Goal: Task Accomplishment & Management: Use online tool/utility

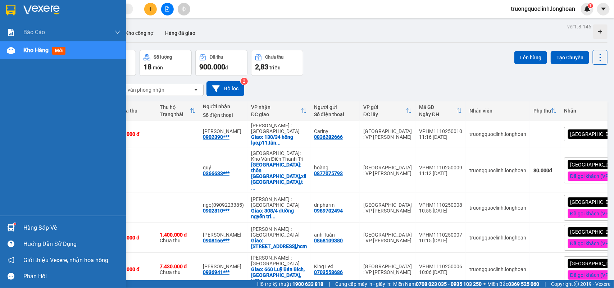
click at [13, 8] on img at bounding box center [10, 10] width 9 height 11
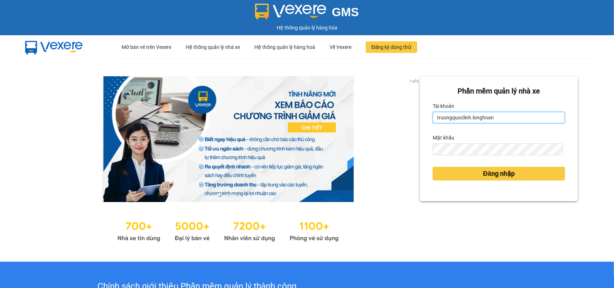
click at [508, 116] on input "truongquoclinh.longhoan" at bounding box center [499, 118] width 132 height 12
type input "phanchuminhquang.longhoan"
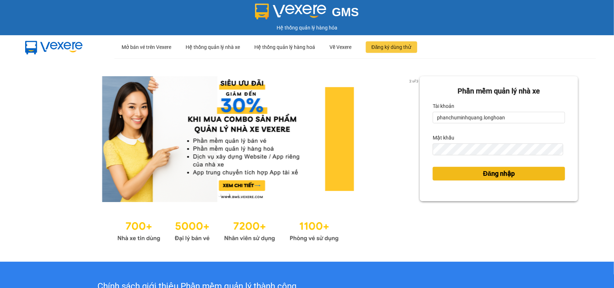
click at [502, 173] on span "Đăng nhập" at bounding box center [499, 174] width 32 height 10
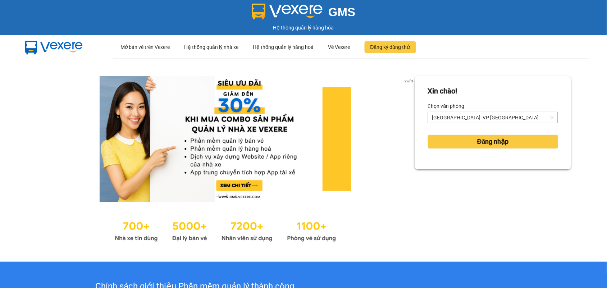
click at [455, 120] on span "Hà Nội: VP Quận Thanh Xuân" at bounding box center [493, 117] width 122 height 11
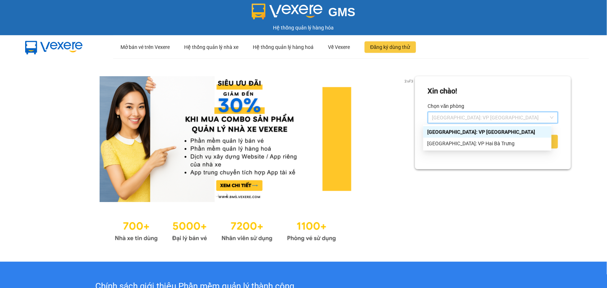
click at [459, 138] on div "[GEOGRAPHIC_DATA]: VP Hai Bà Trưng" at bounding box center [487, 144] width 128 height 12
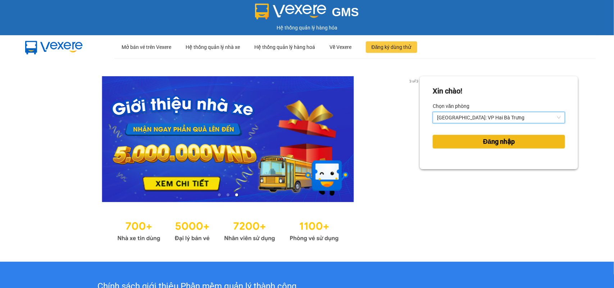
click at [465, 143] on button "Đăng nhập" at bounding box center [499, 142] width 132 height 14
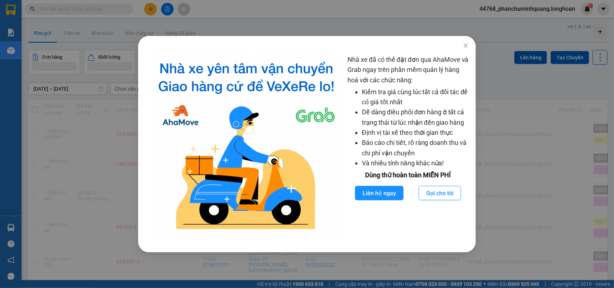
click at [98, 112] on div "Nhà xe đã có thể đặt đơn qua AhaMove và Grab ngay trên phần mềm quản lý hàng ho…" at bounding box center [307, 144] width 614 height 288
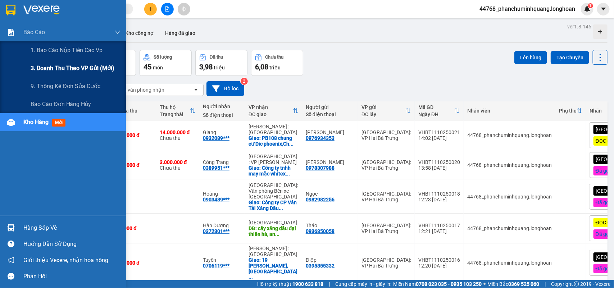
click at [51, 65] on span "3. Doanh Thu theo VP Gửi (mới)" at bounding box center [73, 68] width 84 height 9
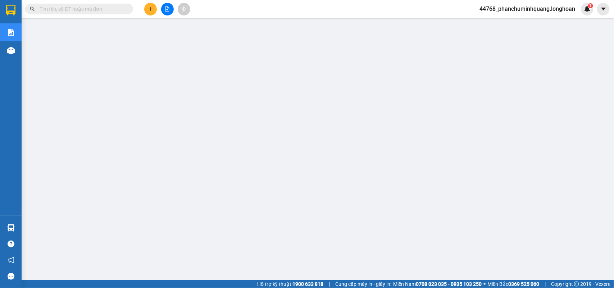
click at [534, 10] on span "44768_phanchuminhquang.longhoan" at bounding box center [527, 8] width 107 height 9
click at [511, 22] on span "Đăng xuất" at bounding box center [530, 22] width 93 height 8
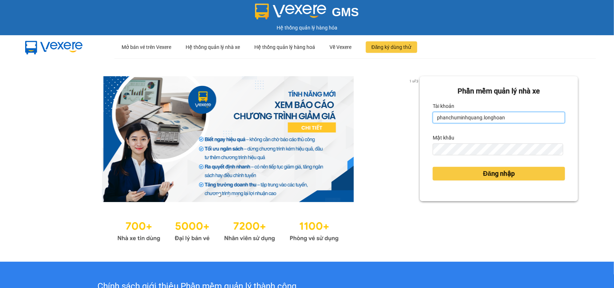
click at [497, 115] on input "phanchuminhquang.longhoan" at bounding box center [499, 118] width 132 height 12
type input "truongquoclinh.longhoan"
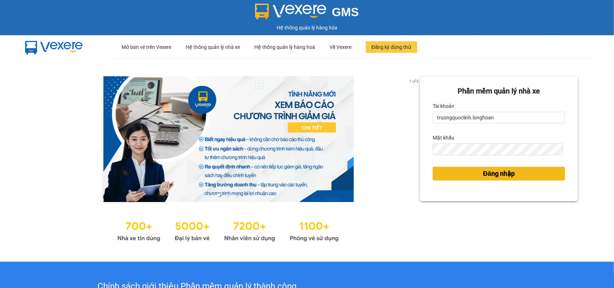
drag, startPoint x: 472, startPoint y: 173, endPoint x: 470, endPoint y: 170, distance: 3.8
click at [472, 173] on button "Đăng nhập" at bounding box center [499, 174] width 132 height 14
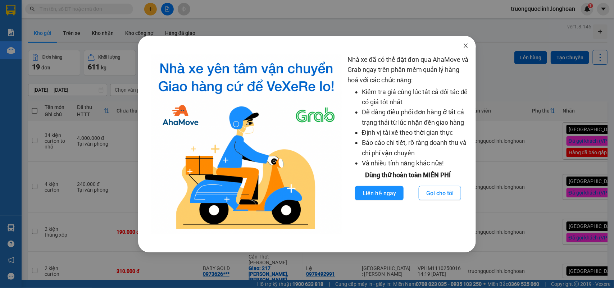
drag, startPoint x: 466, startPoint y: 45, endPoint x: 390, endPoint y: 46, distance: 76.3
click at [465, 45] on icon "close" at bounding box center [466, 46] width 6 height 6
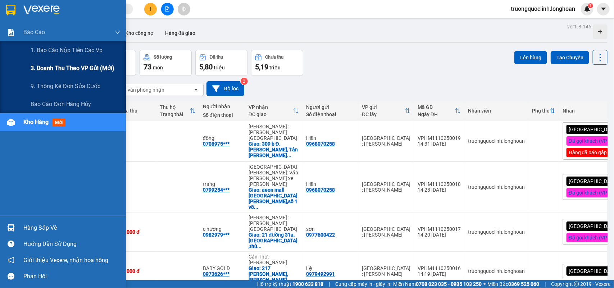
click at [56, 64] on span "3. Doanh Thu theo VP Gửi (mới)" at bounding box center [73, 68] width 84 height 9
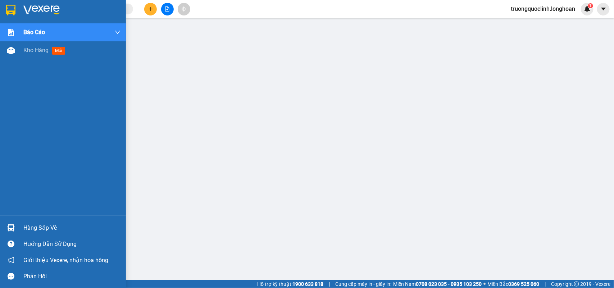
click at [8, 9] on img at bounding box center [10, 10] width 9 height 11
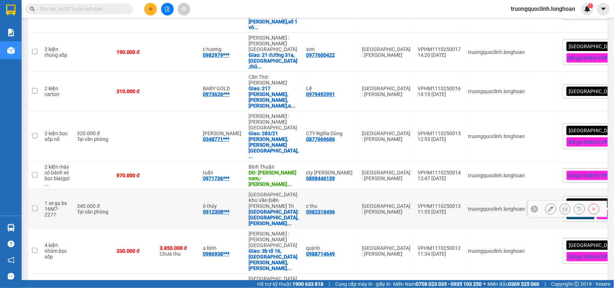
scroll to position [200, 0]
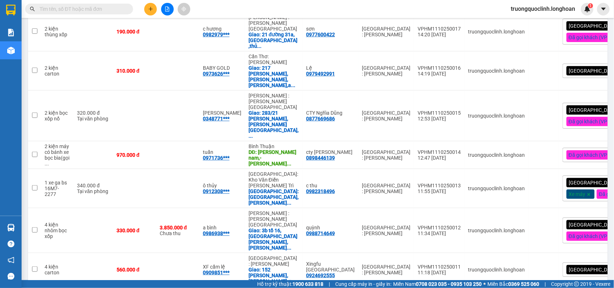
click at [536, 6] on span "truongquoclinh.longhoan" at bounding box center [543, 8] width 76 height 9
click at [532, 22] on span "Đăng xuất" at bounding box center [545, 22] width 63 height 8
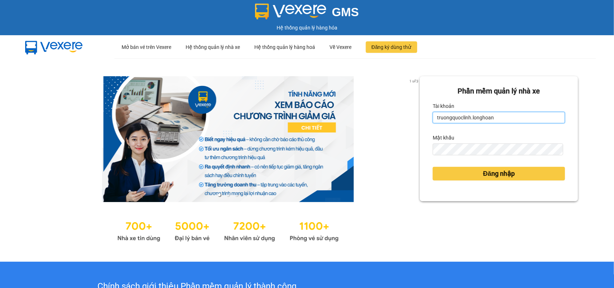
click at [514, 118] on input "truongquoclinh.longhoan" at bounding box center [499, 118] width 132 height 12
type input "phanchuminhquang.longhoan"
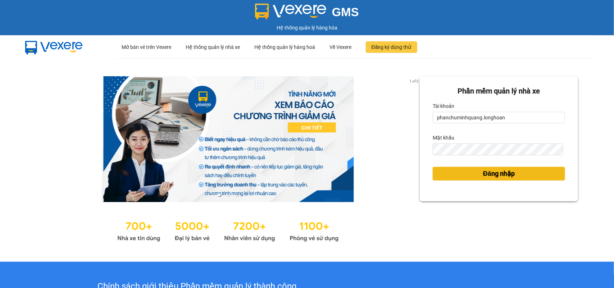
click at [491, 175] on span "Đăng nhập" at bounding box center [499, 174] width 32 height 10
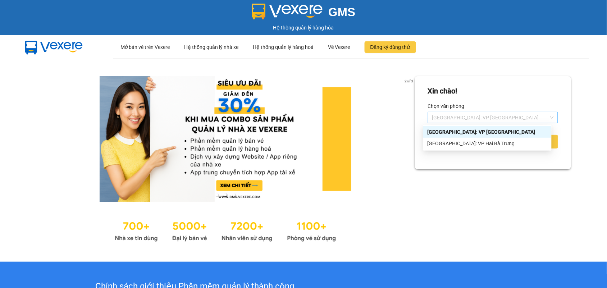
click at [479, 121] on span "Hà Nội: VP Quận Thanh Xuân" at bounding box center [493, 117] width 122 height 11
click at [470, 145] on div "[GEOGRAPHIC_DATA]: VP Hai Bà Trưng" at bounding box center [488, 144] width 120 height 8
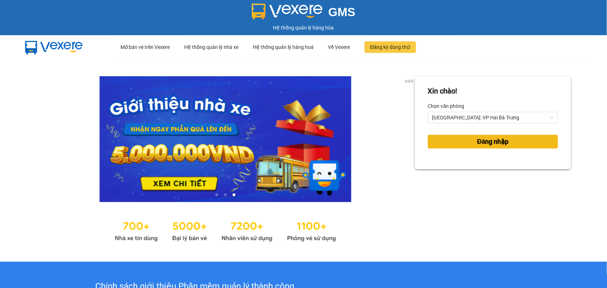
click at [491, 143] on span "Đăng nhập" at bounding box center [493, 142] width 32 height 10
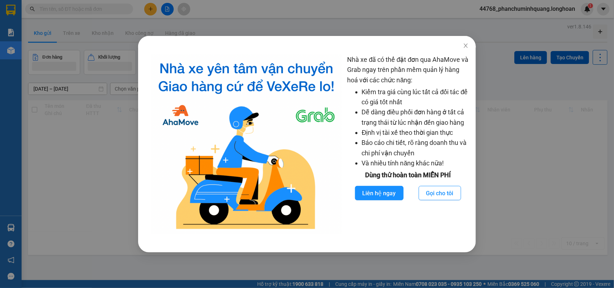
click at [8, 19] on div "Nhà xe đã có thể đặt đơn qua AhaMove và Grab ngay trên phần mềm quản lý hàng ho…" at bounding box center [307, 144] width 614 height 288
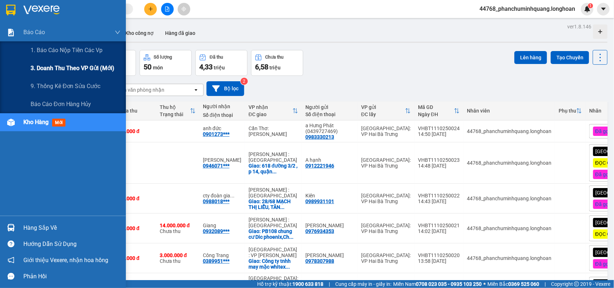
click at [33, 68] on span "3. Doanh Thu theo VP Gửi (mới)" at bounding box center [73, 68] width 84 height 9
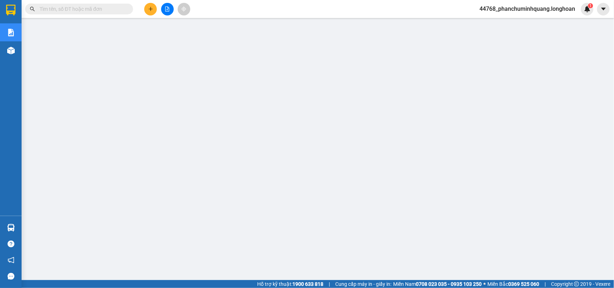
click at [505, 11] on span "44768_phanchuminhquang.longhoan" at bounding box center [527, 8] width 107 height 9
click at [502, 22] on span "Đăng xuất" at bounding box center [530, 22] width 93 height 8
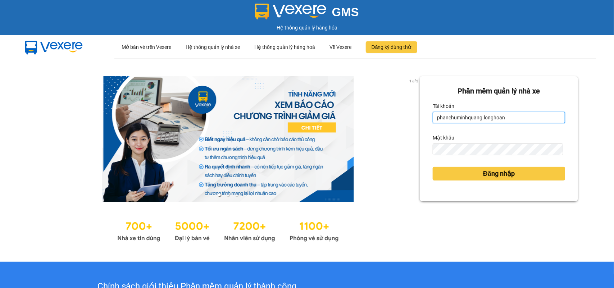
click at [515, 121] on input "phanchuminhquang.longhoan" at bounding box center [499, 118] width 132 height 12
type input "truongquoclinh.longhoan"
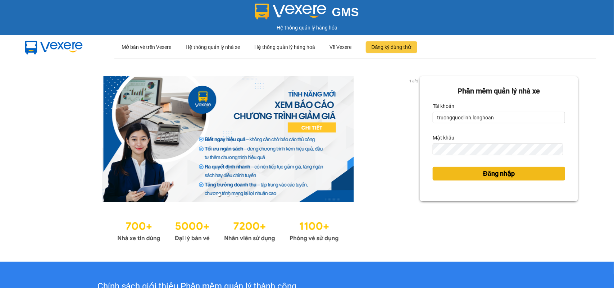
click at [502, 169] on span "Đăng nhập" at bounding box center [499, 174] width 32 height 10
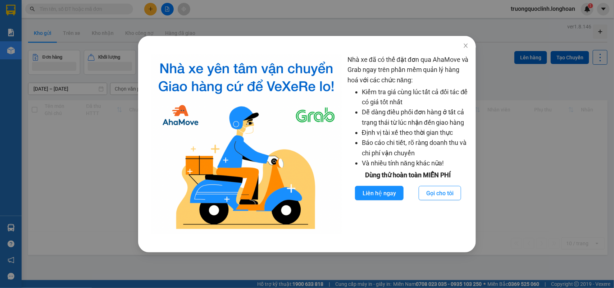
click at [67, 107] on div "Nhà xe đã có thể đặt đơn qua AhaMove và Grab ngay trên phần mềm quản lý hàng ho…" at bounding box center [307, 144] width 614 height 288
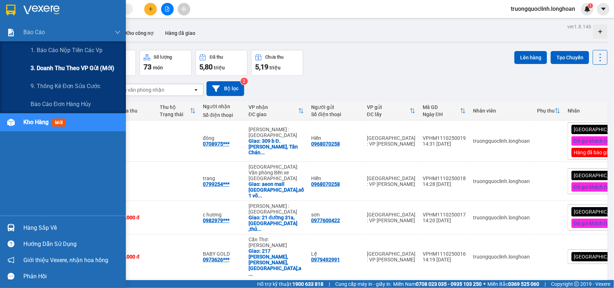
click at [44, 67] on span "3. Doanh Thu theo VP Gửi (mới)" at bounding box center [73, 68] width 84 height 9
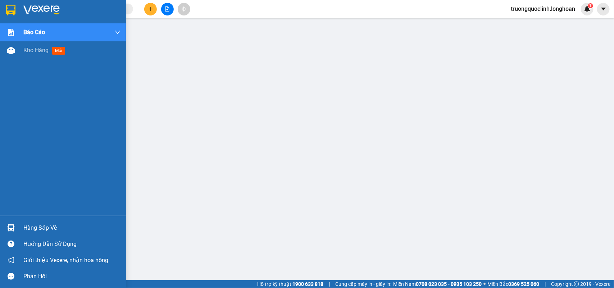
click at [14, 12] on img at bounding box center [10, 10] width 9 height 11
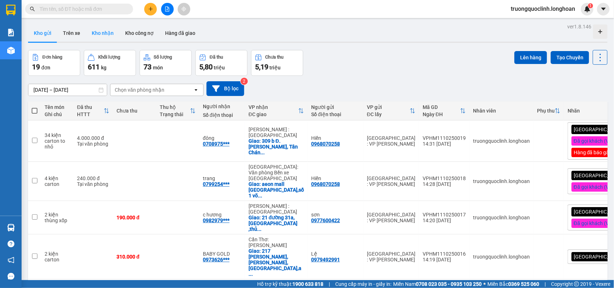
click at [98, 35] on button "Kho nhận" at bounding box center [102, 32] width 33 height 17
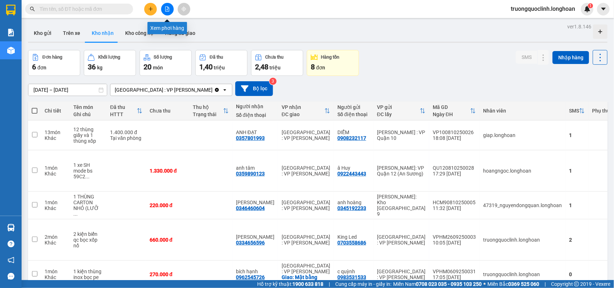
click at [164, 6] on button at bounding box center [167, 9] width 13 height 13
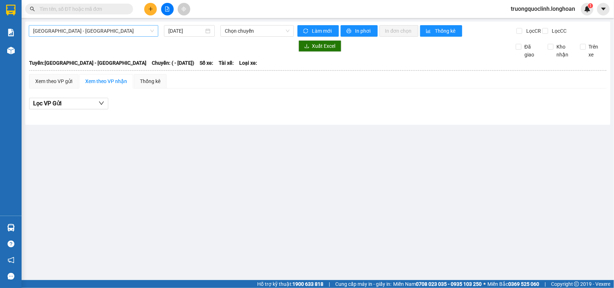
click at [125, 29] on span "Hải Phòng - Hà Nội" at bounding box center [93, 31] width 121 height 11
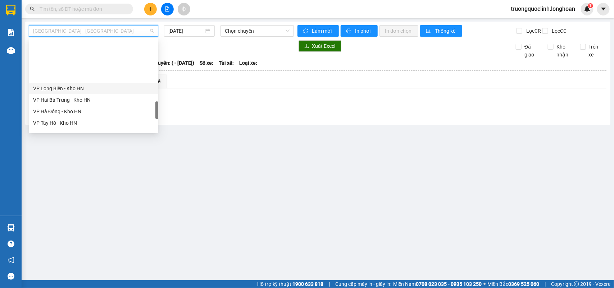
scroll to position [405, 0]
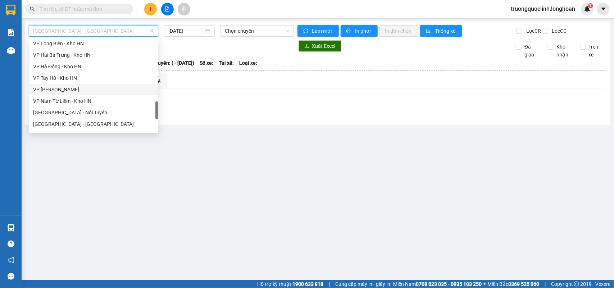
click at [67, 87] on div "VP Hoàng Mai - Kho HN" at bounding box center [93, 90] width 121 height 8
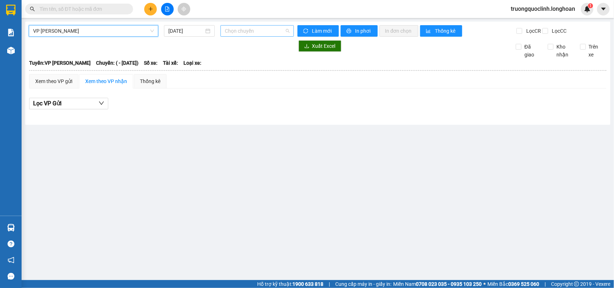
click at [238, 31] on span "Chọn chuyến" at bounding box center [257, 31] width 64 height 11
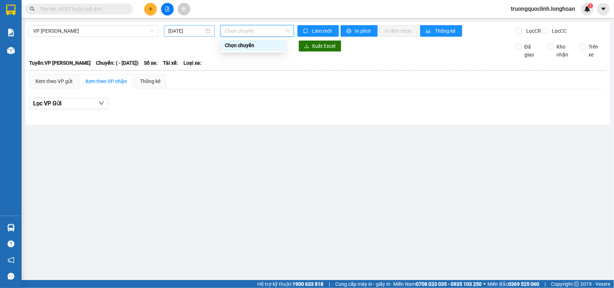
click at [191, 31] on input "11/10/2025" at bounding box center [186, 31] width 36 height 8
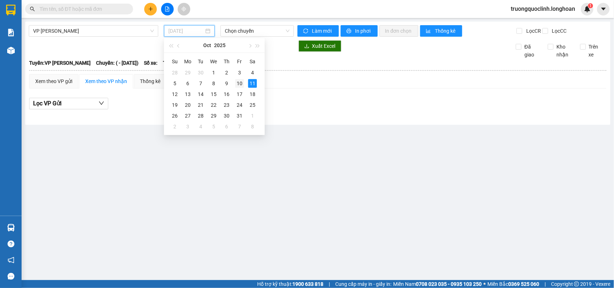
click at [237, 78] on td "10" at bounding box center [239, 83] width 13 height 11
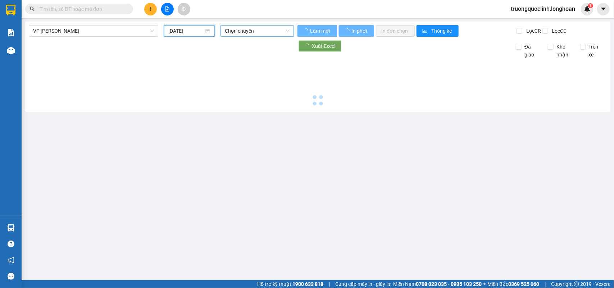
type input "10/10/2025"
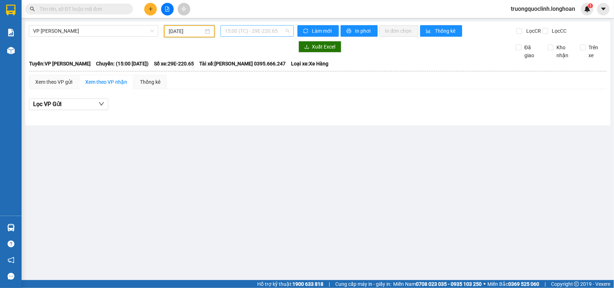
click at [260, 32] on span "15:00 (TC) - 29E-220.65" at bounding box center [257, 31] width 64 height 11
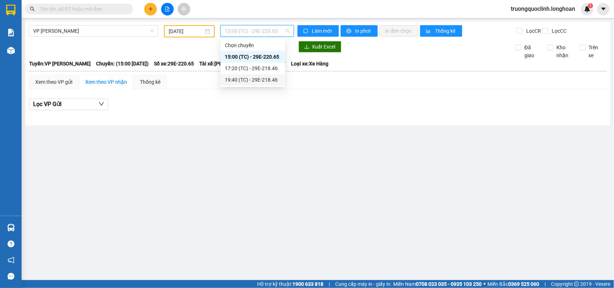
click at [251, 76] on div "19:40 (TC) - 29E-218.46" at bounding box center [253, 80] width 56 height 8
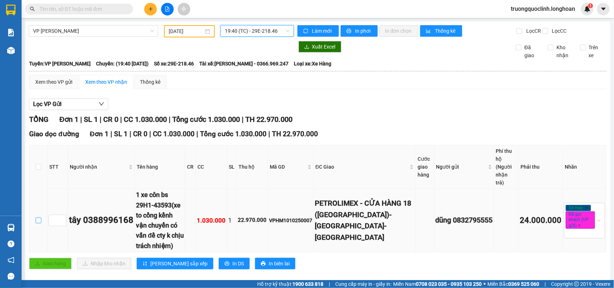
click at [37, 218] on input "checkbox" at bounding box center [39, 221] width 6 height 6
checkbox input "true"
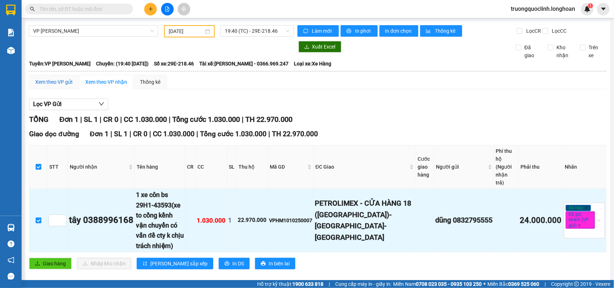
click at [55, 84] on div "Xem theo VP gửi" at bounding box center [53, 82] width 37 height 8
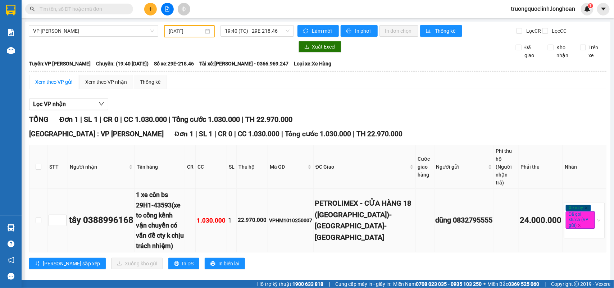
click at [35, 205] on td at bounding box center [38, 221] width 18 height 64
click at [38, 218] on input "checkbox" at bounding box center [39, 221] width 6 height 6
checkbox input "true"
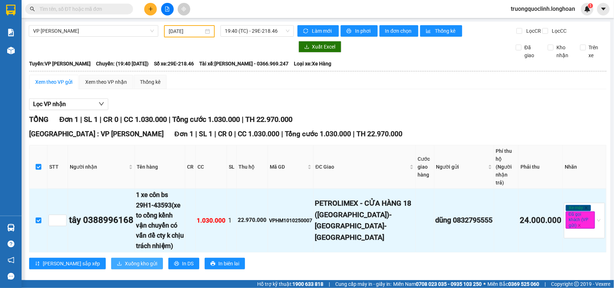
click at [125, 260] on span "Xuống kho gửi" at bounding box center [141, 264] width 32 height 8
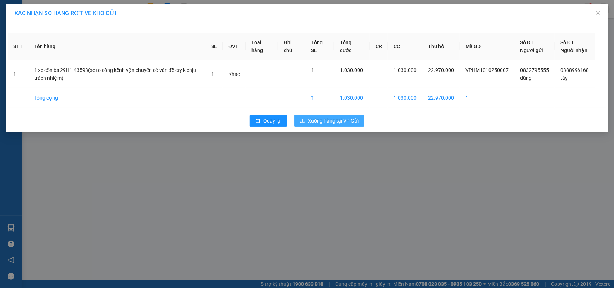
click at [335, 123] on button "Xuống hàng tại VP Gửi" at bounding box center [329, 121] width 70 height 12
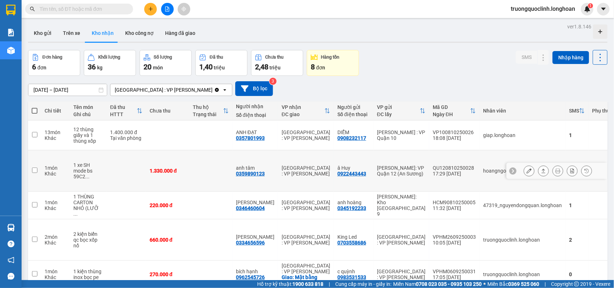
scroll to position [58, 0]
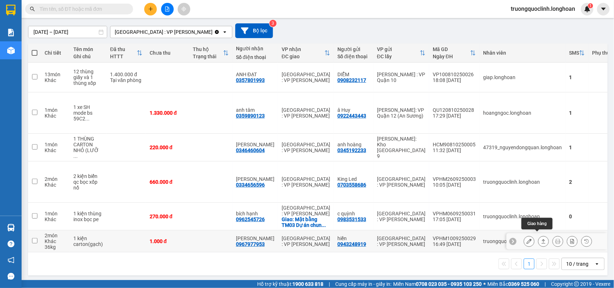
click at [541, 239] on icon at bounding box center [543, 241] width 5 height 5
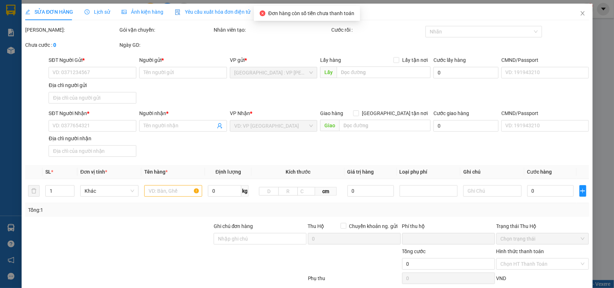
type input "0943248919"
type input "hiền"
type input "0967977953"
type input "thanh thanh"
type input "hàng hòng khách bỏ"
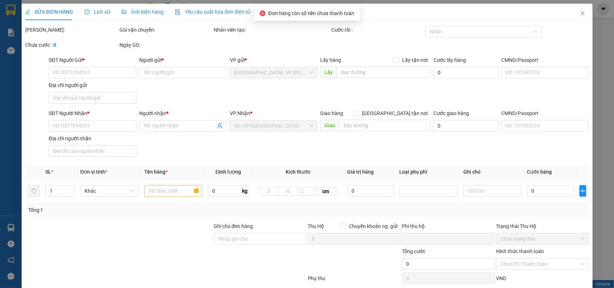
type input "0"
type input "1.000"
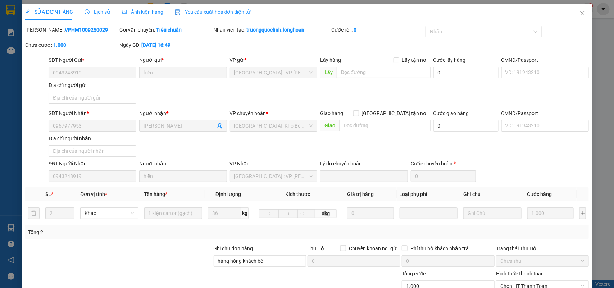
scroll to position [67, 0]
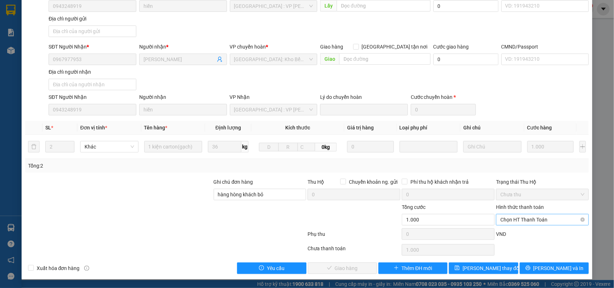
click at [514, 218] on span "Chọn HT Thanh Toán" at bounding box center [542, 219] width 84 height 11
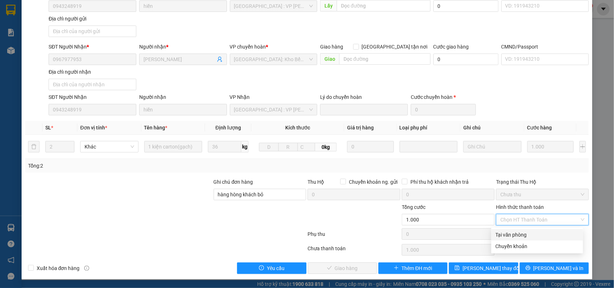
click at [504, 234] on div "Tại văn phòng" at bounding box center [537, 235] width 83 height 8
type input "0"
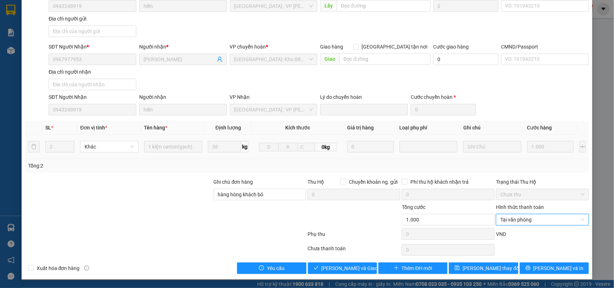
scroll to position [0, 0]
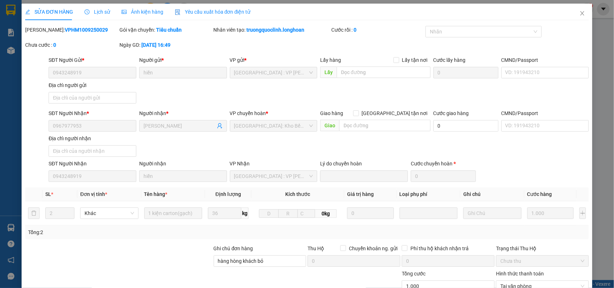
click at [88, 10] on span "Lịch sử" at bounding box center [98, 12] width 26 height 6
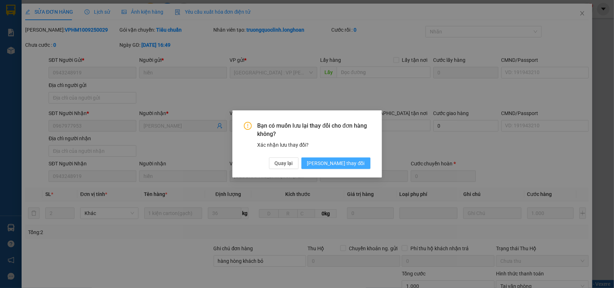
click at [347, 163] on span "[PERSON_NAME] thay đổi" at bounding box center [336, 163] width 58 height 8
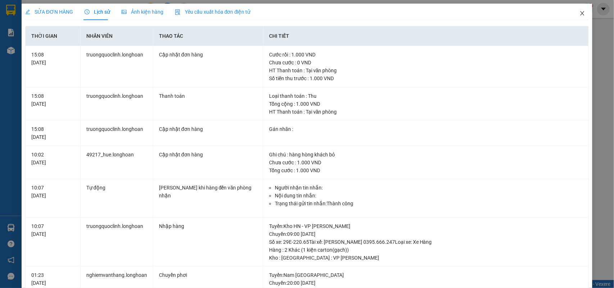
click at [580, 15] on span "Close" at bounding box center [582, 14] width 20 height 20
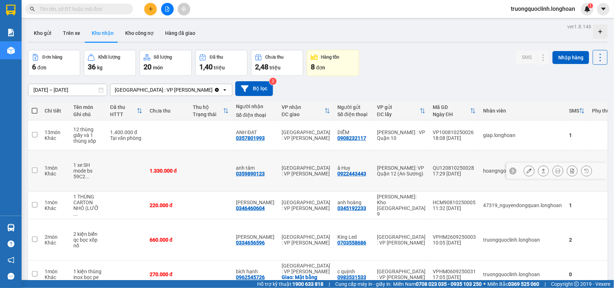
scroll to position [58, 0]
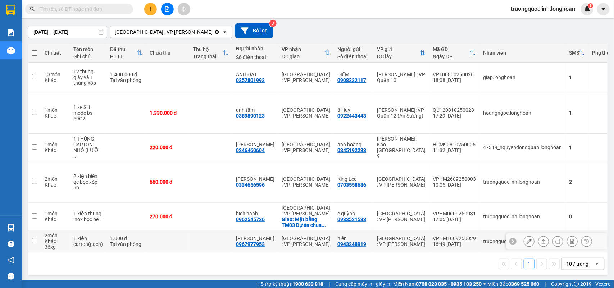
click at [505, 248] on div "Chi tiết Tên món Ghi chú Đã thu HTTT Chưa thu Thu hộ Trạng thái Người nhận Số đ…" at bounding box center [317, 148] width 579 height 209
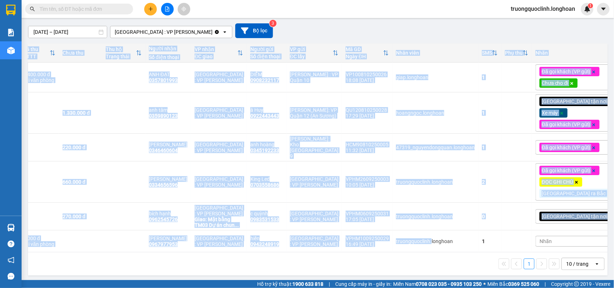
scroll to position [0, 98]
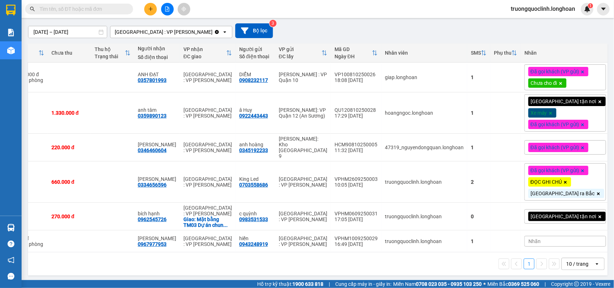
click at [589, 255] on div "1 10 / trang open" at bounding box center [317, 263] width 579 height 23
click at [527, 239] on icon at bounding box center [529, 241] width 5 height 5
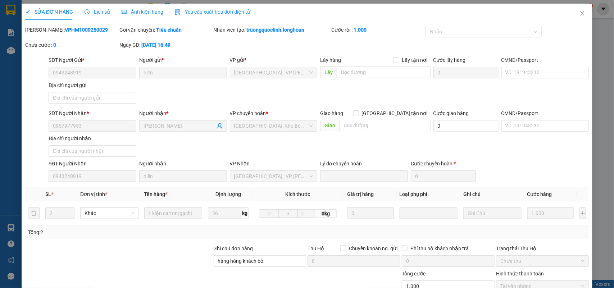
type input "0943248919"
type input "hiền"
type input "0967977953"
type input "thanh thanh"
type input "hàng hòng khách bỏ"
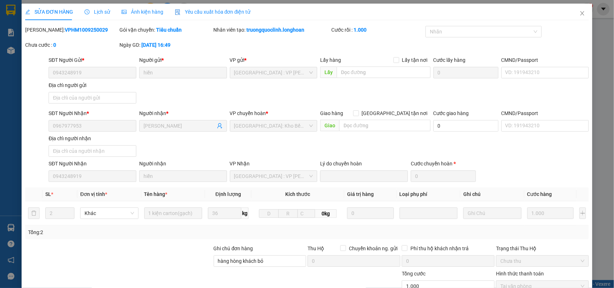
type input "0"
type input "1.000"
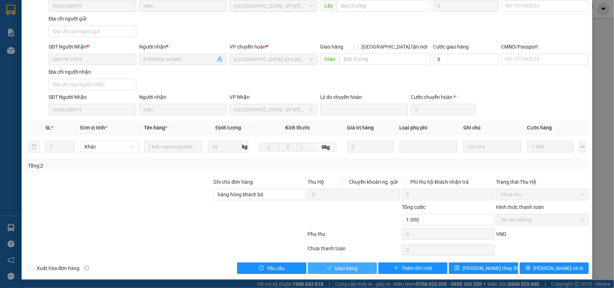
drag, startPoint x: 339, startPoint y: 268, endPoint x: 327, endPoint y: 256, distance: 17.6
click at [339, 268] on span "Giao hàng" at bounding box center [346, 268] width 23 height 8
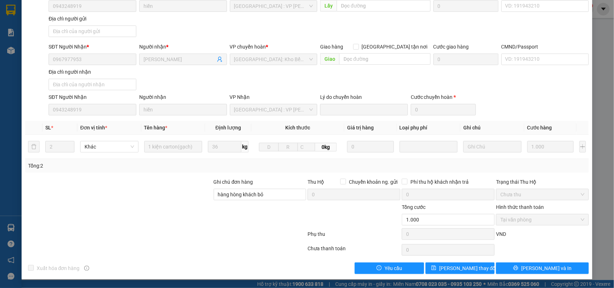
scroll to position [0, 0]
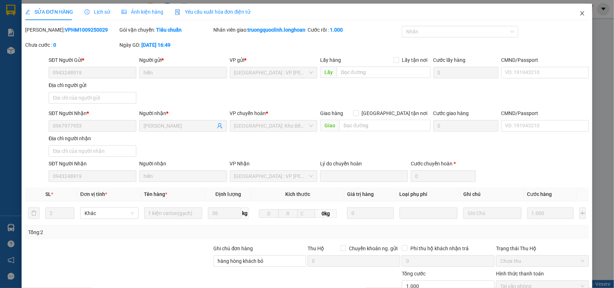
drag, startPoint x: 575, startPoint y: 13, endPoint x: 560, endPoint y: 0, distance: 19.4
click at [579, 12] on icon "close" at bounding box center [582, 13] width 6 height 6
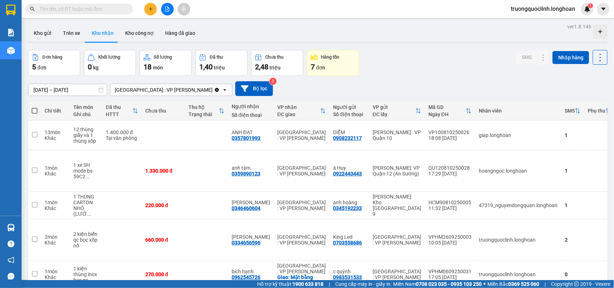
click at [105, 7] on input "text" at bounding box center [82, 9] width 85 height 8
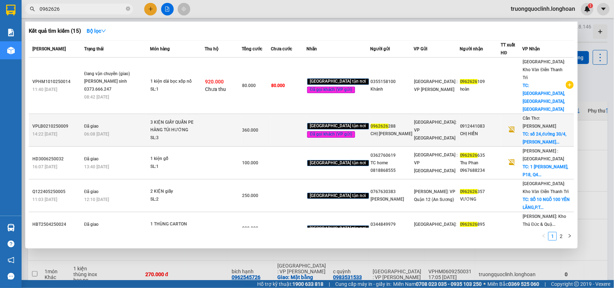
type input "0962626"
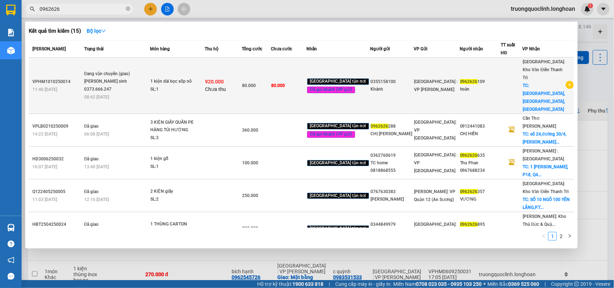
click at [566, 81] on icon "plus-circle" at bounding box center [570, 85] width 8 height 8
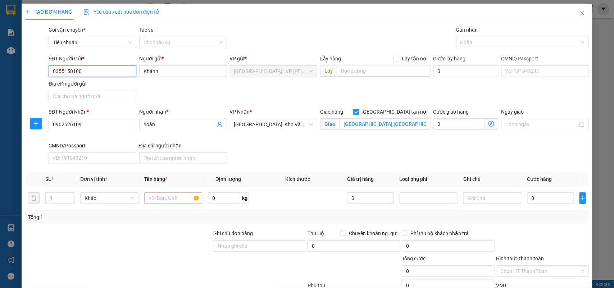
scroll to position [53, 0]
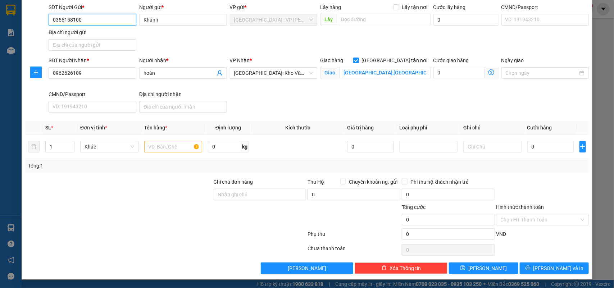
click at [112, 19] on input "0355158100" at bounding box center [93, 20] width 88 height 12
click at [87, 31] on div "0355158100 - Khánh" at bounding box center [92, 33] width 78 height 8
type input "0355158100"
checkbox input "true"
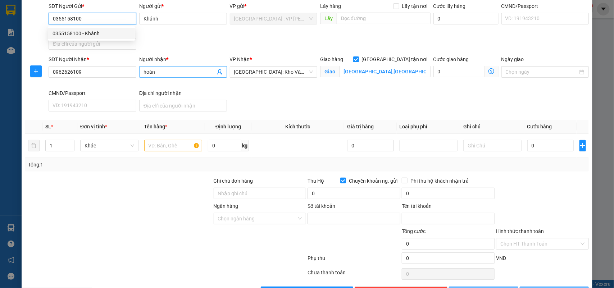
type input "307704070000378"
type input "NGUYỄN THỊ KHÁNH"
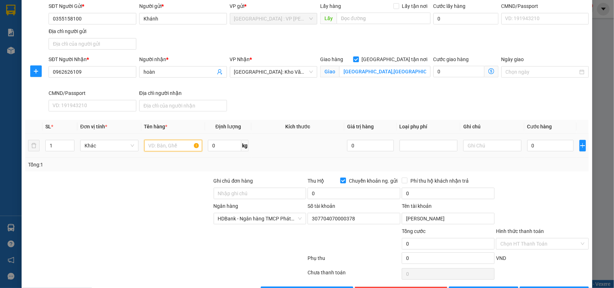
click at [162, 147] on input "text" at bounding box center [173, 146] width 58 height 12
type input "1 kiện dài bọc xốp nổ"
click at [236, 191] on input "Ghi chú đơn hàng" at bounding box center [260, 194] width 93 height 12
type input "nhận nguyên kiện,giao nguyên kiện,bể vỡ k đền"
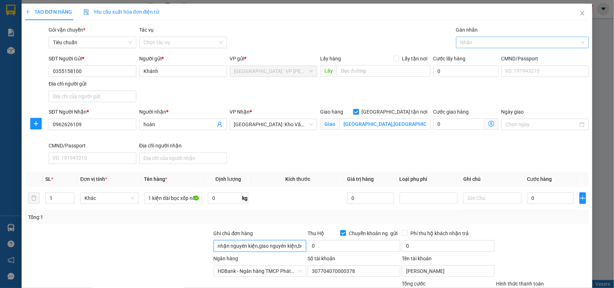
click at [481, 40] on div at bounding box center [519, 42] width 122 height 9
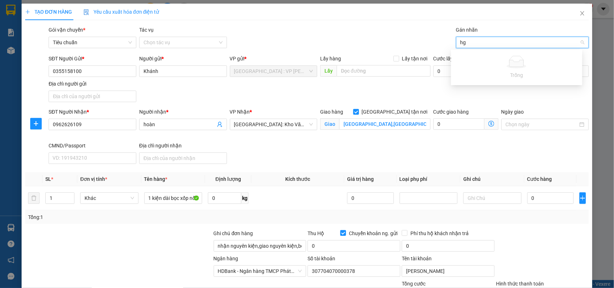
type input "h"
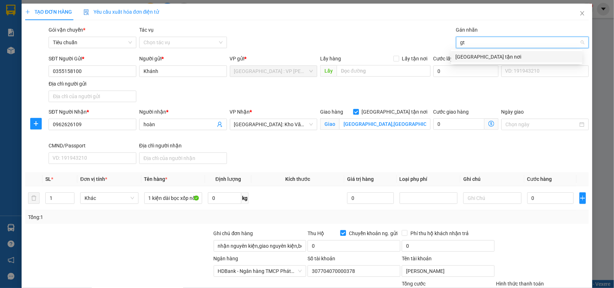
type input "gt"
type input "gtn"
click at [493, 58] on div "[GEOGRAPHIC_DATA] tận nơi" at bounding box center [516, 57] width 123 height 8
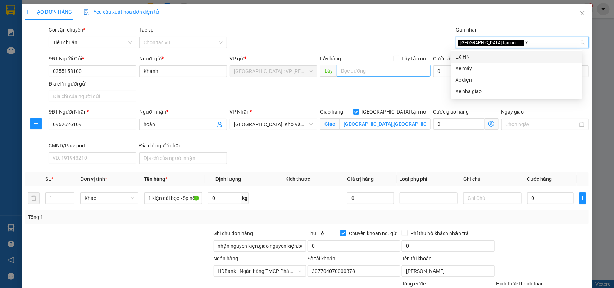
type input "xe"
click at [469, 56] on div "Xe máy" at bounding box center [516, 57] width 123 height 8
type input "gui"
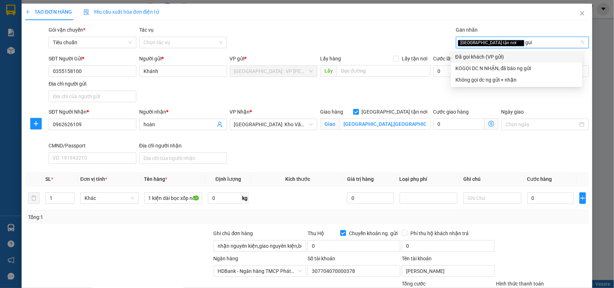
click at [467, 56] on div "Đã gọi khách (VP gửi)" at bounding box center [516, 57] width 123 height 8
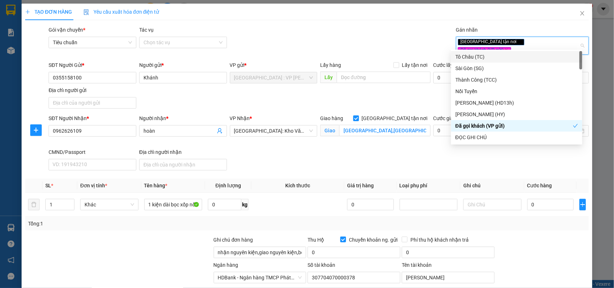
click at [396, 44] on div "Gói vận chuyển * Tiêu chuẩn Tác vụ Chọn tác vụ Gán nhãn Giao tận nơi Đã gọi k…" at bounding box center [318, 42] width 543 height 32
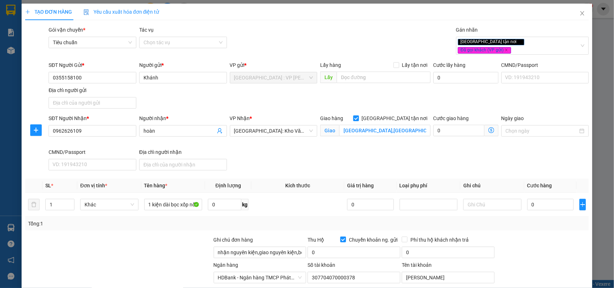
click at [257, 89] on div "SĐT Người Gửi * 0355158100 Người gửi * Khánh VP gửi * Hà Nội : VP Hoàng Mai Lấy…" at bounding box center [318, 86] width 543 height 50
drag, startPoint x: 537, startPoint y: 198, endPoint x: 531, endPoint y: 191, distance: 9.4
click at [537, 199] on input "0" at bounding box center [550, 205] width 46 height 12
type input "8"
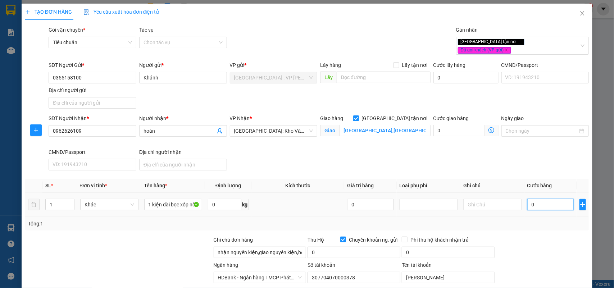
type input "8"
type input "80"
type input "800"
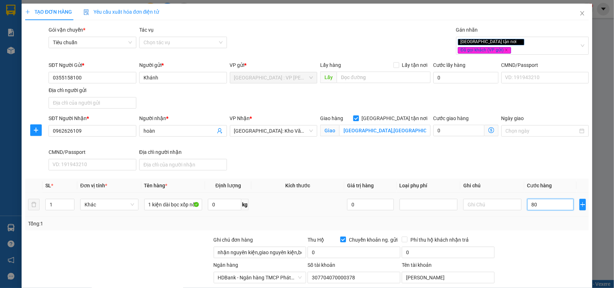
type input "800"
type input "8.000"
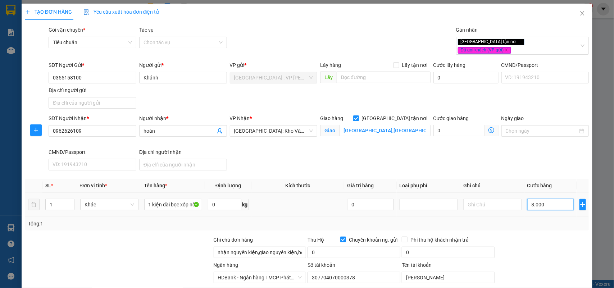
type input "80.000"
click at [375, 250] on input "0" at bounding box center [354, 253] width 93 height 12
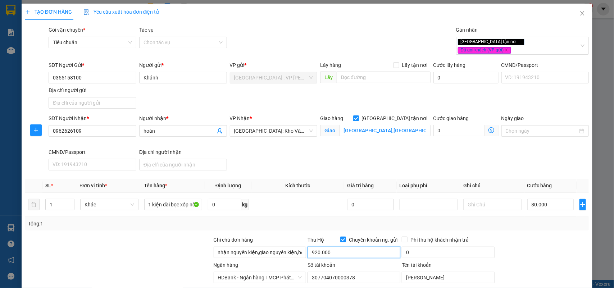
type input "920.000"
click at [423, 247] on input "0" at bounding box center [448, 253] width 93 height 12
click at [549, 236] on div at bounding box center [542, 248] width 94 height 25
type input "5.000"
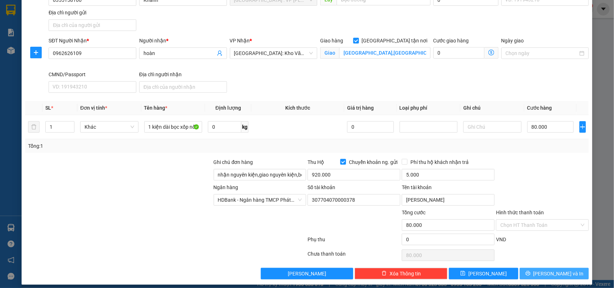
click at [532, 268] on button "[PERSON_NAME] và In" at bounding box center [554, 274] width 69 height 12
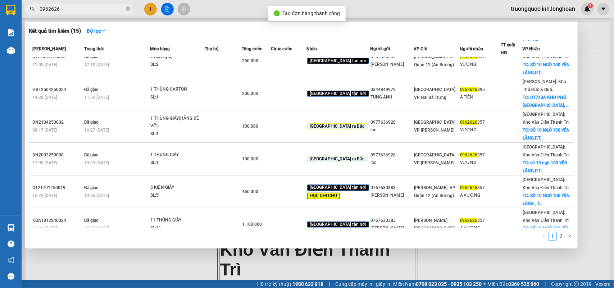
scroll to position [139, 0]
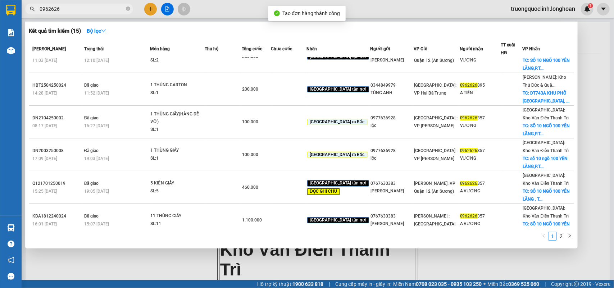
click at [429, 256] on div at bounding box center [307, 144] width 614 height 288
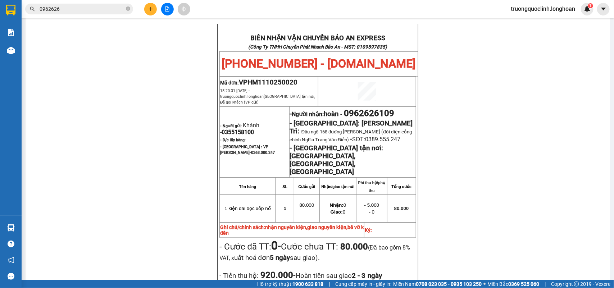
scroll to position [499, 0]
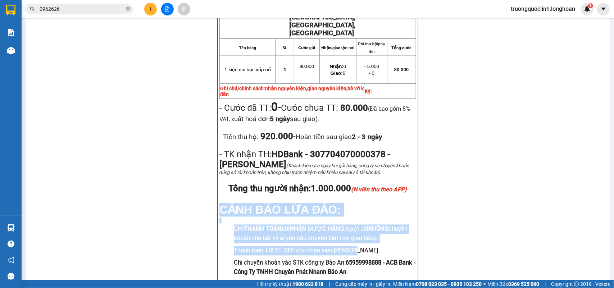
drag, startPoint x: 355, startPoint y: 207, endPoint x: 211, endPoint y: 162, distance: 150.7
copy div "CẢNH BÁO LỪA ĐẢO: CHỈ THANH TOÁN khi NHẬN ĐƯỢC HÀN G, tuyệt đối KHÔNG chuyển kh…"
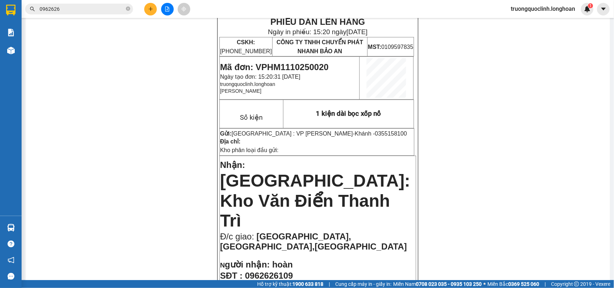
scroll to position [0, 0]
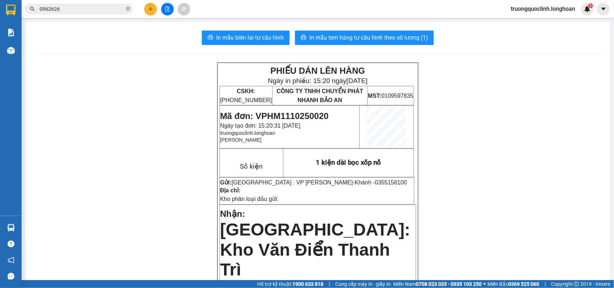
click at [306, 114] on span "Mã đơn: VPHM1110250020" at bounding box center [274, 116] width 109 height 10
copy span "VPHM1110250020"
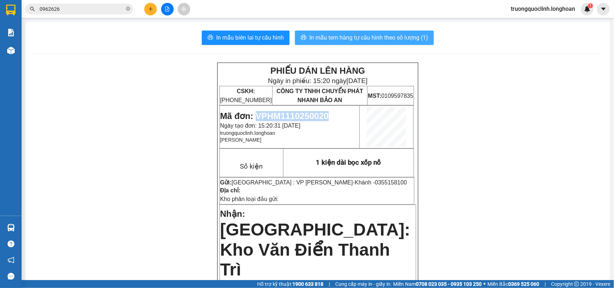
click at [304, 34] on button "In mẫu tem hàng tự cấu hình theo số lượng (1)" at bounding box center [364, 38] width 139 height 14
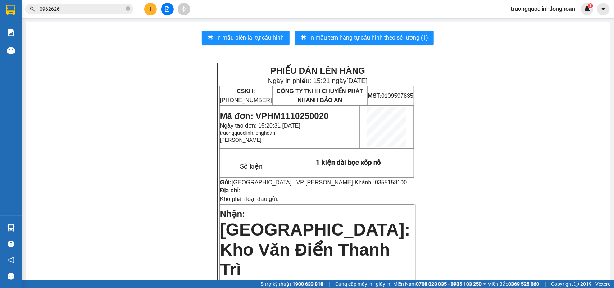
click at [152, 6] on button at bounding box center [150, 9] width 13 height 13
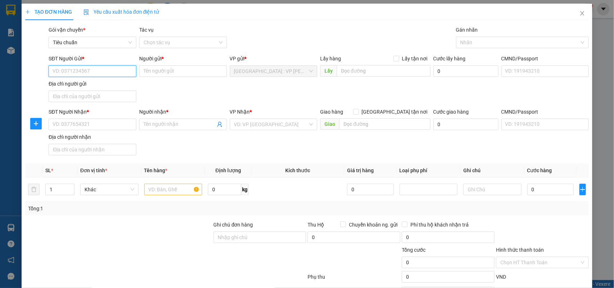
click at [99, 69] on input "SĐT Người Gửi *" at bounding box center [93, 71] width 88 height 12
click at [62, 71] on input "097384" at bounding box center [93, 71] width 88 height 12
click at [95, 86] on div "0973384857 - Tuyết" at bounding box center [92, 86] width 78 height 8
type input "0973384857"
type input "Tuyết"
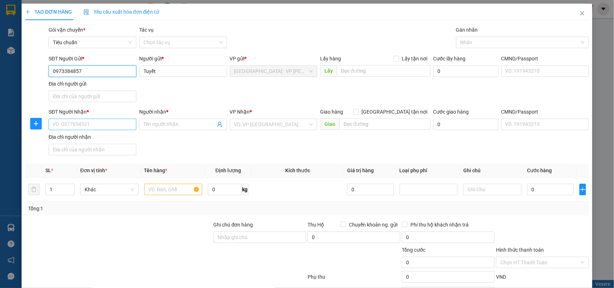
type input "0973384857"
click at [110, 125] on input "SĐT Người Nhận *" at bounding box center [93, 125] width 88 height 12
click at [84, 136] on div "0353894368 - Phượng" at bounding box center [92, 140] width 78 height 8
type input "0353894368"
type input "Phượng"
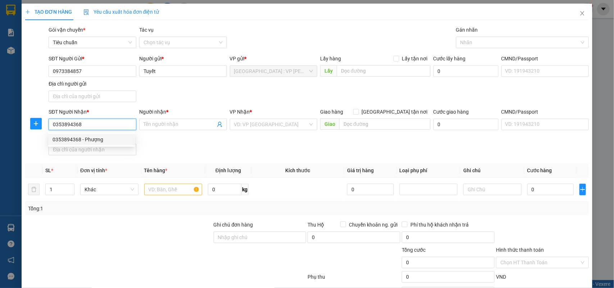
checkbox input "true"
type input "921 bùi hữu nghĩa, long hòa, bình thủy, cần thơ"
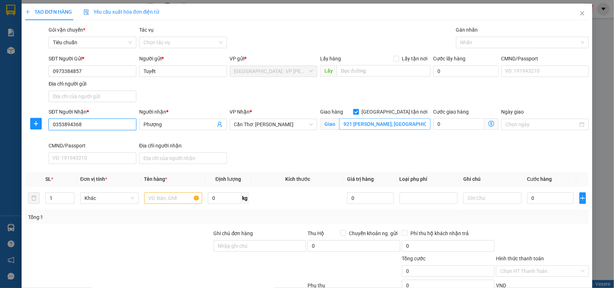
type input "0353894368"
click at [459, 42] on div at bounding box center [519, 42] width 122 height 9
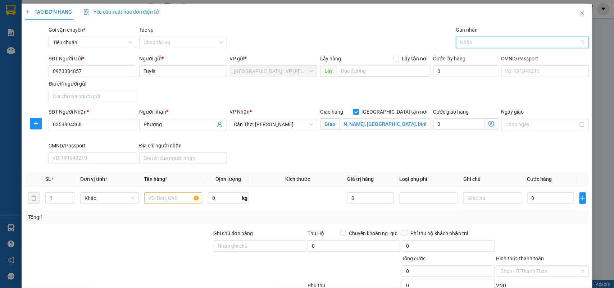
scroll to position [0, 0]
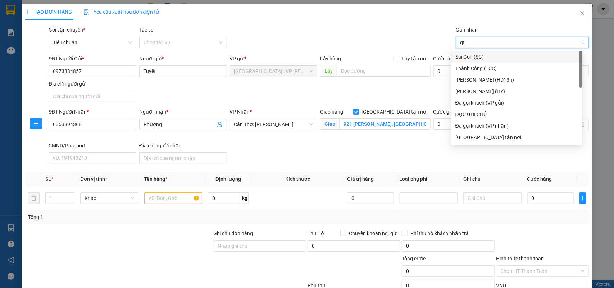
type input "gtn"
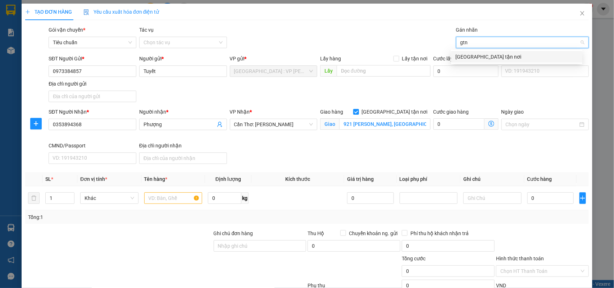
click at [457, 54] on div "[GEOGRAPHIC_DATA] tận nơi" at bounding box center [516, 57] width 123 height 8
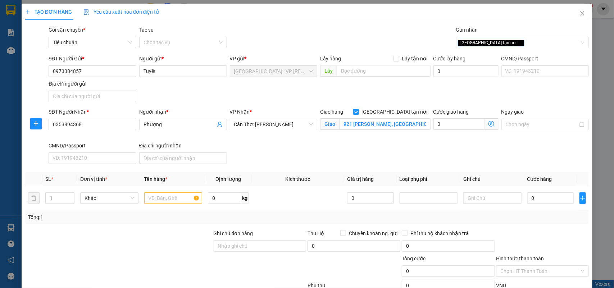
drag, startPoint x: 1, startPoint y: 147, endPoint x: 299, endPoint y: 33, distance: 319.2
click at [299, 33] on div "Gói vận chuyển * Tiêu chuẩn Tác vụ Chọn tác vụ Gán nhãn Giao tận nơi" at bounding box center [318, 38] width 543 height 25
click at [515, 46] on div "[GEOGRAPHIC_DATA] tận nơi" at bounding box center [519, 42] width 122 height 9
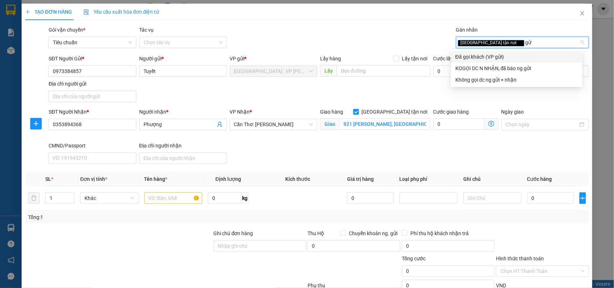
type input "gửi"
click at [506, 56] on div "Đã gọi khách (VP gửi)" at bounding box center [516, 57] width 123 height 8
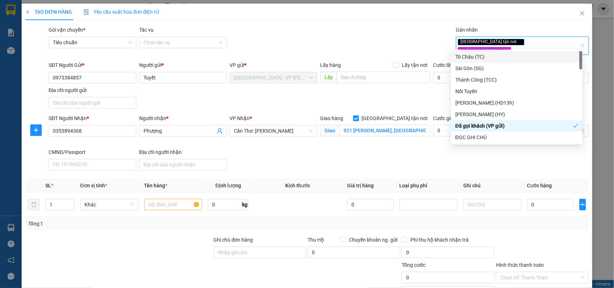
click at [381, 29] on div "Gói vận chuyển * Tiêu chuẩn Tác vụ Chọn tác vụ Gán nhãn Giao tận nơi Đã gọi k…" at bounding box center [318, 42] width 543 height 32
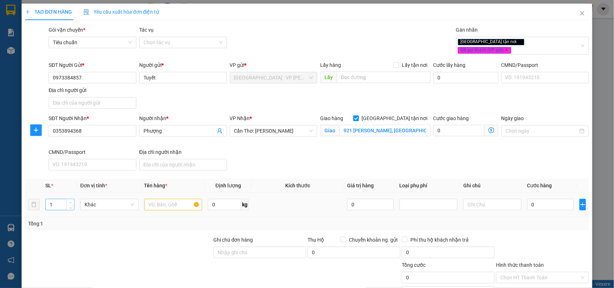
type input "2"
click at [70, 202] on icon "up" at bounding box center [70, 203] width 3 height 3
click at [161, 199] on input "text" at bounding box center [173, 205] width 58 height 12
type input "2 can rượu"
click at [223, 199] on input "0" at bounding box center [224, 205] width 33 height 12
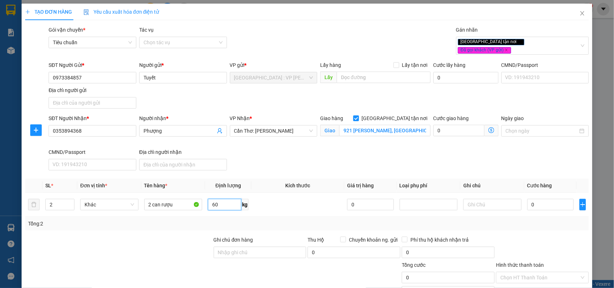
type input "60"
click at [542, 203] on div "0" at bounding box center [550, 204] width 46 height 14
click at [544, 199] on input "0" at bounding box center [550, 205] width 46 height 12
type input "4"
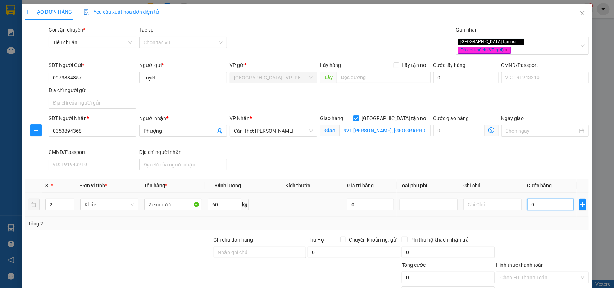
type input "4"
type input "48"
type input "480"
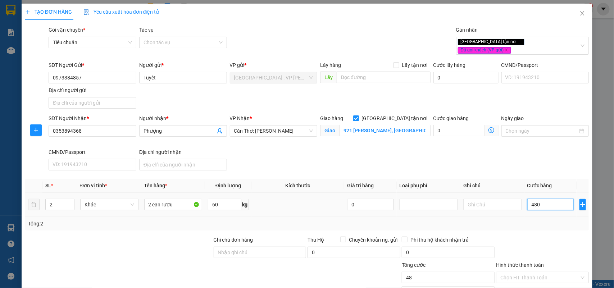
type input "480"
type input "4.800"
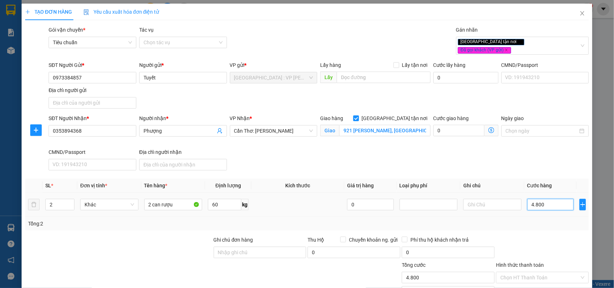
type input "48.000"
type input "480.000"
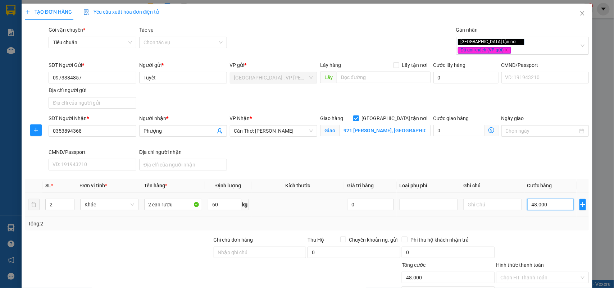
type input "480.000"
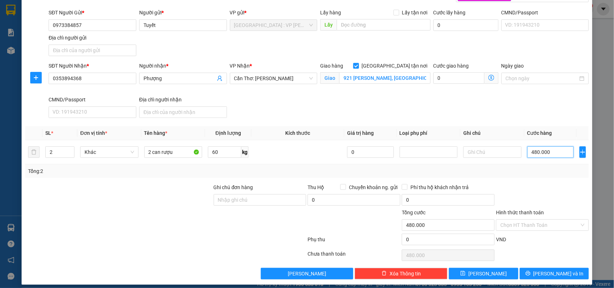
type input "480.000"
click at [546, 270] on span "[PERSON_NAME] và In" at bounding box center [558, 274] width 50 height 8
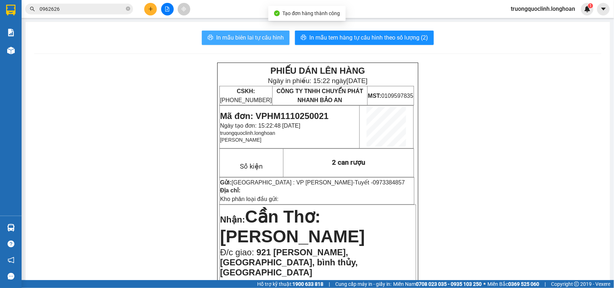
click at [247, 42] on button "In mẫu biên lai tự cấu hình" at bounding box center [246, 38] width 88 height 14
click at [296, 114] on span "Mã đơn: VPHM1110250021" at bounding box center [274, 116] width 109 height 10
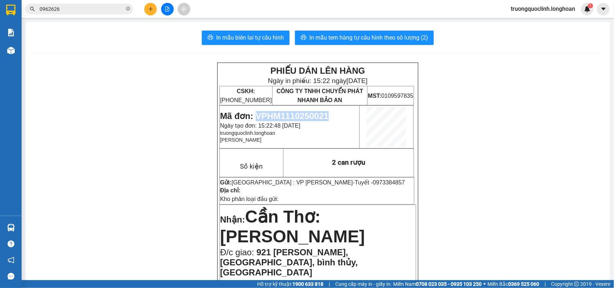
click at [296, 114] on span "Mã đơn: VPHM1110250021" at bounding box center [274, 116] width 109 height 10
copy span "VPHM1110250021"
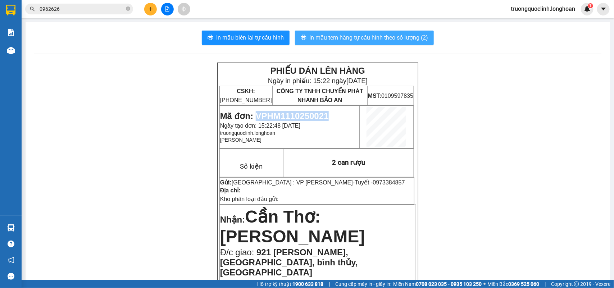
click at [345, 38] on span "In mẫu tem hàng tự cấu hình theo số lượng (2)" at bounding box center [368, 37] width 119 height 9
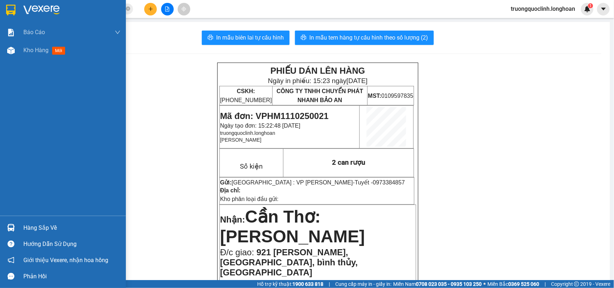
click at [2, 6] on div at bounding box center [63, 11] width 126 height 23
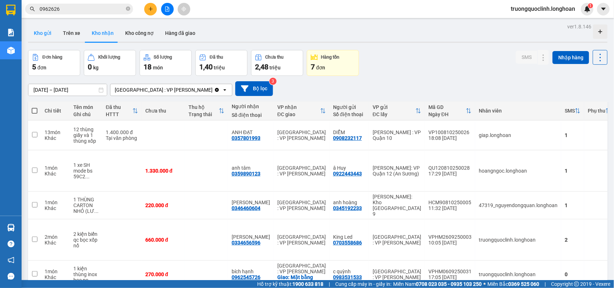
click at [44, 31] on button "Kho gửi" at bounding box center [42, 32] width 29 height 17
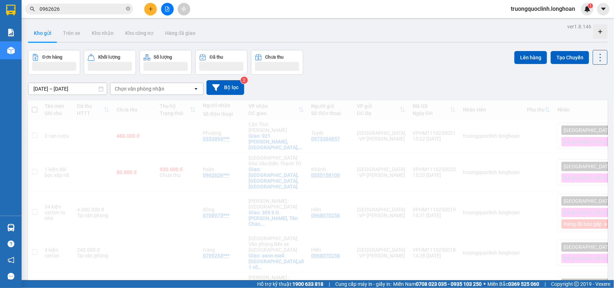
click at [146, 11] on button at bounding box center [150, 9] width 13 height 13
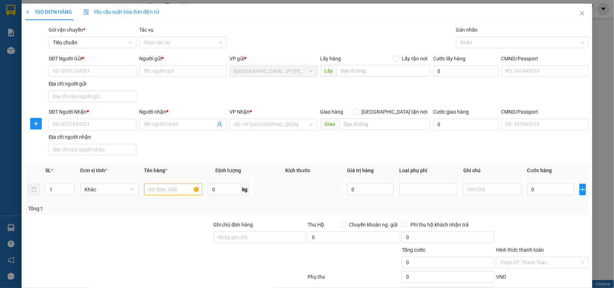
click at [159, 189] on input "text" at bounding box center [173, 190] width 58 height 12
type input "6"
click at [221, 191] on input "0" at bounding box center [224, 190] width 33 height 12
type input "6"
click at [152, 187] on input "6" at bounding box center [173, 190] width 58 height 12
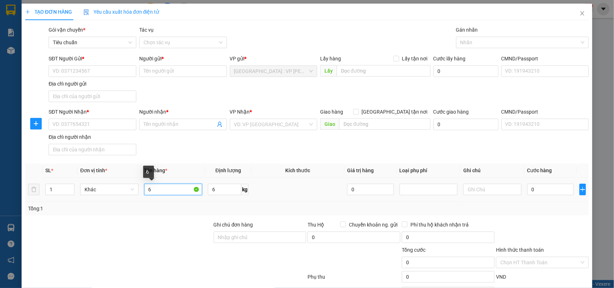
drag, startPoint x: 151, startPoint y: 187, endPoint x: 145, endPoint y: 188, distance: 6.9
click at [145, 188] on input "6" at bounding box center [173, 190] width 58 height 12
type input "5 kiện sắt bọc pe"
click at [219, 184] on span "6 kg" at bounding box center [228, 188] width 41 height 13
click at [222, 187] on input "6" at bounding box center [224, 190] width 33 height 12
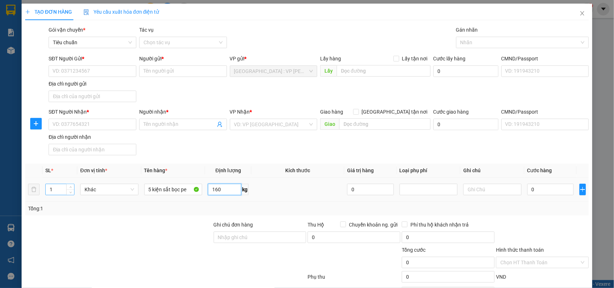
type input "160"
click at [31, 188] on tr "1 Khác 5 kiện sắt bọc pe 160 kg 0 0" at bounding box center [307, 190] width 564 height 24
type input "5"
click at [85, 74] on input "SĐT Người Gửi *" at bounding box center [93, 71] width 88 height 12
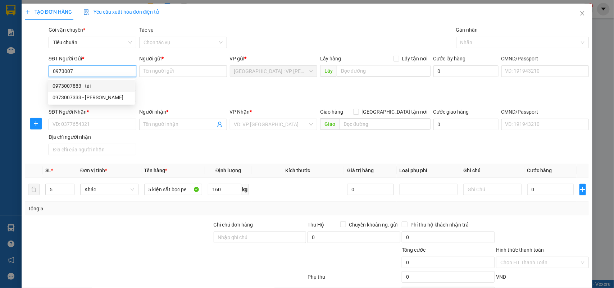
click at [85, 86] on div "0973007883 - tài" at bounding box center [92, 86] width 78 height 8
type input "0973007883"
type input "tài"
type input "0973007883"
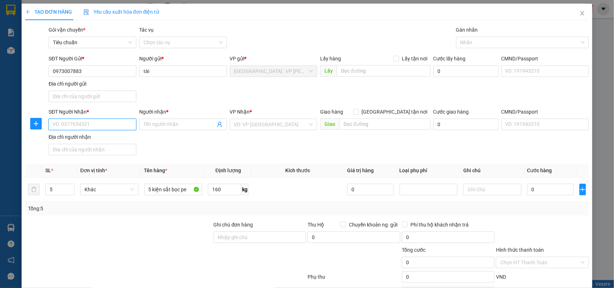
click at [112, 124] on input "SĐT Người Nhận *" at bounding box center [93, 125] width 88 height 12
type input "0889172918"
click at [157, 126] on input "Người nhận *" at bounding box center [180, 124] width 72 height 8
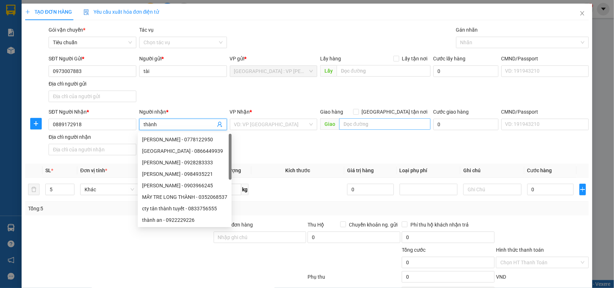
type input "thành"
click at [370, 125] on input "text" at bounding box center [384, 124] width 91 height 12
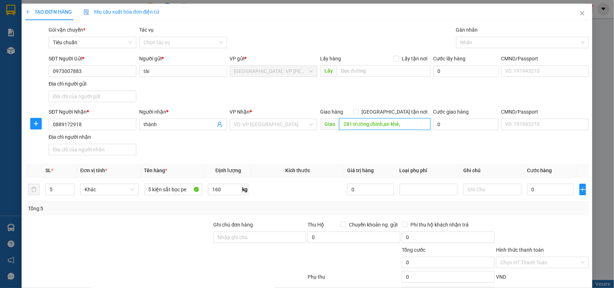
click at [370, 125] on input "281 trường chinh,an khê," at bounding box center [384, 124] width 91 height 12
click at [406, 124] on input "281 trường chinh,an khê," at bounding box center [384, 124] width 91 height 12
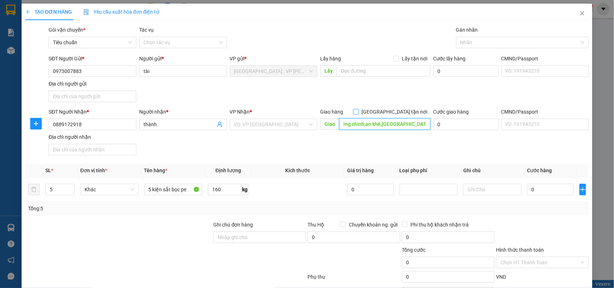
type input "281 trường chinh,an khê,thanh khê,đà nẵng"
click at [408, 112] on span "[GEOGRAPHIC_DATA] tận nơi" at bounding box center [395, 112] width 72 height 8
click at [358, 112] on input "[GEOGRAPHIC_DATA] tận nơi" at bounding box center [355, 111] width 5 height 5
checkbox input "true"
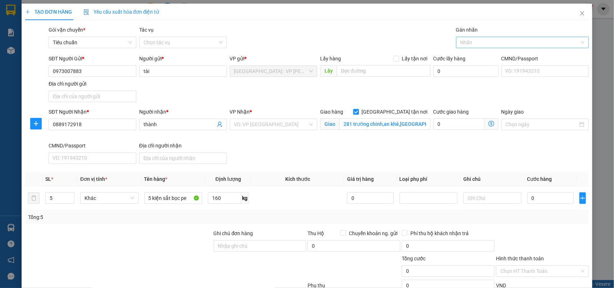
click at [488, 42] on div at bounding box center [519, 42] width 122 height 9
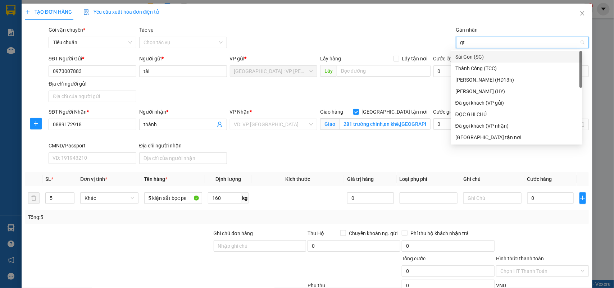
type input "gtn"
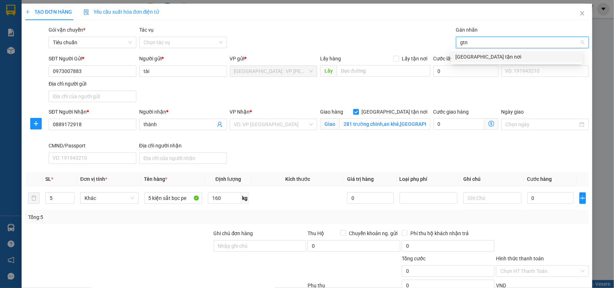
click at [477, 56] on div "[GEOGRAPHIC_DATA] tận nơi" at bounding box center [516, 57] width 123 height 8
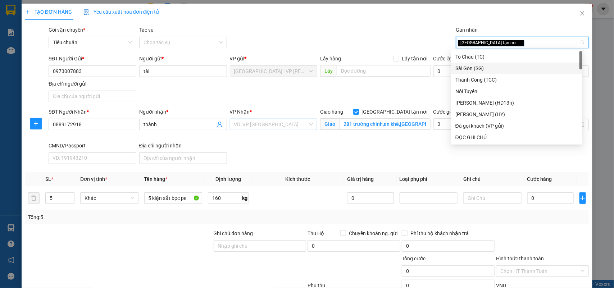
click at [294, 123] on input "search" at bounding box center [271, 124] width 74 height 11
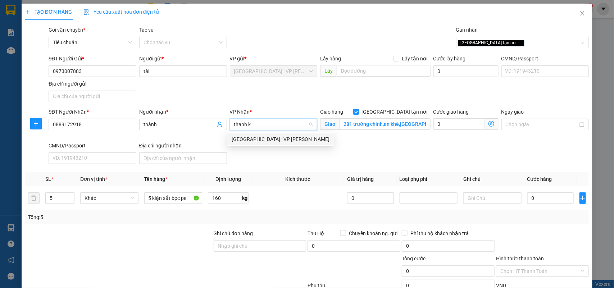
type input "thanh kh"
drag, startPoint x: 285, startPoint y: 138, endPoint x: 285, endPoint y: 100, distance: 38.1
click at [284, 137] on div "[GEOGRAPHIC_DATA] : VP [PERSON_NAME]" at bounding box center [281, 139] width 98 height 8
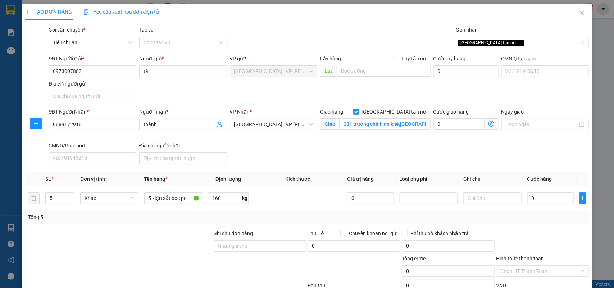
drag, startPoint x: 285, startPoint y: 99, endPoint x: 487, endPoint y: 88, distance: 203.2
click at [288, 98] on div "SĐT Người Gửi * 0973007883 Người gửi * tài VP gửi * Hà Nội : VP Hoàng Mai Lấy h…" at bounding box center [318, 80] width 543 height 50
click at [517, 46] on div "[GEOGRAPHIC_DATA] tận nơi" at bounding box center [519, 42] width 122 height 9
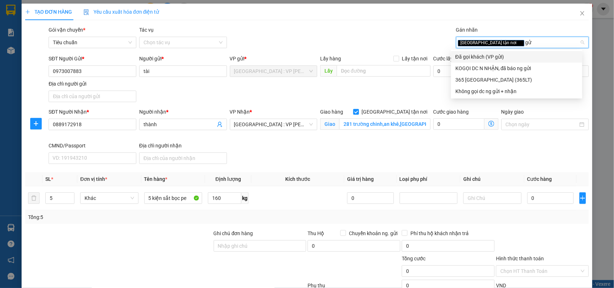
type input "gửi"
click at [503, 54] on div "Đã gọi khách (VP gửi)" at bounding box center [516, 57] width 123 height 8
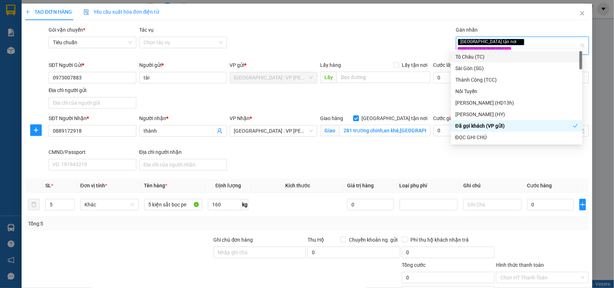
drag, startPoint x: 384, startPoint y: 32, endPoint x: 297, endPoint y: 21, distance: 87.4
click at [384, 32] on div "Gói vận chuyển * Tiêu chuẩn Tác vụ Chọn tác vụ Gán nhãn Giao tận nơi Đã gọi k…" at bounding box center [318, 42] width 543 height 32
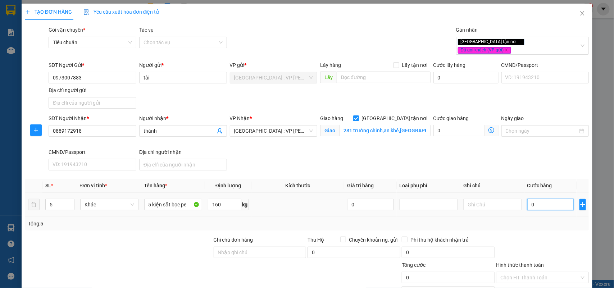
click at [547, 199] on input "0" at bounding box center [550, 205] width 46 height 12
type input "7"
type input "73"
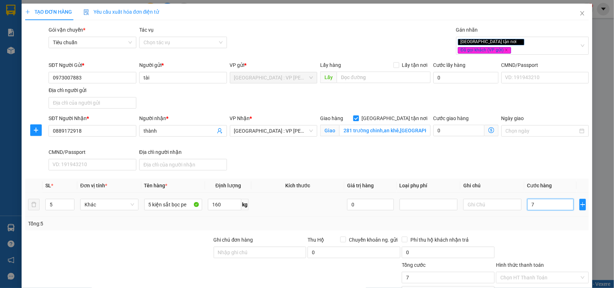
type input "73"
type input "730"
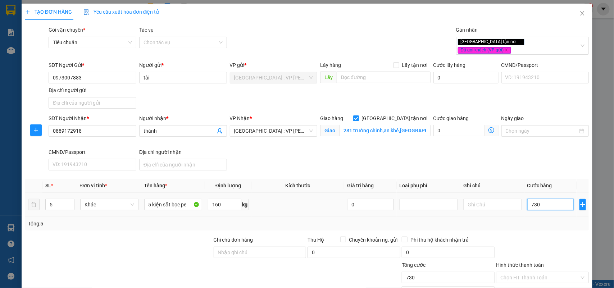
type input "7.300"
type input "73.000"
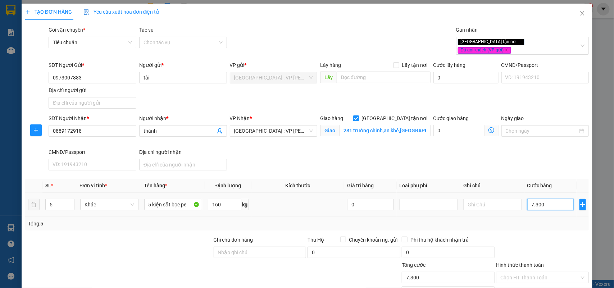
type input "73.000"
type input "730.000"
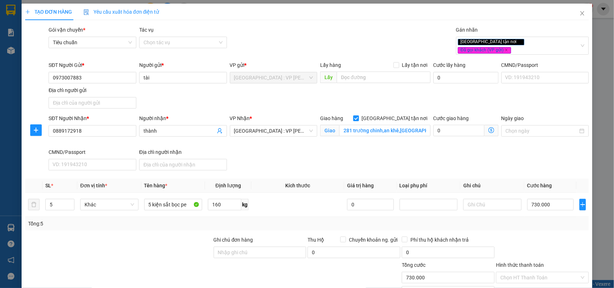
click at [483, 169] on div "Transit Pickup Surcharge Ids Transit Deliver Surcharge Ids Transit Deliver Surc…" at bounding box center [307, 179] width 564 height 306
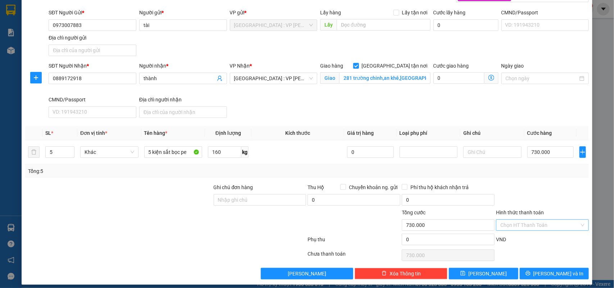
click at [531, 221] on input "Hình thức thanh toán" at bounding box center [539, 225] width 79 height 11
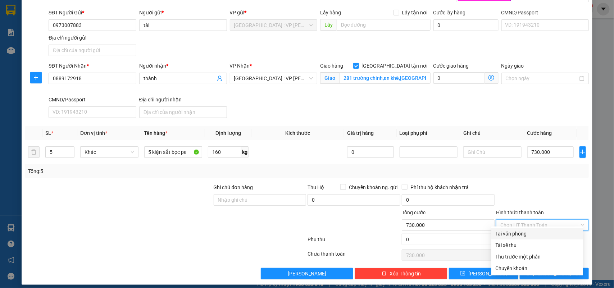
click at [522, 230] on div "Tại văn phòng" at bounding box center [537, 234] width 83 height 8
type input "0"
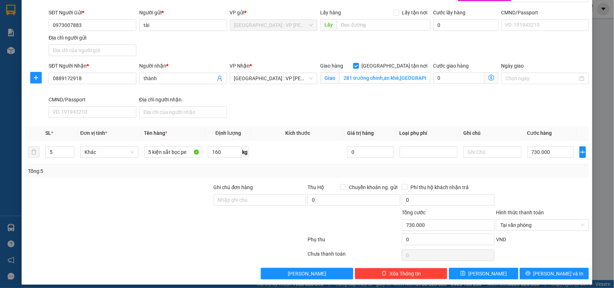
click at [532, 173] on div "Transit Pickup Surcharge Ids Transit Deliver Surcharge Ids Transit Deliver Surc…" at bounding box center [307, 126] width 564 height 306
click at [545, 270] on span "Lưu và In" at bounding box center [558, 274] width 50 height 8
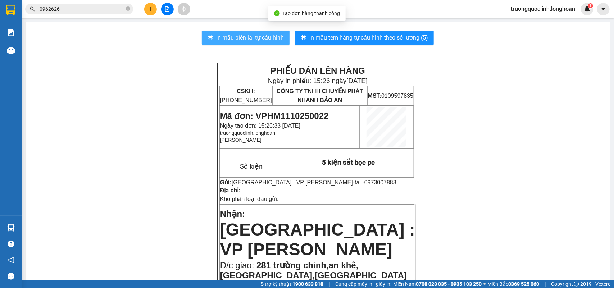
click at [254, 33] on span "In mẫu biên lai tự cấu hình" at bounding box center [250, 37] width 68 height 9
click at [309, 114] on span "Mã đơn: VPHM1110250022" at bounding box center [274, 116] width 109 height 10
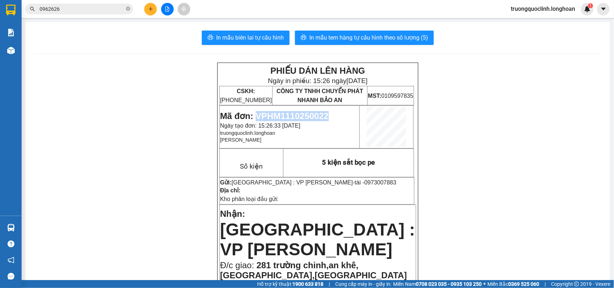
click at [309, 114] on span "Mã đơn: VPHM1110250022" at bounding box center [274, 116] width 109 height 10
copy span "VPHM1110250022"
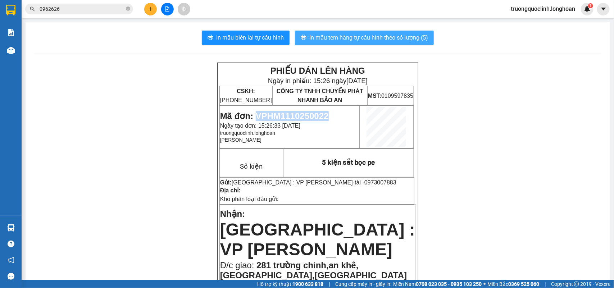
click at [395, 33] on span "In mẫu tem hàng tự cấu hình theo số lượng (5)" at bounding box center [368, 37] width 119 height 9
click at [338, 36] on span "In mẫu tem hàng tự cấu hình theo số lượng (5)" at bounding box center [368, 37] width 119 height 9
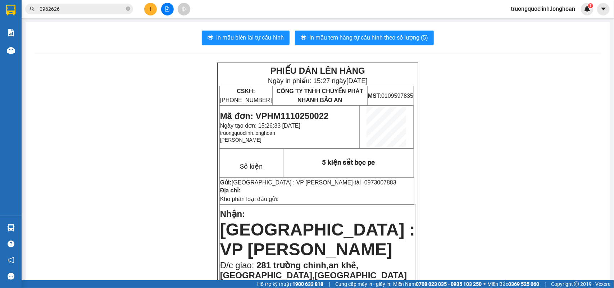
click at [147, 8] on button at bounding box center [150, 9] width 13 height 13
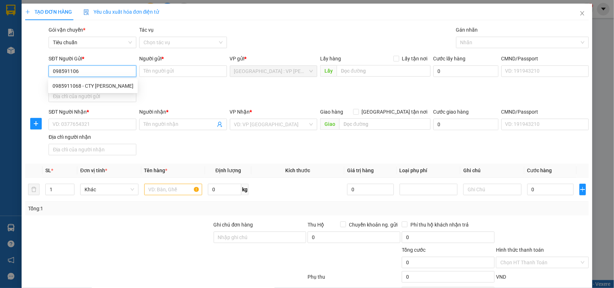
type input "0985911068"
click at [110, 85] on div "0985911068 - CTY mỹ Hoàng" at bounding box center [93, 86] width 81 height 8
type input "CTY mỹ Hoàng"
type input "0985911068"
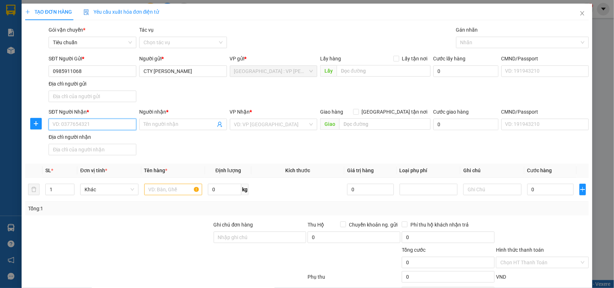
click at [112, 123] on input "SĐT Người Nhận *" at bounding box center [93, 125] width 88 height 12
type input "0918415170"
click at [103, 137] on div "0918415170 - A Khải" at bounding box center [92, 140] width 78 height 8
type input "A Khải"
type input "Bạc Liêu (AS) - Hộ Phòng (SG): Khóm 1, Phường Hộ Phòng, TX Giá Rai"
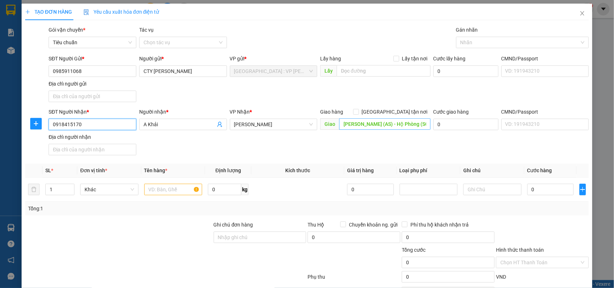
type input "0918415170"
click at [395, 126] on input "Bạc Liêu (AS) - Hộ Phòng (SG): Khóm 1, Phường Hộ Phòng, TX Giá Rai" at bounding box center [384, 124] width 91 height 12
click at [376, 124] on input "Bạc Liêu (AS) - Hộ Phòng (SG): Khóm 1, Phường Hộ Phòng, TX Giá Rai" at bounding box center [384, 124] width 91 height 12
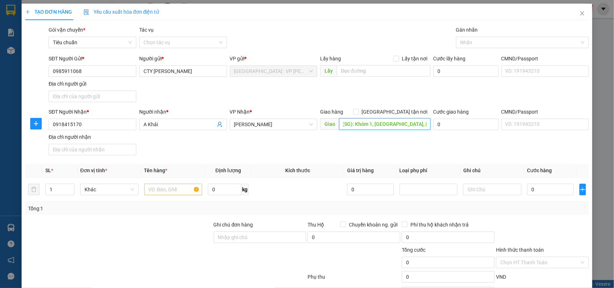
click at [376, 124] on input "Bạc Liêu (AS) - Hộ Phòng (SG): Khóm 1, Phường Hộ Phòng, TX Giá Rai" at bounding box center [384, 124] width 91 height 12
type input "a"
type input "â"
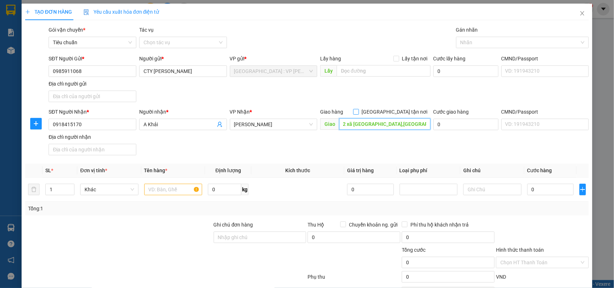
type input "ấp 2 xã [GEOGRAPHIC_DATA],[GEOGRAPHIC_DATA],[GEOGRAPHIC_DATA]"
click at [393, 112] on span "[GEOGRAPHIC_DATA] tận nơi" at bounding box center [395, 112] width 72 height 8
click at [358, 112] on input "[GEOGRAPHIC_DATA] tận nơi" at bounding box center [355, 111] width 5 height 5
checkbox input "true"
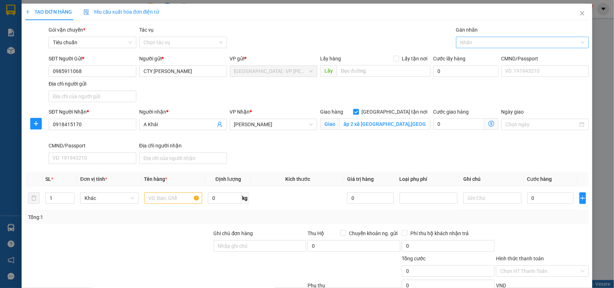
click at [479, 44] on div at bounding box center [519, 42] width 122 height 9
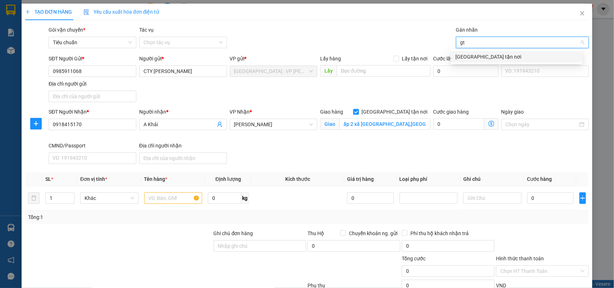
type input "gtn"
click at [477, 56] on div "[GEOGRAPHIC_DATA] tận nơi" at bounding box center [516, 57] width 123 height 8
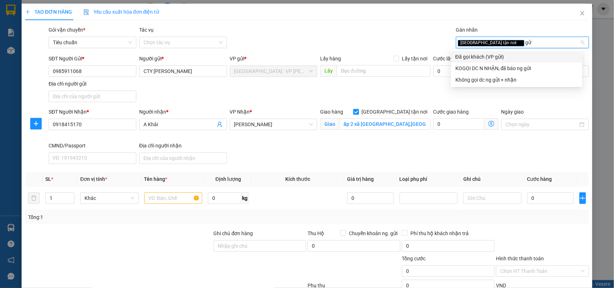
type input "gửi"
click at [481, 53] on div "Đã gọi khách (VP gửi)" at bounding box center [516, 57] width 123 height 8
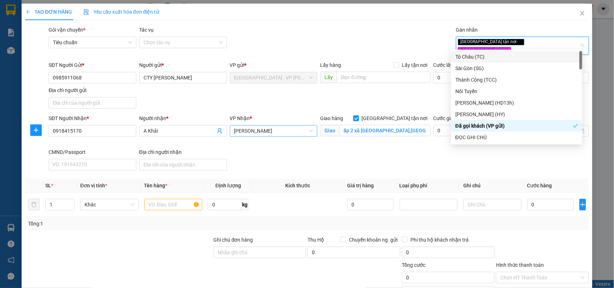
click at [263, 126] on span "Bạc Liêu" at bounding box center [273, 131] width 79 height 11
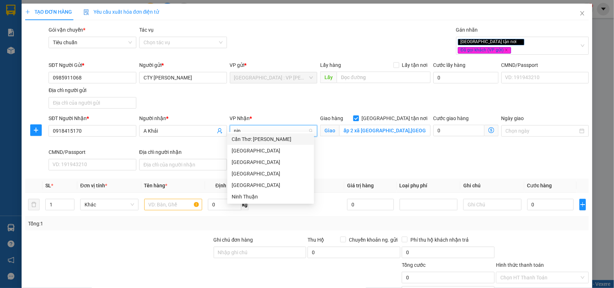
type input "ninh"
click at [284, 140] on div "Cần Thơ: [PERSON_NAME]" at bounding box center [271, 139] width 78 height 8
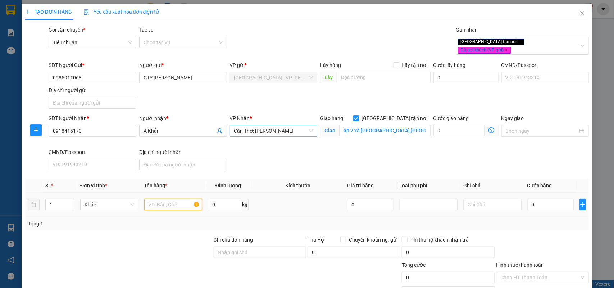
click at [181, 199] on input "text" at bounding box center [173, 205] width 58 height 12
type input "1 kiện bọc pe"
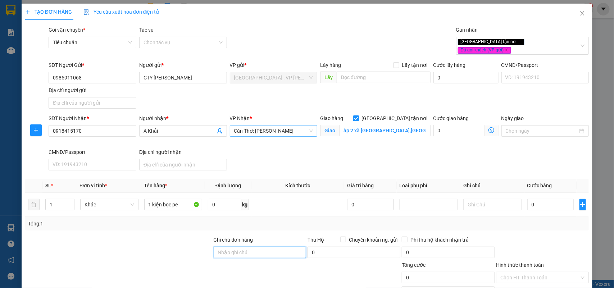
click at [281, 247] on input "Ghi chú đơn hàng" at bounding box center [260, 253] width 93 height 12
type input "nhận nguyên kiện,giao nguyên kiện,bể vỡ k đền"
type input "2"
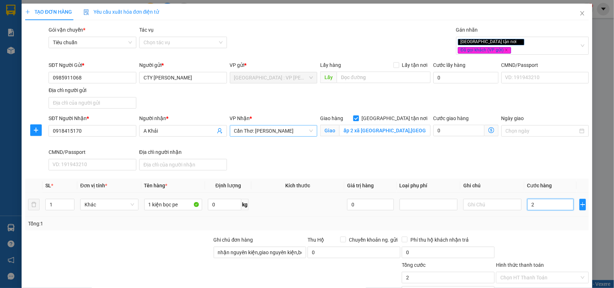
type input "25"
type input "250"
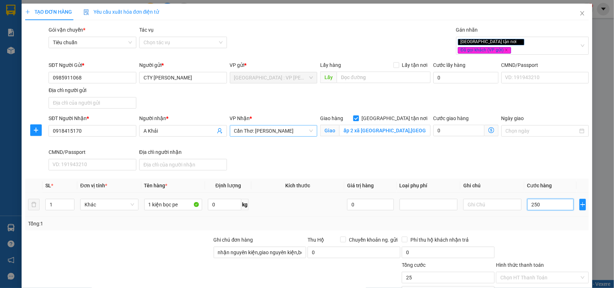
type input "250"
type input "2.500"
type input "25.000"
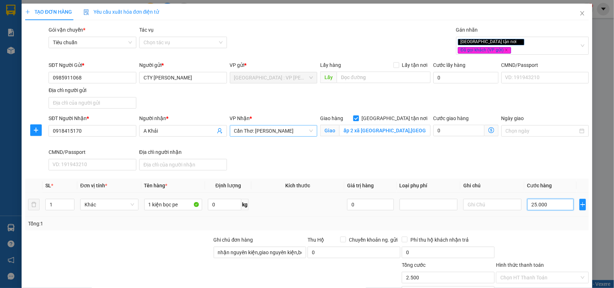
type input "25.000"
type input "250.000"
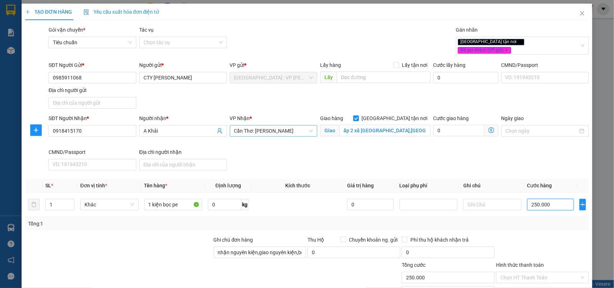
scroll to position [53, 0]
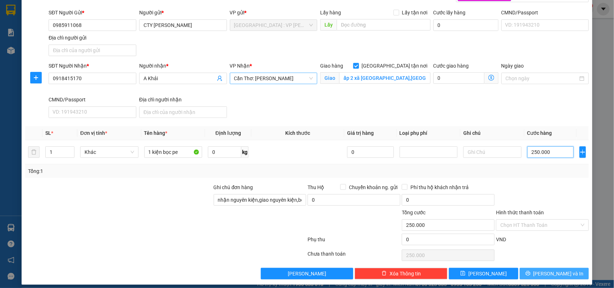
type input "250.000"
click at [538, 268] on button "[PERSON_NAME] và In" at bounding box center [554, 274] width 69 height 12
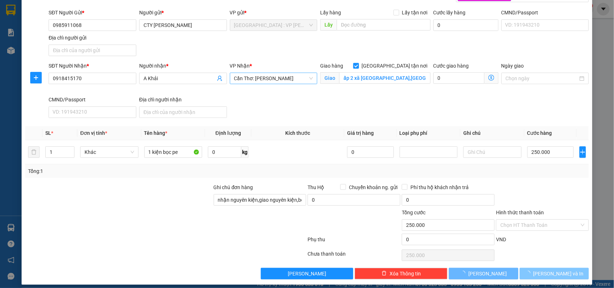
click at [533, 270] on span "button" at bounding box center [529, 274] width 8 height 8
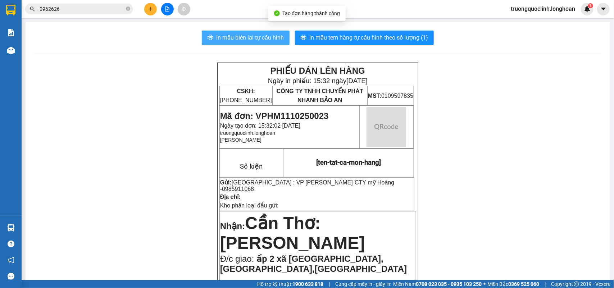
click at [222, 34] on span "In mẫu biên lai tự cấu hình" at bounding box center [250, 37] width 68 height 9
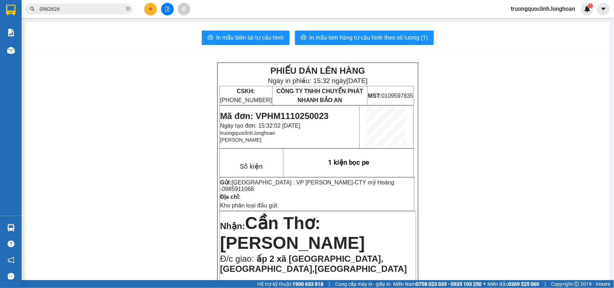
click at [299, 113] on span "Mã đơn: VPHM1110250023" at bounding box center [274, 116] width 109 height 10
copy span "VPHM1110250023"
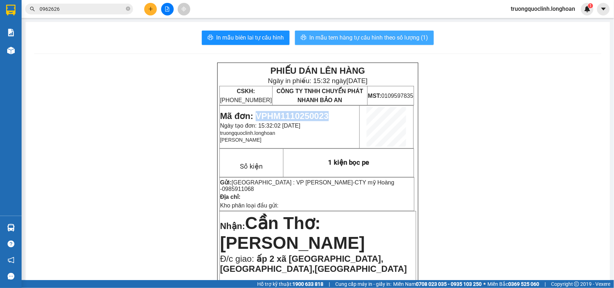
click at [341, 40] on span "In mẫu tem hàng tự cấu hình theo số lượng (1)" at bounding box center [368, 37] width 119 height 9
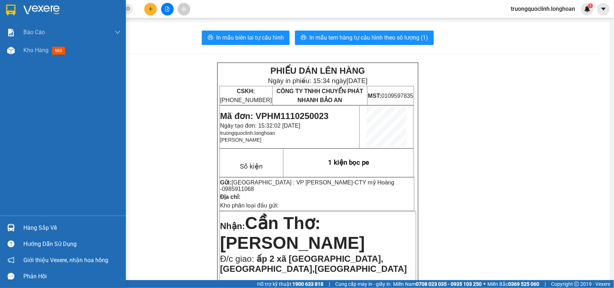
click at [14, 9] on img at bounding box center [10, 10] width 9 height 11
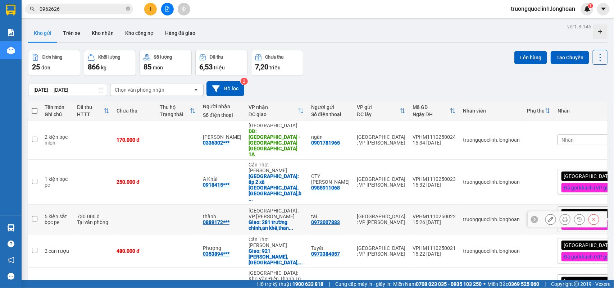
click at [413, 214] on div "VPHM1110250022" at bounding box center [434, 217] width 43 height 6
checkbox input "false"
copy div "VPHM1110250022"
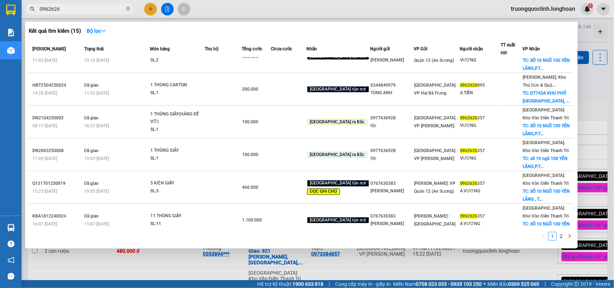
click at [104, 10] on input "0962626" at bounding box center [82, 9] width 85 height 8
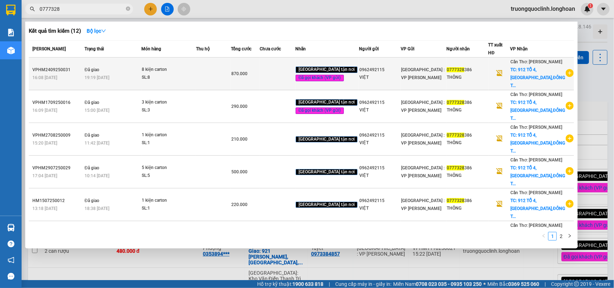
type input "0777328"
click at [566, 72] on icon "plus-circle" at bounding box center [570, 73] width 8 height 8
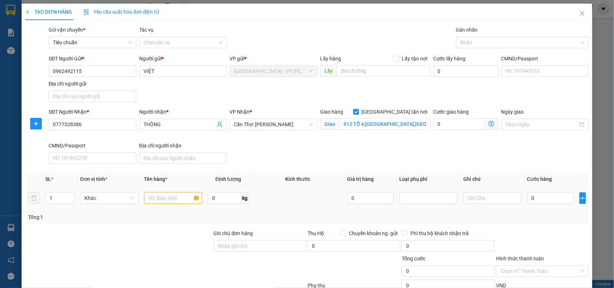
click at [156, 200] on input "text" at bounding box center [173, 198] width 58 height 12
type input "1 kiện carton"
click at [226, 203] on input "0" at bounding box center [224, 198] width 33 height 12
type input "17"
click at [255, 250] on input "Ghi chú đơn hàng" at bounding box center [260, 246] width 93 height 12
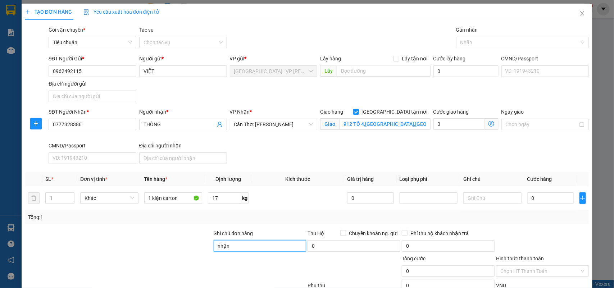
type input "nhận nguyên kiện,giao nguyên kiện,bể vỡ k đền"
click at [288, 96] on div "SĐT Người Gửi * 0962492115 Người gửi * VIỆT VP gửi * Hà Nội : VP Hoàng Mai Lấy …" at bounding box center [318, 80] width 543 height 50
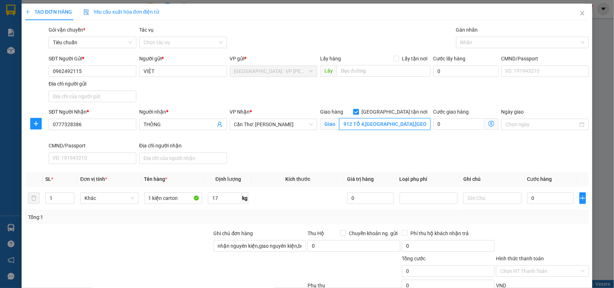
click at [377, 120] on input "912 TỔ 4,ĐÔNG HOÀ 1,ĐÔNG THÀNH,BÌNH MINH,VĨNH LONG" at bounding box center [384, 124] width 91 height 12
click at [552, 200] on input "0" at bounding box center [550, 198] width 46 height 12
type input "1"
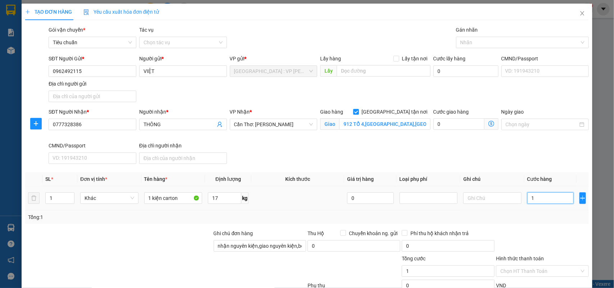
type input "19"
type input "190"
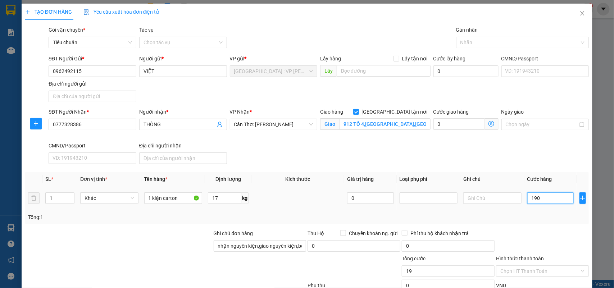
type input "190"
type input "1.900"
type input "19.000"
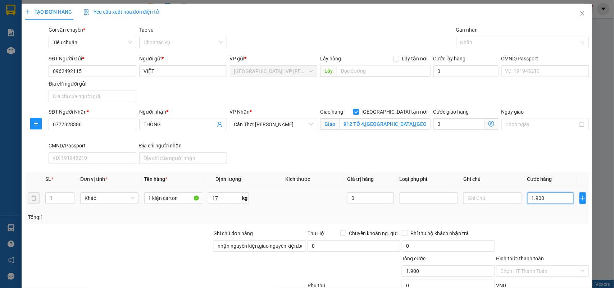
type input "19.000"
type input "190.000"
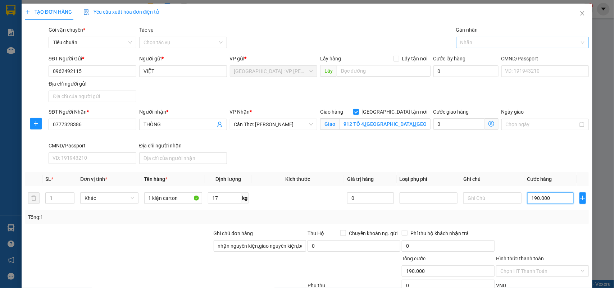
click at [502, 45] on div at bounding box center [519, 42] width 122 height 9
type input "190.000"
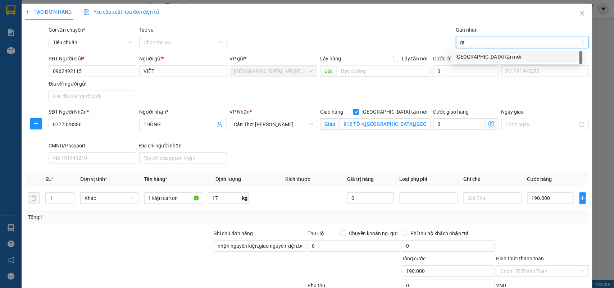
type input "gtn"
drag, startPoint x: 497, startPoint y: 58, endPoint x: 448, endPoint y: 49, distance: 49.7
click at [497, 58] on div "[GEOGRAPHIC_DATA] tận nơi" at bounding box center [516, 57] width 123 height 8
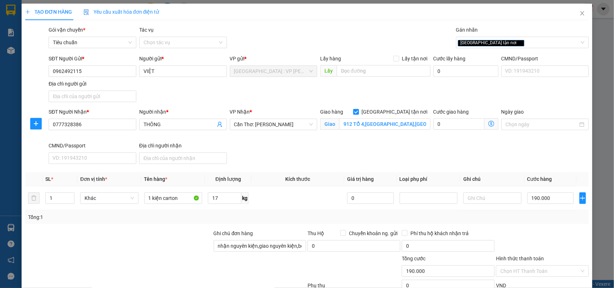
click at [380, 35] on div "Gói vận chuyển * Tiêu chuẩn Tác vụ Chọn tác vụ Gán nhãn Giao tận nơi" at bounding box center [318, 38] width 543 height 25
click at [497, 44] on div "[GEOGRAPHIC_DATA] tận nơi" at bounding box center [519, 42] width 122 height 9
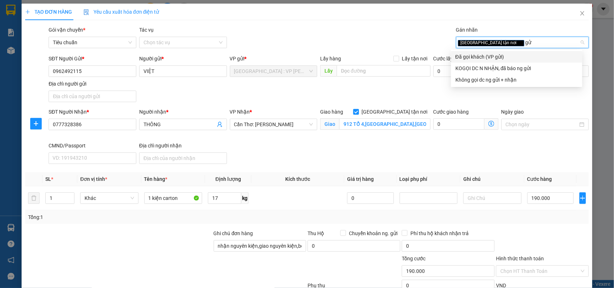
type input "gửi"
click at [483, 56] on div "Đã gọi khách (VP gửi)" at bounding box center [516, 57] width 123 height 8
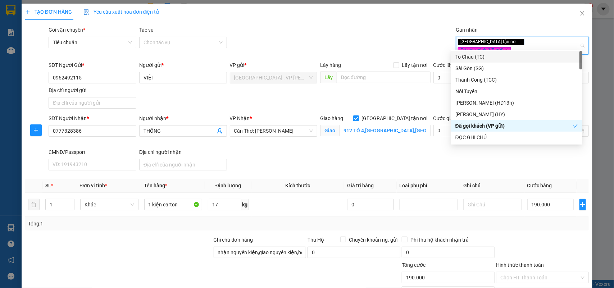
click at [387, 38] on div "Gói vận chuyển * Tiêu chuẩn Tác vụ Chọn tác vụ Gán nhãn Giao tận nơi Đã gọi k…" at bounding box center [318, 42] width 543 height 32
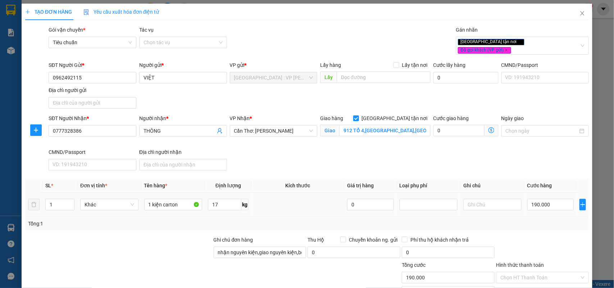
scroll to position [53, 0]
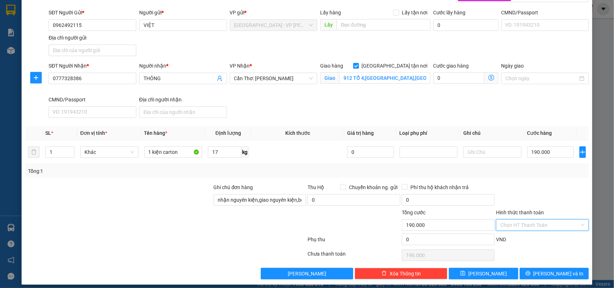
click at [522, 224] on input "Hình thức thanh toán" at bounding box center [539, 225] width 79 height 11
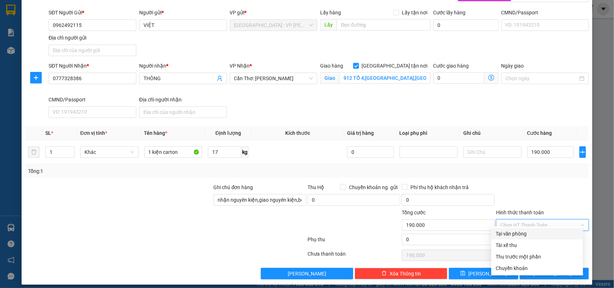
click at [515, 233] on div "Tại văn phòng" at bounding box center [537, 234] width 83 height 8
click at [515, 236] on div "VND" at bounding box center [542, 242] width 94 height 13
type input "0"
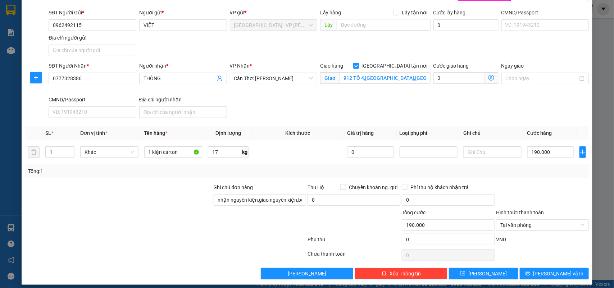
click at [537, 183] on div at bounding box center [542, 195] width 94 height 25
click at [96, 73] on input "0777328386" at bounding box center [93, 79] width 88 height 12
drag, startPoint x: 556, startPoint y: 267, endPoint x: 532, endPoint y: 242, distance: 34.3
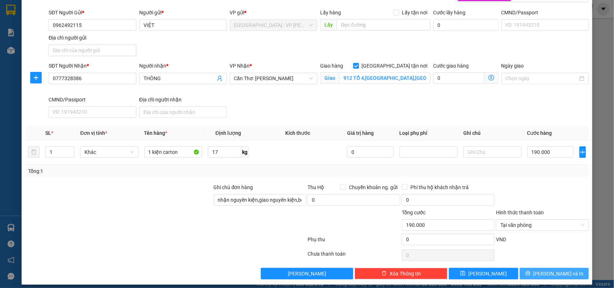
click at [555, 270] on span "Lưu và In" at bounding box center [558, 274] width 50 height 8
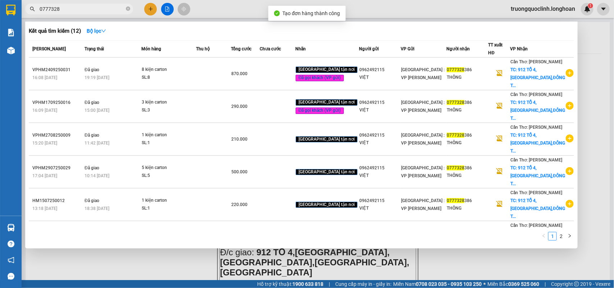
click at [254, 262] on div at bounding box center [307, 144] width 614 height 288
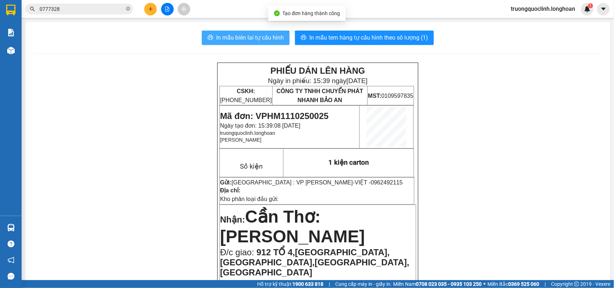
click at [270, 31] on button "In mẫu biên lai tự cấu hình" at bounding box center [246, 38] width 88 height 14
click at [302, 116] on span "Mã đơn: VPHM1110250025" at bounding box center [274, 116] width 109 height 10
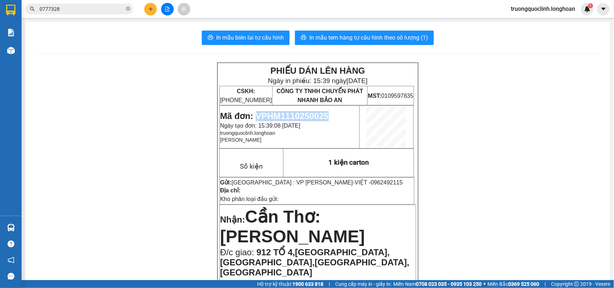
click at [302, 116] on span "Mã đơn: VPHM1110250025" at bounding box center [274, 116] width 109 height 10
copy span "VPHM1110250025"
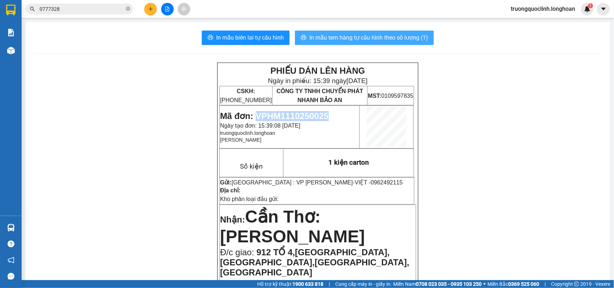
click at [358, 38] on span "In mẫu tem hàng tự cấu hình theo số lượng (1)" at bounding box center [368, 37] width 119 height 9
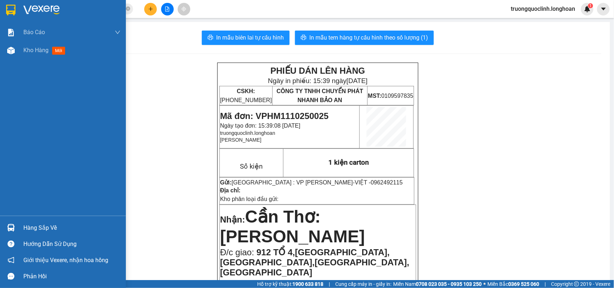
click at [18, 9] on div at bounding box center [63, 11] width 126 height 23
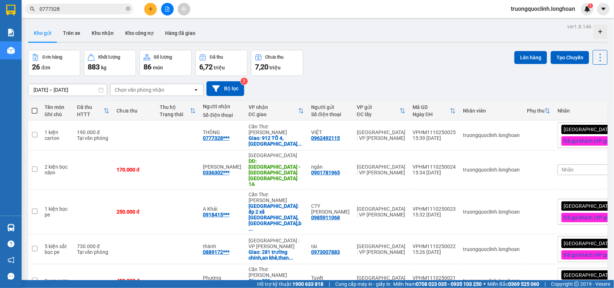
click at [144, 10] on div at bounding box center [167, 9] width 54 height 13
click at [150, 8] on icon "plus" at bounding box center [150, 8] width 5 height 5
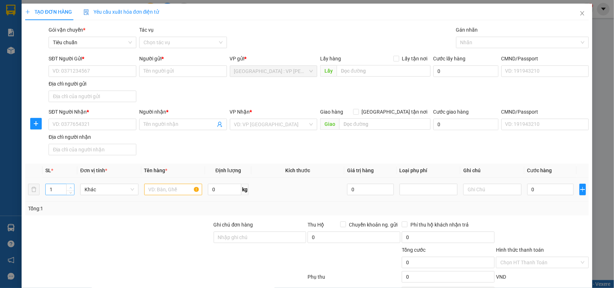
click at [71, 185] on span "Increase Value" at bounding box center [70, 187] width 8 height 6
type input "2"
click at [185, 187] on input "text" at bounding box center [173, 190] width 58 height 12
type input "1 kiện máy có bánh xe bọc bìa+1 kiện máy đóng khung gỗ bọc pe"
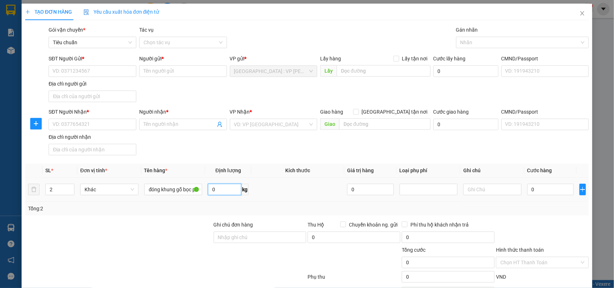
click at [225, 186] on input "0" at bounding box center [224, 190] width 33 height 12
type input "130"
click at [549, 193] on input "0" at bounding box center [550, 190] width 46 height 12
type input "8"
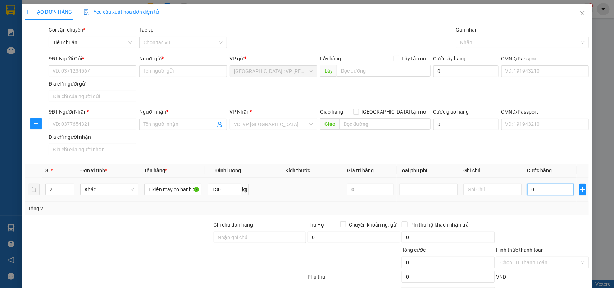
type input "8"
type input "840"
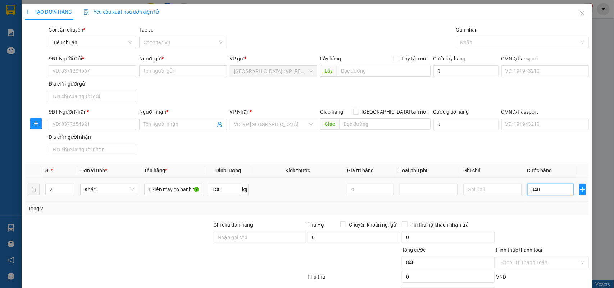
type input "8.400"
click at [129, 74] on input "SĐT Người Gửi *" at bounding box center [93, 71] width 88 height 12
click at [112, 73] on input "09731" at bounding box center [93, 71] width 88 height 12
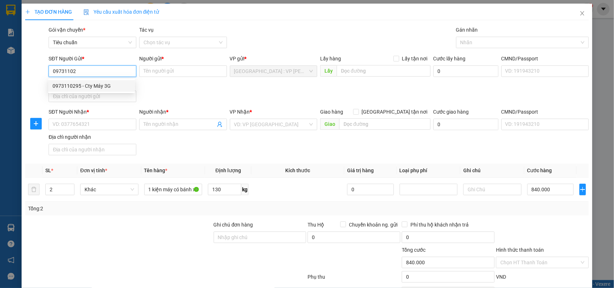
click at [113, 82] on div "0973110295 - Cty Máy 3G" at bounding box center [92, 86] width 78 height 8
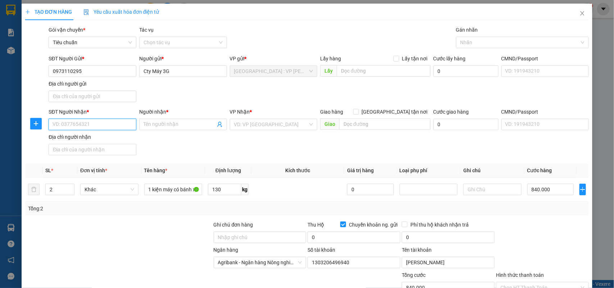
click at [104, 126] on input "SĐT Người Nhận *" at bounding box center [93, 125] width 88 height 12
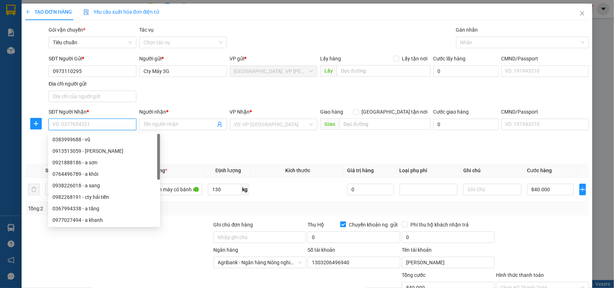
paste input "0827 476 868"
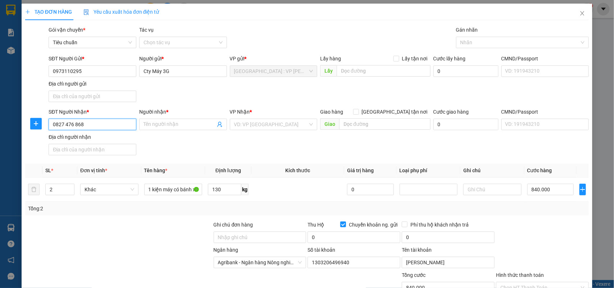
click at [76, 121] on input "0827 476 868" at bounding box center [93, 125] width 88 height 12
click at [89, 127] on input "0827476868" at bounding box center [93, 125] width 88 height 12
click at [187, 128] on input "Người nhận *" at bounding box center [180, 124] width 72 height 8
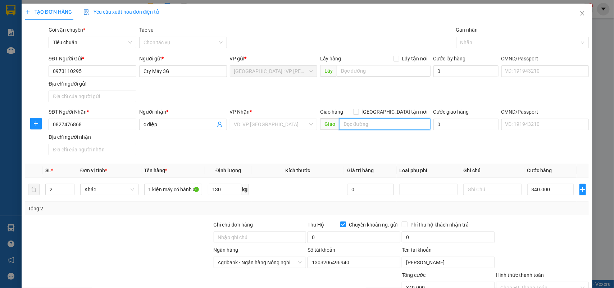
click at [392, 126] on input "text" at bounding box center [384, 124] width 91 height 12
paste input "2A/T1 – Tổ 2A – Khu Phố Bình Đức 1 – Bình Hòa – Thuận an Bình Dương"
click at [393, 113] on span "[GEOGRAPHIC_DATA] tận nơi" at bounding box center [395, 112] width 72 height 8
click at [358, 113] on input "[GEOGRAPHIC_DATA] tận nơi" at bounding box center [355, 111] width 5 height 5
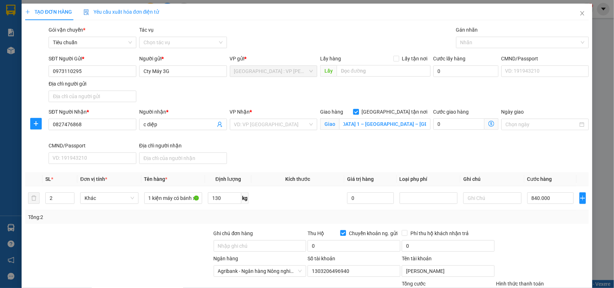
scroll to position [0, 0]
click at [478, 42] on div at bounding box center [519, 42] width 122 height 9
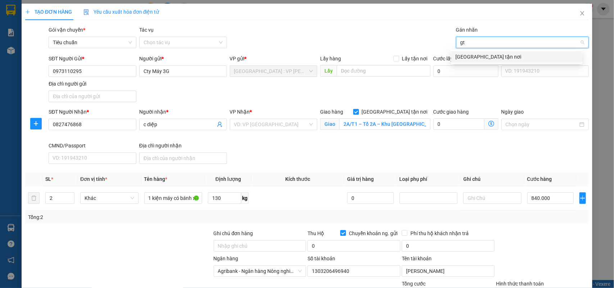
click at [485, 53] on div "[GEOGRAPHIC_DATA] tận nơi" at bounding box center [516, 57] width 123 height 8
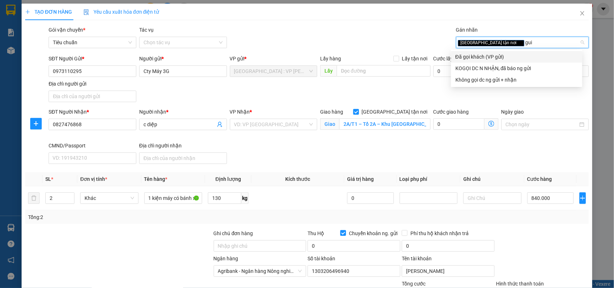
click at [485, 53] on div "Đã gọi khách (VP gửi)" at bounding box center [516, 57] width 123 height 8
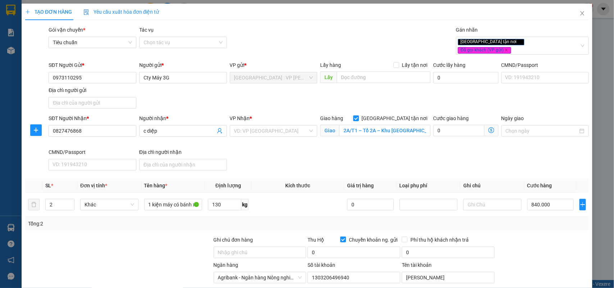
click at [369, 33] on div "Gói vận chuyển * Tiêu chuẩn Tác vụ Chọn tác vụ Gán nhãn Giao tận nơi Đã gọi k…" at bounding box center [318, 42] width 543 height 32
click at [267, 126] on input "search" at bounding box center [271, 131] width 74 height 11
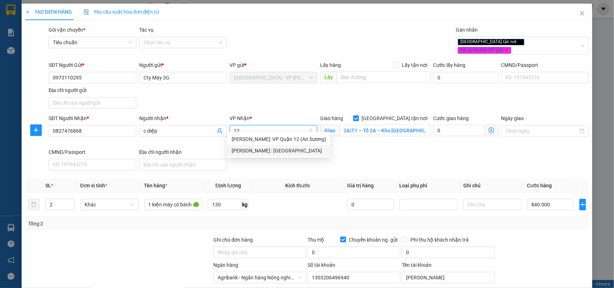
click at [276, 147] on div "Hồ Chí Minh : Kho Quận 12" at bounding box center [279, 151] width 95 height 8
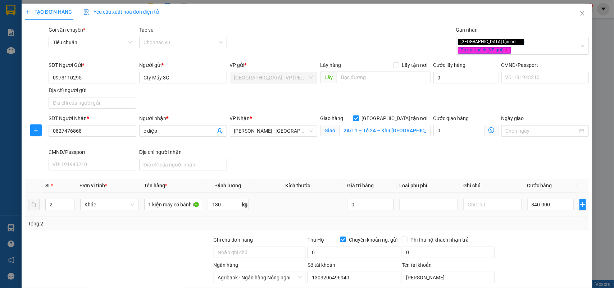
scroll to position [199, 0]
click at [437, 146] on div "SĐT Người Nhận * 0827476868 Người nhận * c diệp VP Nhận * Hồ Chí Minh : Kho Quậ…" at bounding box center [318, 143] width 543 height 59
click at [365, 247] on input "0" at bounding box center [354, 253] width 93 height 12
click at [425, 251] on input "0" at bounding box center [448, 253] width 93 height 12
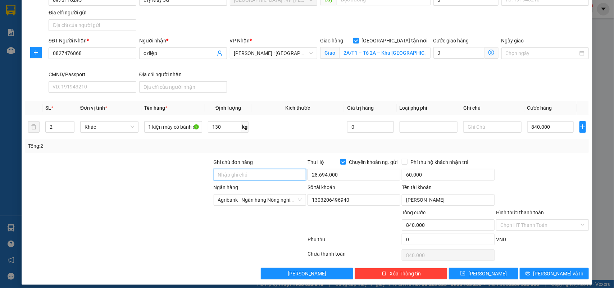
click at [271, 169] on input "Ghi chú đơn hàng" at bounding box center [260, 175] width 93 height 12
drag, startPoint x: 278, startPoint y: 122, endPoint x: 391, endPoint y: 143, distance: 114.5
click at [279, 122] on td at bounding box center [297, 127] width 93 height 24
click at [551, 270] on span "Lưu và In" at bounding box center [558, 274] width 50 height 8
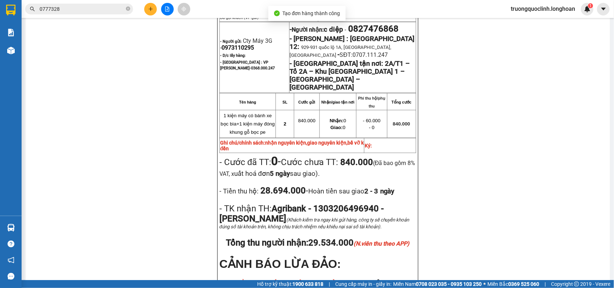
scroll to position [382, 0]
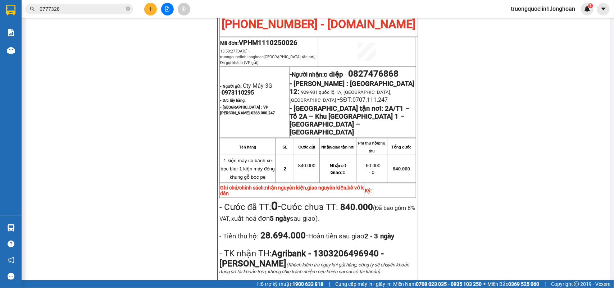
click at [252, 39] on span "VPHM1110250026" at bounding box center [268, 43] width 59 height 8
copy span "VPHM1110250026"
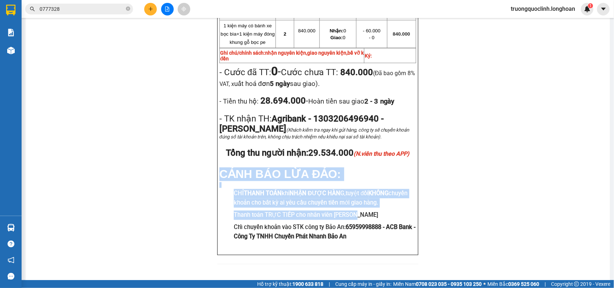
drag, startPoint x: 361, startPoint y: 209, endPoint x: 207, endPoint y: 173, distance: 158.6
drag, startPoint x: 354, startPoint y: 211, endPoint x: 359, endPoint y: 211, distance: 4.7
click at [354, 213] on h3 "Thanh toán TRỰC TIẾP cho nhân viên Bảo An" at bounding box center [325, 215] width 182 height 9
click at [352, 211] on h3 "Thanh toán TRỰC TIẾP cho nhân viên Bảo An" at bounding box center [325, 215] width 182 height 9
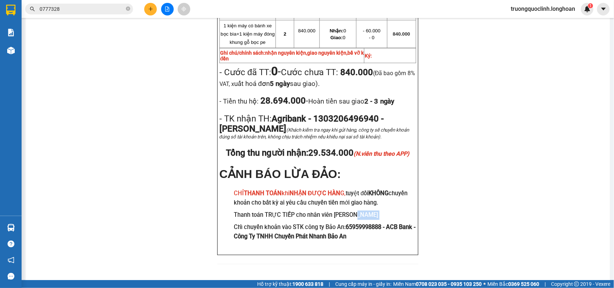
click at [353, 211] on h3 "Thanh toán TRỰC TIẾP cho nhân viên Bảo An" at bounding box center [325, 215] width 182 height 9
click at [329, 191] on h3 "CHỈ THANH TOÁN khi NHẬN ĐƯỢC HÀN G, tuyệt đối KHÔNG chuyển khoản cho bất kỳ ai …" at bounding box center [325, 198] width 182 height 18
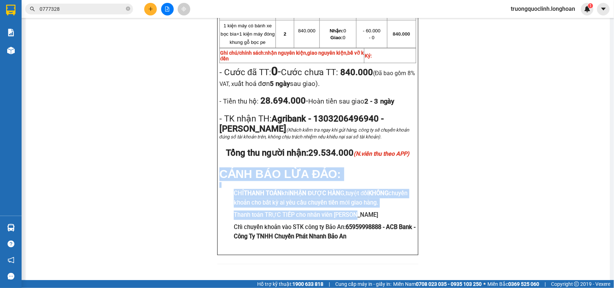
drag, startPoint x: 351, startPoint y: 209, endPoint x: 218, endPoint y: 162, distance: 140.7
click at [218, 162] on div "BIÊN NHẬN VẬN CHUYỂN BẢO AN EXPRESS (Công Ty TNHH Chuyển Phát Nhanh Bảo An - MS…" at bounding box center [317, 52] width 201 height 406
copy div "CẢNH BÁO LỪA ĐẢO: CHỈ THANH TOÁN khi NHẬN ĐƯỢC HÀN G, tuyệt đối KHÔNG chuyển kh…"
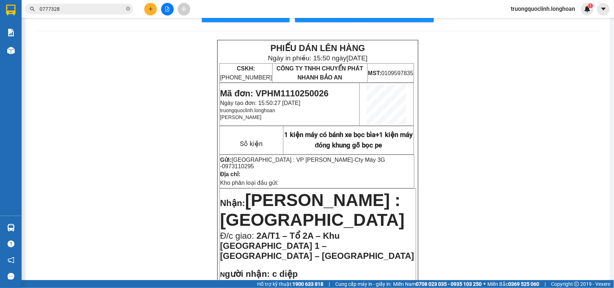
scroll to position [0, 0]
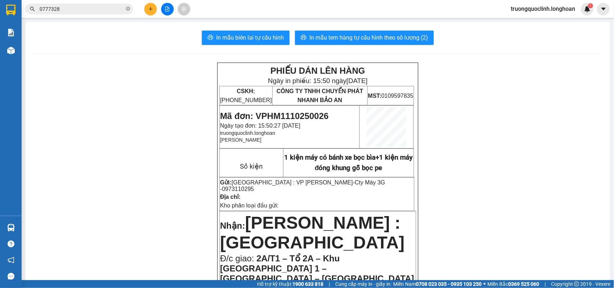
click at [306, 111] on span "Mã đơn: VPHM1110250026" at bounding box center [274, 116] width 109 height 10
click at [306, 112] on span "Mã đơn: VPHM1110250026" at bounding box center [274, 116] width 109 height 10
click at [287, 114] on span "Mã đơn: VPHM1110250026" at bounding box center [274, 116] width 109 height 10
copy span "VPHM1110250026"
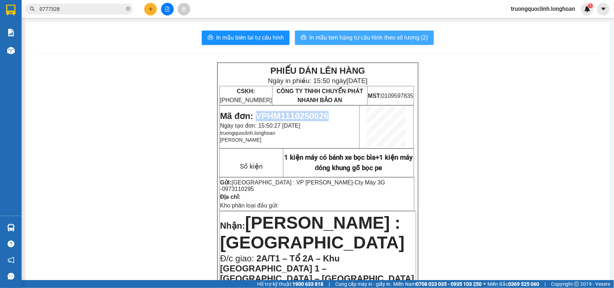
click at [363, 38] on span "In mẫu tem hàng tự cấu hình theo số lượng (2)" at bounding box center [368, 37] width 119 height 9
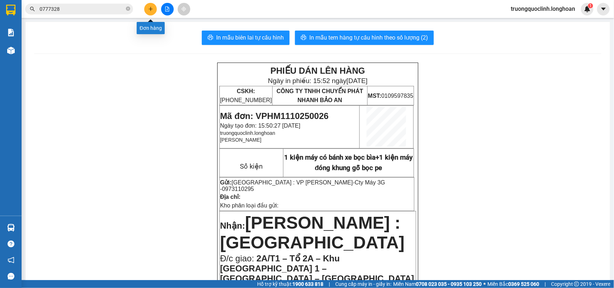
click at [146, 8] on button at bounding box center [150, 9] width 13 height 13
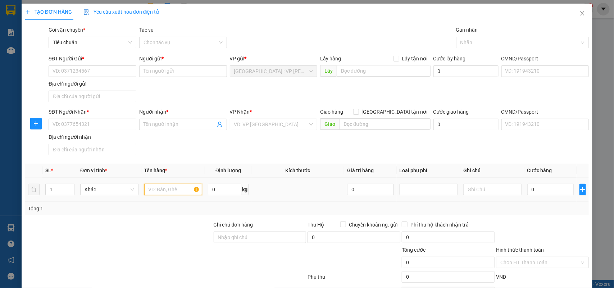
click at [160, 188] on input "text" at bounding box center [173, 190] width 58 height 12
drag, startPoint x: 58, startPoint y: 186, endPoint x: 44, endPoint y: 191, distance: 14.1
click at [46, 190] on input "1" at bounding box center [60, 189] width 28 height 11
click at [274, 236] on input "Ghi chú đơn hàng" at bounding box center [260, 238] width 93 height 12
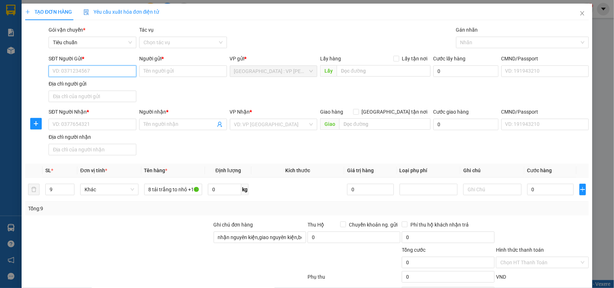
click at [111, 69] on input "SĐT Người Gửi *" at bounding box center [93, 71] width 88 height 12
click at [116, 70] on input "SĐT Người Gửi *" at bounding box center [93, 71] width 88 height 12
click at [100, 96] on div "0963356086 - Điều Hành Sakura" at bounding box center [94, 98] width 82 height 8
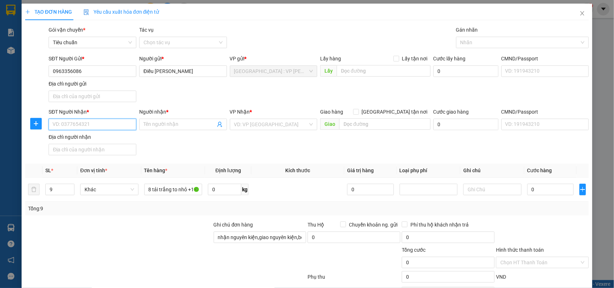
click at [109, 126] on input "SĐT Người Nhận *" at bounding box center [93, 125] width 88 height 12
click at [98, 123] on input "0905258474" at bounding box center [93, 125] width 88 height 12
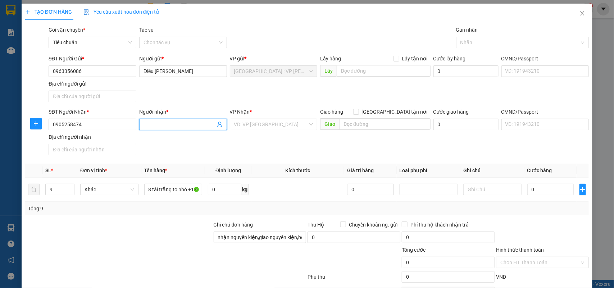
click at [180, 125] on input "Người nhận *" at bounding box center [180, 124] width 72 height 8
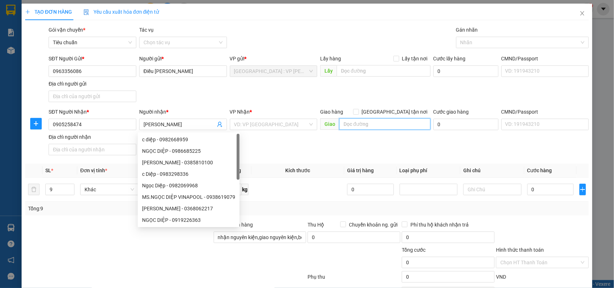
click at [364, 125] on input "text" at bounding box center [384, 124] width 91 height 12
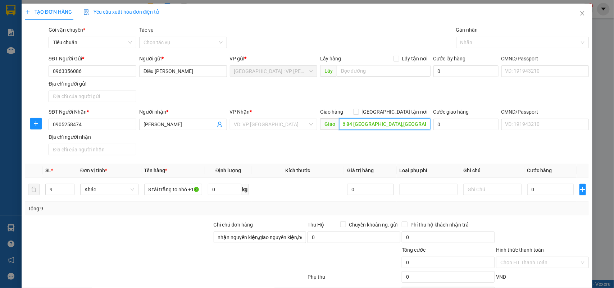
scroll to position [0, 4]
click at [370, 124] on input "lô 84 đường khánh an 9,p hòa khánh," at bounding box center [384, 124] width 91 height 12
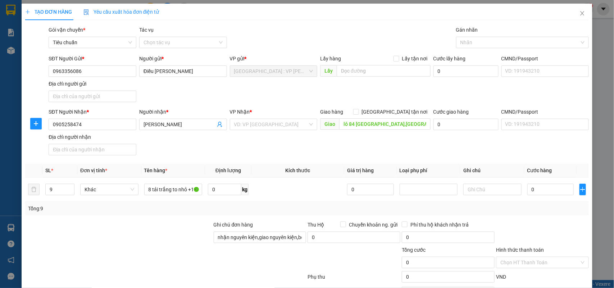
click at [597, 65] on div "TẠO ĐƠN HÀNG Yêu cầu xuất hóa đơn điện tử Transit Pickup Surcharge Ids Transit …" at bounding box center [307, 144] width 614 height 288
click at [346, 225] on span "Chuyển khoản ng. gửi" at bounding box center [373, 225] width 54 height 8
click at [345, 225] on input "Chuyển khoản ng. gửi" at bounding box center [342, 224] width 5 height 5
click at [98, 74] on div "SĐT Người Gửi * 0963356086" at bounding box center [93, 67] width 88 height 25
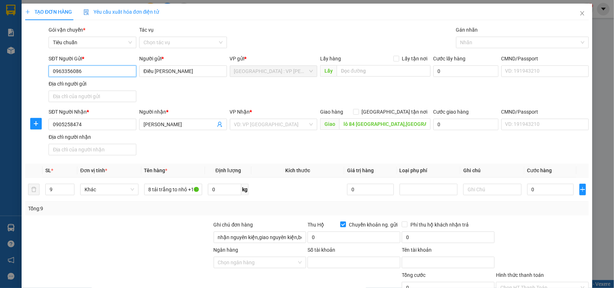
click at [98, 74] on input "0963356086" at bounding box center [93, 71] width 88 height 12
click at [96, 73] on input "0963356086" at bounding box center [93, 71] width 88 height 12
click at [228, 194] on input "0" at bounding box center [224, 190] width 33 height 12
click at [378, 126] on input "lô 84 đường khánh an 9,p hòa khánh," at bounding box center [384, 124] width 91 height 12
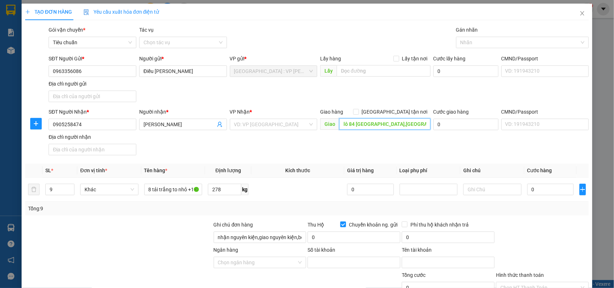
click at [378, 126] on input "lô 84 đường khánh an 9,p hòa khánh," at bounding box center [384, 124] width 91 height 12
paste input "Lô 84, đường Khánh An 9, Liên Chiểu, tp Đà Nẵng"
click at [402, 110] on span "[GEOGRAPHIC_DATA] tận nơi" at bounding box center [395, 112] width 72 height 8
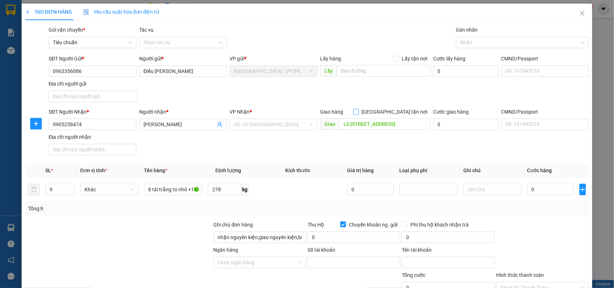
click at [358, 110] on input "[GEOGRAPHIC_DATA] tận nơi" at bounding box center [355, 111] width 5 height 5
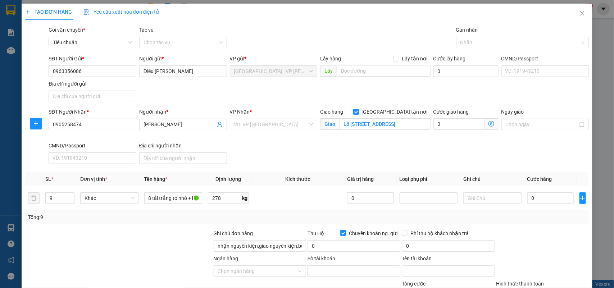
click at [476, 35] on div "Gán nhãn" at bounding box center [522, 31] width 133 height 11
click at [475, 42] on div at bounding box center [519, 42] width 122 height 9
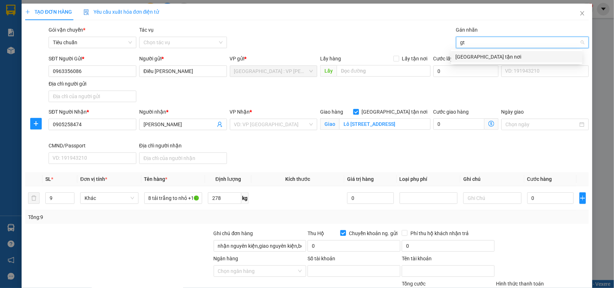
click at [472, 55] on div "[GEOGRAPHIC_DATA] tận nơi" at bounding box center [516, 57] width 123 height 8
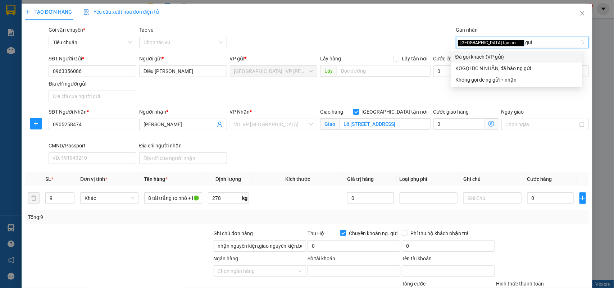
click at [471, 57] on div "Đã gọi khách (VP gửi)" at bounding box center [516, 57] width 123 height 8
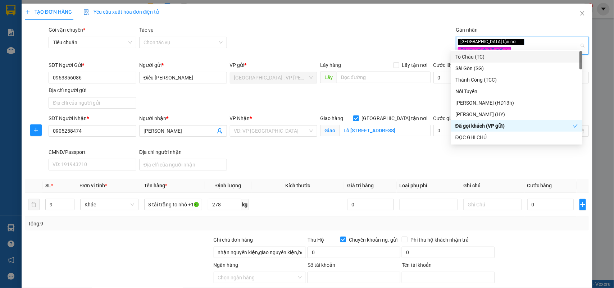
click at [376, 40] on div "Gói vận chuyển * Tiêu chuẩn Tác vụ Chọn tác vụ Gán nhãn Giao tận nơi Đã gọi k…" at bounding box center [318, 42] width 543 height 32
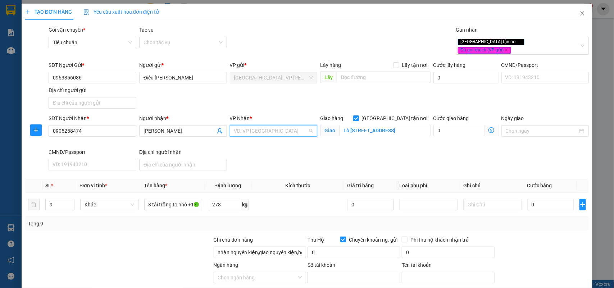
click at [296, 126] on input "search" at bounding box center [271, 131] width 74 height 11
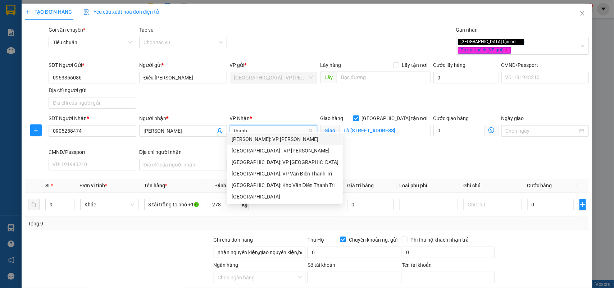
drag, startPoint x: 283, startPoint y: 148, endPoint x: 278, endPoint y: 147, distance: 5.1
click at [283, 148] on div "Đà Nẵng : VP Thanh Khê" at bounding box center [285, 151] width 107 height 8
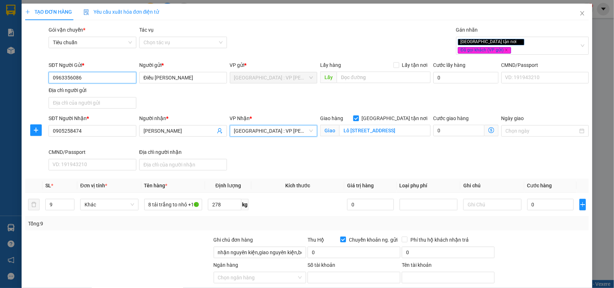
click at [96, 72] on input "0963356086" at bounding box center [93, 78] width 88 height 12
click at [560, 201] on input "0" at bounding box center [550, 205] width 46 height 12
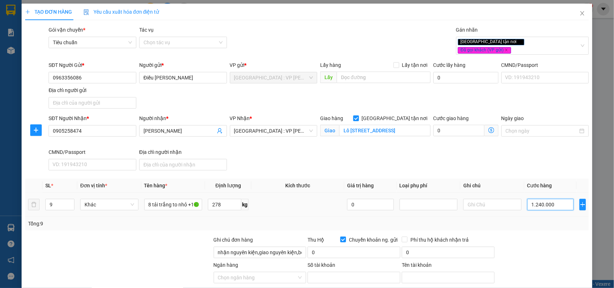
scroll to position [78, 0]
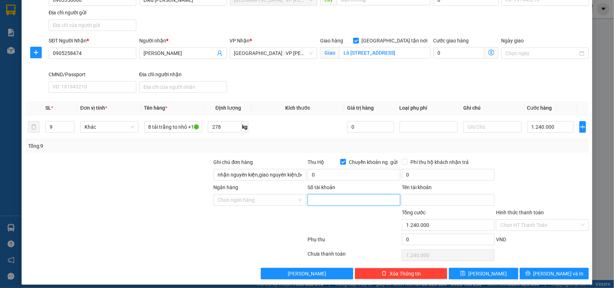
click at [353, 199] on input "Số tài khoản" at bounding box center [354, 200] width 93 height 12
paste input "0393128991"
click at [418, 195] on input "Tên tài khoản" at bounding box center [448, 200] width 93 height 12
paste input "Doan Thi Ca"
click at [263, 197] on input "Ngân hàng" at bounding box center [257, 200] width 79 height 11
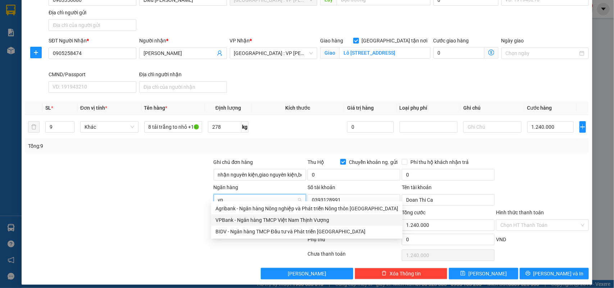
drag, startPoint x: 256, startPoint y: 216, endPoint x: 202, endPoint y: 215, distance: 54.0
click at [255, 218] on div "VPBank - Ngân hàng TMCP Việt Nam Thịnh Vượng" at bounding box center [306, 220] width 183 height 8
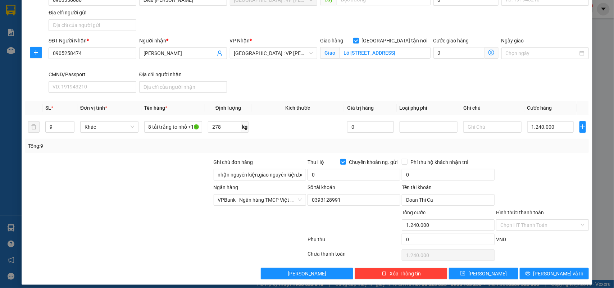
drag, startPoint x: 156, startPoint y: 208, endPoint x: 225, endPoint y: 187, distance: 71.5
click at [157, 209] on div at bounding box center [118, 221] width 188 height 25
click at [564, 158] on div at bounding box center [542, 170] width 94 height 25
drag, startPoint x: 383, startPoint y: 171, endPoint x: 379, endPoint y: 173, distance: 4.5
click at [382, 172] on input "0" at bounding box center [354, 175] width 93 height 12
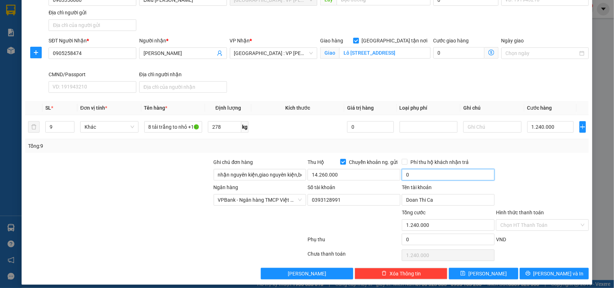
click at [464, 169] on input "0" at bounding box center [448, 175] width 93 height 12
click at [542, 268] on button "Lưu và In" at bounding box center [554, 274] width 69 height 12
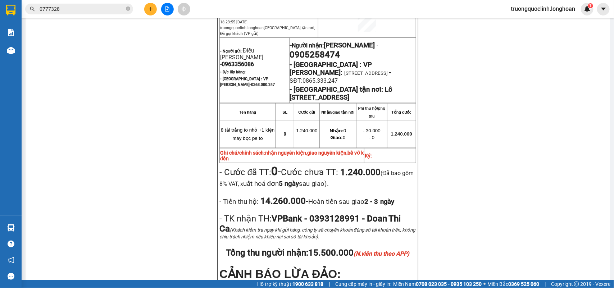
scroll to position [508, 0]
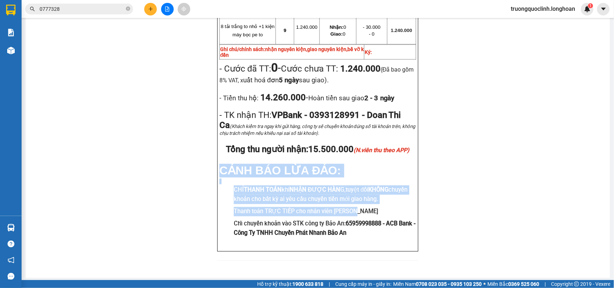
drag, startPoint x: 351, startPoint y: 208, endPoint x: 217, endPoint y: 166, distance: 141.0
click at [217, 166] on div "BIÊN NHẬN VẬN CHUYỂN BẢO AN EXPRESS (Công Ty TNHH Chuyển Phát Nhanh Bảo An - MS…" at bounding box center [317, 51] width 201 height 400
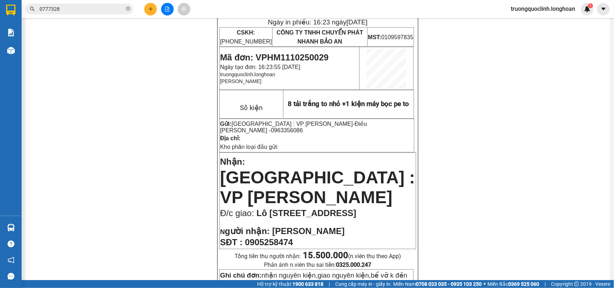
scroll to position [0, 0]
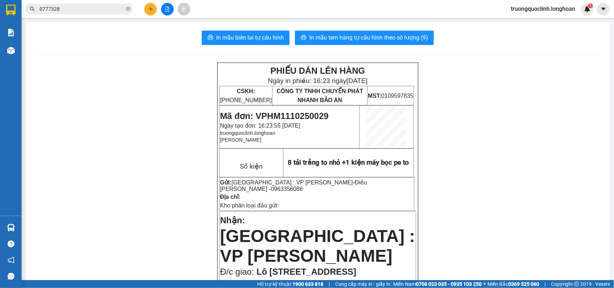
click at [315, 112] on span "Mã đơn: VPHM1110250029" at bounding box center [274, 116] width 109 height 10
click at [314, 112] on span "Mã đơn: VPHM1110250029" at bounding box center [274, 116] width 109 height 10
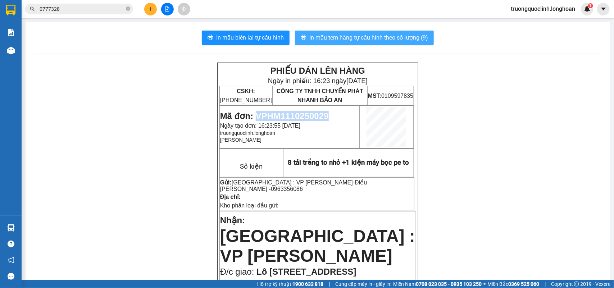
click at [337, 41] on span "In mẫu tem hàng tự cấu hình theo số lượng (9)" at bounding box center [368, 37] width 119 height 9
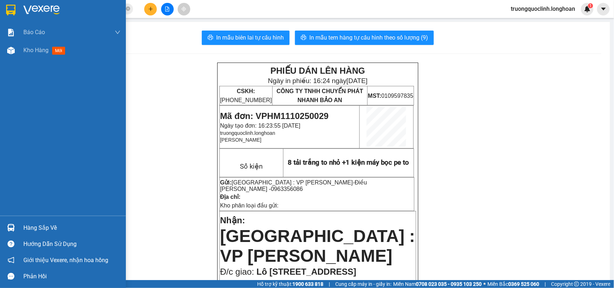
click at [10, 8] on img at bounding box center [10, 10] width 9 height 11
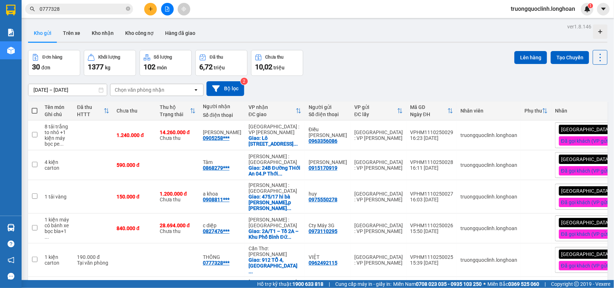
drag, startPoint x: 92, startPoint y: 33, endPoint x: 159, endPoint y: 49, distance: 68.5
click at [92, 33] on button "Kho nhận" at bounding box center [102, 32] width 33 height 17
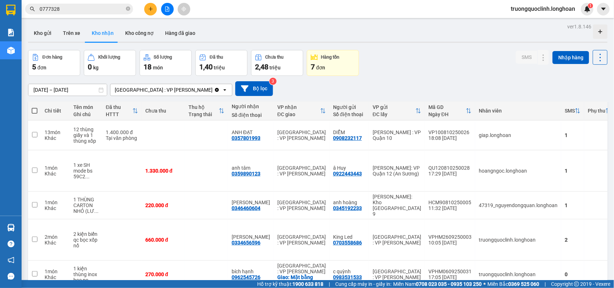
click at [49, 37] on button "Kho gửi" at bounding box center [42, 32] width 29 height 17
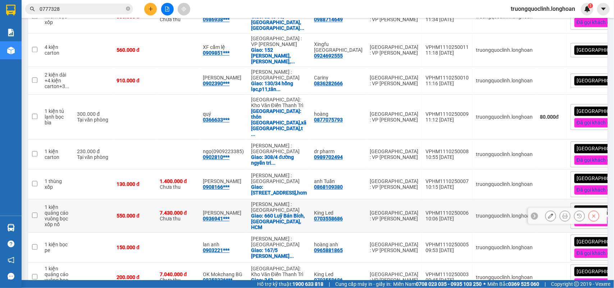
scroll to position [814, 0]
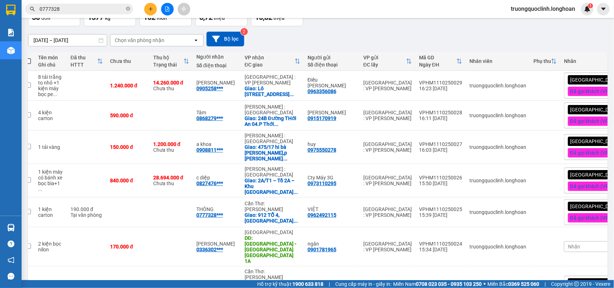
scroll to position [0, 0]
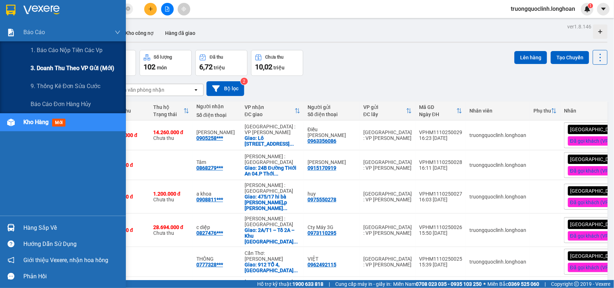
click at [53, 65] on span "3. Doanh Thu theo VP Gửi (mới)" at bounding box center [73, 68] width 84 height 9
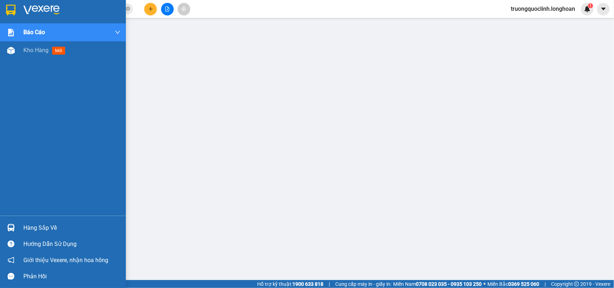
click at [11, 8] on img at bounding box center [10, 10] width 9 height 11
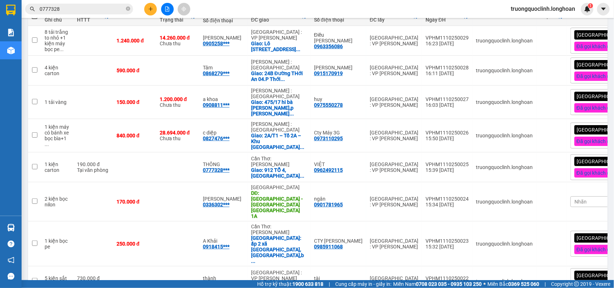
scroll to position [5, 0]
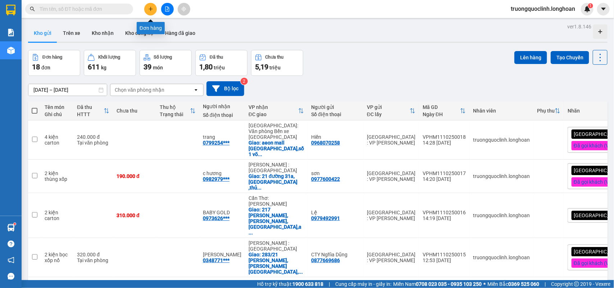
click at [152, 7] on icon "plus" at bounding box center [150, 8] width 5 height 5
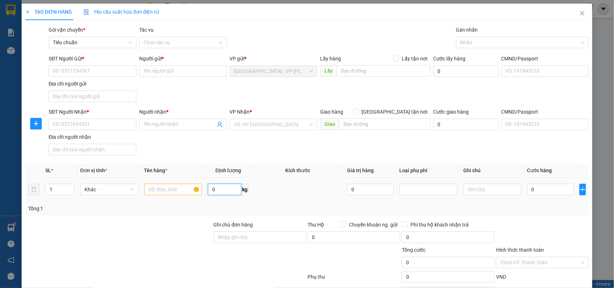
click at [218, 192] on input "0" at bounding box center [224, 190] width 33 height 12
type input "160"
drag, startPoint x: 579, startPoint y: 18, endPoint x: 0, endPoint y: 2, distance: 579.7
click at [574, 19] on span "Close" at bounding box center [582, 14] width 20 height 20
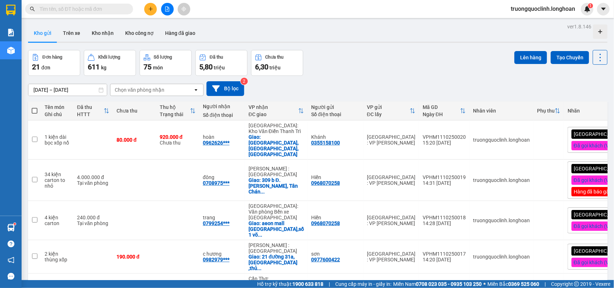
click at [149, 8] on icon "plus" at bounding box center [150, 8] width 5 height 5
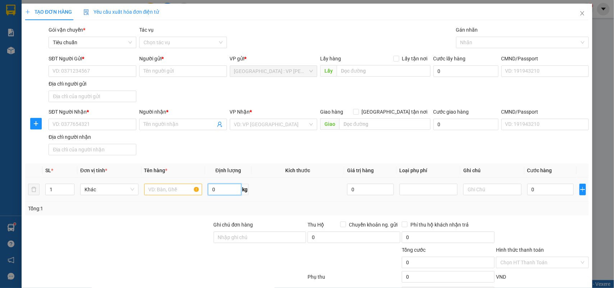
click at [220, 193] on input "0" at bounding box center [224, 190] width 33 height 12
type input "35"
click at [100, 72] on input "SĐT Người Gửi *" at bounding box center [93, 71] width 88 height 12
type input "0901781965"
click at [162, 71] on input "Người gửi *" at bounding box center [183, 71] width 88 height 12
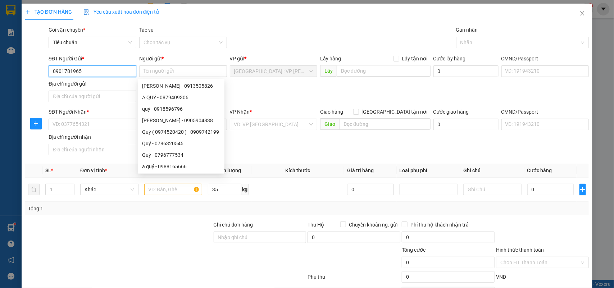
click at [96, 75] on input "0901781965" at bounding box center [93, 71] width 88 height 12
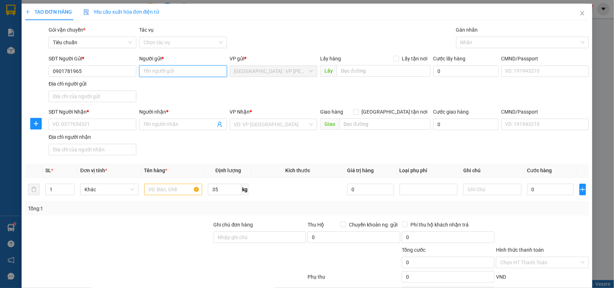
click at [177, 69] on input "Người gửi *" at bounding box center [183, 71] width 88 height 12
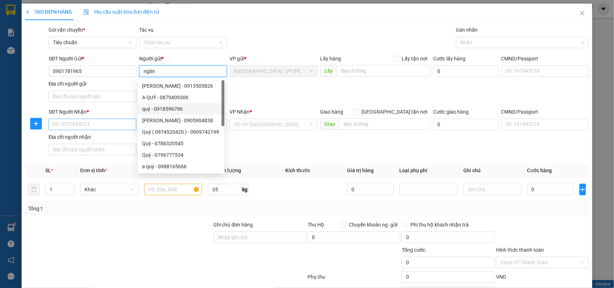
type input "ngân"
click at [109, 122] on input "SĐT Người Nhận *" at bounding box center [93, 125] width 88 height 12
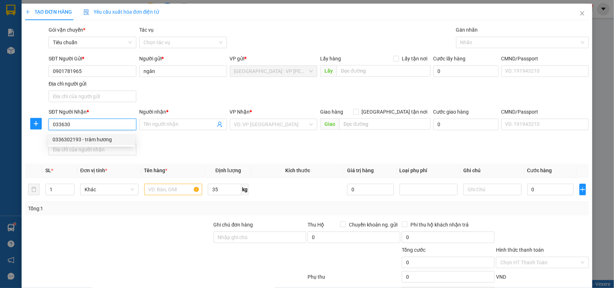
click at [110, 138] on div "0336302193 - trâm hương" at bounding box center [92, 140] width 78 height 8
type input "0336302193"
type input "trâm hương"
type input "Phú Yên - TX Sông Cầu QL 1A"
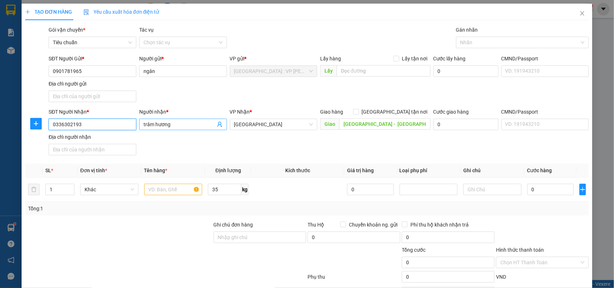
type input "0336302193"
drag, startPoint x: 156, startPoint y: 123, endPoint x: 163, endPoint y: 119, distance: 8.0
click at [157, 123] on input "trâm hương" at bounding box center [180, 124] width 72 height 8
type input "trâm vương"
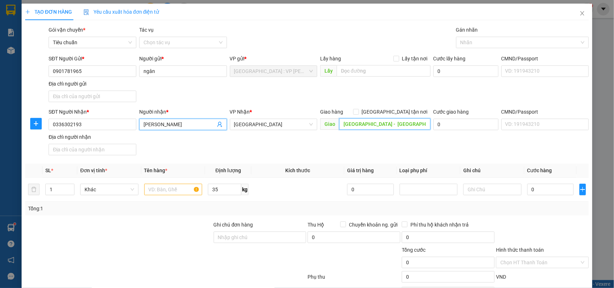
click at [387, 124] on input "Phú Yên - TX Sông Cầu QL 1A" at bounding box center [384, 124] width 91 height 12
click at [396, 129] on input "Phú Yên - TX Sông Cầu QL 1A" at bounding box center [384, 124] width 91 height 12
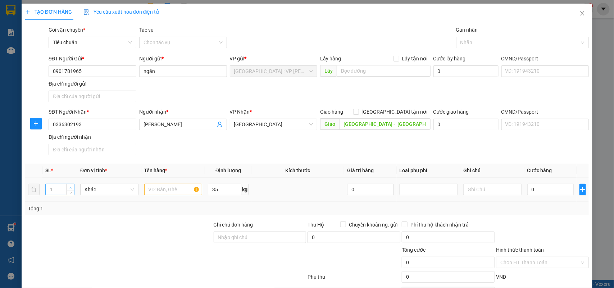
type input "2"
click at [68, 188] on span "up" at bounding box center [70, 188] width 4 height 4
click at [173, 190] on input "text" at bounding box center [173, 190] width 58 height 12
type input "2 kiện bọc nilon"
click at [550, 190] on input "0" at bounding box center [550, 190] width 46 height 12
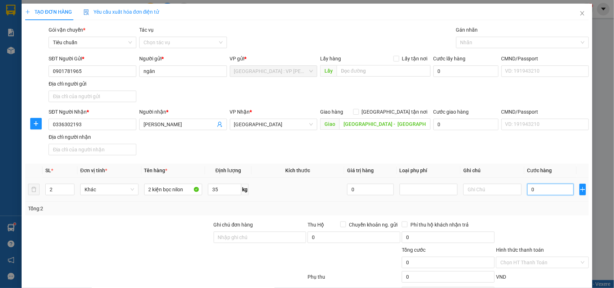
type input "1"
type input "17"
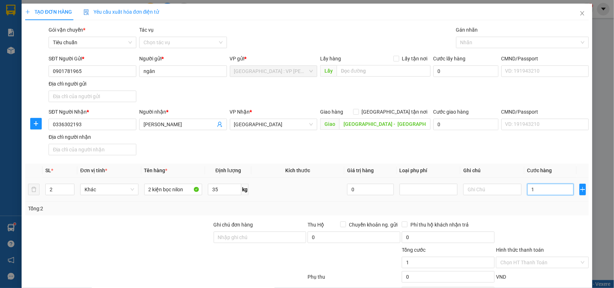
type input "17"
type input "170"
type input "1.700"
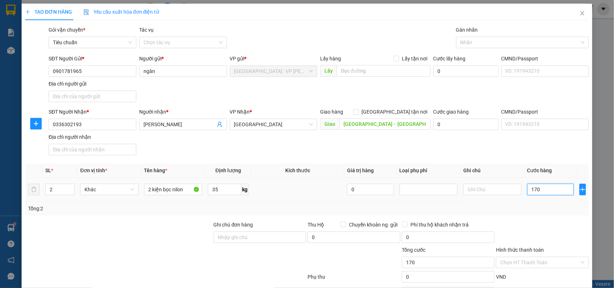
type input "1.700"
type input "17.000"
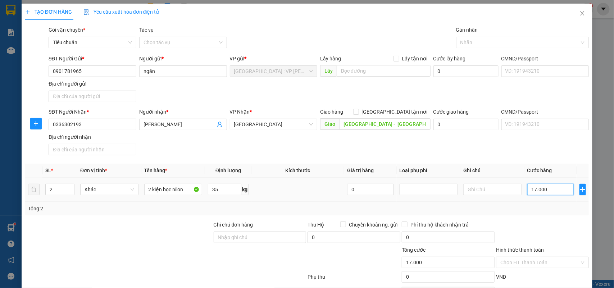
type input "170.000"
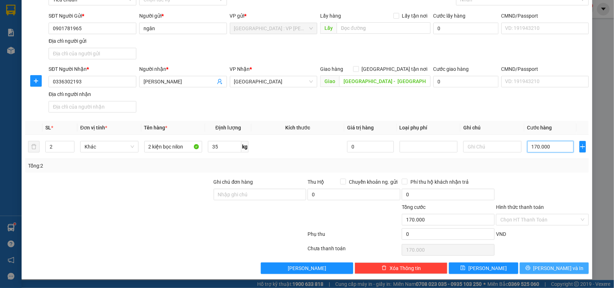
type input "170.000"
click at [544, 264] on span "[PERSON_NAME] và In" at bounding box center [558, 268] width 50 height 8
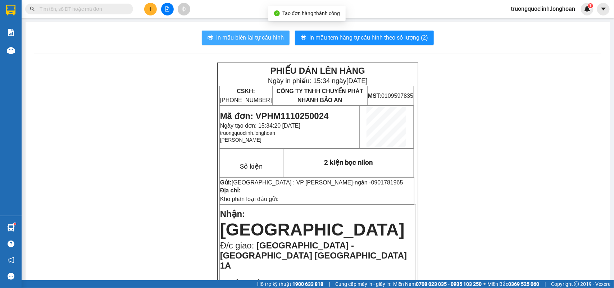
click at [264, 37] on span "In mẫu biên lai tự cấu hình" at bounding box center [250, 37] width 68 height 9
click at [274, 117] on span "Mã đơn: VPHM1110250024" at bounding box center [274, 116] width 109 height 10
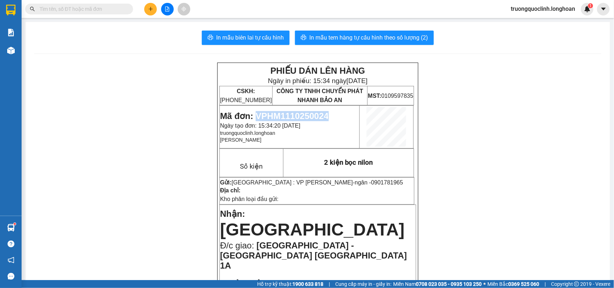
click at [274, 117] on span "Mã đơn: VPHM1110250024" at bounding box center [274, 116] width 109 height 10
copy span "VPHM1110250024"
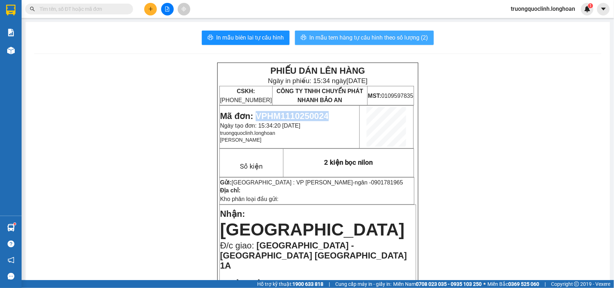
click at [328, 34] on span "In mẫu tem hàng tự cấu hình theo số lượng (2)" at bounding box center [368, 37] width 119 height 9
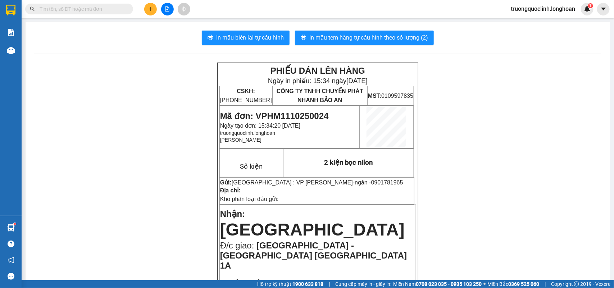
click at [8, 4] on div at bounding box center [11, 10] width 13 height 13
drag, startPoint x: 8, startPoint y: 4, endPoint x: 261, endPoint y: 1, distance: 252.9
click at [9, 4] on div at bounding box center [11, 10] width 13 height 13
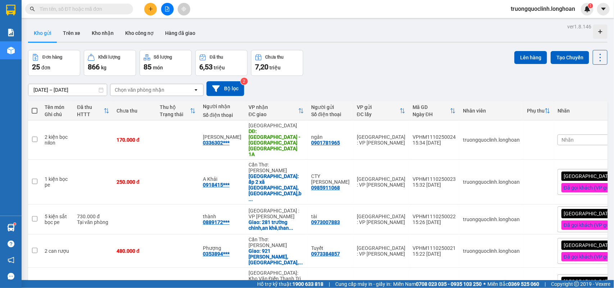
click at [89, 6] on input "text" at bounding box center [82, 9] width 85 height 8
paste input "0777328386"
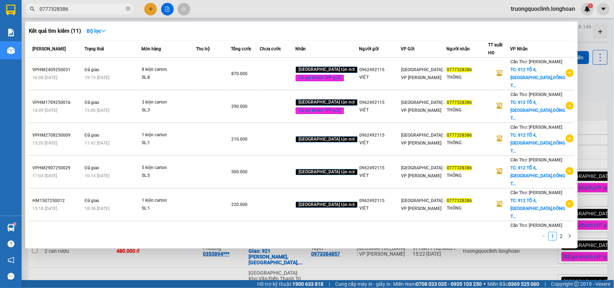
type input "0777328386"
click at [150, 10] on div at bounding box center [307, 144] width 614 height 288
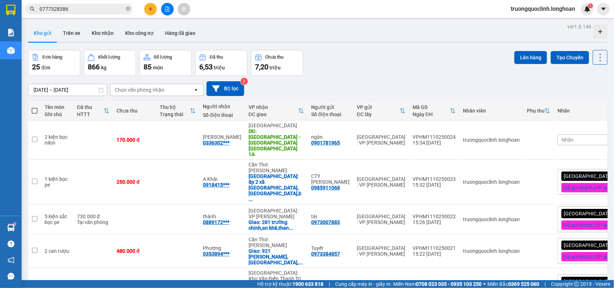
click at [148, 11] on icon "plus" at bounding box center [150, 8] width 5 height 5
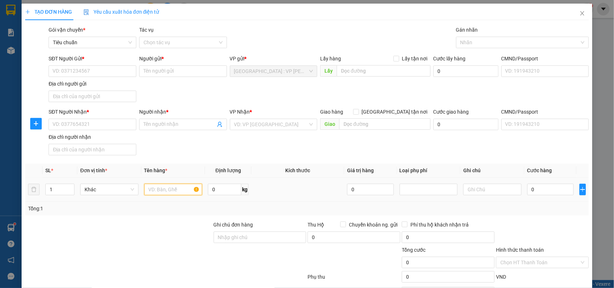
click at [158, 190] on input "text" at bounding box center [173, 190] width 58 height 12
type input "1 tải xanh"
click at [121, 72] on input "SĐT Người Gửi *" at bounding box center [93, 71] width 88 height 12
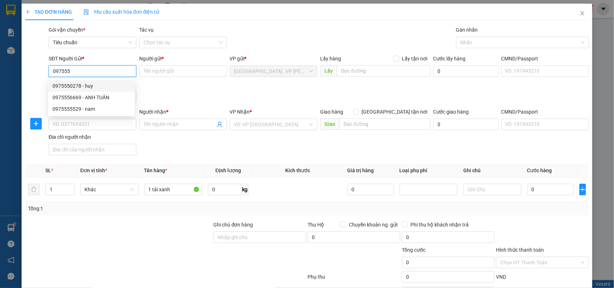
click at [85, 88] on div "0975550278 - huy" at bounding box center [92, 86] width 78 height 8
type input "0975550278"
type input "huy"
checkbox input "true"
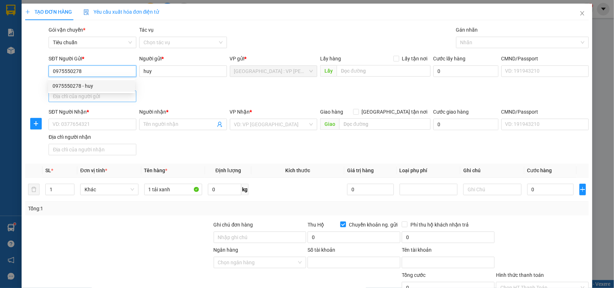
type input "2206165292"
type input "vũ minh thảo"
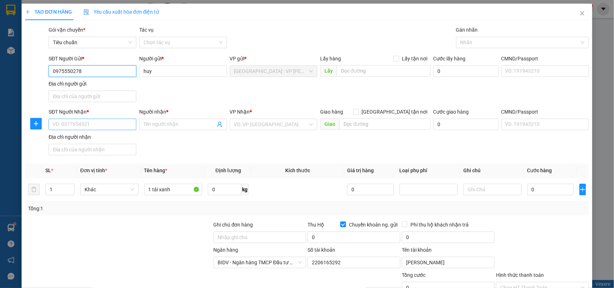
type input "0975550278"
click at [115, 122] on input "SĐT Người Nhận *" at bounding box center [93, 125] width 88 height 12
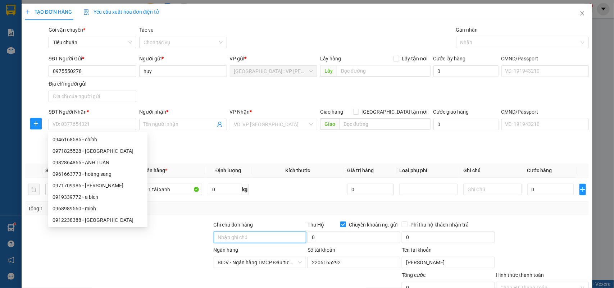
click at [251, 238] on input "Ghi chú đơn hàng" at bounding box center [260, 238] width 93 height 12
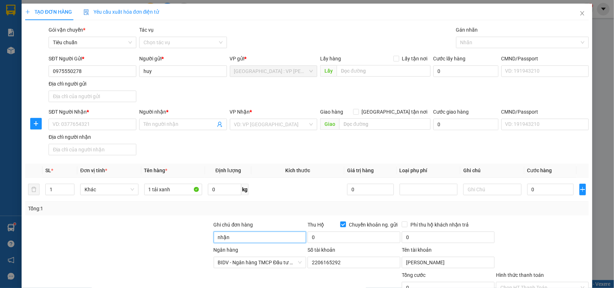
type input "nhận nguyên kiện,giao nguyên kiện,bể vỡ k đền"
click at [275, 94] on div "SĐT Người Gửi * 0975550278 Người gửi * huy VP gửi * Hà Nội : VP Hoàng Mai Lấy h…" at bounding box center [318, 80] width 543 height 50
click at [112, 125] on input "SĐT Người Nhận *" at bounding box center [93, 125] width 88 height 12
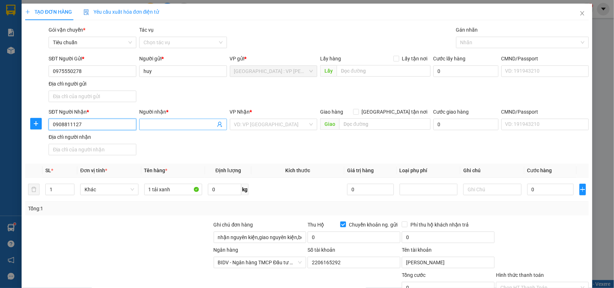
type input "0908811127"
click at [162, 120] on span at bounding box center [183, 125] width 88 height 12
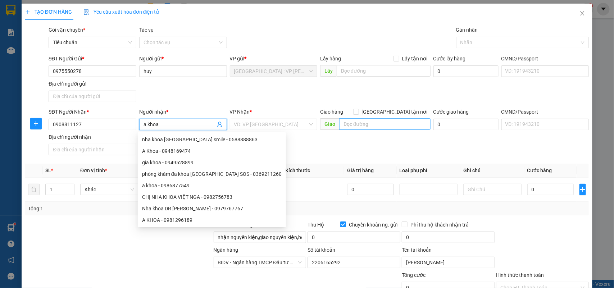
type input "a khoa"
click at [356, 124] on input "text" at bounding box center [384, 124] width 91 height 12
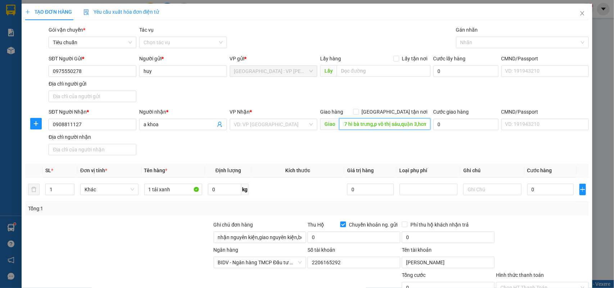
scroll to position [0, 17]
type input "475/17 hi bà trưng,p võ thị sáu,quận 3,hcm"
click at [401, 110] on span "[GEOGRAPHIC_DATA] tận nơi" at bounding box center [395, 112] width 72 height 8
click at [358, 110] on input "[GEOGRAPHIC_DATA] tận nơi" at bounding box center [355, 111] width 5 height 5
checkbox input "true"
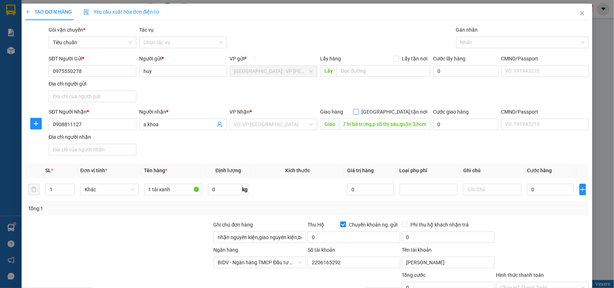
scroll to position [0, 0]
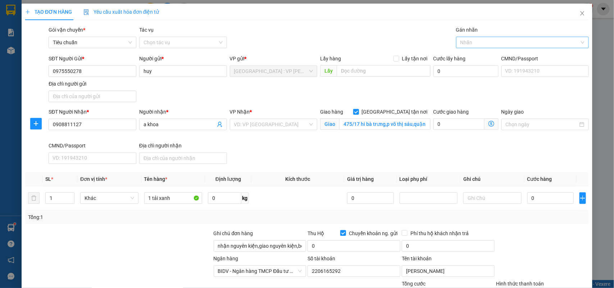
click at [484, 45] on div at bounding box center [519, 42] width 122 height 9
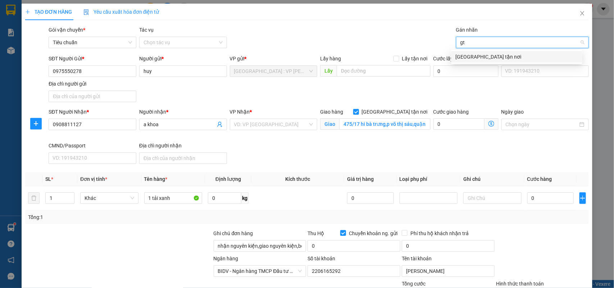
type input "gtn"
click at [473, 54] on div "[GEOGRAPHIC_DATA] tận nơi" at bounding box center [516, 57] width 123 height 8
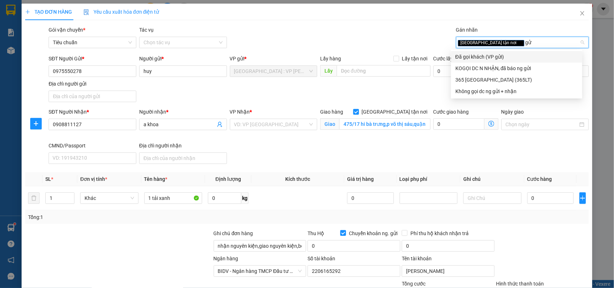
type input "gửi"
click at [482, 53] on div "Đã gọi khách (VP gửi)" at bounding box center [516, 57] width 123 height 8
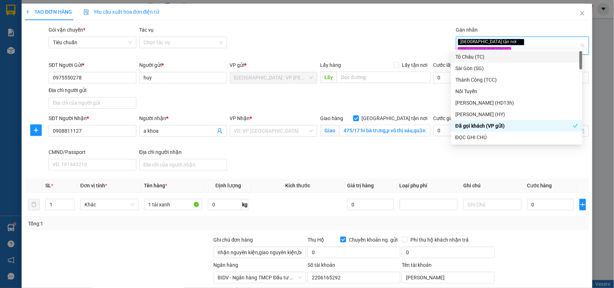
drag, startPoint x: 367, startPoint y: 31, endPoint x: 346, endPoint y: 53, distance: 30.3
click at [365, 31] on div "Gói vận chuyển * Tiêu chuẩn Tác vụ Chọn tác vụ Gán nhãn Giao tận nơi Đã gọi k…" at bounding box center [318, 42] width 543 height 32
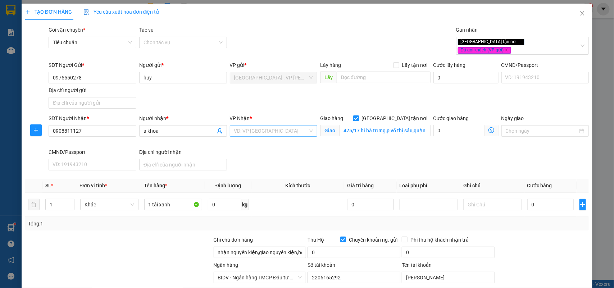
click at [286, 126] on input "search" at bounding box center [271, 131] width 74 height 11
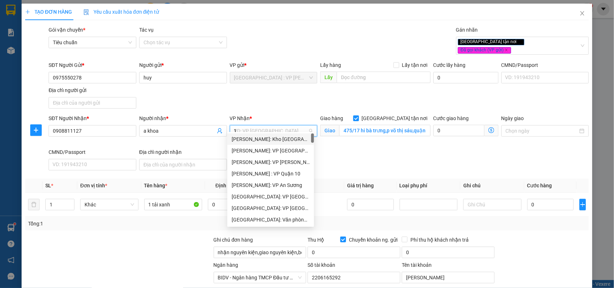
type input "12"
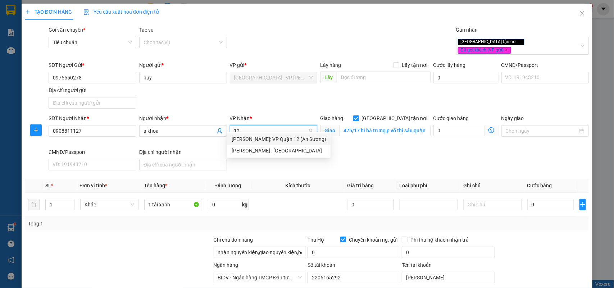
click at [276, 141] on div "Hồ Chí Minh: VP Quận 12 (An Sương)" at bounding box center [279, 139] width 95 height 8
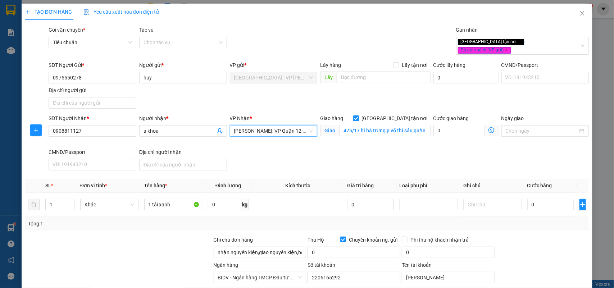
click at [278, 126] on span "Hồ Chí Minh: VP Quận 12 (An Sương)" at bounding box center [273, 131] width 79 height 11
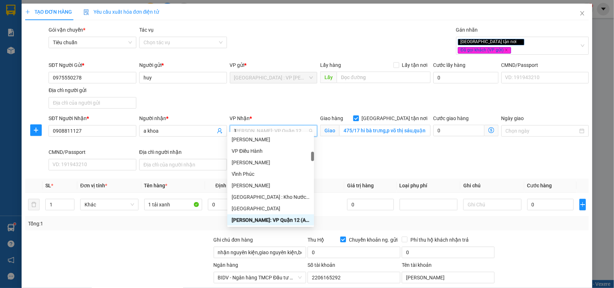
type input "12"
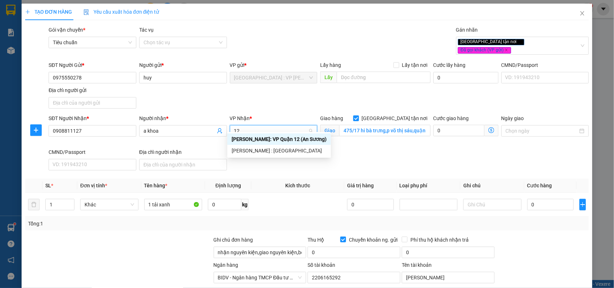
scroll to position [0, 0]
click at [292, 150] on div "[PERSON_NAME] : [GEOGRAPHIC_DATA]" at bounding box center [279, 151] width 95 height 8
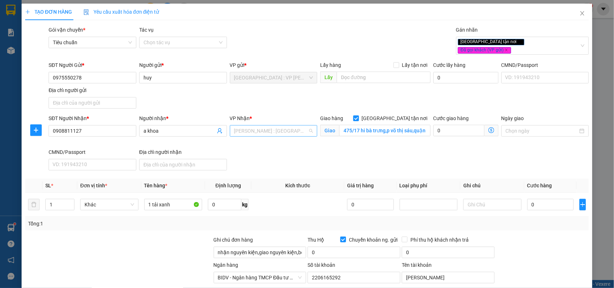
scroll to position [204, 0]
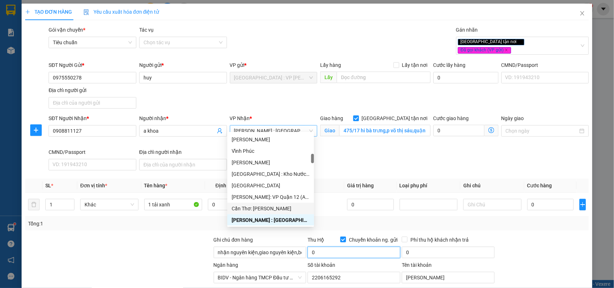
click at [346, 247] on input "0" at bounding box center [354, 253] width 93 height 12
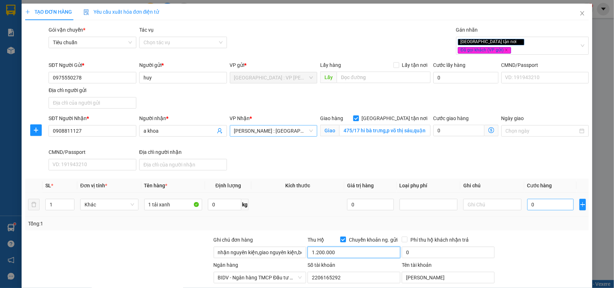
type input "1.200.000"
click at [544, 199] on input "0" at bounding box center [550, 205] width 46 height 12
type input "1"
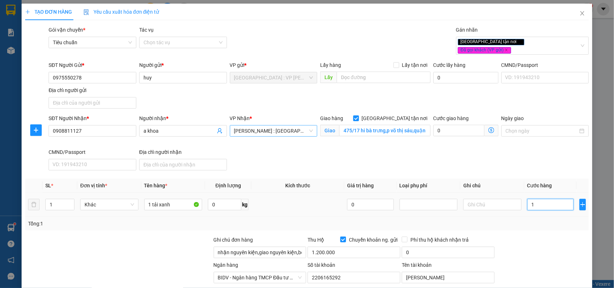
type input "15"
type input "150"
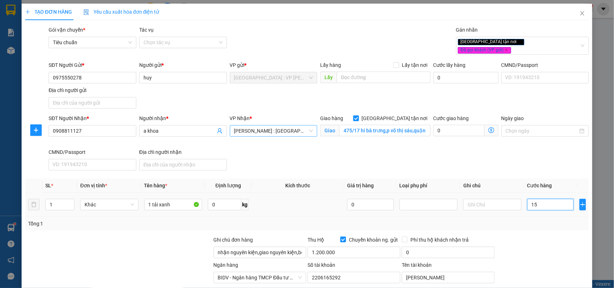
type input "150"
type input "1.500"
type input "15.000"
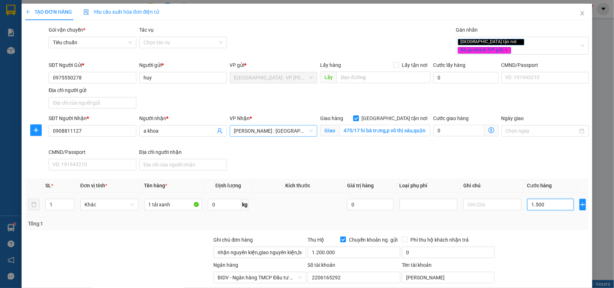
type input "15.000"
type input "150.000"
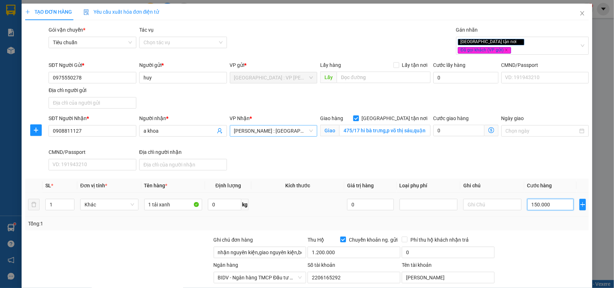
type input "1.500.000"
type input "150.000"
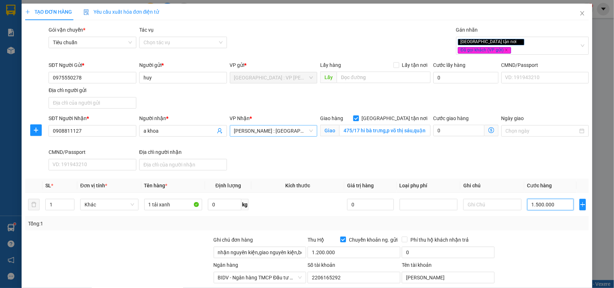
type input "150.000"
click at [513, 141] on div "Ngày giao" at bounding box center [545, 131] width 91 height 34
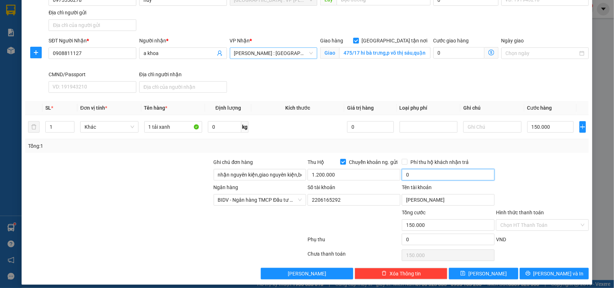
click at [412, 172] on input "0" at bounding box center [448, 175] width 93 height 12
type input "10.000"
click at [547, 261] on div "Transit Pickup Surcharge Ids Transit Deliver Surcharge Ids Transit Deliver Surc…" at bounding box center [307, 113] width 564 height 331
click at [544, 270] on span "Lưu và In" at bounding box center [558, 274] width 50 height 8
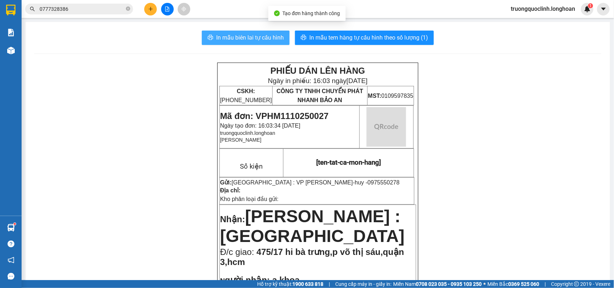
click at [236, 35] on span "In mẫu biên lai tự cấu hình" at bounding box center [250, 37] width 68 height 9
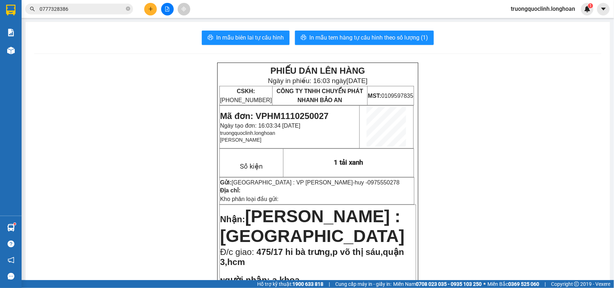
click at [300, 111] on span "Mã đơn: VPHM1110250027" at bounding box center [274, 116] width 109 height 10
copy span "VPHM1110250027"
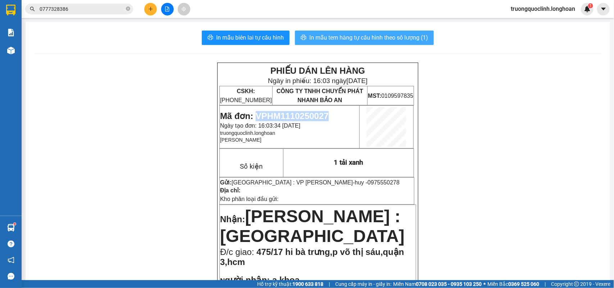
click at [357, 31] on button "In mẫu tem hàng tự cấu hình theo số lượng (1)" at bounding box center [364, 38] width 139 height 14
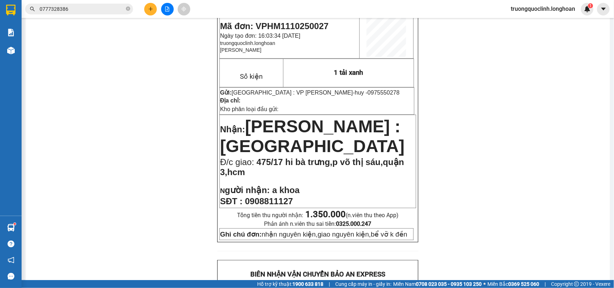
scroll to position [135, 0]
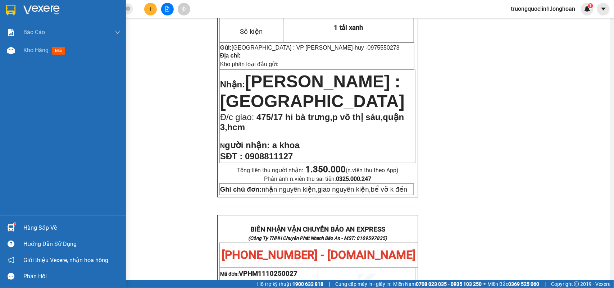
click at [8, 6] on img at bounding box center [10, 10] width 9 height 11
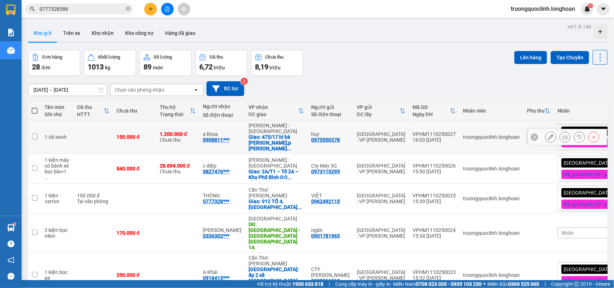
click at [546, 134] on button at bounding box center [551, 137] width 10 height 13
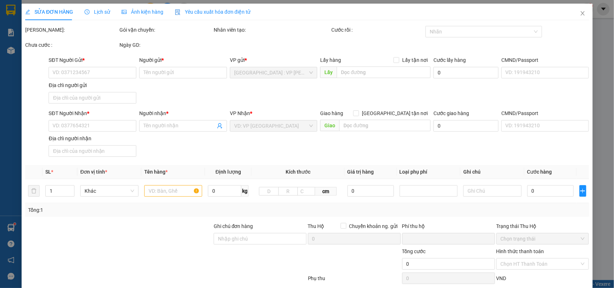
type input "0975550278"
type input "huy"
type input "0908811127"
type input "a khoa"
checkbox input "true"
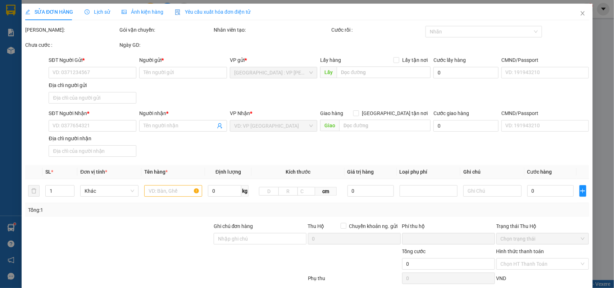
type input "475/17 hi bà trưng,p võ thị sáu,quận 3,hcm"
type input "nhận nguyên kiện,giao nguyên kiện,bể vỡ k đền"
type input "150.000"
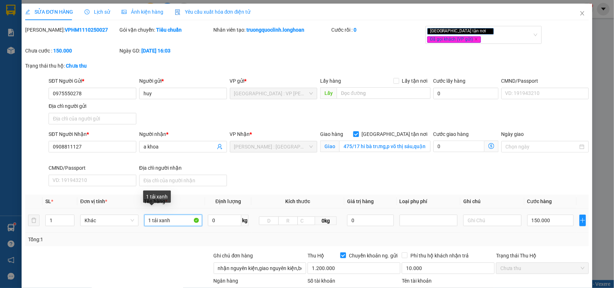
drag, startPoint x: 178, startPoint y: 213, endPoint x: 158, endPoint y: 215, distance: 20.3
click at [158, 215] on input "1 tải xanh" at bounding box center [173, 221] width 58 height 12
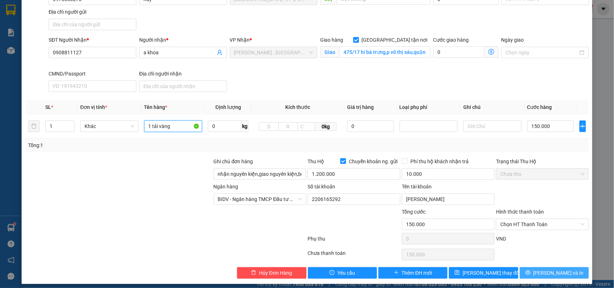
type input "1 tải vàng"
click at [551, 269] on span "Lưu và In" at bounding box center [558, 273] width 50 height 8
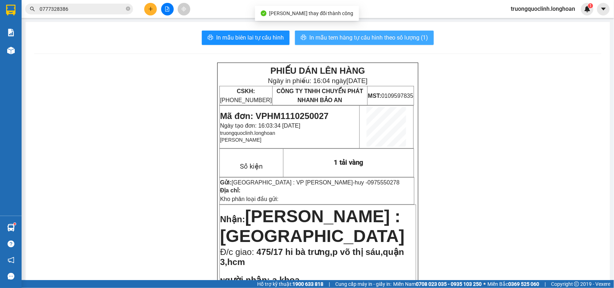
click at [401, 32] on button "In mẫu tem hàng tự cấu hình theo số lượng (1)" at bounding box center [364, 38] width 139 height 14
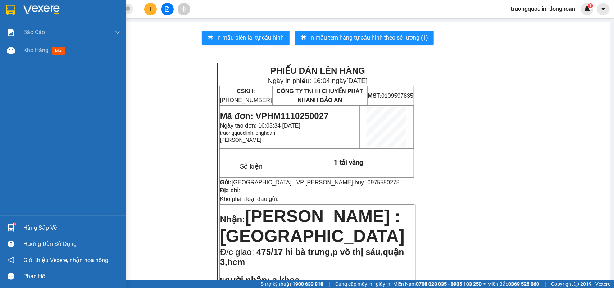
click at [11, 11] on img at bounding box center [10, 10] width 9 height 11
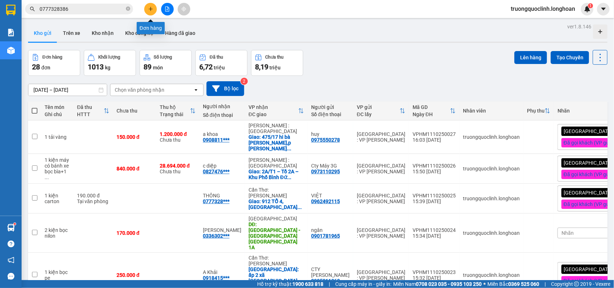
click at [152, 8] on icon "plus" at bounding box center [150, 8] width 5 height 5
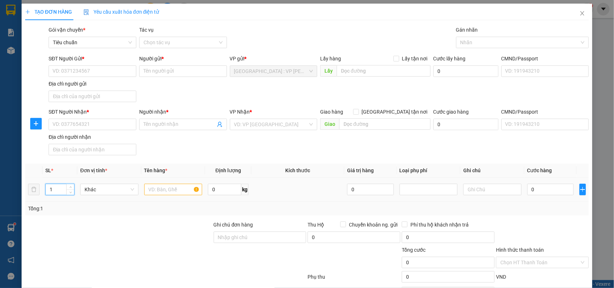
drag, startPoint x: 63, startPoint y: 189, endPoint x: 45, endPoint y: 186, distance: 18.2
click at [46, 186] on input "1" at bounding box center [60, 189] width 28 height 11
type input "4"
click at [173, 192] on input "text" at bounding box center [173, 190] width 58 height 12
type input "4 kiện carton"
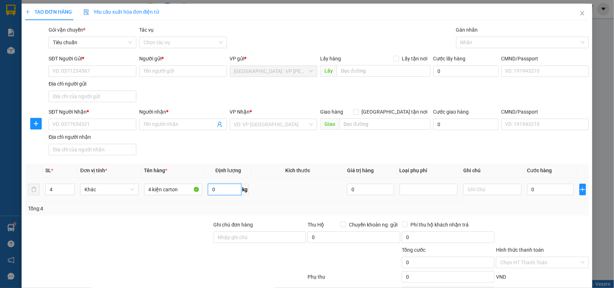
click at [225, 191] on input "0" at bounding box center [224, 190] width 33 height 12
click at [238, 235] on input "Ghi chú đơn hàng" at bounding box center [260, 238] width 93 height 12
type input "nhận nguyên kiện,giao nguyên kiện,bể vỡ k đền"
click at [276, 98] on div "SĐT Người Gửi * VD: 0371234567 Người gửi * Tên người gửi VP gửi * Hà Nội : VP H…" at bounding box center [318, 80] width 543 height 50
click at [234, 189] on input "0" at bounding box center [224, 190] width 33 height 12
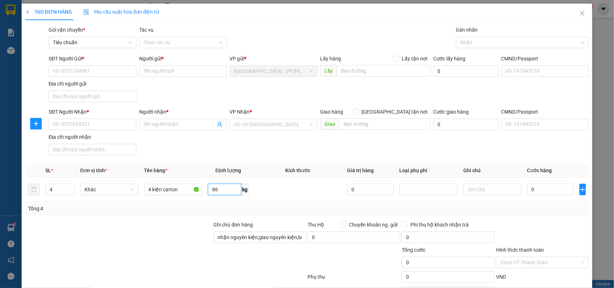
type input "86"
click at [162, 224] on div at bounding box center [118, 233] width 188 height 25
click at [110, 71] on input "SĐT Người Gửi *" at bounding box center [93, 71] width 88 height 12
click at [101, 71] on input "SĐT Người Gửi *" at bounding box center [93, 71] width 88 height 12
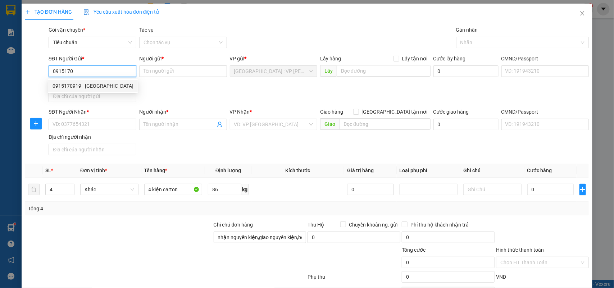
drag, startPoint x: 91, startPoint y: 87, endPoint x: 95, endPoint y: 85, distance: 5.0
click at [91, 87] on div "0915170919 - Đồng Thị Thuận" at bounding box center [93, 86] width 81 height 8
type input "0915170919"
type input "Đồng Thị Thuận"
checkbox input "true"
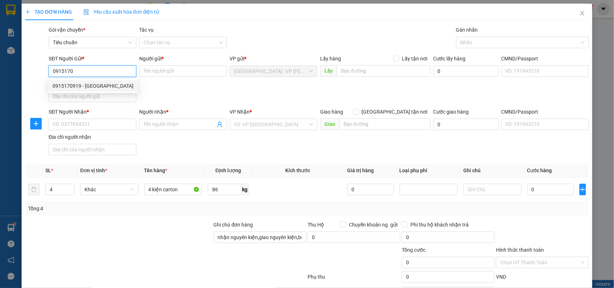
type input "TT5.2B-13 khu đô thị mới Đại Kim gần ĐH Thăng Long"
type input "50.000"
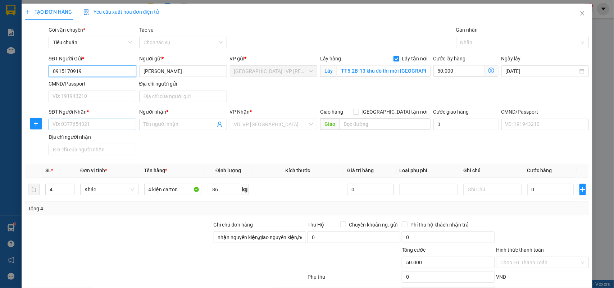
type input "0915170919"
drag, startPoint x: 105, startPoint y: 128, endPoint x: 179, endPoint y: 117, distance: 74.9
click at [109, 128] on input "SĐT Người Nhận *" at bounding box center [93, 125] width 88 height 12
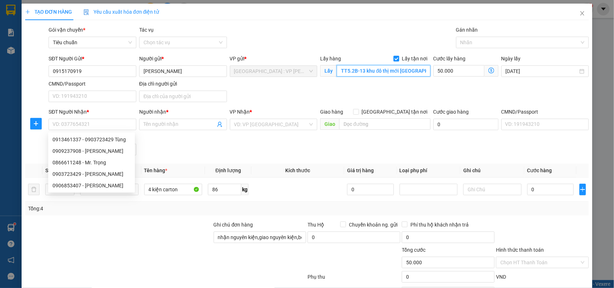
click at [375, 67] on input "TT5.2B-13 khu đô thị mới Đại Kim gần ĐH Thăng Long" at bounding box center [384, 71] width 94 height 12
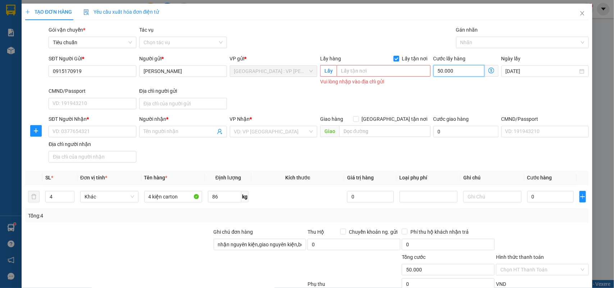
click at [459, 69] on input "50.000" at bounding box center [458, 71] width 51 height 12
type input "0"
click at [411, 59] on span "Lấy tận nơi" at bounding box center [414, 59] width 31 height 8
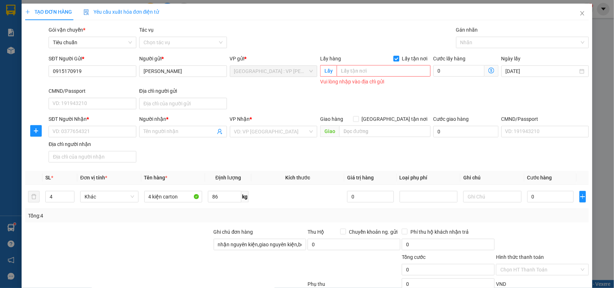
click at [399, 59] on input "Lấy tận nơi" at bounding box center [395, 58] width 5 height 5
checkbox input "false"
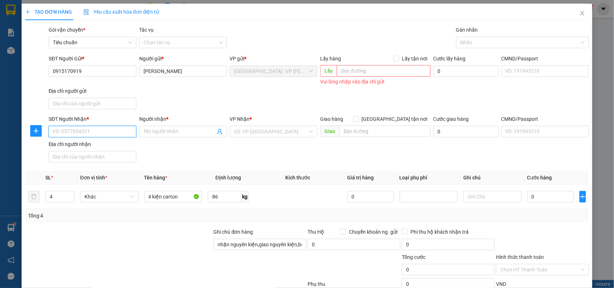
click at [116, 133] on input "SĐT Người Nhận *" at bounding box center [93, 132] width 88 height 12
click at [87, 150] on div "0868279188 - Tâm" at bounding box center [92, 147] width 78 height 8
type input "0868279188"
type input "Tâm"
checkbox input "true"
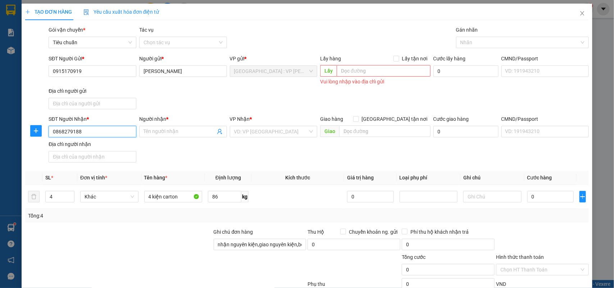
type input "24B Đường THới An 04.P Thới An,Q 12,HCm"
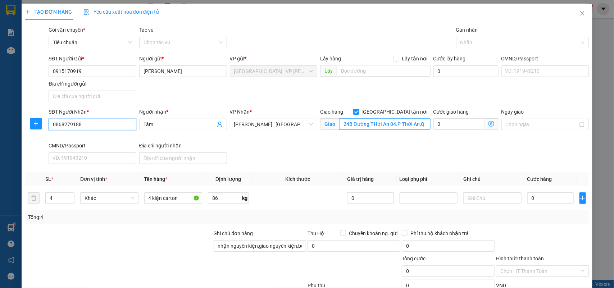
type input "0868279188"
click at [382, 124] on input "24B Đường THới An 04.P Thới An,Q 12,HCm" at bounding box center [384, 124] width 91 height 12
click at [483, 39] on div at bounding box center [519, 42] width 122 height 9
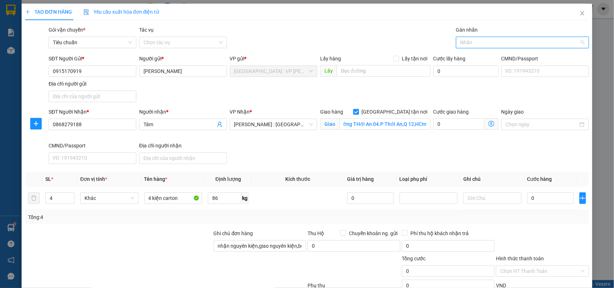
scroll to position [0, 0]
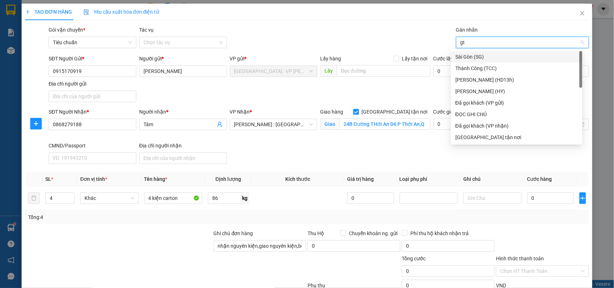
type input "gtn"
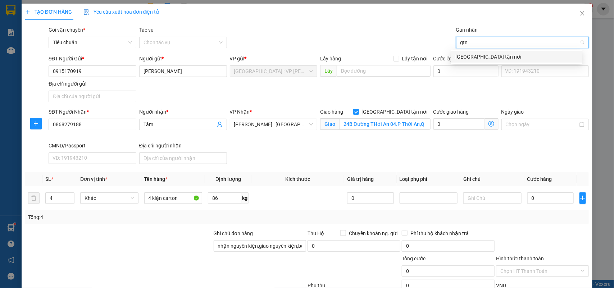
click at [477, 52] on div "[GEOGRAPHIC_DATA] tận nơi" at bounding box center [516, 57] width 131 height 12
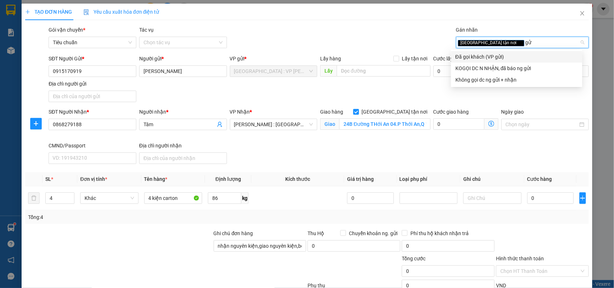
type input "gửi"
click at [493, 54] on div "Đã gọi khách (VP gửi)" at bounding box center [516, 57] width 123 height 8
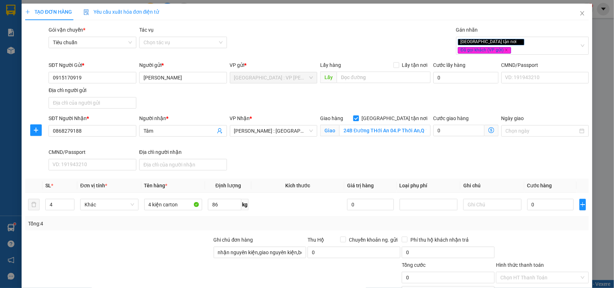
click at [397, 40] on div "Gói vận chuyển * Tiêu chuẩn Tác vụ Chọn tác vụ Gán nhãn Giao tận nơi Đã gọi k…" at bounding box center [318, 42] width 543 height 32
click at [553, 199] on input "0" at bounding box center [550, 205] width 46 height 12
type input "5"
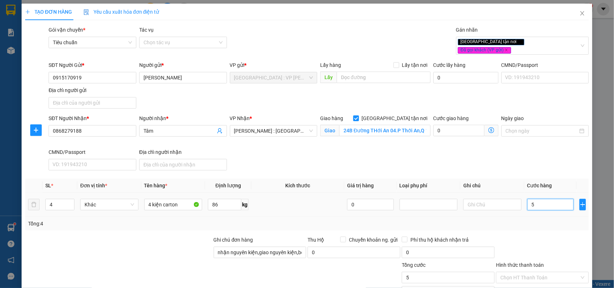
type input "59"
type input "590"
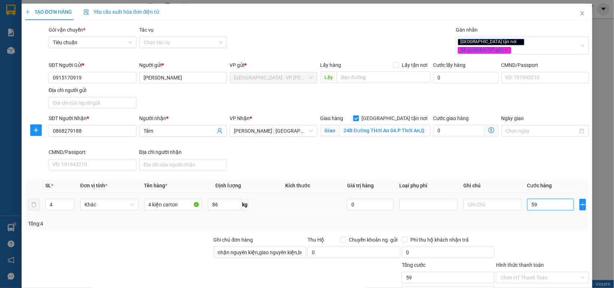
type input "590"
type input "5.900"
type input "59.000"
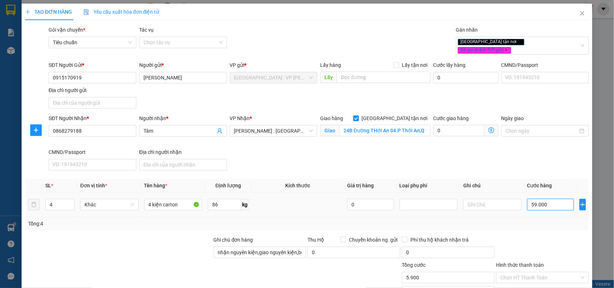
type input "59.000"
type input "590.000"
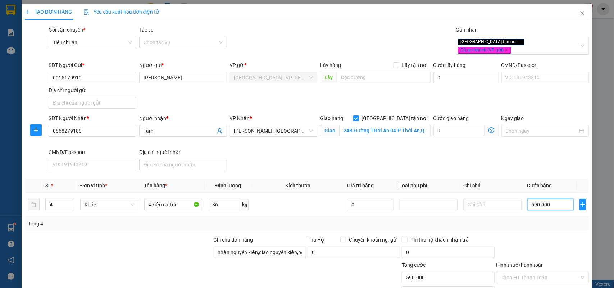
scroll to position [53, 0]
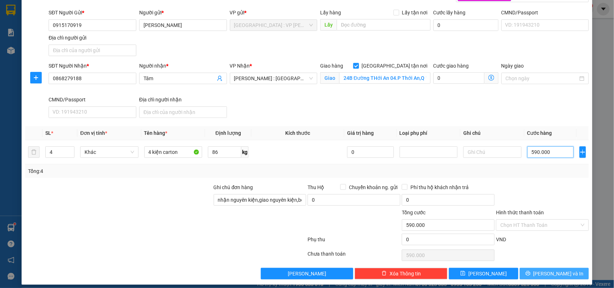
type input "590.000"
click at [549, 268] on button "Lưu và In" at bounding box center [554, 274] width 69 height 12
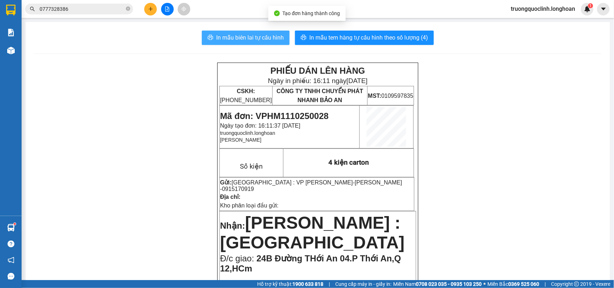
click at [271, 39] on span "In mẫu biên lai tự cấu hình" at bounding box center [250, 37] width 68 height 9
click at [291, 111] on span "Mã đơn: VPHM1110250028" at bounding box center [274, 116] width 109 height 10
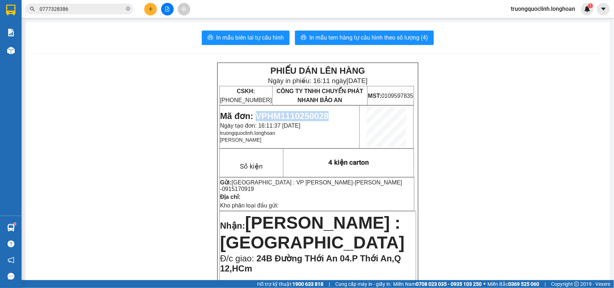
click at [291, 111] on span "Mã đơn: VPHM1110250028" at bounding box center [274, 116] width 109 height 10
copy span "VPHM1110250028"
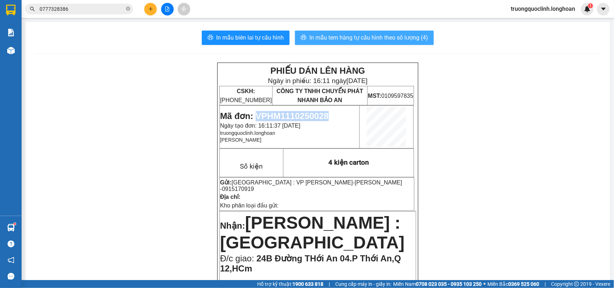
click at [315, 32] on button "In mẫu tem hàng tự cấu hình theo số lượng (4)" at bounding box center [364, 38] width 139 height 14
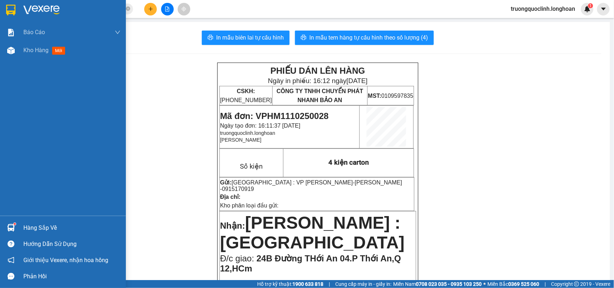
click at [5, 10] on div at bounding box center [11, 10] width 13 height 13
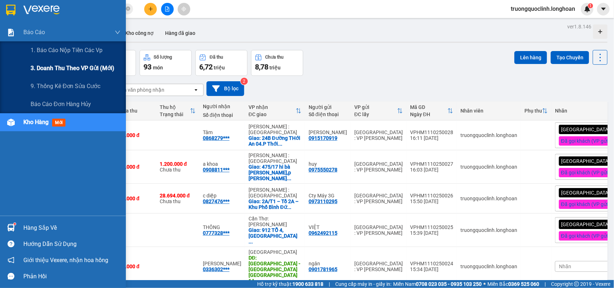
drag, startPoint x: 51, startPoint y: 68, endPoint x: 92, endPoint y: 73, distance: 41.4
click at [51, 68] on span "3. Doanh Thu theo VP Gửi (mới)" at bounding box center [73, 68] width 84 height 9
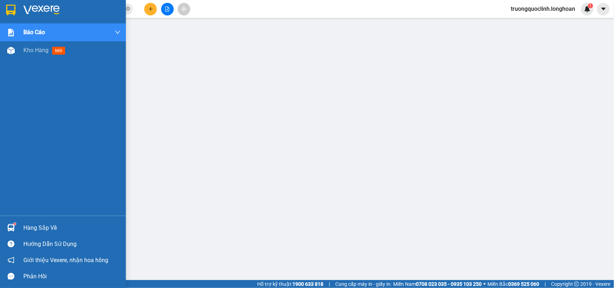
click at [9, 7] on img at bounding box center [10, 10] width 9 height 11
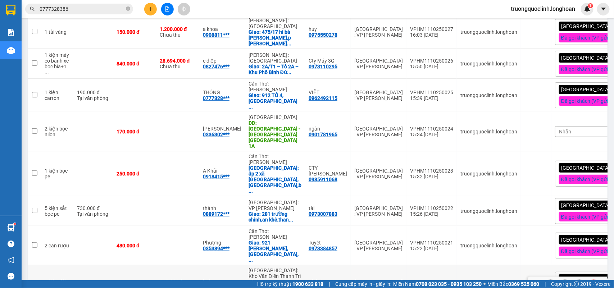
scroll to position [188, 0]
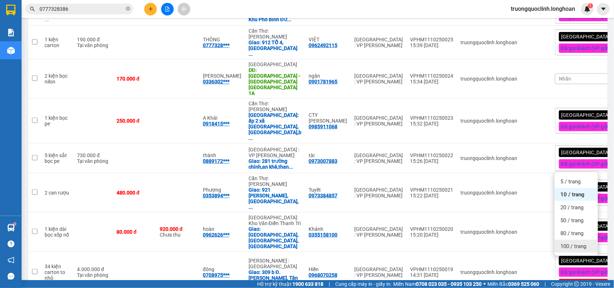
click at [568, 246] on span "100 / trang" at bounding box center [573, 246] width 26 height 7
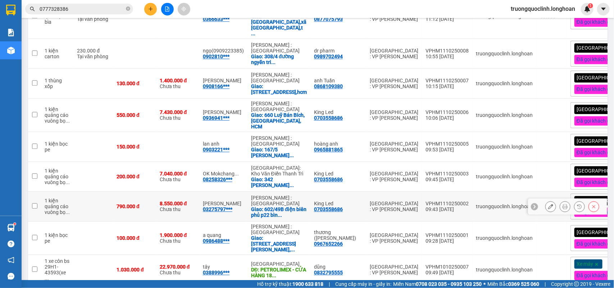
scroll to position [592, 0]
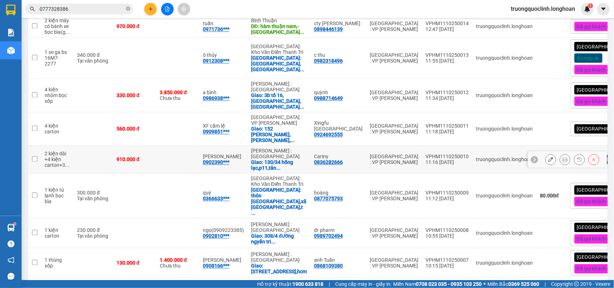
click at [548, 157] on icon at bounding box center [550, 159] width 5 height 5
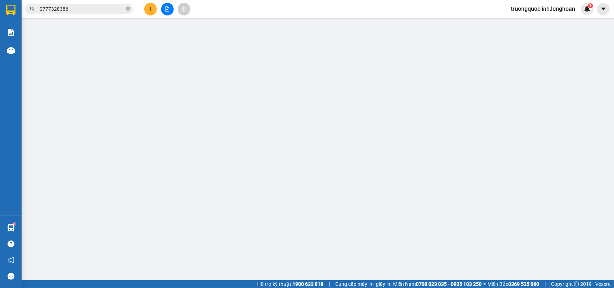
type input "0836282666"
type input "Cariny"
type input "0902390335"
type input "C Khánh"
checkbox input "true"
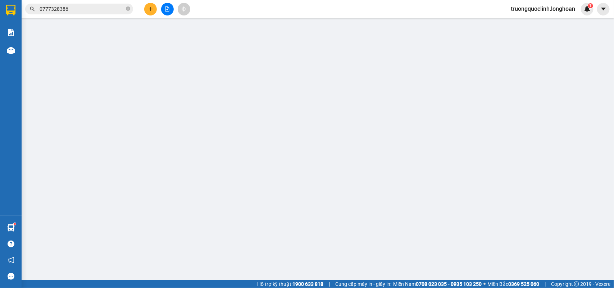
type input "130/34 hồng lạc,p11,tân bình,hcm"
type input "0"
type input "910.000"
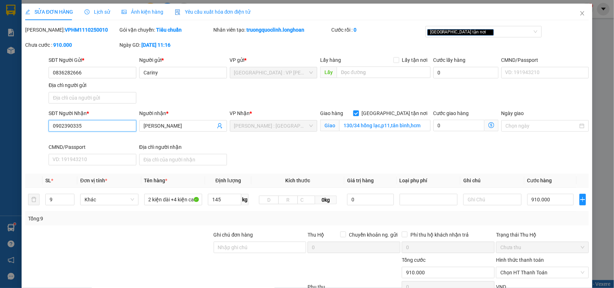
click at [96, 128] on input "0902390335" at bounding box center [93, 126] width 88 height 12
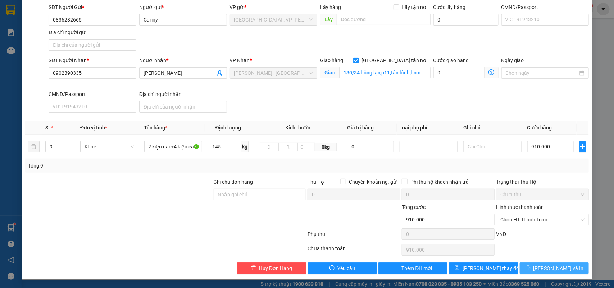
click at [566, 264] on button "Lưu và In" at bounding box center [554, 269] width 69 height 12
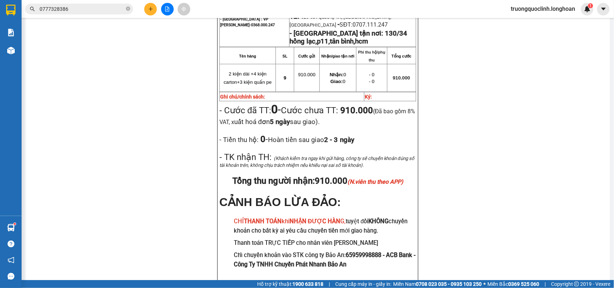
scroll to position [480, 0]
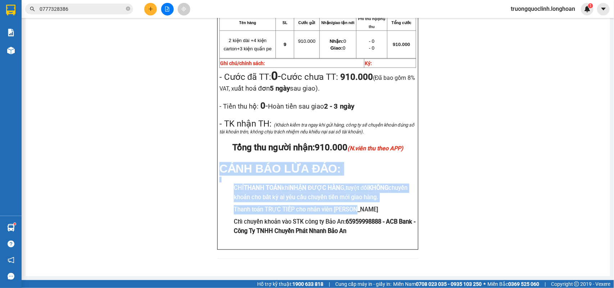
drag, startPoint x: 356, startPoint y: 211, endPoint x: 214, endPoint y: 164, distance: 149.3
click at [217, 164] on div "BIÊN NHẬN VẬN CHUYỂN BẢO AN EXPRESS (Công Ty TNHH Chuyển Phát Nhanh Bảo An - MS…" at bounding box center [317, 60] width 201 height 379
copy div "CẢNH BÁO LỪA ĐẢO: CHỈ THANH TOÁN khi NHẬN ĐƯỢC HÀN G, tuyệt đối KHÔNG chuyển kh…"
click at [83, 9] on input "0777328386" at bounding box center [82, 9] width 85 height 8
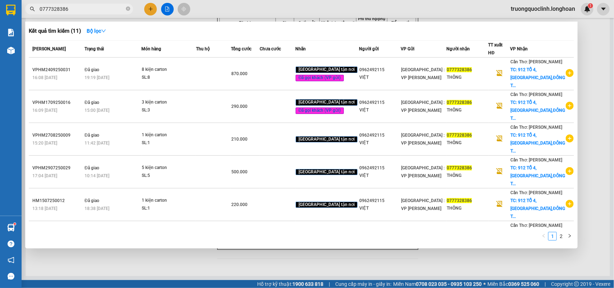
click at [83, 9] on input "0777328386" at bounding box center [82, 9] width 85 height 8
paste input "9633560"
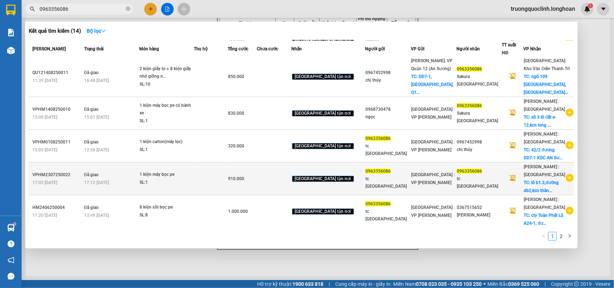
scroll to position [0, 0]
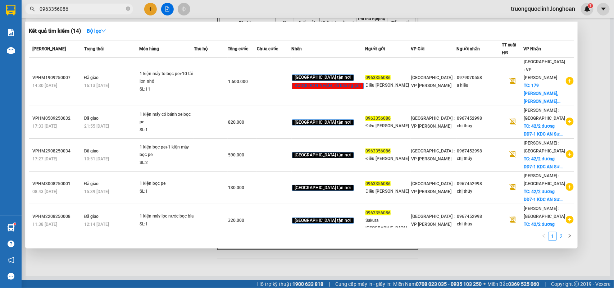
type input "0963356086"
click at [561, 237] on link "2" at bounding box center [561, 236] width 8 height 8
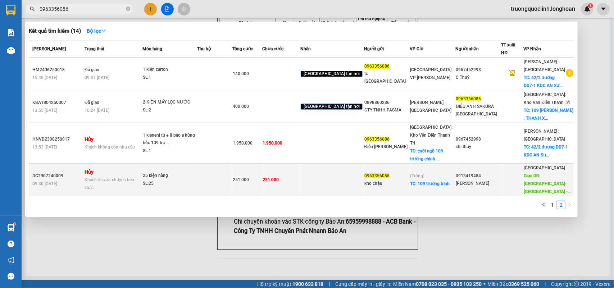
click at [279, 177] on span "251.000" at bounding box center [271, 179] width 16 height 5
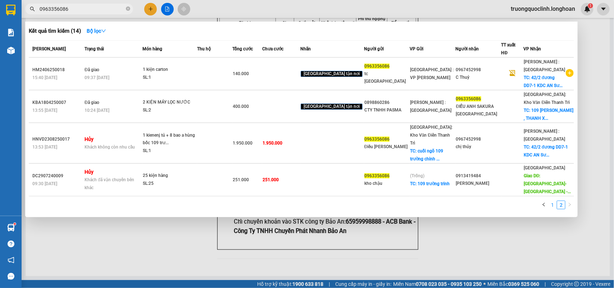
click at [551, 201] on link "1" at bounding box center [553, 205] width 8 height 8
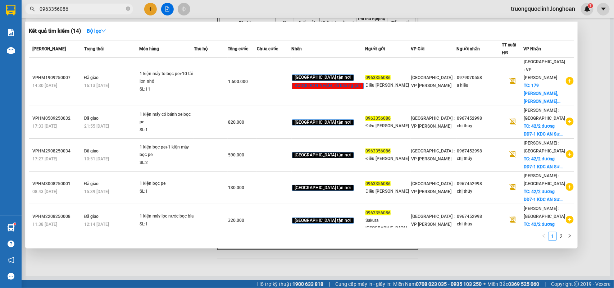
drag, startPoint x: 367, startPoint y: 265, endPoint x: 355, endPoint y: 259, distance: 13.4
click at [366, 265] on div at bounding box center [307, 144] width 614 height 288
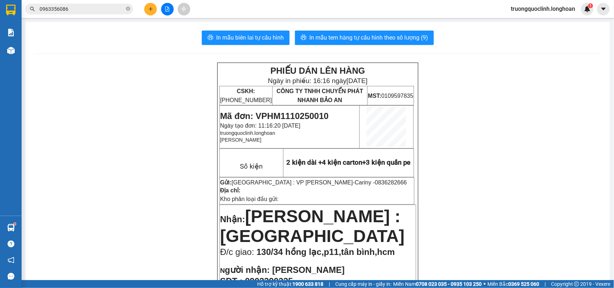
scroll to position [90, 0]
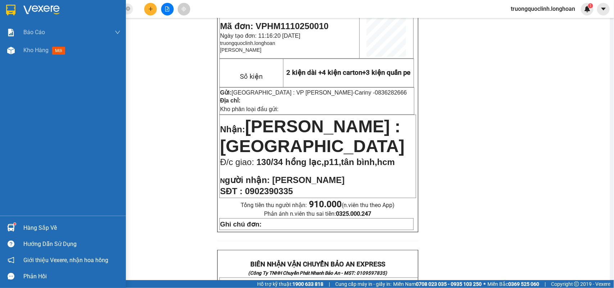
click at [9, 11] on img at bounding box center [10, 10] width 9 height 11
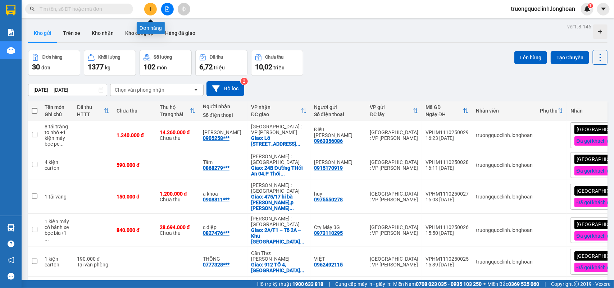
click at [151, 7] on icon "plus" at bounding box center [150, 8] width 5 height 5
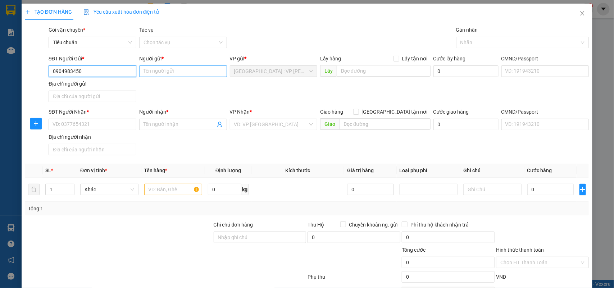
type input "0904983450"
drag, startPoint x: 176, startPoint y: 71, endPoint x: 168, endPoint y: 62, distance: 12.2
click at [173, 69] on input "Người gửi *" at bounding box center [183, 71] width 88 height 12
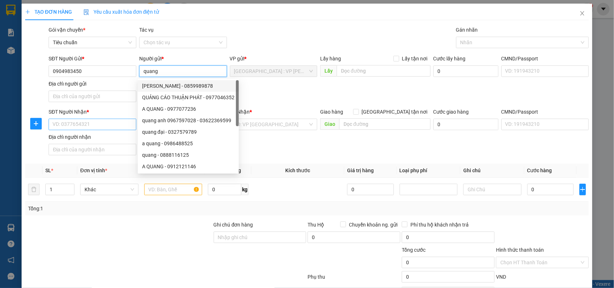
type input "quang"
click at [94, 125] on input "SĐT Người Nhận *" at bounding box center [93, 125] width 88 height 12
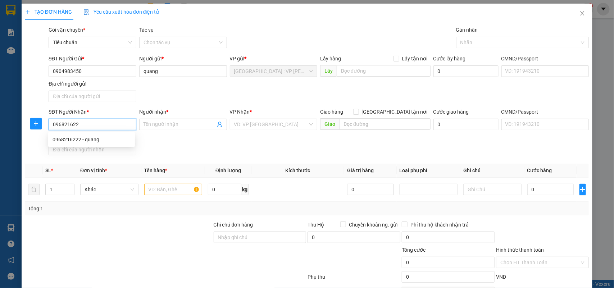
type input "0968216222"
drag, startPoint x: 85, startPoint y: 138, endPoint x: 79, endPoint y: 134, distance: 6.7
click at [83, 137] on div "0968216222 - quang" at bounding box center [92, 140] width 78 height 8
type input "quang"
checkbox input "true"
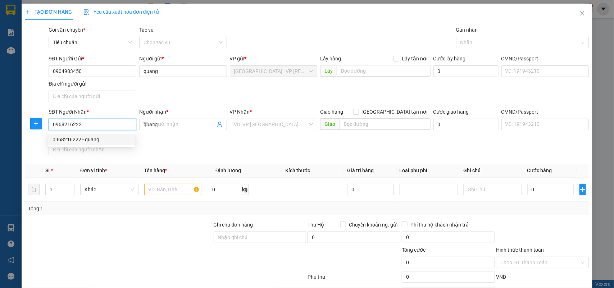
type input "[GEOGRAPHIC_DATA], [GEOGRAPHIC_DATA], [GEOGRAPHIC_DATA]. [GEOGRAPHIC_DATA], [GE…"
checkbox input "true"
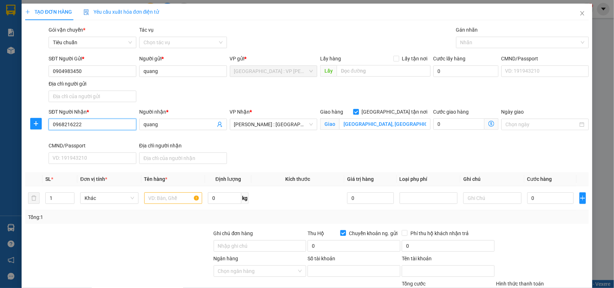
type input "881601978888"
type input "[PERSON_NAME]"
type input "0968216222"
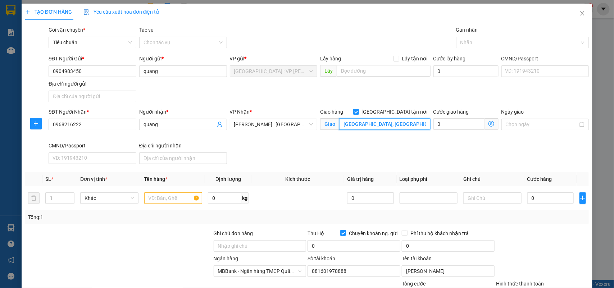
click at [381, 123] on input "[GEOGRAPHIC_DATA], [GEOGRAPHIC_DATA], [GEOGRAPHIC_DATA]. [GEOGRAPHIC_DATA], [GE…" at bounding box center [384, 124] width 91 height 12
click at [164, 122] on input "quang" at bounding box center [180, 124] width 72 height 8
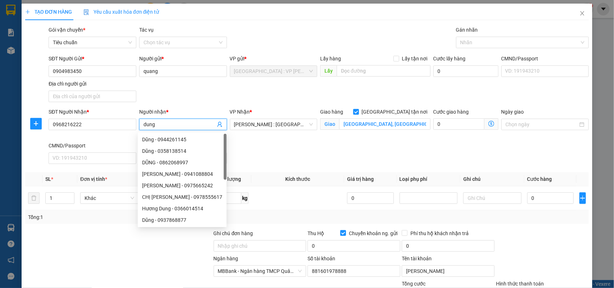
type input "dung"
click at [252, 91] on div "SĐT Người Gửi * 0904983450 Người gửi * quang VP gửi * [GEOGRAPHIC_DATA] : VP [P…" at bounding box center [318, 80] width 543 height 50
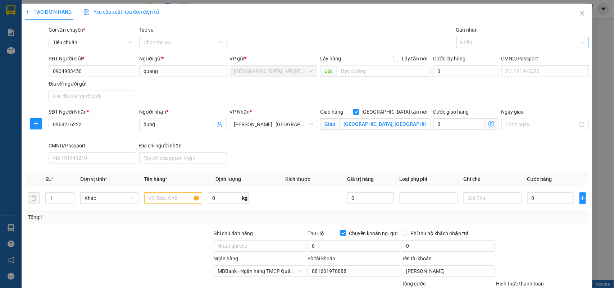
click at [475, 41] on div at bounding box center [519, 42] width 122 height 9
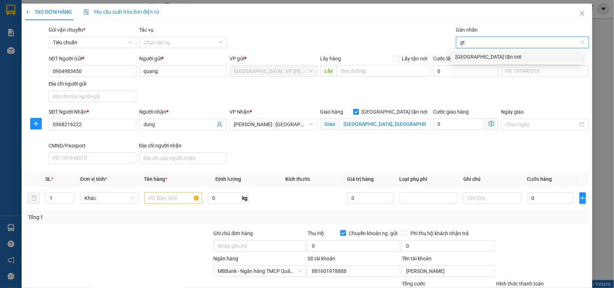
type input "gtn"
click at [470, 54] on div "[GEOGRAPHIC_DATA] tận nơi" at bounding box center [516, 57] width 123 height 8
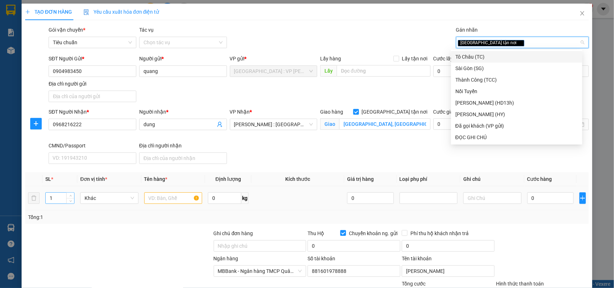
click at [74, 195] on div "1" at bounding box center [59, 198] width 29 height 12
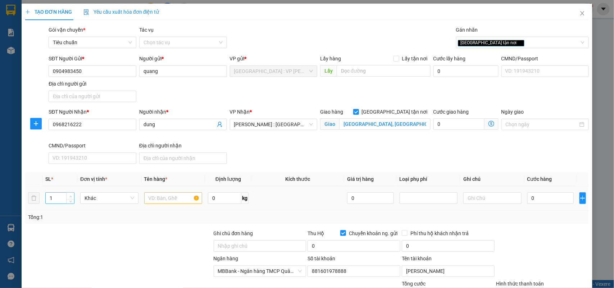
type input "2"
click at [71, 195] on span "up" at bounding box center [70, 196] width 4 height 4
drag, startPoint x: 153, startPoint y: 204, endPoint x: 157, endPoint y: 201, distance: 4.2
click at [157, 201] on input "text" at bounding box center [173, 198] width 58 height 12
type input "2 kiện carton"
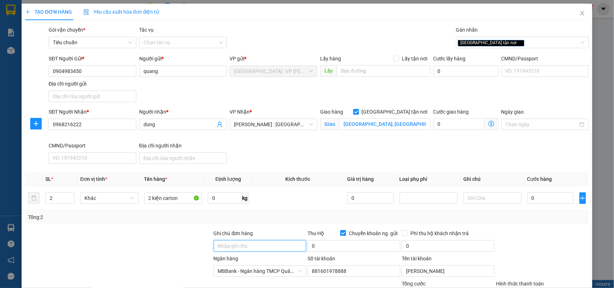
click at [240, 247] on input "Ghi chú đơn hàng" at bounding box center [260, 246] width 93 height 12
type input "nhận nguyên kiện,giao nguyên kiện,bể vỡ k đền"
drag, startPoint x: 291, startPoint y: 91, endPoint x: 310, endPoint y: 90, distance: 19.1
click at [298, 90] on div "SĐT Người Gửi * 0904983450 Người gửi * quang VP gửi * [GEOGRAPHIC_DATA] : VP [P…" at bounding box center [318, 80] width 543 height 50
click at [506, 46] on div "[GEOGRAPHIC_DATA] tận nơi" at bounding box center [519, 42] width 122 height 9
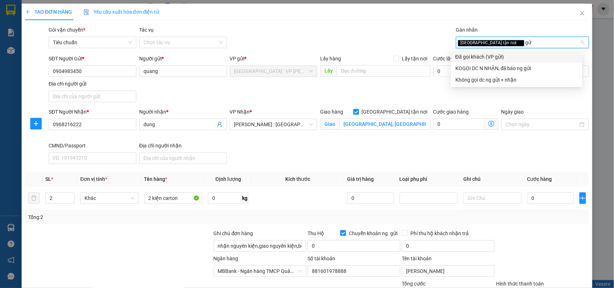
type input "gửi"
click at [495, 58] on div "Đã gọi khách (VP gửi)" at bounding box center [516, 57] width 123 height 8
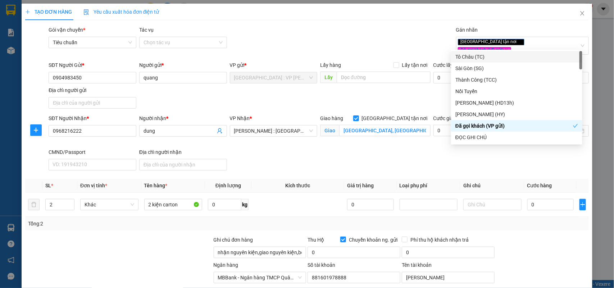
drag, startPoint x: 370, startPoint y: 36, endPoint x: 366, endPoint y: 35, distance: 3.9
click at [368, 35] on div "Gói vận chuyển * Tiêu chuẩn Tác vụ Chọn tác vụ Gán nhãn Giao tận nơi Đã gọi k…" at bounding box center [318, 42] width 543 height 32
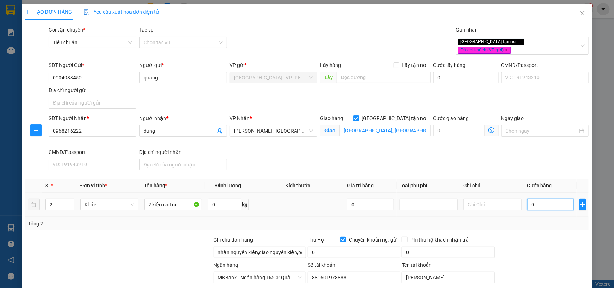
click at [533, 200] on input "0" at bounding box center [550, 205] width 46 height 12
type input "1"
type input "17"
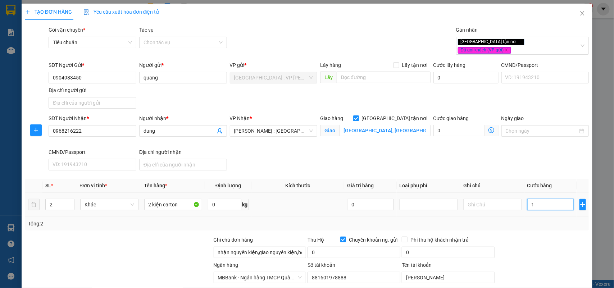
type input "17"
type input "170"
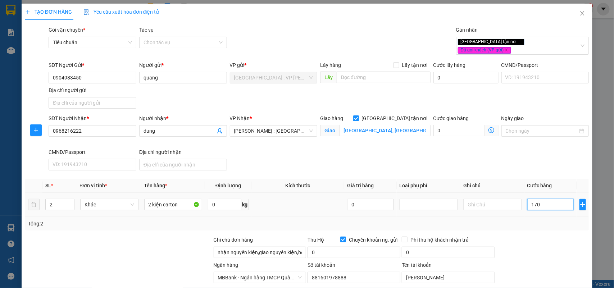
type input "1.700"
type input "17.000"
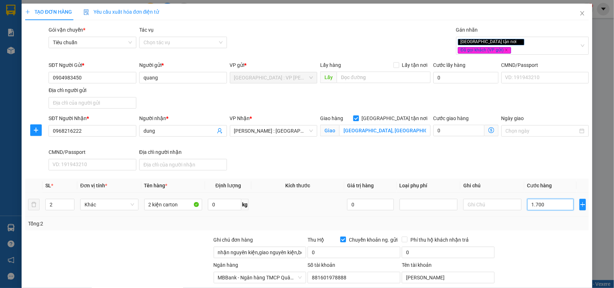
type input "17.000"
type input "170.000"
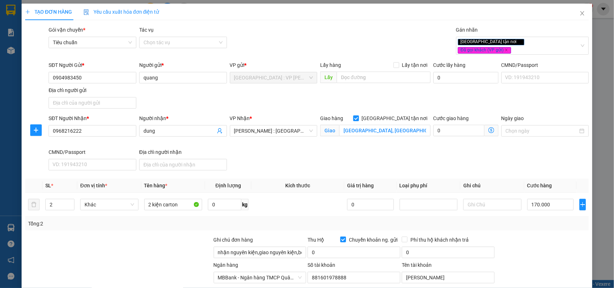
drag, startPoint x: 287, startPoint y: 88, endPoint x: 383, endPoint y: 118, distance: 100.7
click at [287, 89] on div "SĐT Người Gửi * 0904983450 Người gửi * quang VP gửi * Hà Nội : VP Hoàng Mai Lấy…" at bounding box center [318, 86] width 543 height 50
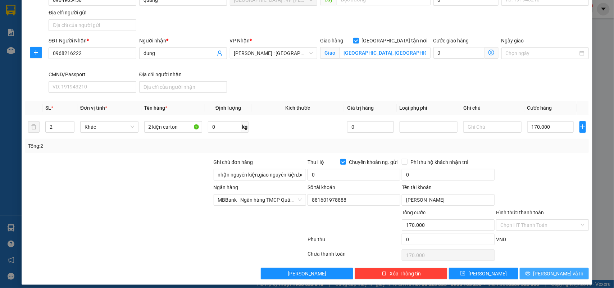
click at [549, 270] on span "[PERSON_NAME] và In" at bounding box center [558, 274] width 50 height 8
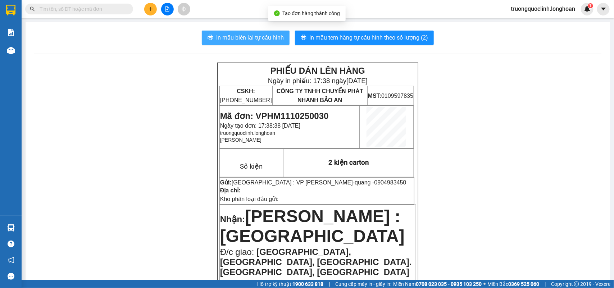
click at [216, 35] on span "In mẫu biên lai tự cấu hình" at bounding box center [250, 37] width 68 height 9
click at [309, 117] on span "Mã đơn: VPHM1110250030" at bounding box center [274, 116] width 109 height 10
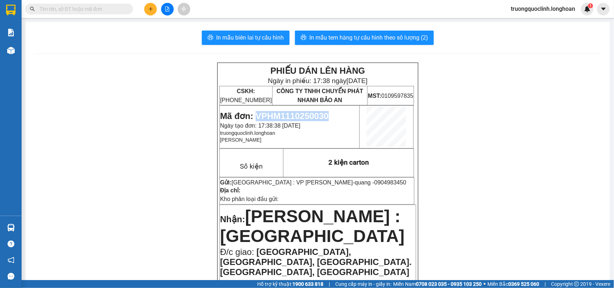
click at [309, 117] on span "Mã đơn: VPHM1110250030" at bounding box center [274, 116] width 109 height 10
copy span "VPHM1110250030"
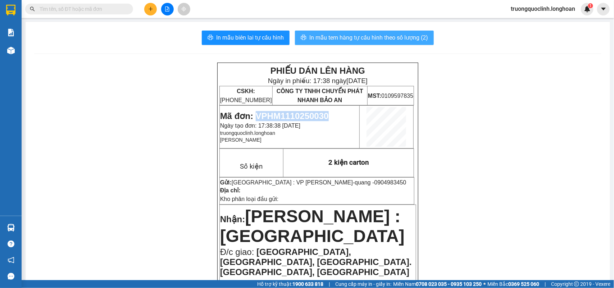
click at [369, 38] on span "In mẫu tem hàng tự cấu hình theo số lượng (2)" at bounding box center [368, 37] width 119 height 9
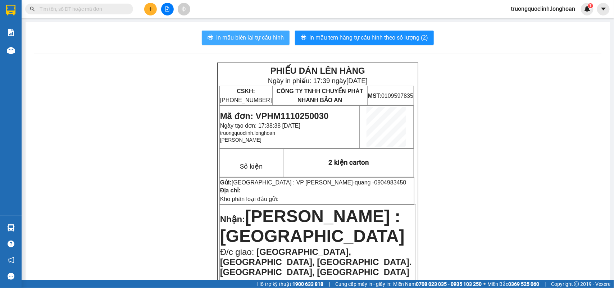
click at [258, 34] on span "In mẫu biên lai tự cấu hình" at bounding box center [250, 37] width 68 height 9
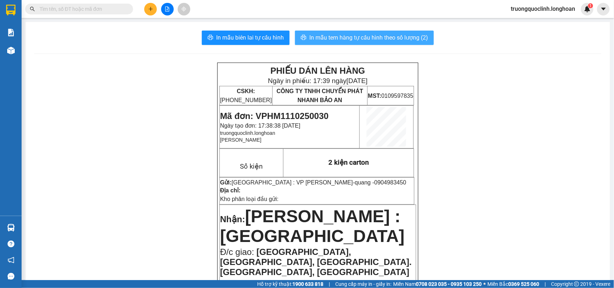
click at [350, 40] on span "In mẫu tem hàng tự cấu hình theo số lượng (2)" at bounding box center [368, 37] width 119 height 9
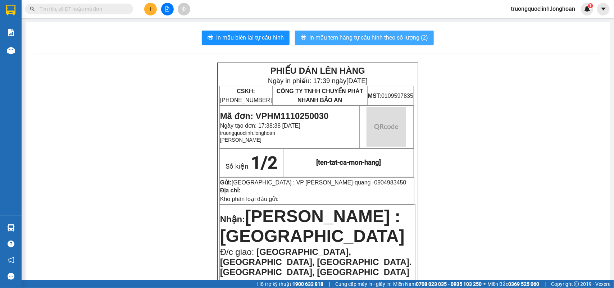
click at [350, 40] on span "In mẫu tem hàng tự cấu hình theo số lượng (2)" at bounding box center [368, 37] width 119 height 9
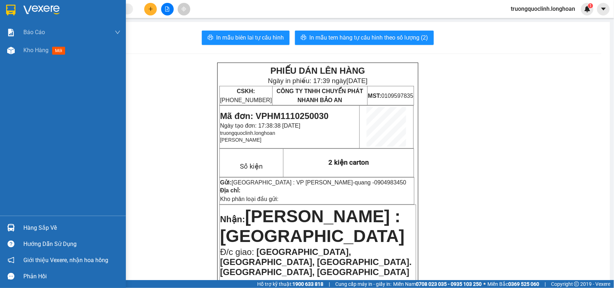
click at [6, 10] on img at bounding box center [10, 10] width 9 height 11
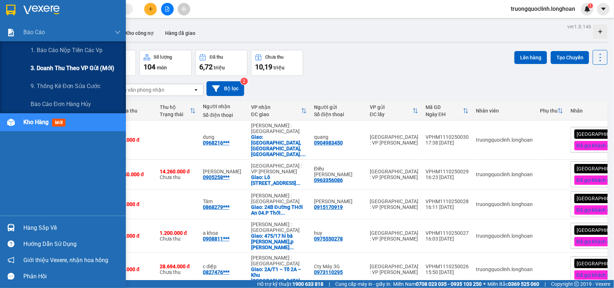
click at [50, 67] on span "3. Doanh Thu theo VP Gửi (mới)" at bounding box center [73, 68] width 84 height 9
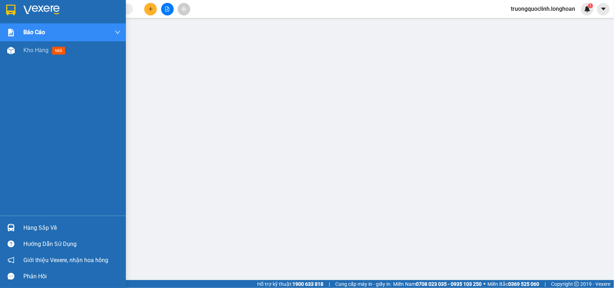
click at [11, 10] on img at bounding box center [10, 10] width 9 height 11
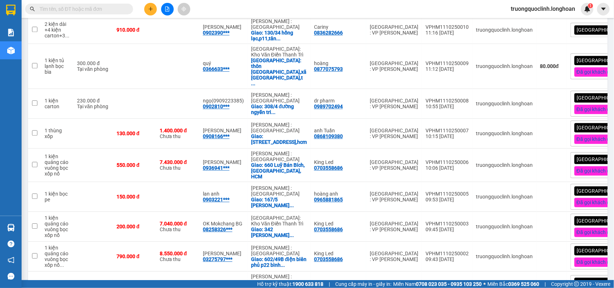
scroll to position [844, 0]
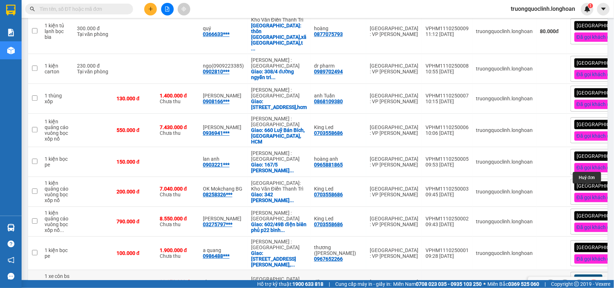
click at [591, 282] on icon at bounding box center [593, 284] width 5 height 5
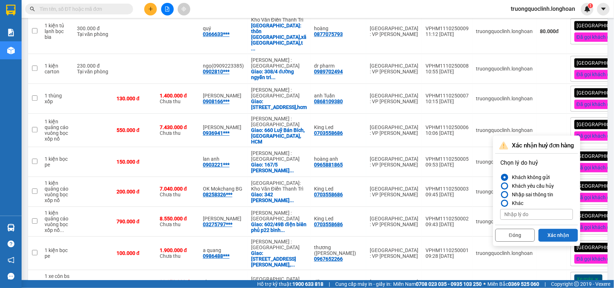
click at [554, 232] on button "Xác nhận" at bounding box center [558, 235] width 40 height 13
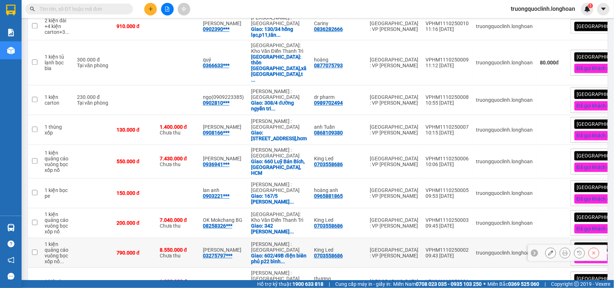
scroll to position [814, 0]
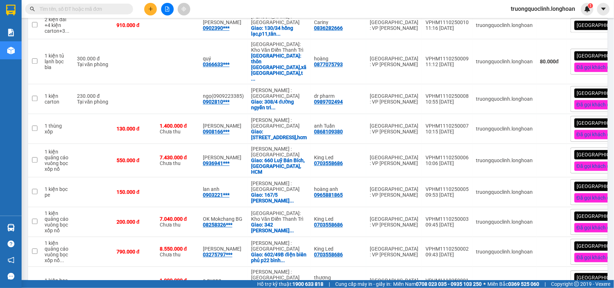
click at [147, 8] on button at bounding box center [150, 9] width 13 height 13
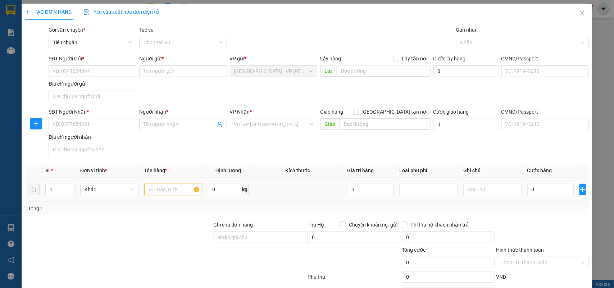
click at [165, 191] on input "text" at bounding box center [173, 190] width 58 height 12
type input "1 kiện thùng xốp"
click at [267, 242] on input "Ghi chú đơn hàng" at bounding box center [260, 238] width 93 height 12
type input "nhận nguyên kiện,giao nguyên kiện,bể vỡ k đền"
click at [283, 101] on div "SĐT Người Gửi * VD: 0371234567 Người gửi * Tên người gửi VP gửi * Hà Nội : VP H…" at bounding box center [318, 80] width 543 height 50
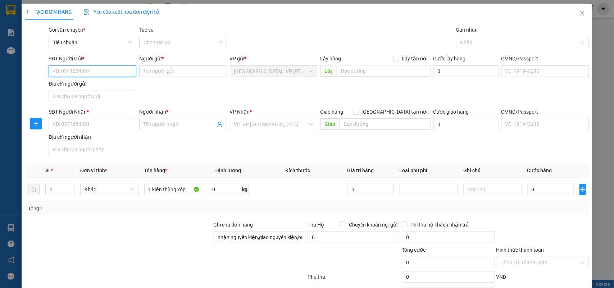
click at [102, 69] on input "SĐT Người Gửi *" at bounding box center [93, 71] width 88 height 12
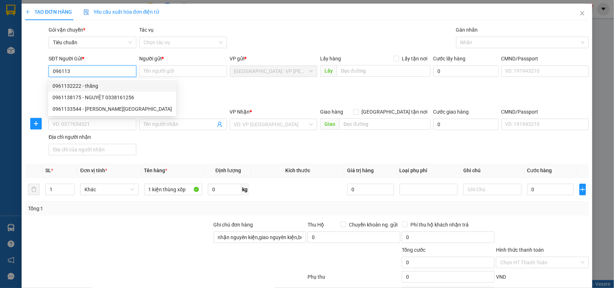
click at [89, 86] on div "0961132222 - thăng" at bounding box center [112, 86] width 119 height 8
type input "0961132222"
type input "thăng"
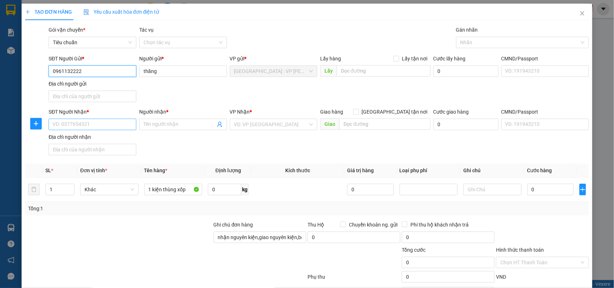
type input "0961132222"
click at [112, 124] on input "SĐT Người Nhận *" at bounding box center [93, 125] width 88 height 12
click at [91, 138] on div "0363428255 - vương" at bounding box center [92, 140] width 78 height 8
type input "0363428255"
type input "vương"
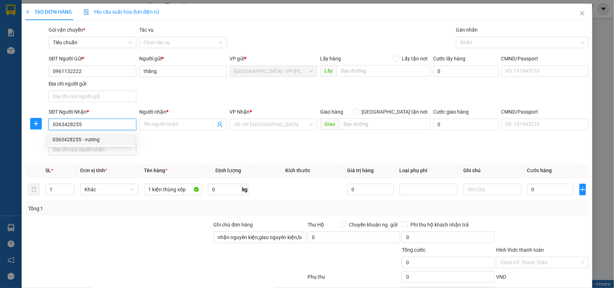
checkbox input "true"
type input "191 đường 22 tháng 12,thuận giao.thuận an,bình dương"
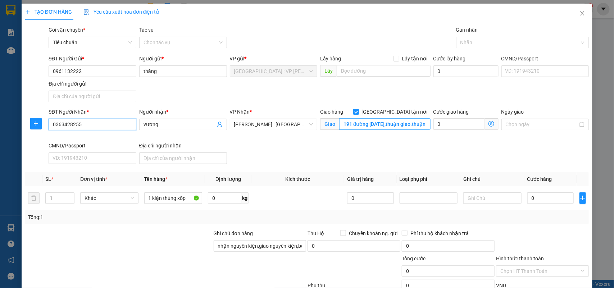
type input "0363428255"
click at [404, 121] on input "191 đường 22 tháng 12,thuận giao.thuận an,bình dương" at bounding box center [384, 124] width 91 height 12
click at [487, 44] on div at bounding box center [519, 42] width 122 height 9
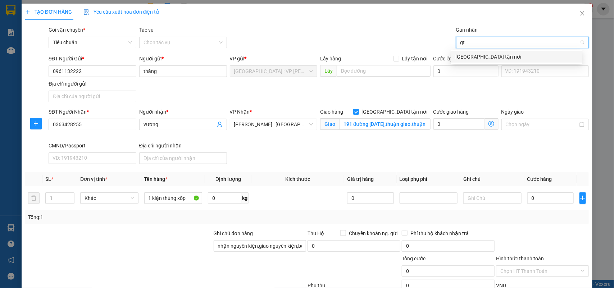
type input "gtn"
click at [477, 57] on div "[GEOGRAPHIC_DATA] tận nơi" at bounding box center [516, 57] width 123 height 8
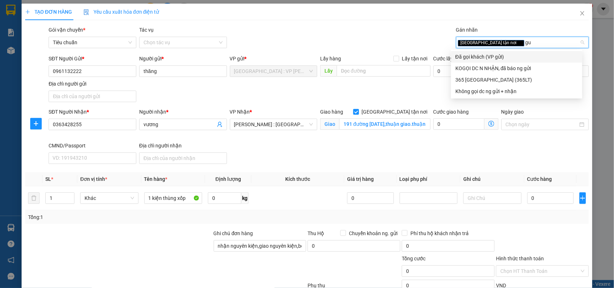
type input "gui"
click at [479, 56] on div "Đã gọi khách (VP gửi)" at bounding box center [516, 57] width 123 height 8
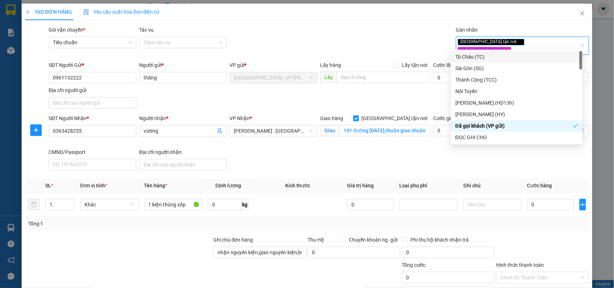
click at [391, 35] on div "Gói vận chuyển * Tiêu chuẩn Tác vụ Chọn tác vụ Gán nhãn Giao tận nơi Đã gọi k…" at bounding box center [318, 42] width 543 height 32
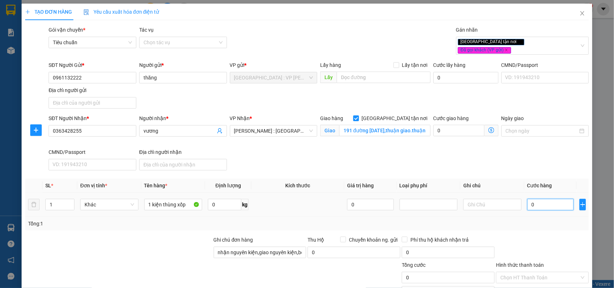
click at [542, 204] on input "0" at bounding box center [550, 205] width 46 height 12
type input "1"
type input "12"
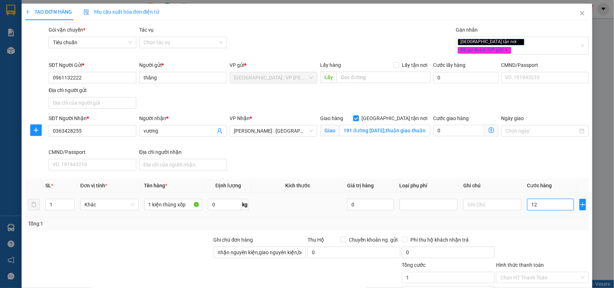
type input "12"
type input "120"
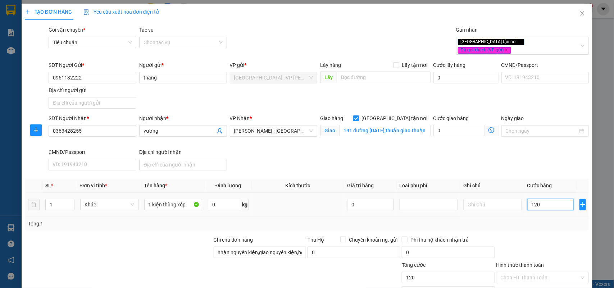
type input "1.200"
type input "12.000"
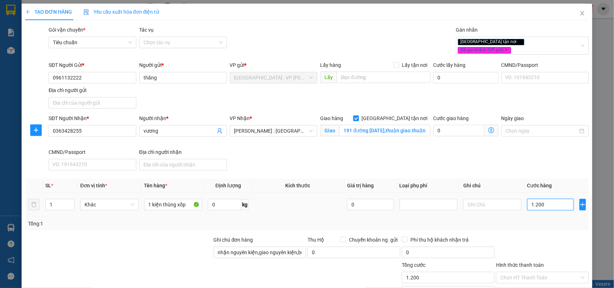
type input "12.000"
type input "120.000"
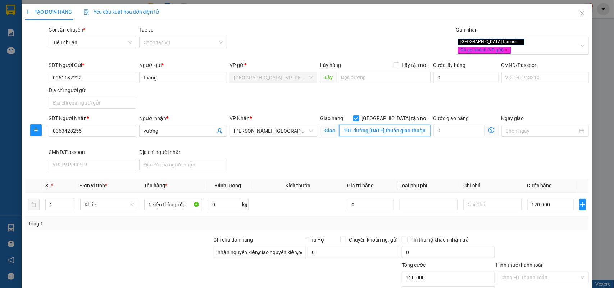
click at [408, 125] on input "191 đường 22 tháng 12,thuận giao.thuận an,bình dương" at bounding box center [384, 131] width 91 height 12
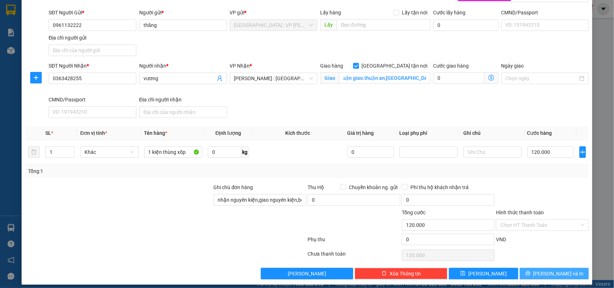
click at [530, 271] on icon "printer" at bounding box center [527, 273] width 5 height 5
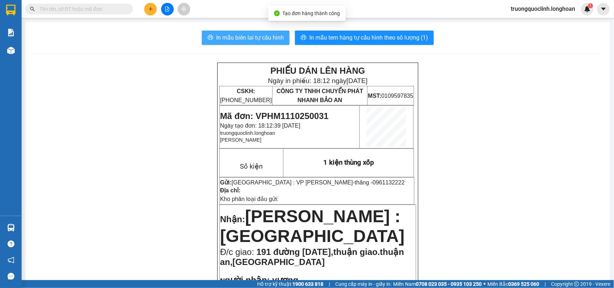
click at [268, 38] on span "In mẫu biên lai tự cấu hình" at bounding box center [250, 37] width 68 height 9
click at [311, 113] on span "Mã đơn: VPHM1110250031" at bounding box center [274, 116] width 109 height 10
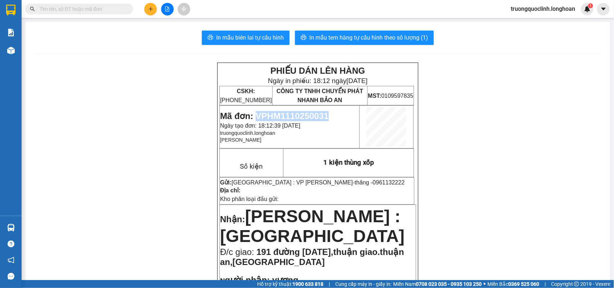
click at [310, 113] on span "Mã đơn: VPHM1110250031" at bounding box center [274, 116] width 109 height 10
copy span "VPHM1110250031"
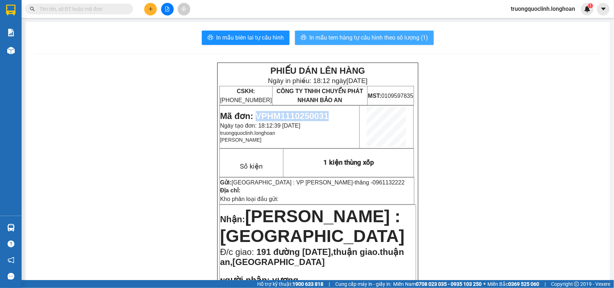
drag, startPoint x: 328, startPoint y: 32, endPoint x: 321, endPoint y: 37, distance: 8.4
click at [328, 32] on button "In mẫu tem hàng tự cấu hình theo số lượng (1)" at bounding box center [364, 38] width 139 height 14
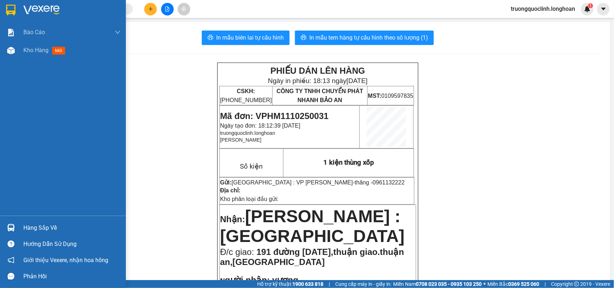
drag, startPoint x: 5, startPoint y: 7, endPoint x: 218, endPoint y: 2, distance: 213.0
click at [6, 6] on div at bounding box center [11, 10] width 13 height 13
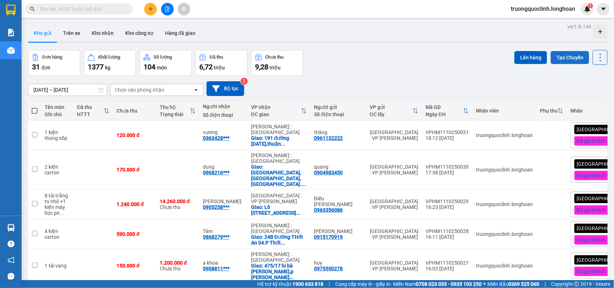
click at [569, 58] on button "Tạo Chuyến" at bounding box center [570, 57] width 38 height 13
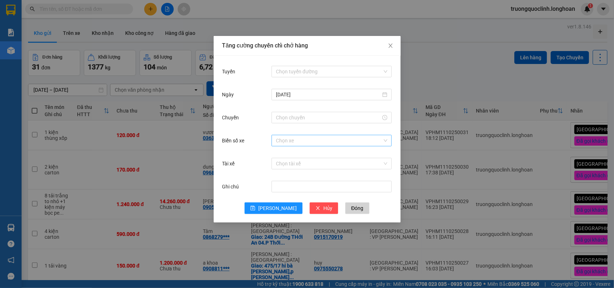
click at [306, 142] on input "Biển số xe" at bounding box center [329, 140] width 106 height 11
type input "383"
click at [302, 152] on div "29H-383.40" at bounding box center [332, 155] width 112 height 8
click at [322, 70] on input "Tuyến" at bounding box center [329, 71] width 106 height 11
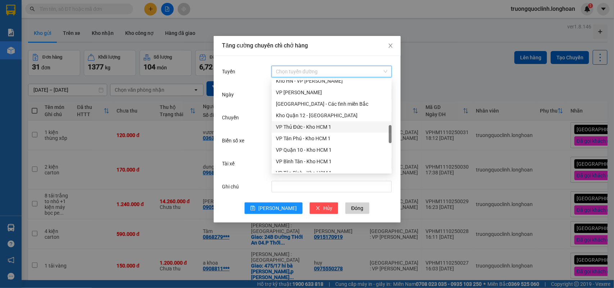
scroll to position [360, 0]
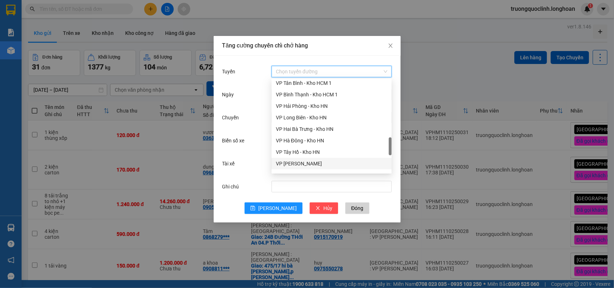
click at [308, 163] on div "VP Hoàng Mai - Kho HN" at bounding box center [332, 164] width 112 height 8
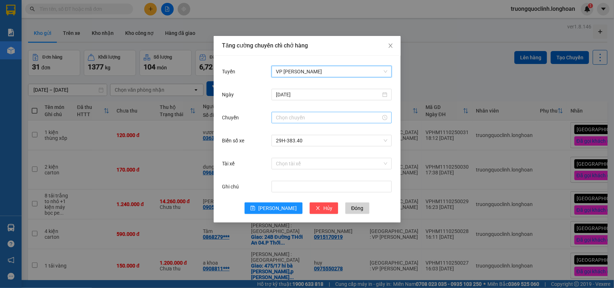
click at [297, 115] on input "Chuyến" at bounding box center [328, 118] width 105 height 8
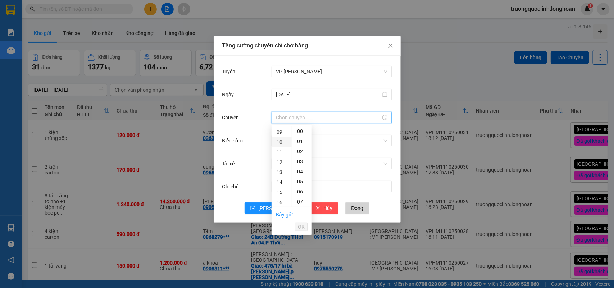
scroll to position [135, 0]
click at [280, 179] on div "18" at bounding box center [282, 178] width 20 height 10
click at [301, 159] on div "30" at bounding box center [302, 164] width 20 height 10
type input "18:30"
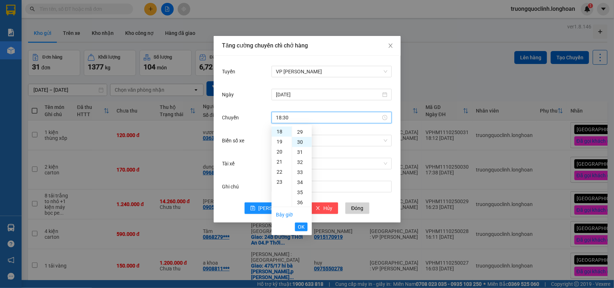
scroll to position [302, 0]
click at [303, 225] on span "OK" at bounding box center [301, 227] width 7 height 8
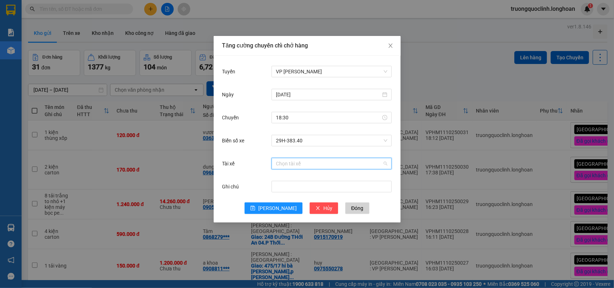
click at [288, 164] on input "Tài xế" at bounding box center [329, 163] width 106 height 11
type input "lợi"
click at [302, 177] on div "Trần Khắc Lợi" at bounding box center [332, 178] width 112 height 8
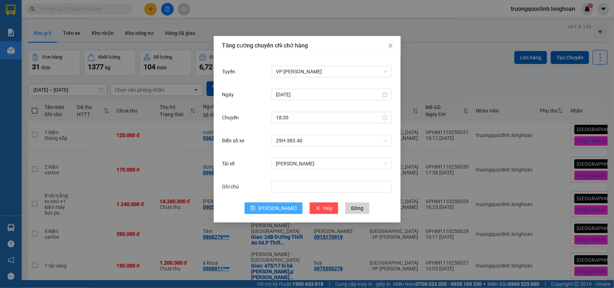
click at [277, 207] on span "[PERSON_NAME]" at bounding box center [277, 208] width 38 height 8
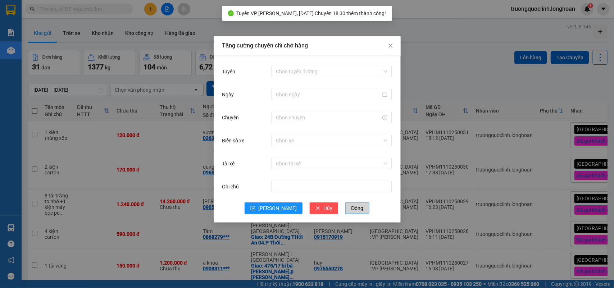
click at [351, 209] on span "Đóng" at bounding box center [357, 208] width 12 height 8
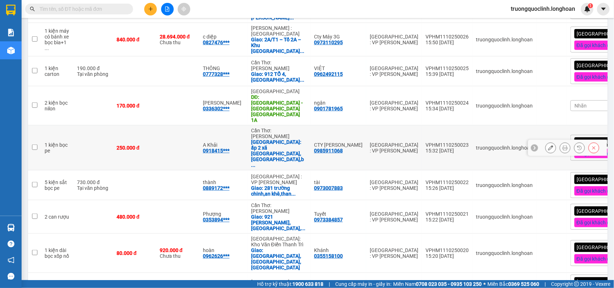
scroll to position [0, 0]
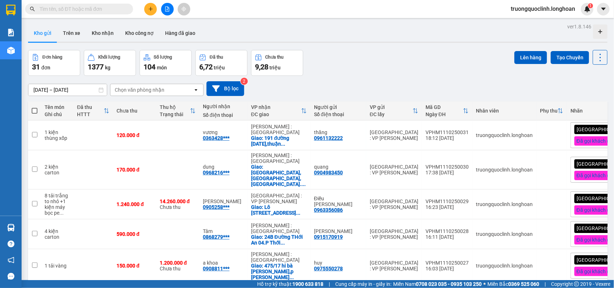
click at [33, 110] on span at bounding box center [35, 111] width 6 height 6
click at [35, 107] on input "checkbox" at bounding box center [35, 107] width 0 height 0
checkbox input "true"
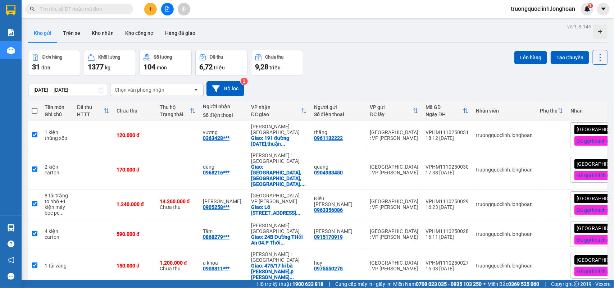
checkbox input "true"
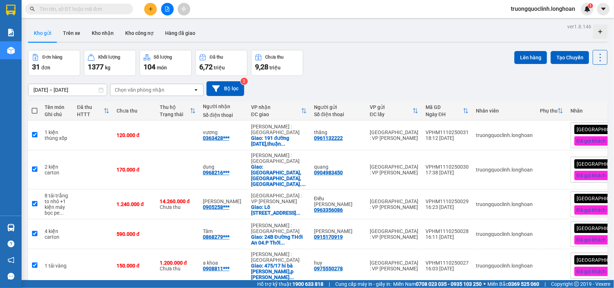
checkbox input "true"
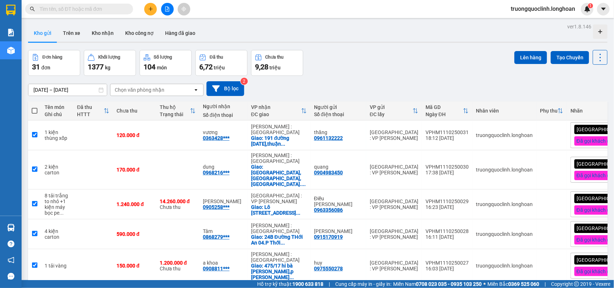
checkbox input "true"
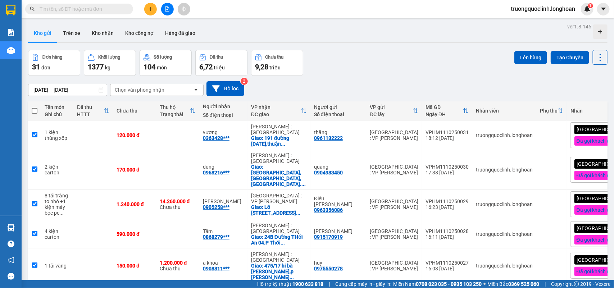
checkbox input "true"
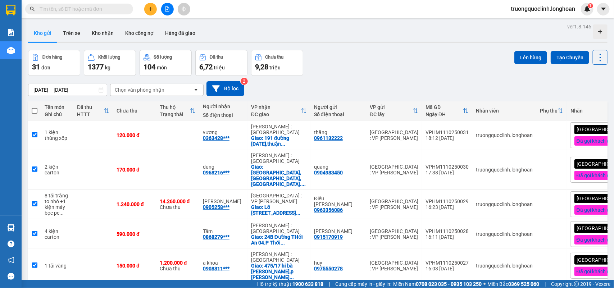
checkbox input "true"
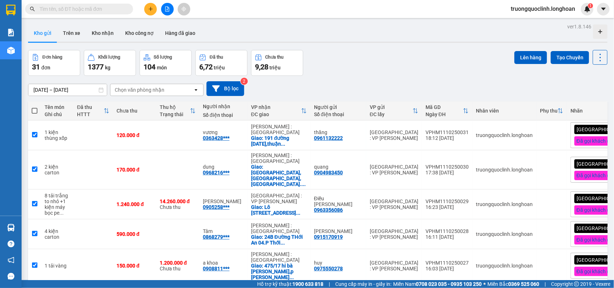
checkbox input "true"
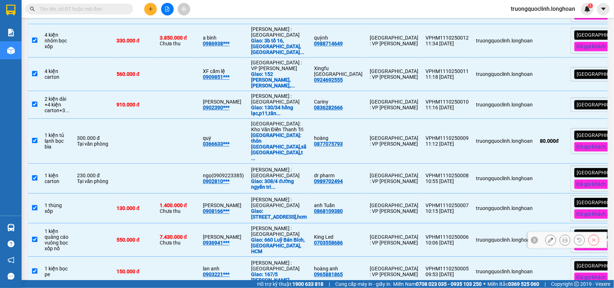
scroll to position [844, 0]
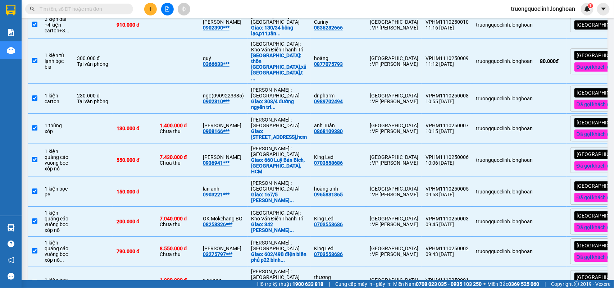
drag, startPoint x: 35, startPoint y: 226, endPoint x: 54, endPoint y: 215, distance: 22.5
checkbox input "false"
click at [35, 248] on input "checkbox" at bounding box center [34, 250] width 5 height 5
checkbox input "false"
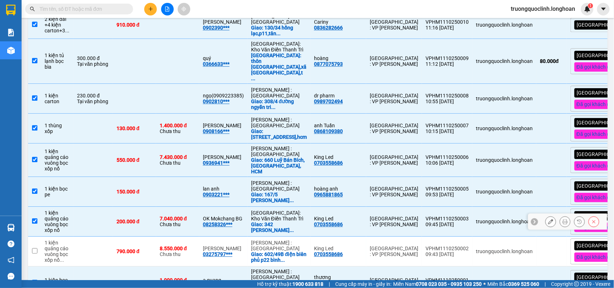
click at [35, 218] on input "checkbox" at bounding box center [34, 220] width 5 height 5
checkbox input "false"
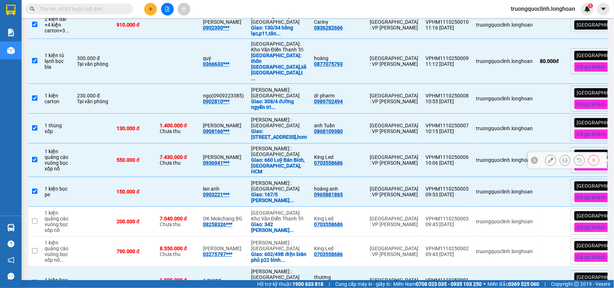
click at [35, 144] on td at bounding box center [34, 160] width 13 height 33
checkbox input "false"
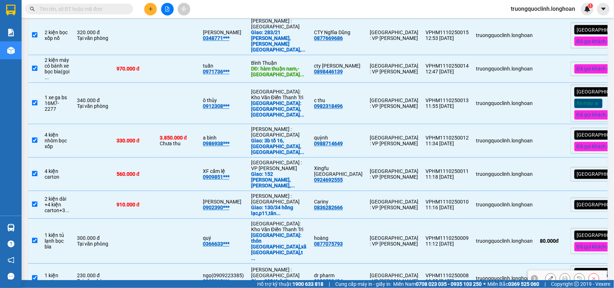
scroll to position [619, 0]
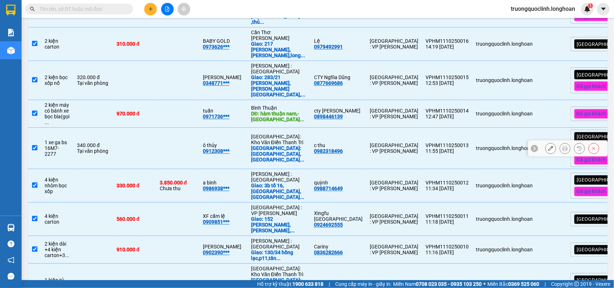
click at [33, 145] on input "checkbox" at bounding box center [34, 147] width 5 height 5
checkbox input "false"
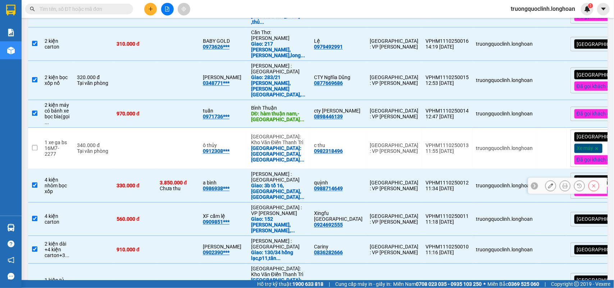
scroll to position [574, 0]
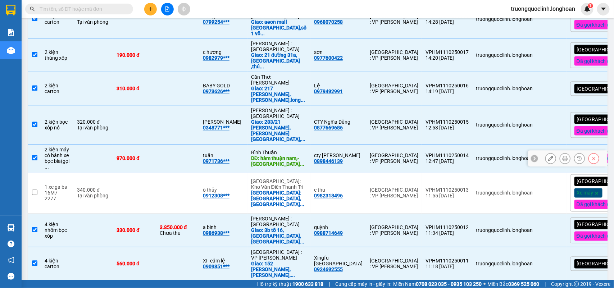
click at [35, 155] on input "checkbox" at bounding box center [34, 157] width 5 height 5
checkbox input "false"
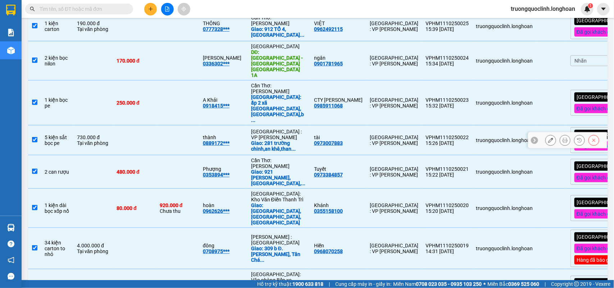
scroll to position [80, 0]
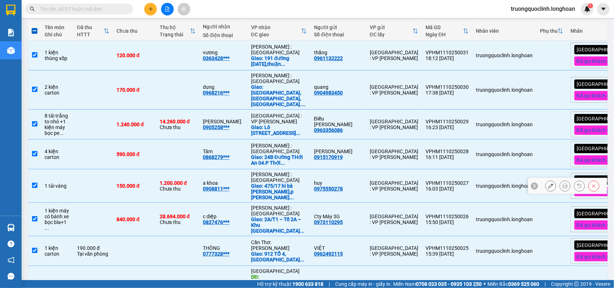
drag, startPoint x: 33, startPoint y: 177, endPoint x: 52, endPoint y: 170, distance: 20.0
click at [33, 183] on input "checkbox" at bounding box center [34, 185] width 5 height 5
checkbox input "false"
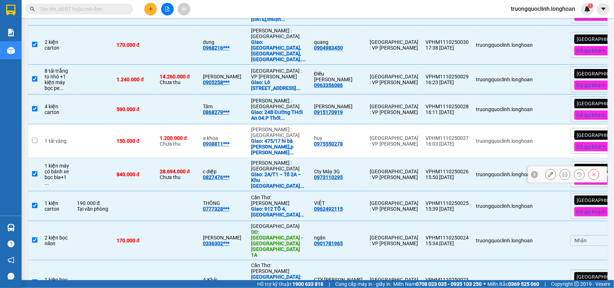
scroll to position [215, 0]
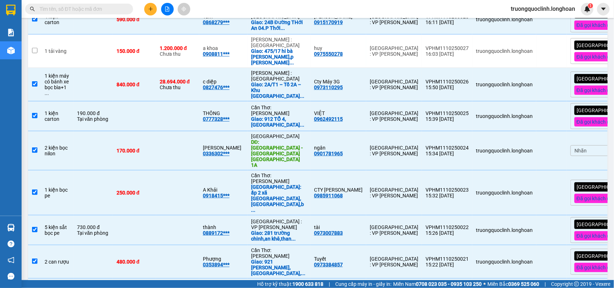
checkbox input "false"
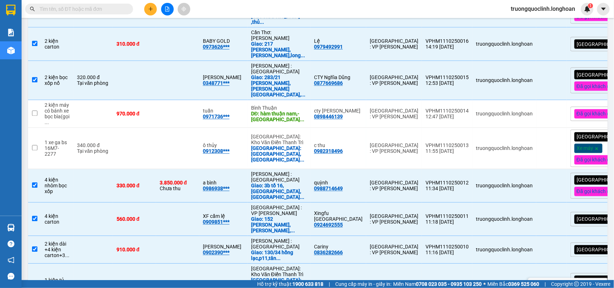
scroll to position [664, 0]
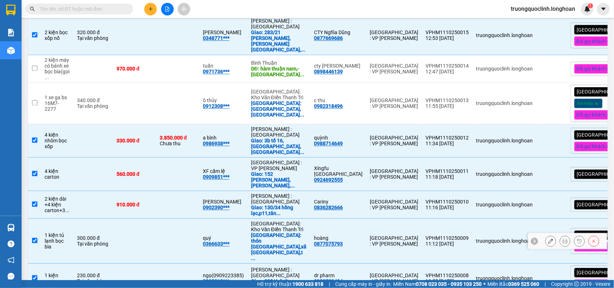
click at [35, 238] on input "checkbox" at bounding box center [34, 240] width 5 height 5
checkbox input "false"
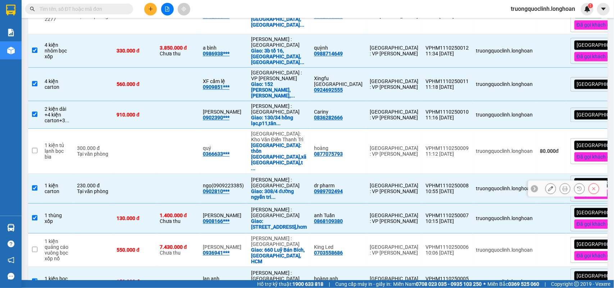
scroll to position [799, 0]
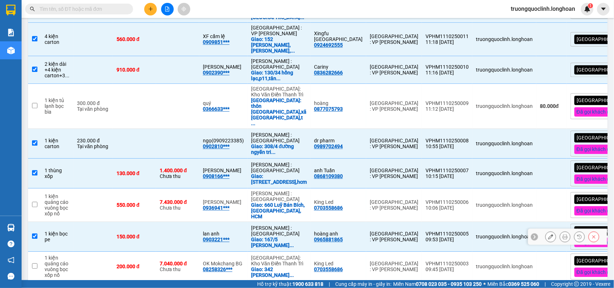
drag, startPoint x: 35, startPoint y: 141, endPoint x: 131, endPoint y: 152, distance: 96.7
click at [35, 233] on input "checkbox" at bounding box center [34, 235] width 5 height 5
checkbox input "false"
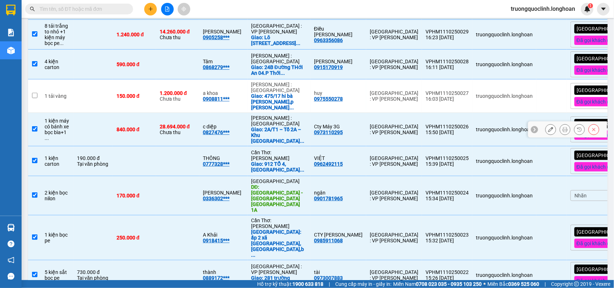
scroll to position [0, 0]
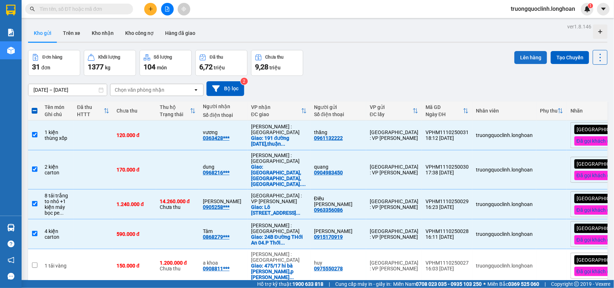
click at [523, 56] on button "Lên hàng" at bounding box center [530, 57] width 33 height 13
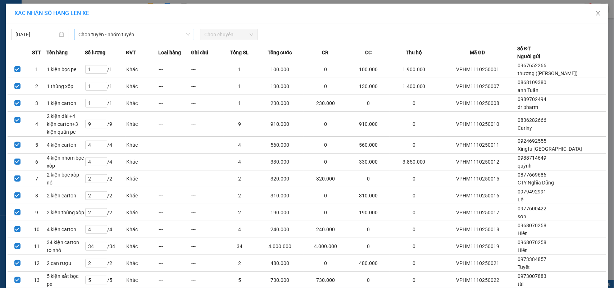
click at [154, 35] on span "Chọn tuyến - nhóm tuyến" at bounding box center [134, 34] width 112 height 11
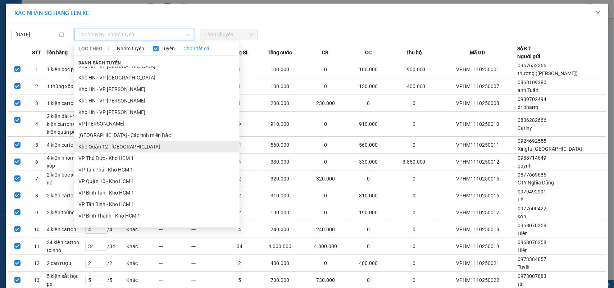
scroll to position [315, 0]
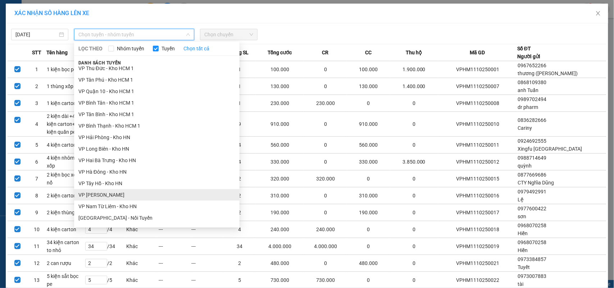
drag, startPoint x: 101, startPoint y: 192, endPoint x: 117, endPoint y: 154, distance: 41.5
click at [101, 192] on li "VP [PERSON_NAME]" at bounding box center [156, 195] width 165 height 12
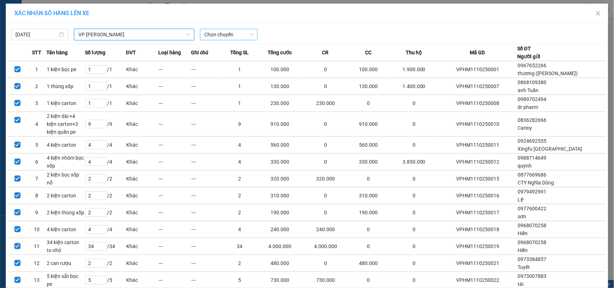
click at [227, 35] on span "Chọn chuyến" at bounding box center [228, 34] width 49 height 11
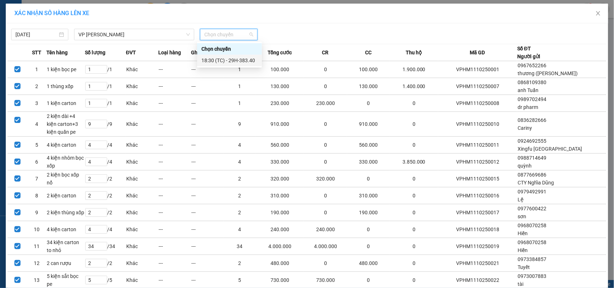
click at [227, 62] on div "18:30 (TC) - 29H-383.40" at bounding box center [229, 60] width 56 height 8
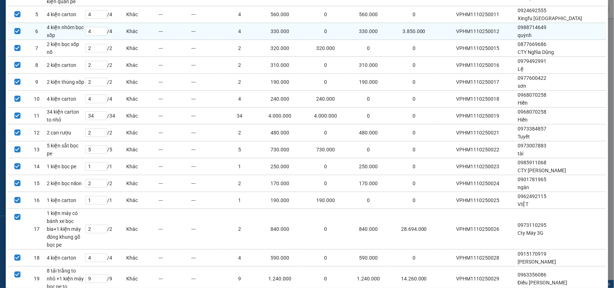
scroll to position [222, 0]
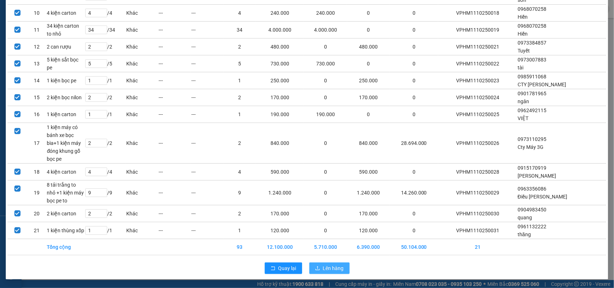
click at [327, 266] on span "Lên hàng" at bounding box center [333, 268] width 21 height 8
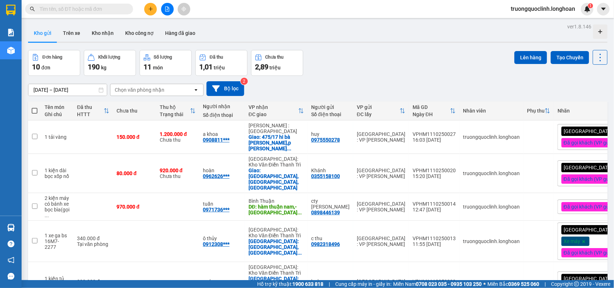
click at [169, 7] on icon "file-add" at bounding box center [167, 8] width 5 height 5
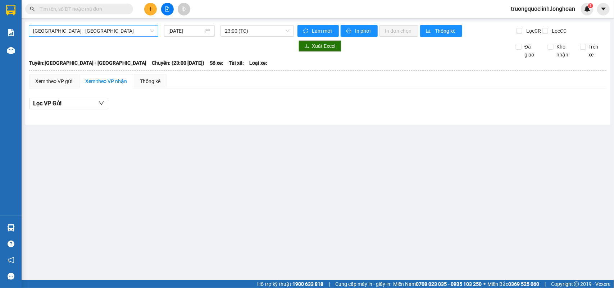
click at [113, 32] on span "[GEOGRAPHIC_DATA] - [GEOGRAPHIC_DATA]" at bounding box center [93, 31] width 121 height 11
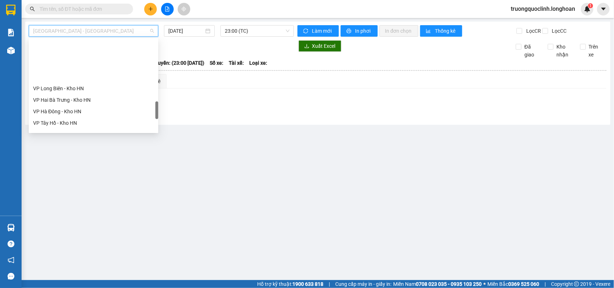
scroll to position [405, 0]
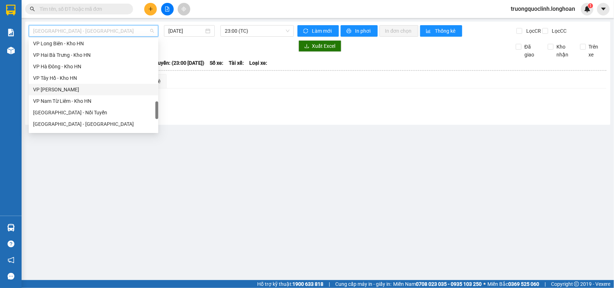
click at [69, 91] on div "VP [PERSON_NAME]" at bounding box center [93, 90] width 121 height 8
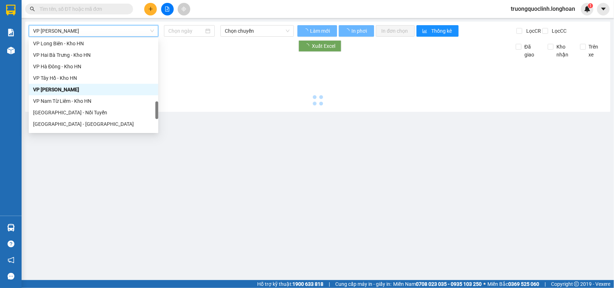
type input "[DATE]"
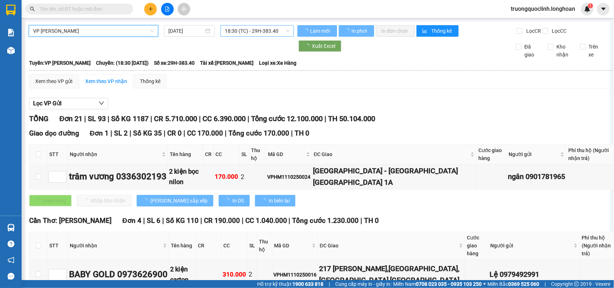
click at [267, 31] on span "18:30 (TC) - 29H-383.40" at bounding box center [257, 31] width 64 height 11
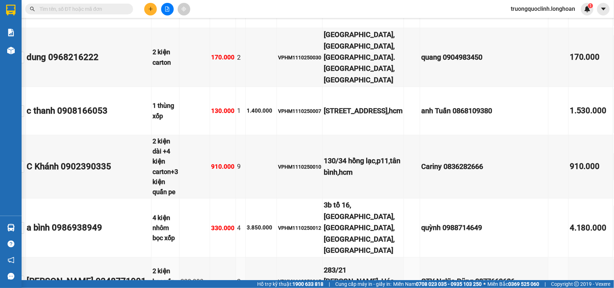
scroll to position [1166, 34]
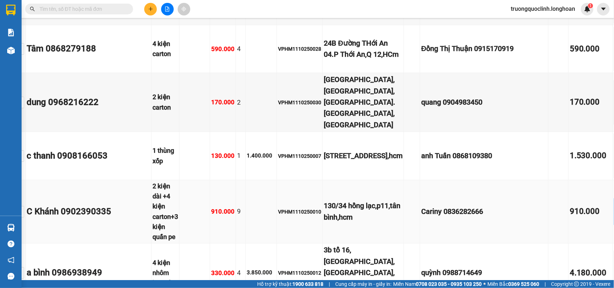
type input "gửi"
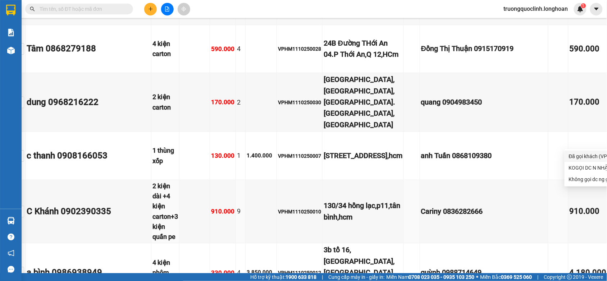
click at [581, 154] on div "Đã gọi khách (VP gửi)" at bounding box center [607, 157] width 76 height 8
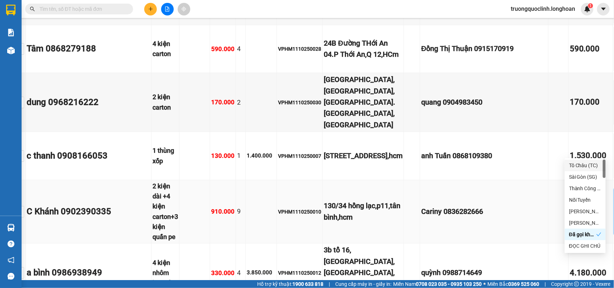
click at [569, 180] on td "910.000" at bounding box center [591, 212] width 44 height 64
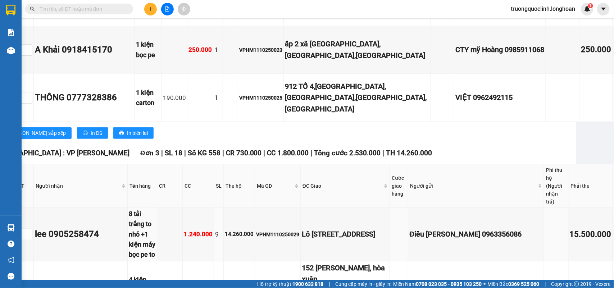
scroll to position [357, 34]
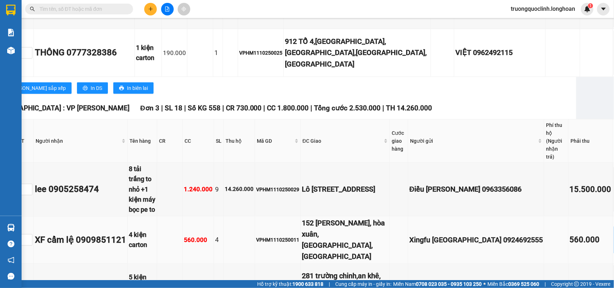
type input "gửi"
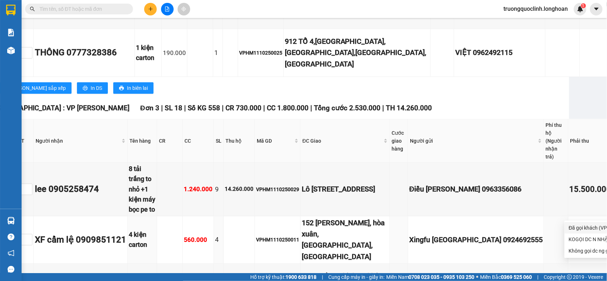
click at [581, 228] on div "Đã gọi khách (VP gửi)" at bounding box center [607, 228] width 76 height 8
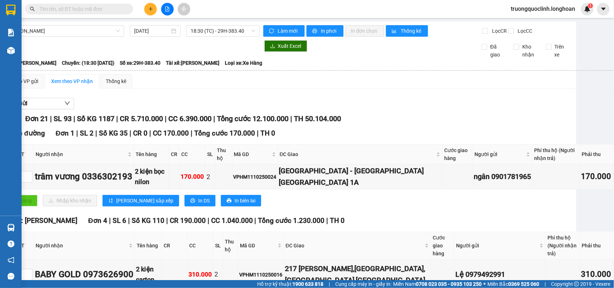
scroll to position [90, 34]
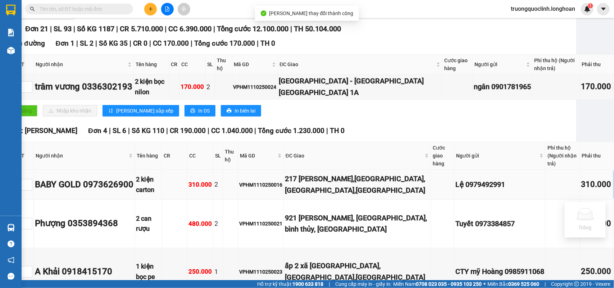
type input "gửi"
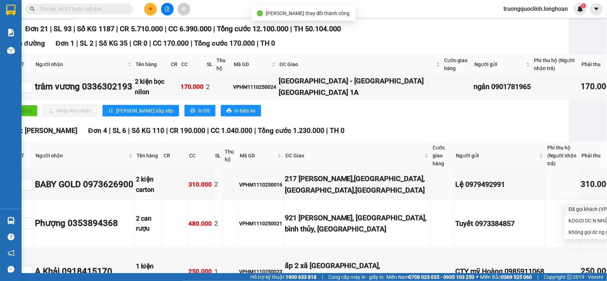
click at [582, 208] on div "Đã gọi khách (VP gửi)" at bounding box center [607, 209] width 76 height 8
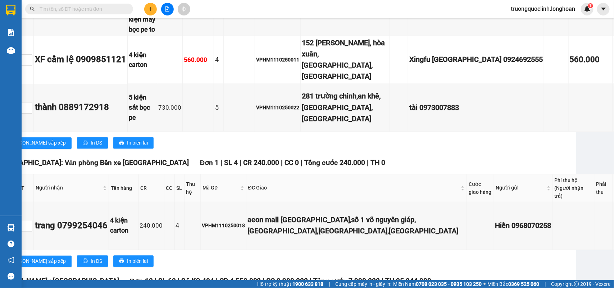
scroll to position [510, 34]
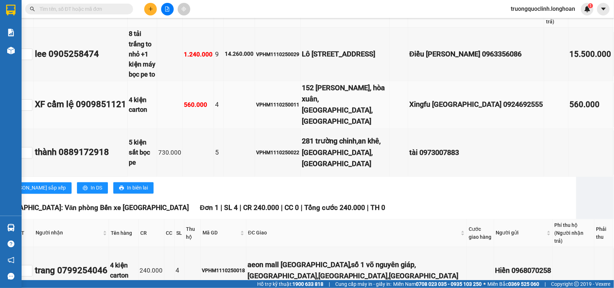
click at [100, 98] on div "XF cẩm lệ 0909851121" at bounding box center [80, 105] width 91 height 14
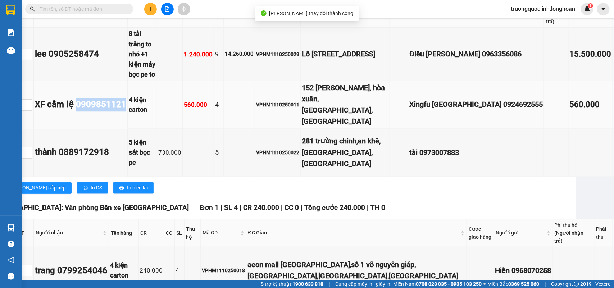
copy div "0909851121"
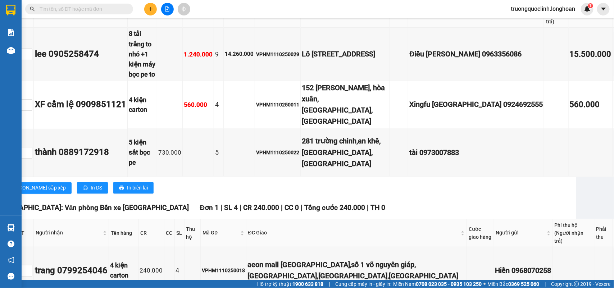
click at [90, 8] on input "text" at bounding box center [82, 9] width 85 height 8
paste input "0976114950"
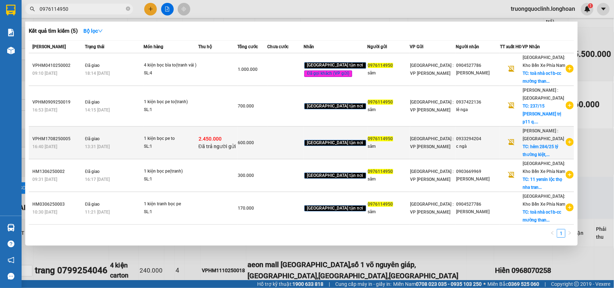
type input "0976114950"
click at [233, 135] on div "2.450.000 Đã trả người gửi" at bounding box center [218, 142] width 38 height 15
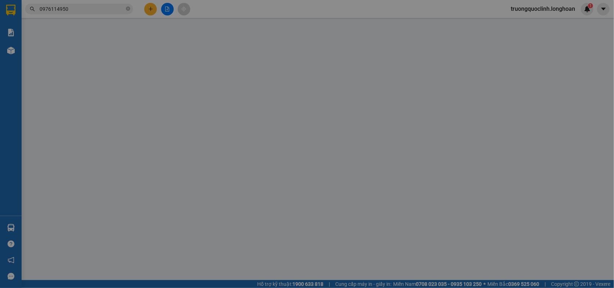
type input "0976114950"
type input "sâm"
type input "0933294204"
type input "c ngà"
checkbox input "true"
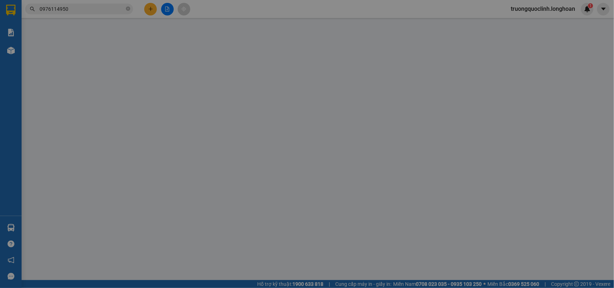
type input "hẻm 284/25 lý thường kiệt,p14,quận 10,hcm"
type input "nhận nguyên kiện,giao nguyên kiện,bể vỡ k đền"
checkbox input "true"
type input "2.450.000"
type input "20.000"
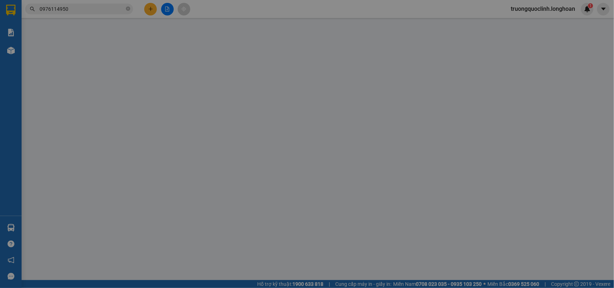
type input "600.000"
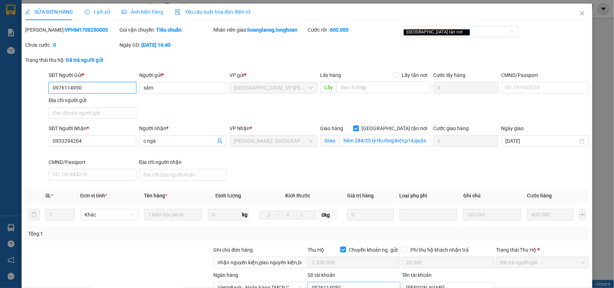
scroll to position [94, 0]
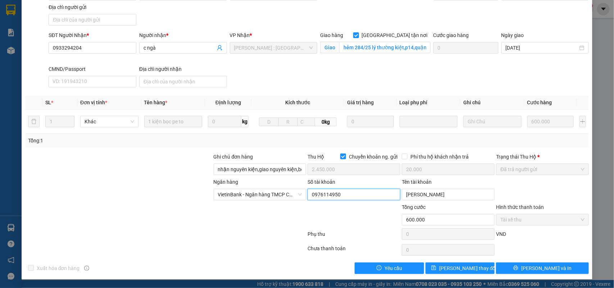
click at [351, 194] on input "0976114950" at bounding box center [354, 195] width 93 height 12
click at [448, 193] on input "nguyen thi sam" at bounding box center [448, 195] width 93 height 12
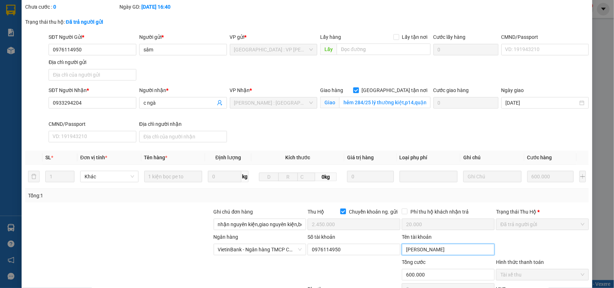
scroll to position [0, 0]
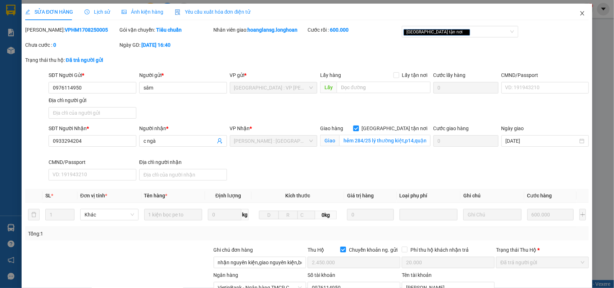
click at [579, 12] on icon "close" at bounding box center [582, 13] width 6 height 6
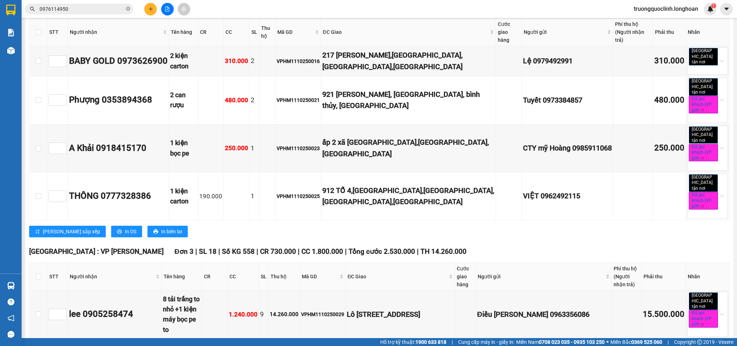
scroll to position [45, 0]
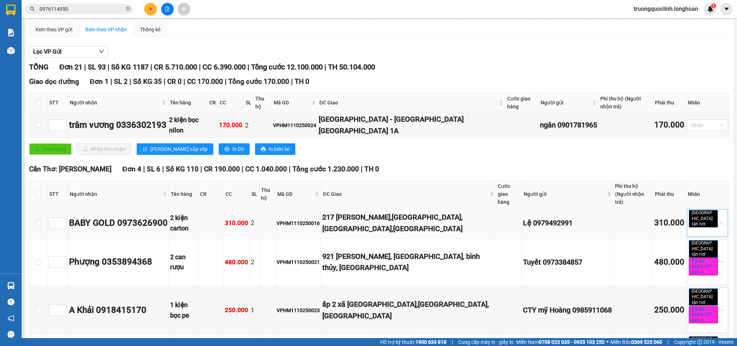
click at [614, 210] on div "[GEOGRAPHIC_DATA] tận nơi" at bounding box center [704, 223] width 30 height 26
type input "gửi"
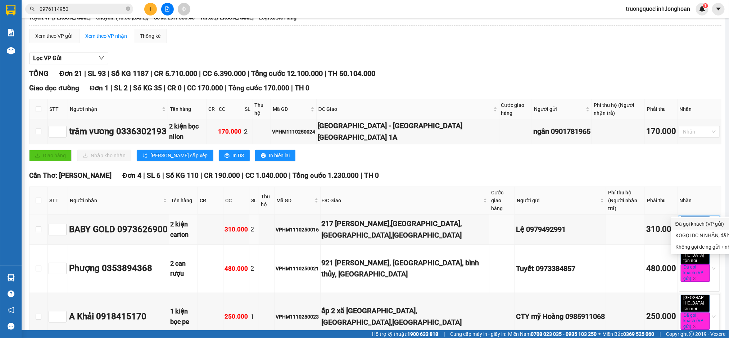
click at [614, 221] on div "Đã gọi khách (VP gửi)" at bounding box center [713, 224] width 76 height 8
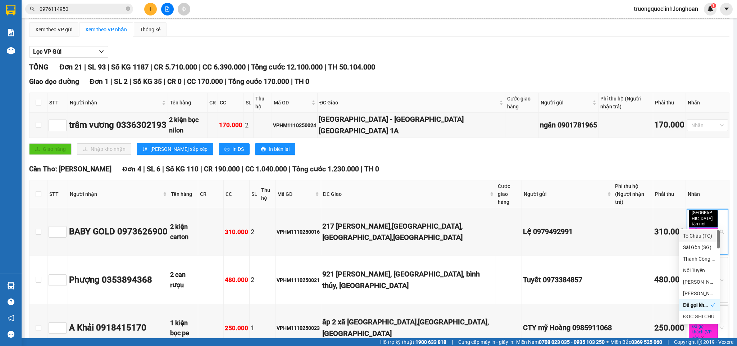
click at [614, 55] on div "Lọc VP Gửi" at bounding box center [379, 52] width 700 height 12
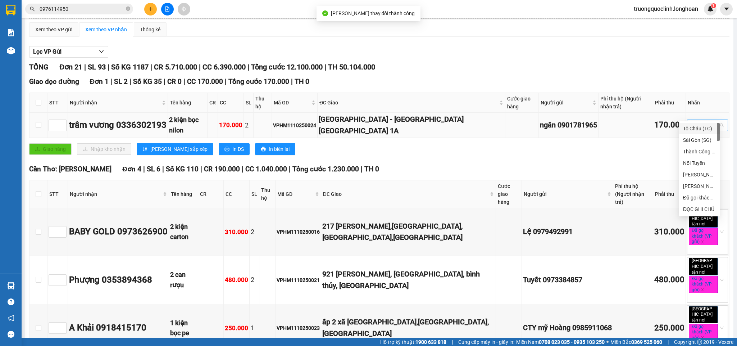
click at [614, 121] on div at bounding box center [704, 125] width 30 height 9
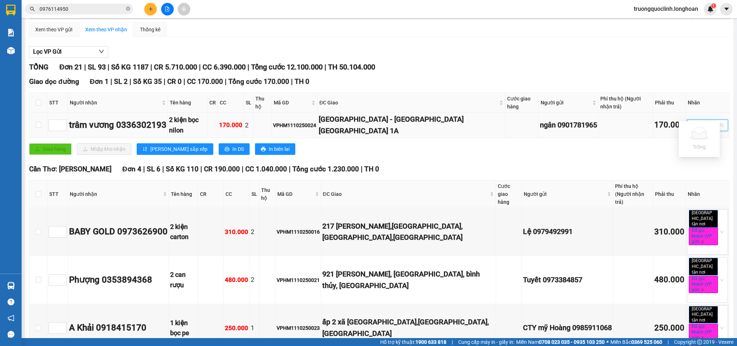
type input "gửi"
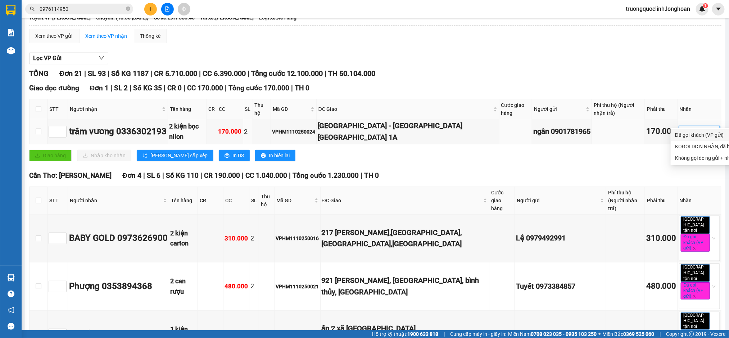
click at [614, 131] on div "Đã gọi khách (VP gửi)" at bounding box center [713, 135] width 76 height 8
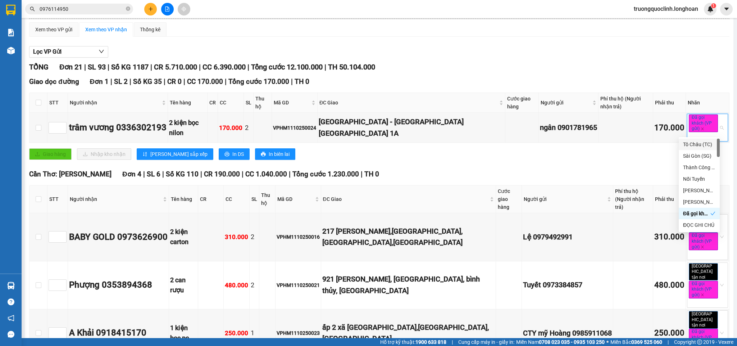
click at [614, 66] on div "TỔNG Đơn 21 | SL 93 | Số KG 1187 | CR 5.710.000 | CC 6.390.000 | Tổng cước 12.1…" at bounding box center [379, 67] width 700 height 11
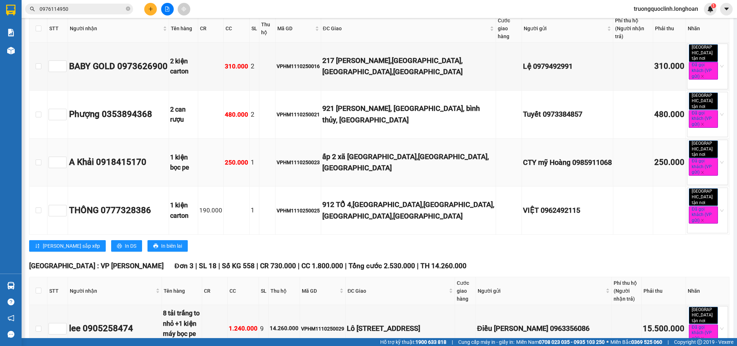
scroll to position [270, 0]
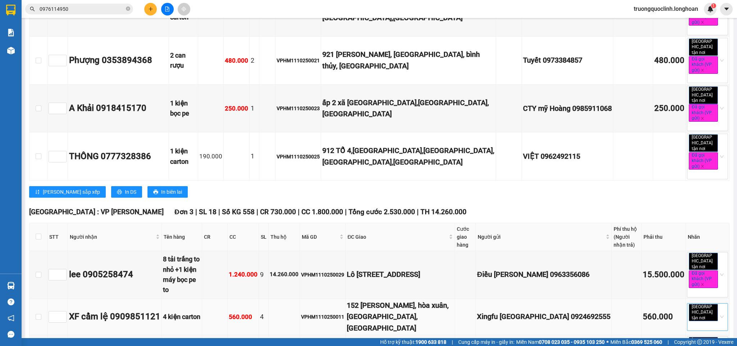
click at [614, 288] on div "[GEOGRAPHIC_DATA] tận nơi" at bounding box center [704, 317] width 30 height 26
type input "gửi"
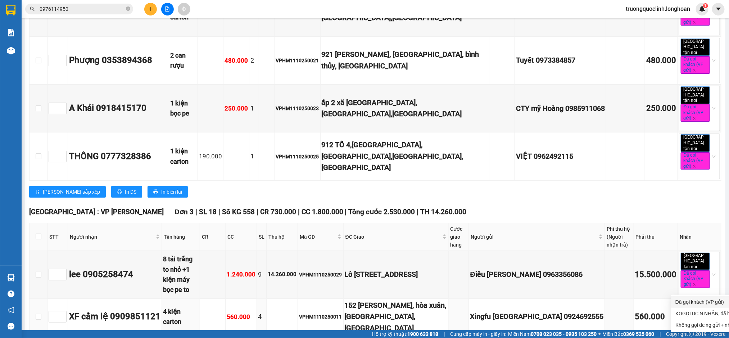
click at [614, 288] on div "Đã gọi khách (VP gửi)" at bounding box center [713, 302] width 76 height 8
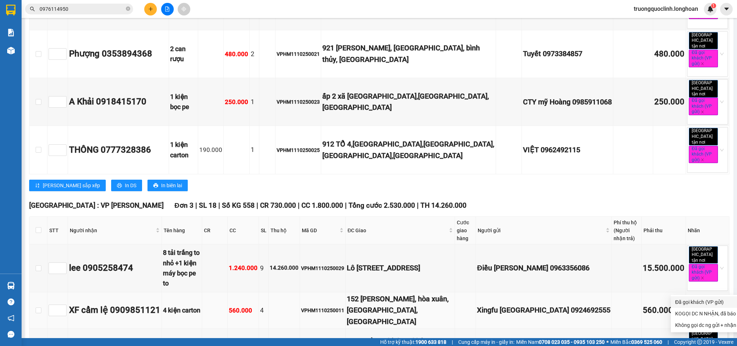
scroll to position [270, 0]
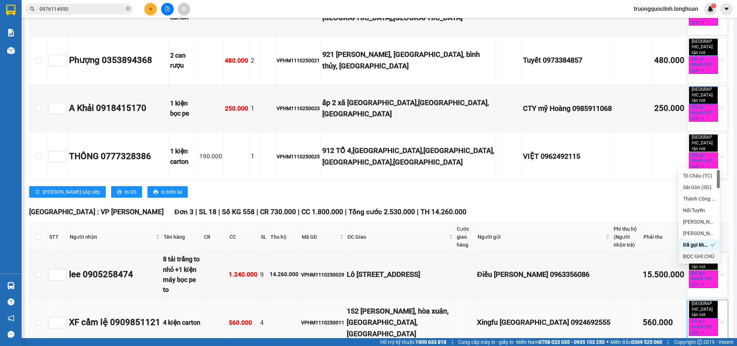
click at [614, 288] on div "Giao tận nơi Đã gọi khách (VP gửi)" at bounding box center [707, 322] width 41 height 45
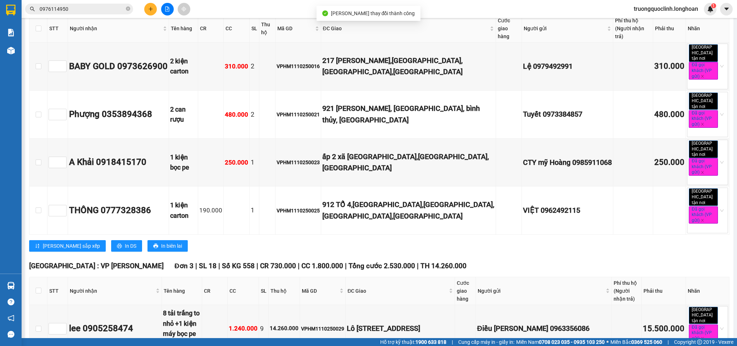
scroll to position [0, 0]
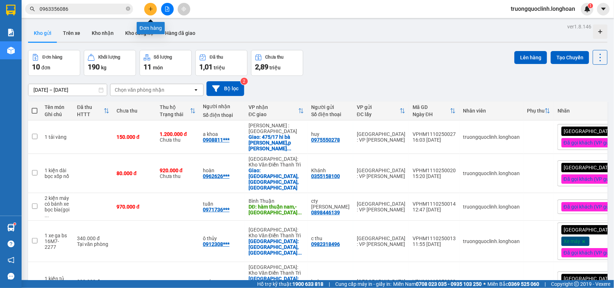
click at [152, 7] on icon "plus" at bounding box center [150, 8] width 5 height 5
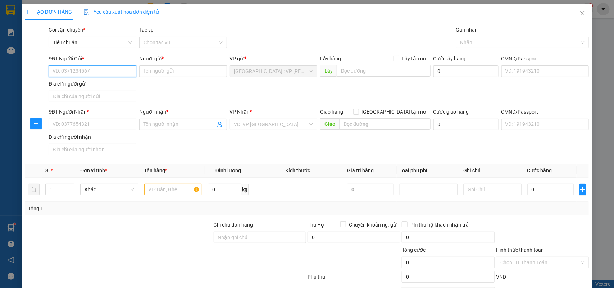
click at [110, 74] on input "SĐT Người Gửi *" at bounding box center [93, 71] width 88 height 12
click at [87, 85] on div "0976114950 - sâm" at bounding box center [92, 86] width 78 height 8
type input "0976114950"
type input "sâm"
type input "0976114950"
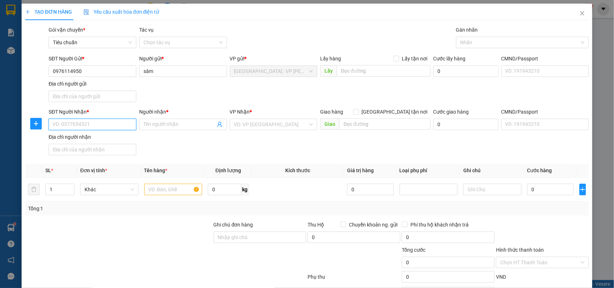
click at [114, 128] on input "SĐT Người Nhận *" at bounding box center [93, 125] width 88 height 12
paste input "0987964555"
type input "0987964555"
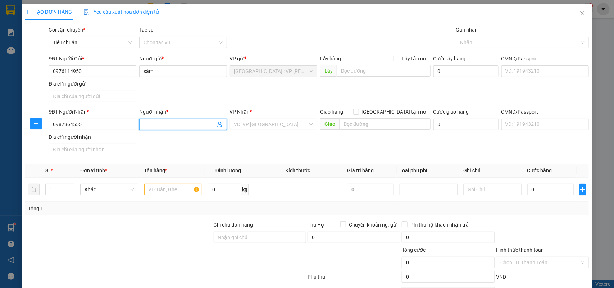
click at [185, 124] on input "Người nhận *" at bounding box center [180, 124] width 72 height 8
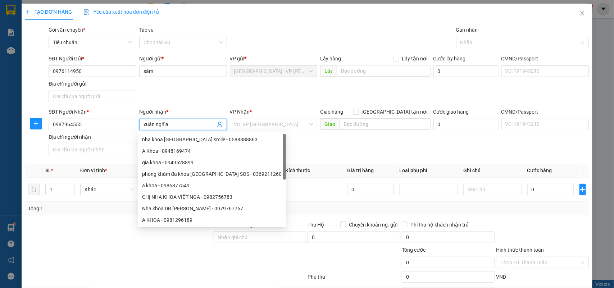
type input "xuân nghĩa"
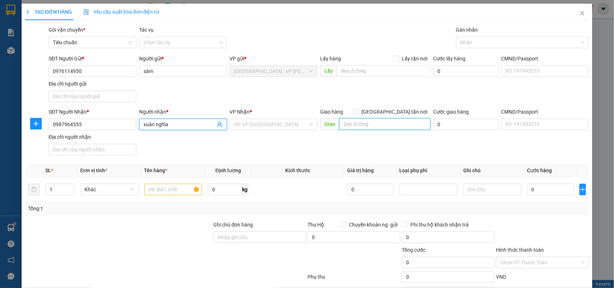
click at [350, 123] on input "text" at bounding box center [384, 124] width 91 height 12
paste input "Ql39A phố tăng đông [GEOGRAPHIC_DATA]"
type input "Ql39A phố tăng đông [GEOGRAPHIC_DATA]"
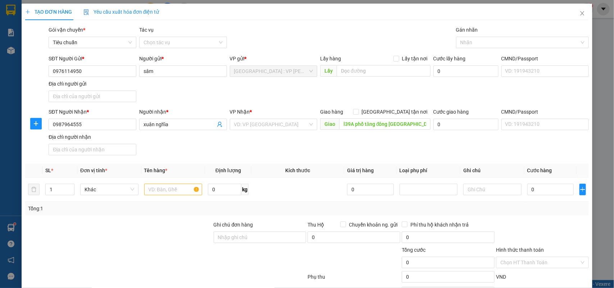
scroll to position [0, 0]
drag, startPoint x: 405, startPoint y: 112, endPoint x: 416, endPoint y: 101, distance: 15.5
click at [405, 112] on span "[GEOGRAPHIC_DATA] tận nơi" at bounding box center [395, 112] width 72 height 8
click at [358, 112] on input "[GEOGRAPHIC_DATA] tận nơi" at bounding box center [355, 111] width 5 height 5
checkbox input "true"
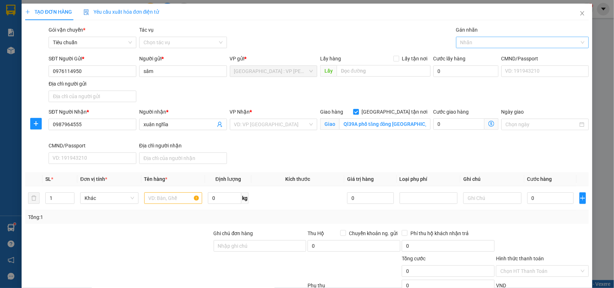
click at [493, 43] on div at bounding box center [519, 42] width 122 height 9
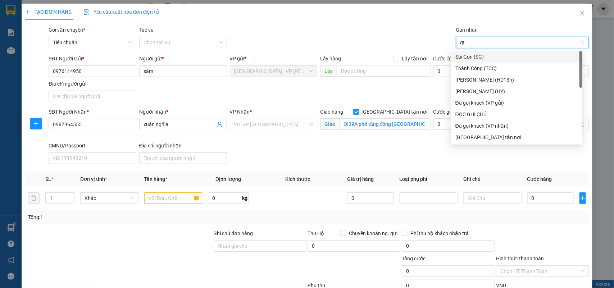
type input "gtn"
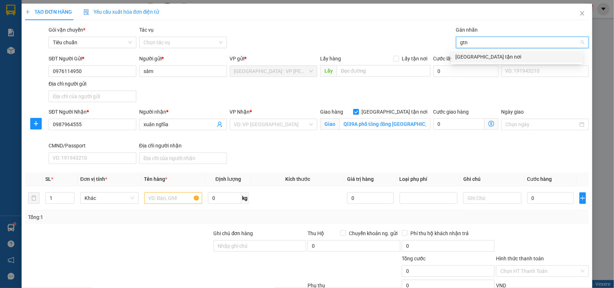
click at [490, 60] on div "[GEOGRAPHIC_DATA] tận nơi" at bounding box center [516, 57] width 123 height 8
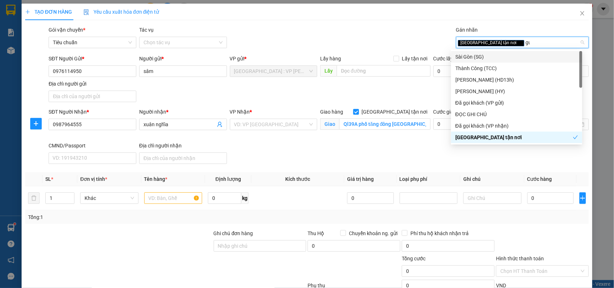
type input "gui"
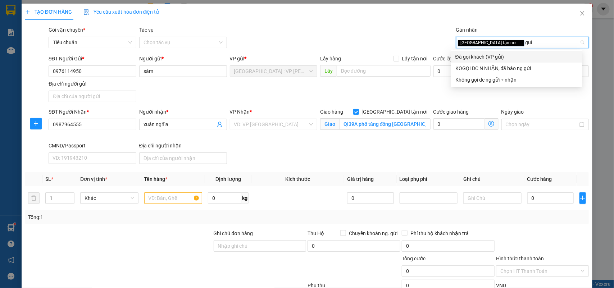
click at [490, 60] on div "Đã gọi khách (VP gửi)" at bounding box center [516, 57] width 123 height 8
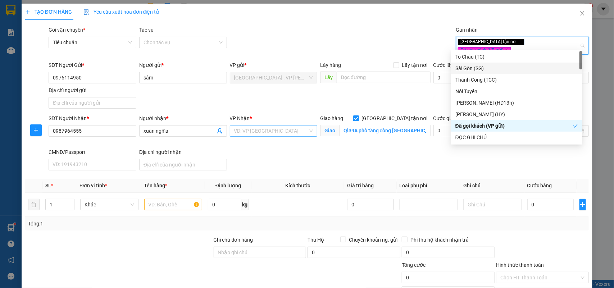
click at [288, 128] on input "search" at bounding box center [271, 131] width 74 height 11
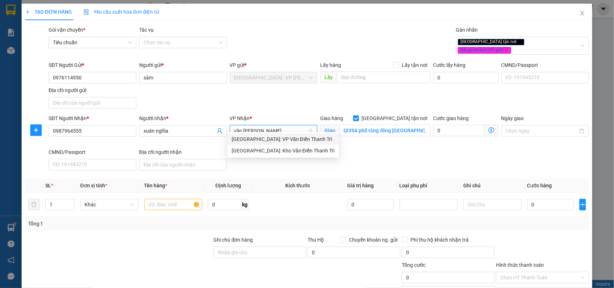
type input "văn đi"
click at [279, 145] on div "[GEOGRAPHIC_DATA]: Kho Văn Điển Thanh Trì" at bounding box center [283, 151] width 112 height 12
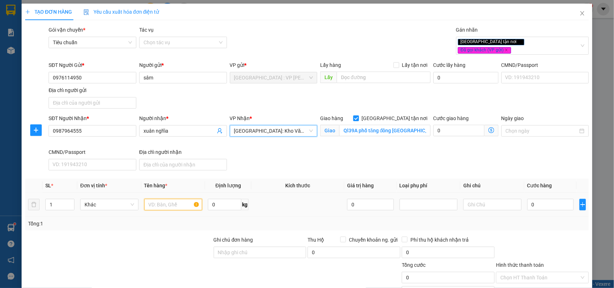
drag, startPoint x: 157, startPoint y: 195, endPoint x: 143, endPoint y: 189, distance: 15.5
click at [156, 199] on input "text" at bounding box center [173, 205] width 58 height 12
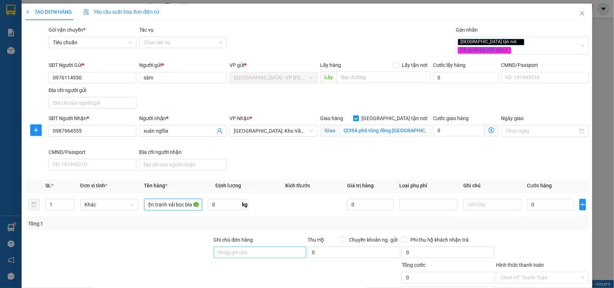
type input "1 kiện tranh vải bọc bìa to"
click at [247, 250] on input "Ghi chú đơn hàng" at bounding box center [260, 253] width 93 height 12
type input "nhận nguyên kiện,giao nguyên kiện,bể vỡ k đền"
click at [539, 199] on input "0" at bounding box center [550, 205] width 46 height 12
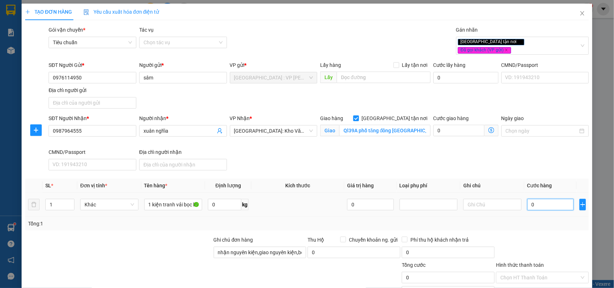
type input "3"
type input "34"
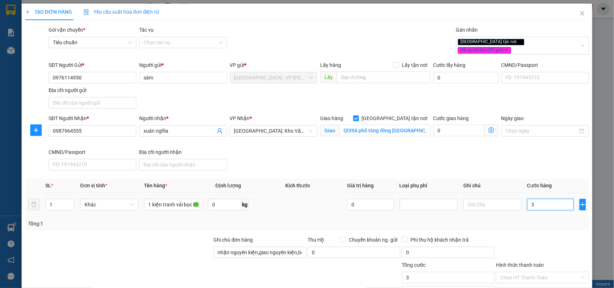
type input "34"
type input "340"
type input "3.400"
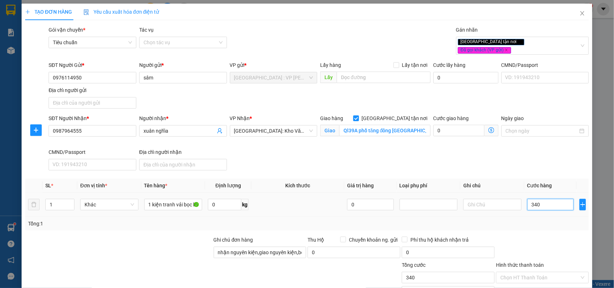
type input "3.400"
type input "34.000"
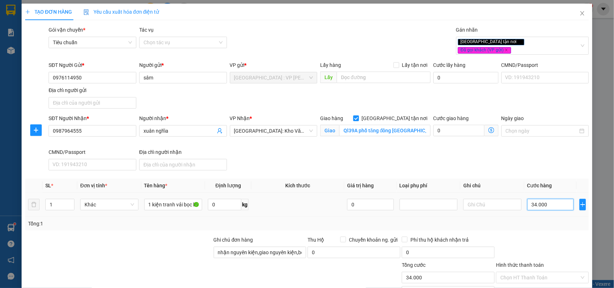
type input "340.000"
click at [88, 73] on input "0976114950" at bounding box center [93, 78] width 88 height 12
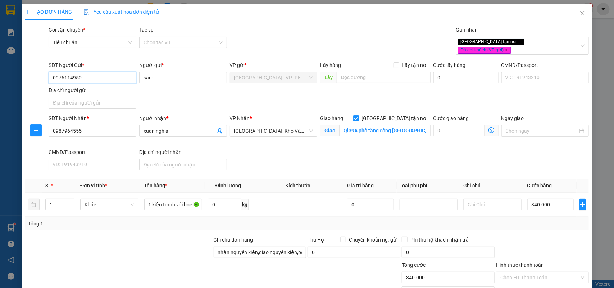
click at [88, 73] on input "0976114950" at bounding box center [93, 78] width 88 height 12
click at [363, 227] on div "Transit Pickup Surcharge Ids Transit Deliver Surcharge Ids Transit Deliver Surc…" at bounding box center [307, 179] width 564 height 306
click at [364, 236] on span "Chuyển khoản ng. gửi" at bounding box center [373, 240] width 54 height 8
click at [345, 237] on input "Chuyển khoản ng. gửi" at bounding box center [342, 239] width 5 height 5
checkbox input "true"
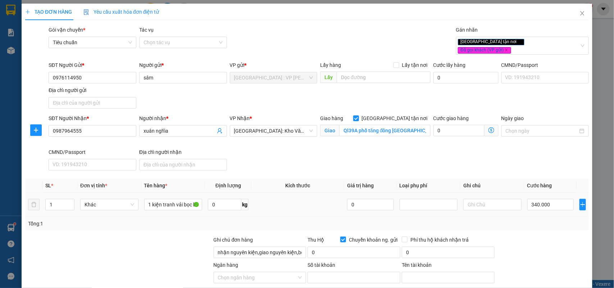
scroll to position [78, 0]
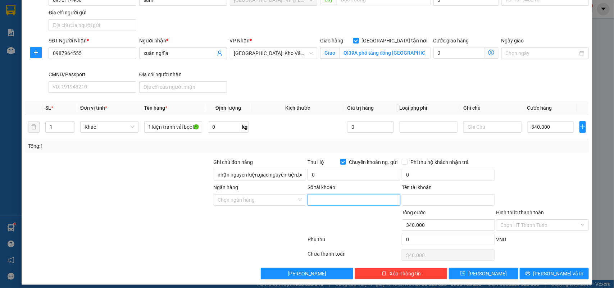
click at [340, 194] on input "Số tài khoản" at bounding box center [354, 200] width 93 height 12
paste input "0976114950"
type input "0976114950"
drag, startPoint x: 428, startPoint y: 194, endPoint x: 419, endPoint y: 192, distance: 9.1
click at [428, 194] on input "Tên tài khoản" at bounding box center [448, 200] width 93 height 12
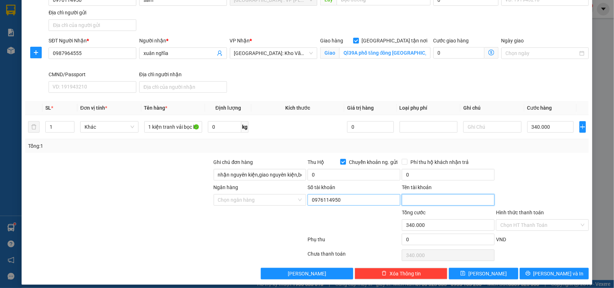
paste input "[PERSON_NAME]"
type input "[PERSON_NAME]"
click at [260, 195] on input "Ngân hàng" at bounding box center [257, 200] width 79 height 11
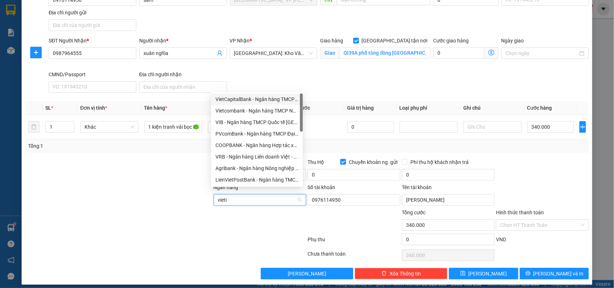
type input "vietin"
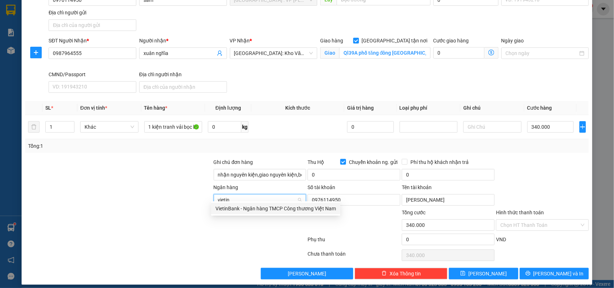
click at [260, 209] on div "VietinBank - Ngân hàng TMCP Công thương Việt Nam" at bounding box center [275, 209] width 120 height 8
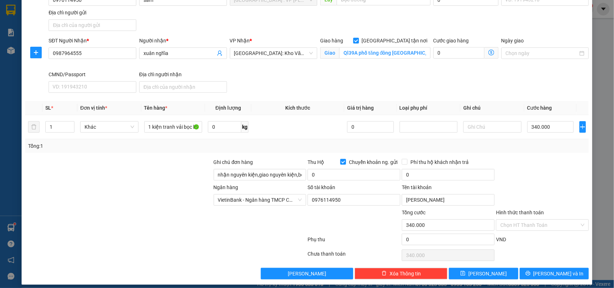
scroll to position [138, 0]
click at [363, 170] on input "0" at bounding box center [354, 175] width 93 height 12
type input "5.810.000"
click at [443, 169] on input "0" at bounding box center [448, 175] width 93 height 12
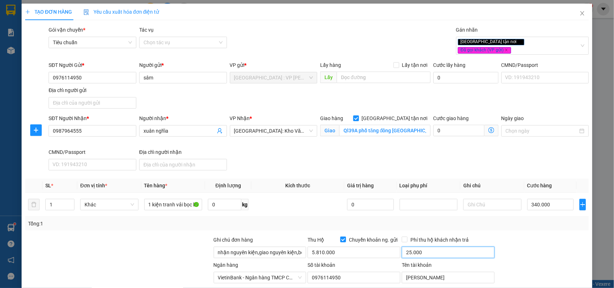
scroll to position [78, 0]
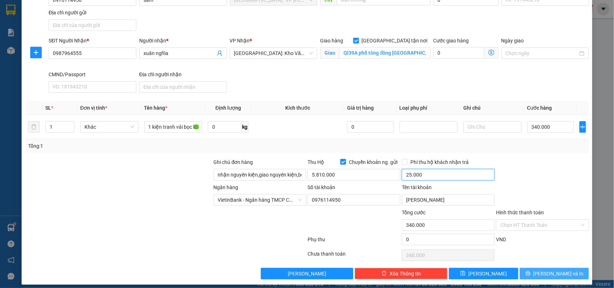
type input "25.000"
click at [560, 270] on span "[PERSON_NAME] và In" at bounding box center [558, 274] width 50 height 8
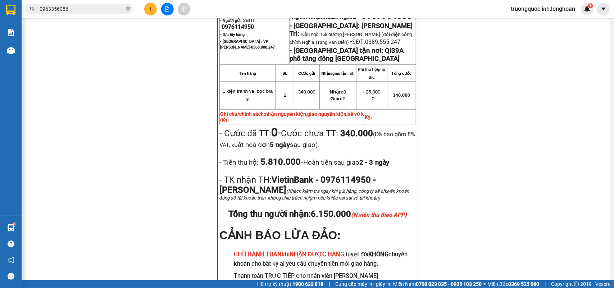
scroll to position [519, 0]
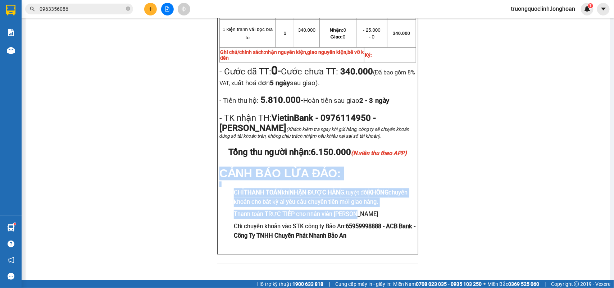
drag, startPoint x: 356, startPoint y: 206, endPoint x: 212, endPoint y: 164, distance: 149.9
copy div "CẢNH BÁO LỪA ĐẢO: CHỈ THANH TOÁN khi NHẬN ĐƯỢC HÀN G, tuyệt đối KHÔNG chuyển kh…"
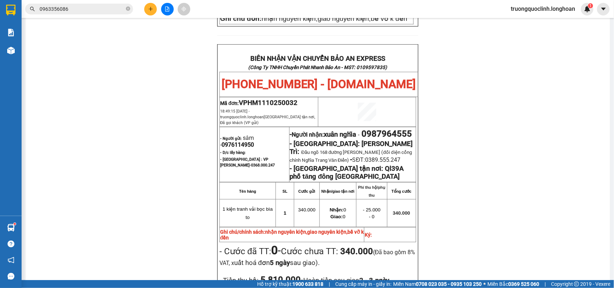
scroll to position [159, 0]
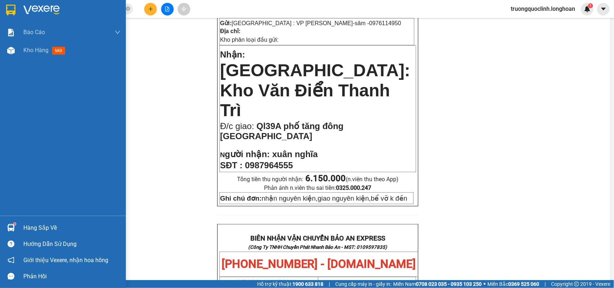
click at [7, 5] on img at bounding box center [10, 10] width 9 height 11
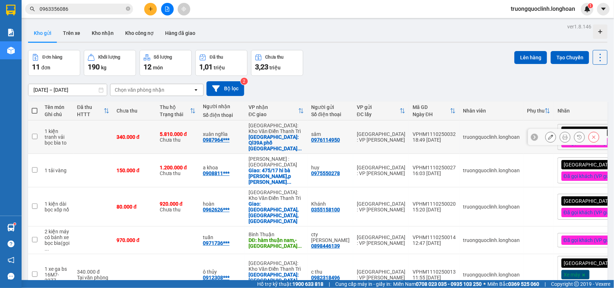
click at [418, 131] on div "VPHM1110250032" at bounding box center [434, 134] width 43 height 6
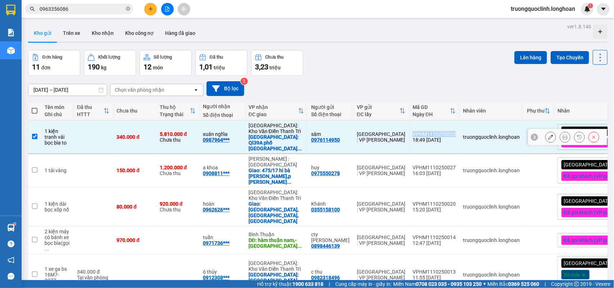
click at [418, 131] on div "VPHM1110250032" at bounding box center [434, 134] width 43 height 6
checkbox input "false"
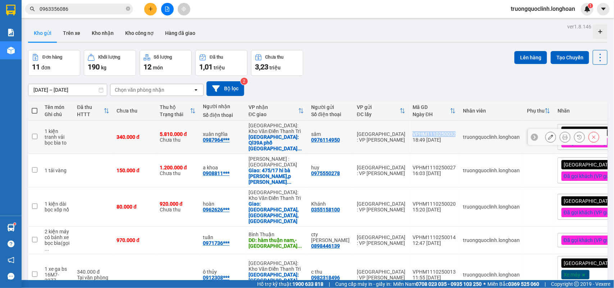
copy div "VPHM1110250032"
click at [563, 135] on icon at bounding box center [565, 137] width 5 height 5
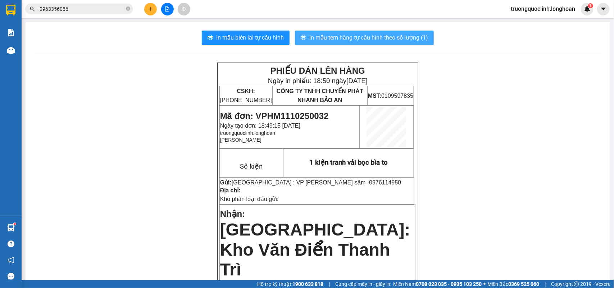
click at [368, 40] on span "In mẫu tem hàng tự cấu hình theo số lượng (1)" at bounding box center [368, 37] width 119 height 9
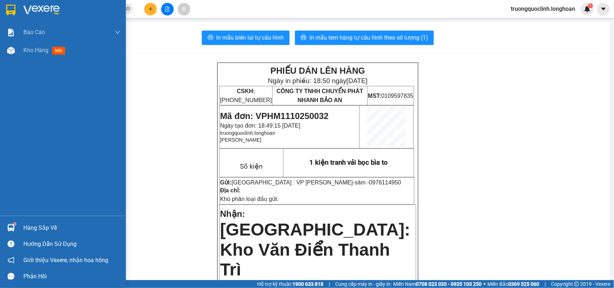
click at [5, 12] on div at bounding box center [11, 10] width 13 height 13
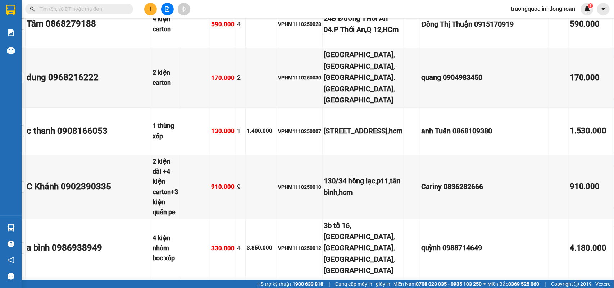
scroll to position [1280, 34]
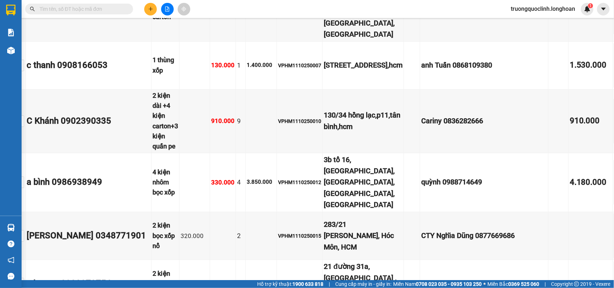
click at [520, 8] on span "truongquoclinh.longhoan" at bounding box center [543, 8] width 76 height 9
click at [517, 22] on span "Đăng xuất" at bounding box center [545, 22] width 63 height 8
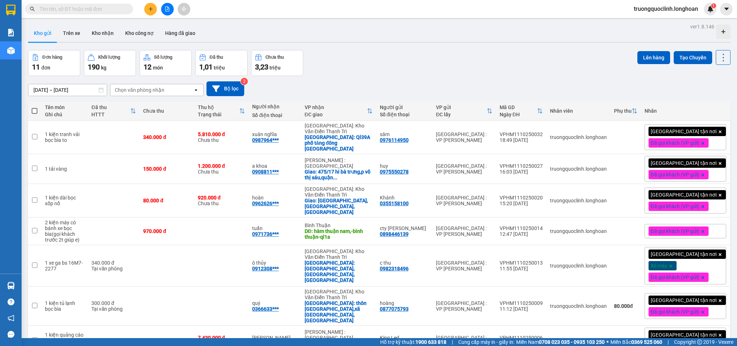
click at [151, 10] on icon "plus" at bounding box center [150, 8] width 5 height 5
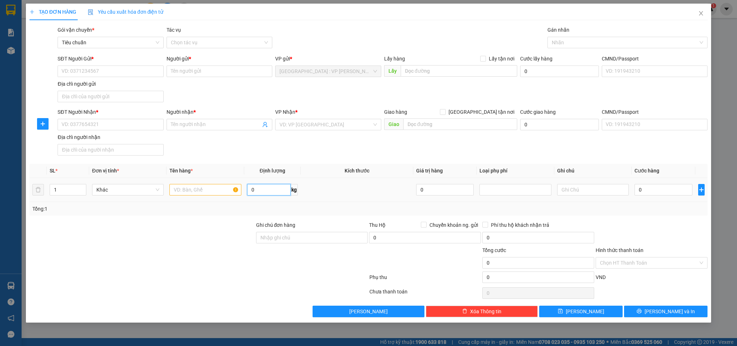
click at [283, 190] on input "0" at bounding box center [269, 190] width 44 height 12
type input "55"
click at [112, 67] on input "SĐT Người Gửi *" at bounding box center [111, 71] width 106 height 12
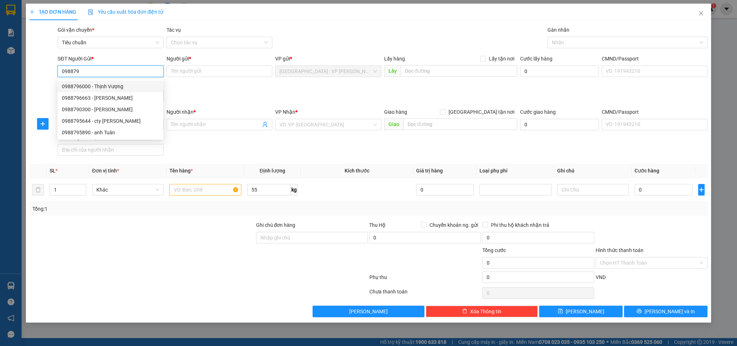
click at [104, 83] on div "0988796000 - Thịnh Vượng" at bounding box center [110, 86] width 97 height 8
type input "0988796000"
type input "[PERSON_NAME]"
checkbox input "true"
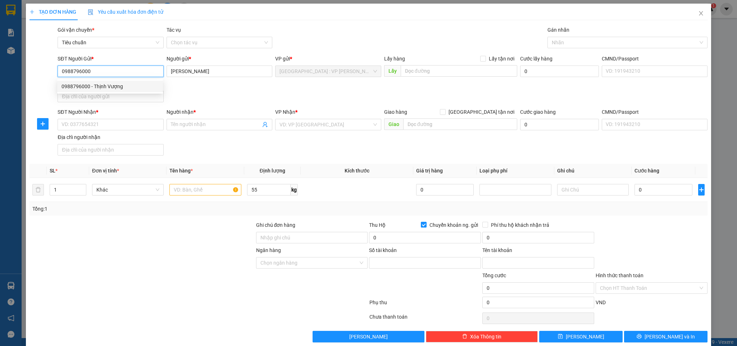
type input "6288333999"
type input "[PERSON_NAME]"
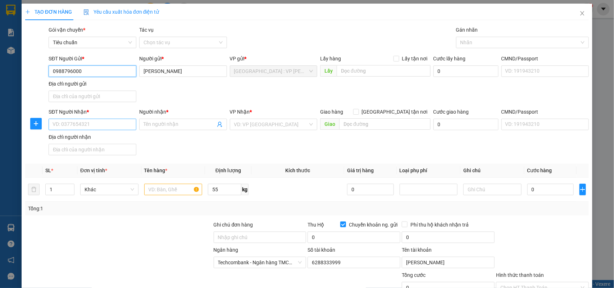
type input "0988796000"
drag, startPoint x: 113, startPoint y: 123, endPoint x: 112, endPoint y: 117, distance: 5.9
click at [112, 123] on input "SĐT Người Nhận *" at bounding box center [93, 125] width 88 height 12
type input "0909044393"
click at [156, 123] on input "Người nhận *" at bounding box center [180, 124] width 72 height 8
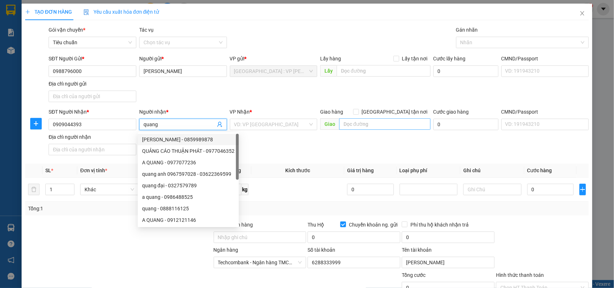
type input "quang"
click at [355, 126] on input "text" at bounding box center [384, 124] width 91 height 12
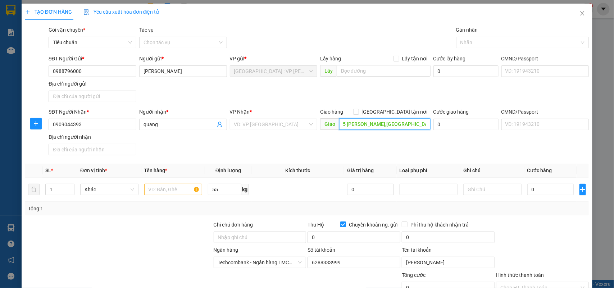
scroll to position [0, 5]
type input "85 [PERSON_NAME],[GEOGRAPHIC_DATA],[GEOGRAPHIC_DATA]"
click at [358, 112] on input "[GEOGRAPHIC_DATA] tận nơi" at bounding box center [355, 111] width 5 height 5
checkbox input "true"
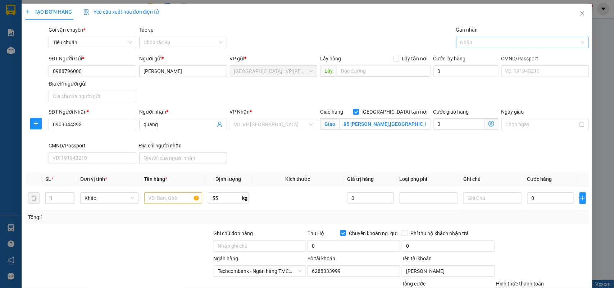
click at [477, 40] on div at bounding box center [519, 42] width 122 height 9
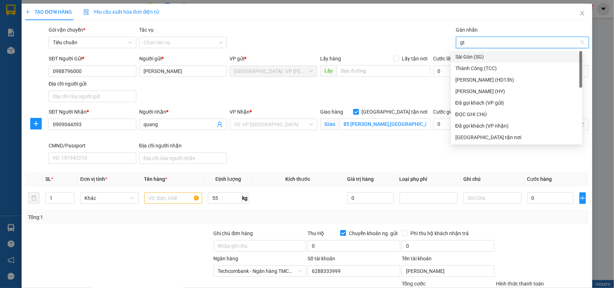
type input "gtn"
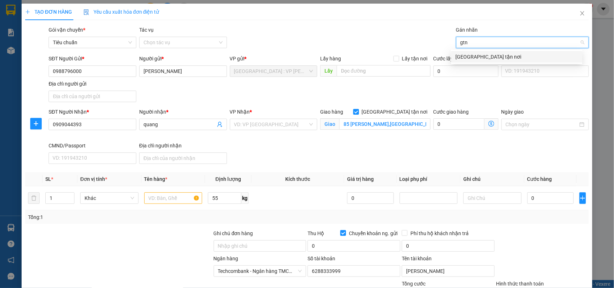
click at [470, 57] on div "[GEOGRAPHIC_DATA] tận nơi" at bounding box center [516, 57] width 123 height 8
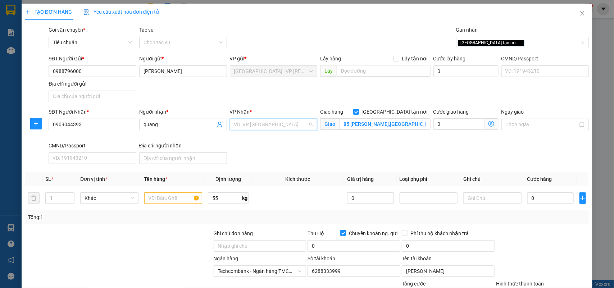
click at [296, 121] on input "search" at bounding box center [271, 124] width 74 height 11
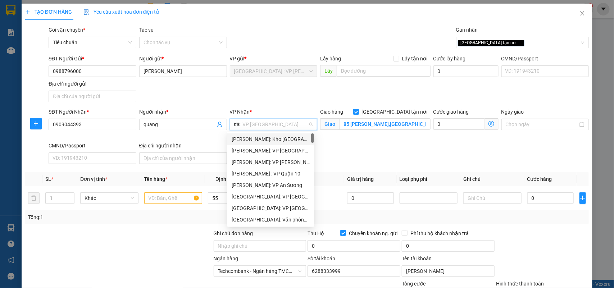
type input "nam"
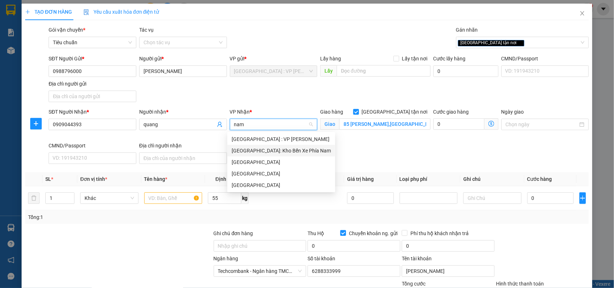
click at [282, 150] on div "[GEOGRAPHIC_DATA]: Kho Bến Xe Phía Nam" at bounding box center [281, 151] width 99 height 8
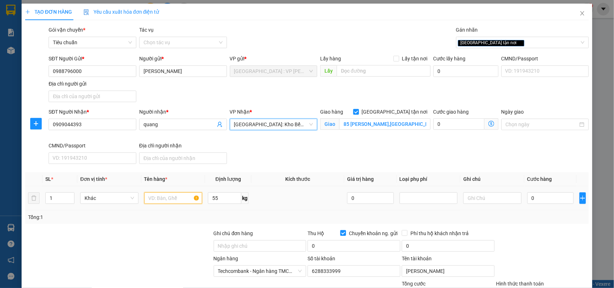
click at [174, 198] on input "text" at bounding box center [173, 198] width 58 height 12
type input "1 kiện khung gỗ bọc pe"
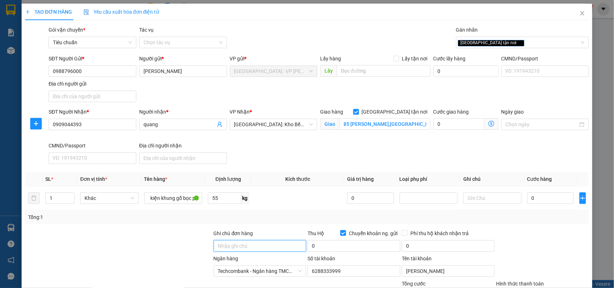
click at [245, 244] on input "Ghi chú đơn hàng" at bounding box center [260, 246] width 93 height 12
type input "nhận nguyên kiện,giao nguyên kiện,bể vỡ k đền"
click at [286, 92] on div "SĐT Người Gửi * 0988796000 Người gửi * [PERSON_NAME] VP gửi * [GEOGRAPHIC_DATA]…" at bounding box center [318, 80] width 543 height 50
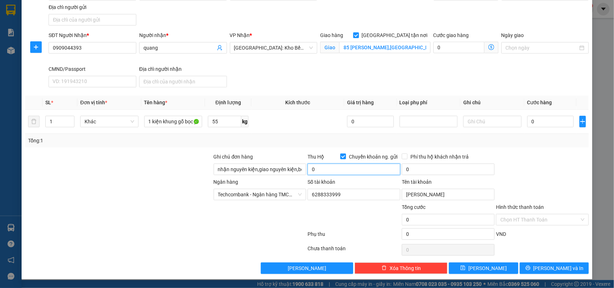
click at [361, 166] on input "0" at bounding box center [354, 170] width 93 height 12
type input "2.300.000"
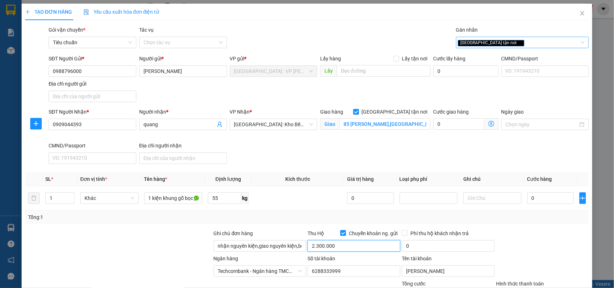
click at [505, 41] on div "[GEOGRAPHIC_DATA] tận nơi" at bounding box center [519, 42] width 122 height 9
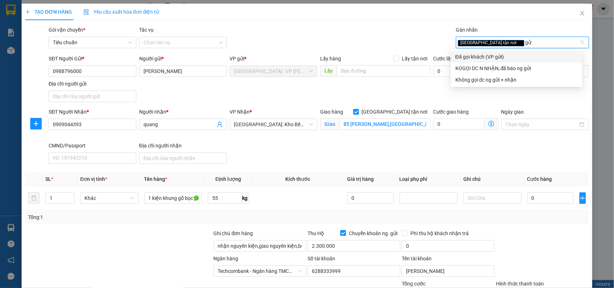
type input "gửi"
click at [504, 53] on div "Đã gọi khách (VP gửi)" at bounding box center [516, 57] width 123 height 8
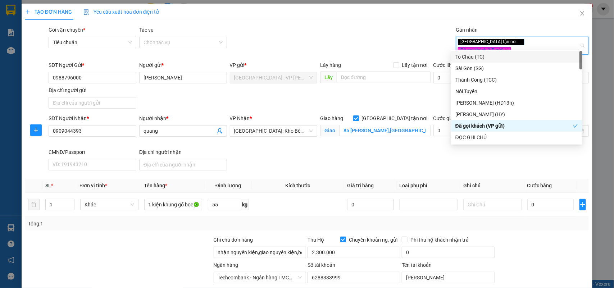
click at [378, 37] on div "Gói vận chuyển * Tiêu chuẩn Tác vụ Chọn tác vụ Gán nhãn Giao tận nơi Đã gọi k…" at bounding box center [318, 42] width 543 height 32
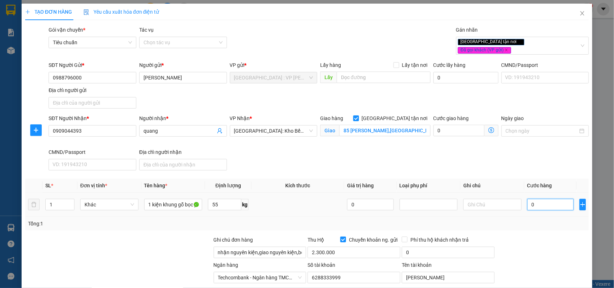
click at [540, 200] on input "0" at bounding box center [550, 205] width 46 height 12
type input "5"
type input "54"
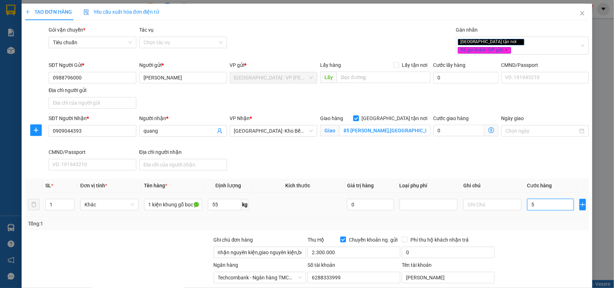
type input "54"
type input "540"
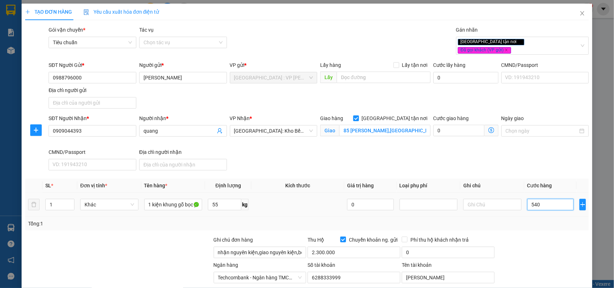
type input "5.400"
type input "54.000"
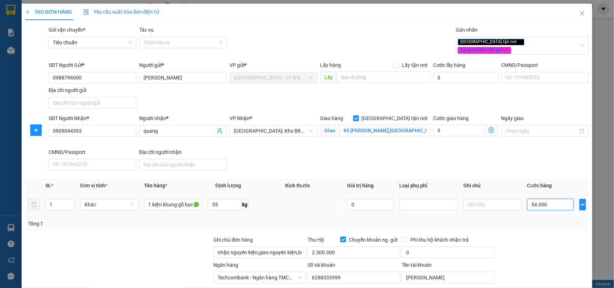
type input "54.000"
type input "540.000"
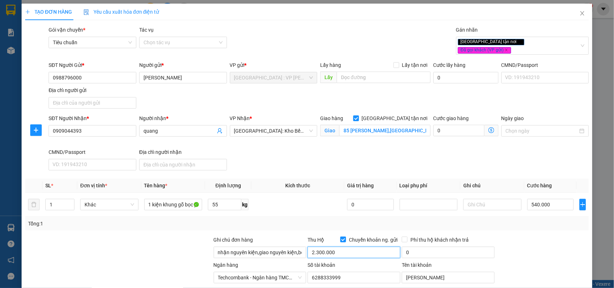
click at [332, 249] on input "2.300.000" at bounding box center [354, 253] width 93 height 12
type input "22.460.000"
click at [447, 247] on input "0" at bounding box center [448, 253] width 93 height 12
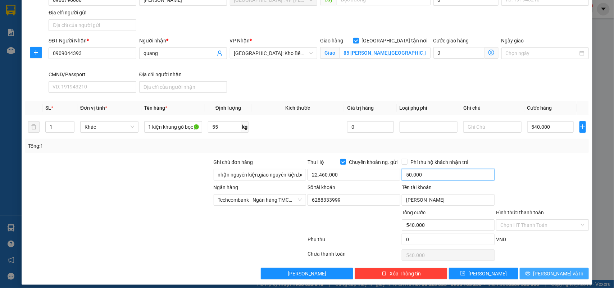
type input "50.000"
drag, startPoint x: 547, startPoint y: 267, endPoint x: 399, endPoint y: 203, distance: 161.7
click at [546, 270] on span "[PERSON_NAME] và In" at bounding box center [558, 274] width 50 height 8
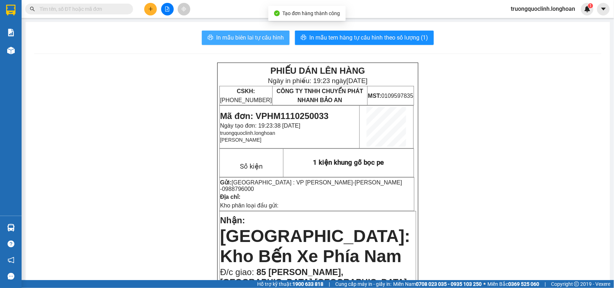
click at [220, 37] on span "In mẫu biên lai tự cấu hình" at bounding box center [250, 37] width 68 height 9
click at [315, 113] on span "Mã đơn: VPHM1110250033" at bounding box center [274, 116] width 109 height 10
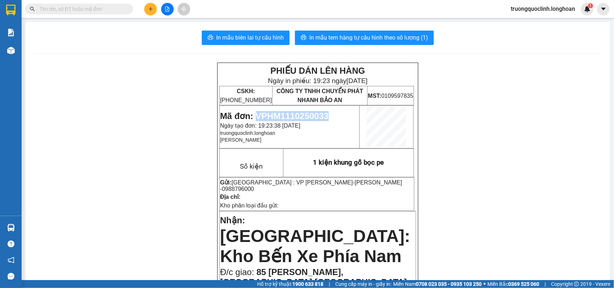
drag, startPoint x: 315, startPoint y: 113, endPoint x: 311, endPoint y: 109, distance: 5.3
click at [315, 113] on span "Mã đơn: VPHM1110250033" at bounding box center [274, 116] width 109 height 10
copy span "VPHM1110250033"
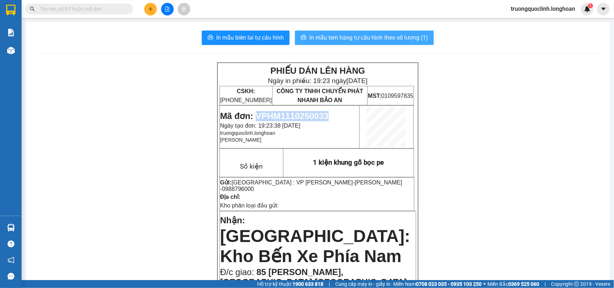
click at [362, 38] on span "In mẫu tem hàng tự cấu hình theo số lượng (1)" at bounding box center [368, 37] width 119 height 9
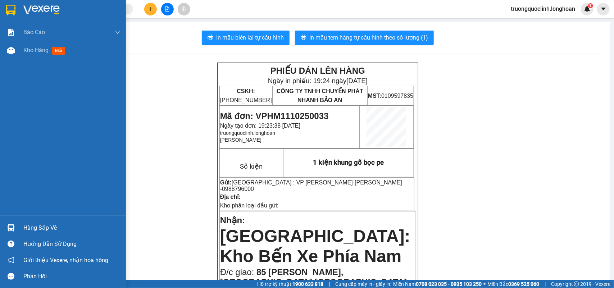
click at [17, 9] on div at bounding box center [63, 11] width 126 height 23
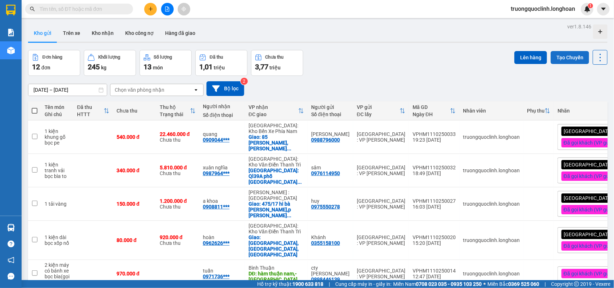
click at [565, 55] on button "Tạo Chuyến" at bounding box center [570, 57] width 38 height 13
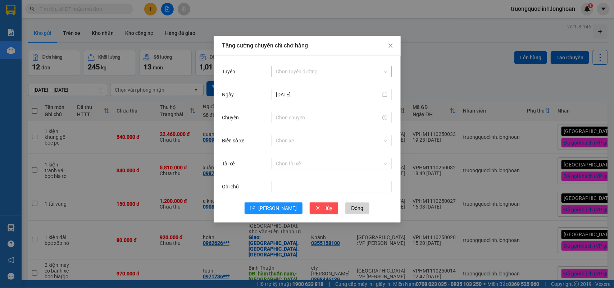
click at [342, 73] on input "Tuyến" at bounding box center [329, 71] width 106 height 11
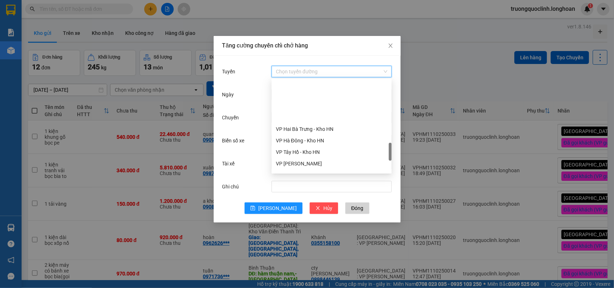
scroll to position [405, 0]
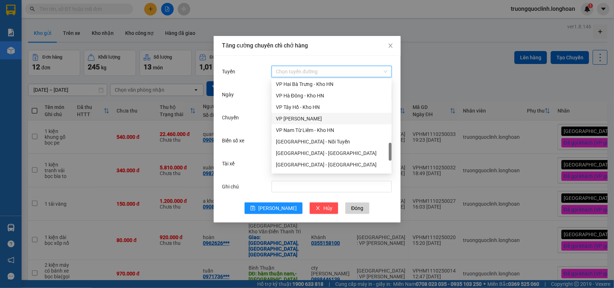
click at [309, 120] on div "VP [PERSON_NAME]" at bounding box center [332, 119] width 112 height 8
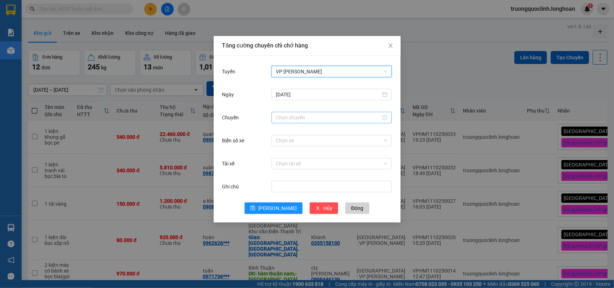
click at [313, 116] on input "Chuyến" at bounding box center [328, 118] width 105 height 8
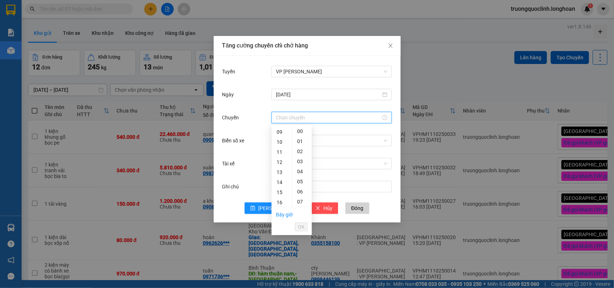
scroll to position [135, 0]
click at [281, 187] on div "19" at bounding box center [282, 188] width 20 height 10
drag, startPoint x: 301, startPoint y: 160, endPoint x: 302, endPoint y: 168, distance: 7.7
click at [301, 160] on div "30" at bounding box center [302, 164] width 20 height 10
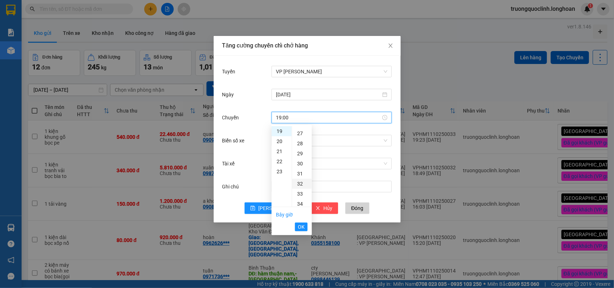
type input "19:30"
click at [303, 222] on li "OK" at bounding box center [301, 227] width 13 height 12
click at [301, 226] on span "OK" at bounding box center [301, 227] width 7 height 8
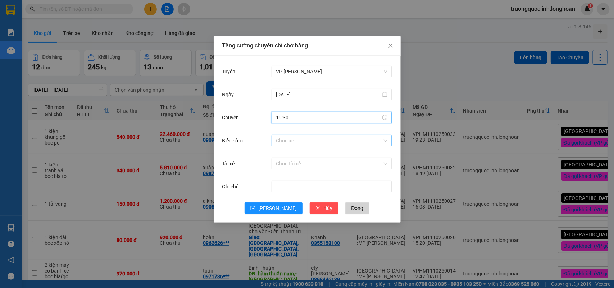
click at [344, 141] on input "Biển số xe" at bounding box center [329, 140] width 106 height 11
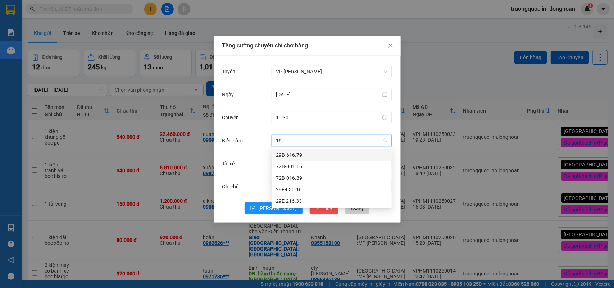
type input "1"
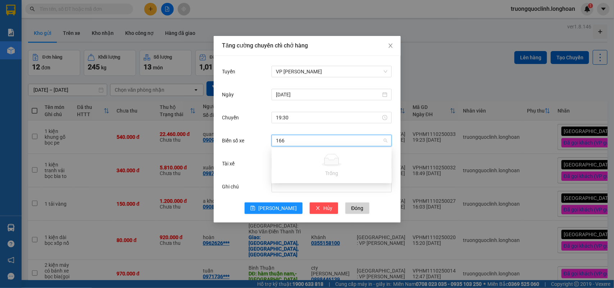
type input "16"
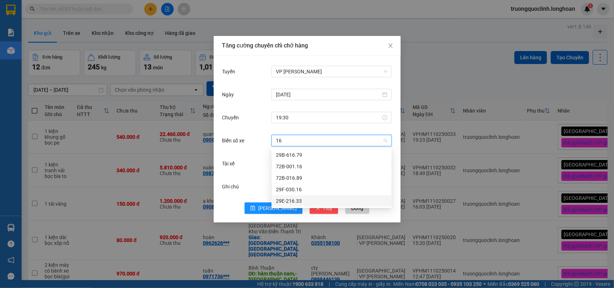
click at [298, 200] on div "29E-216.33" at bounding box center [332, 201] width 112 height 8
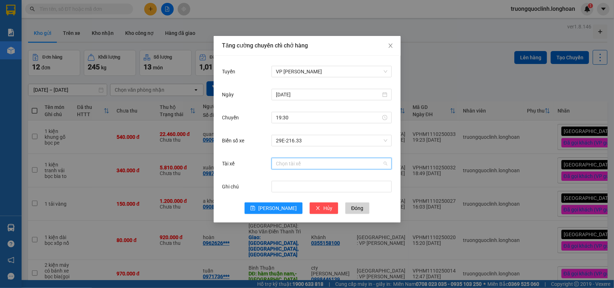
click at [298, 161] on input "Tài xế" at bounding box center [329, 163] width 106 height 11
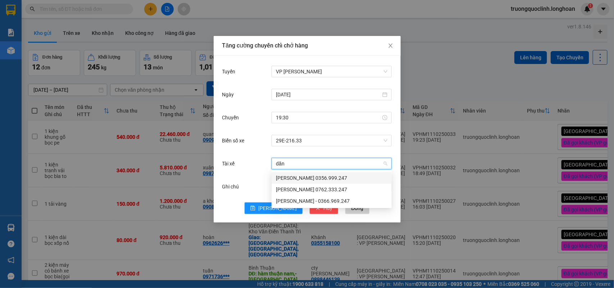
type input "dăng"
click at [309, 176] on div "[PERSON_NAME] 0356.999.247" at bounding box center [332, 178] width 112 height 8
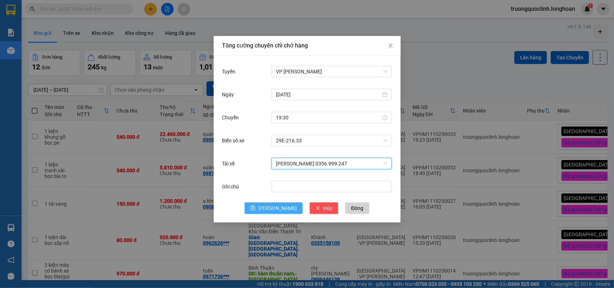
click at [277, 207] on span "[PERSON_NAME]" at bounding box center [277, 208] width 38 height 8
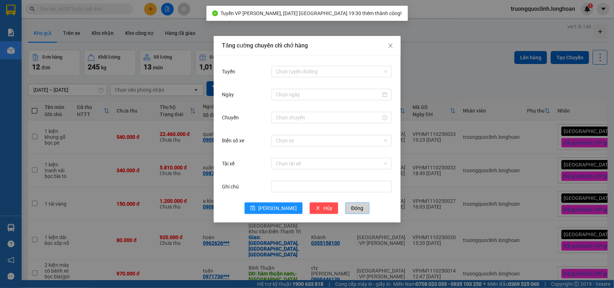
click at [351, 206] on span "Đóng" at bounding box center [357, 208] width 12 height 8
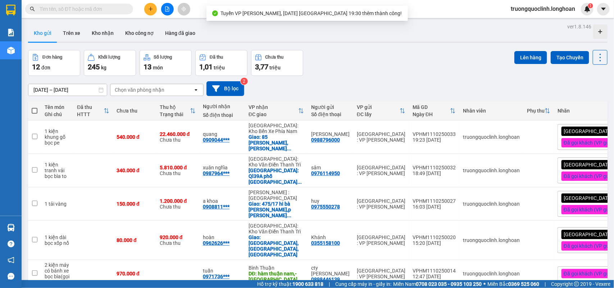
click at [35, 108] on span at bounding box center [35, 111] width 6 height 6
click at [35, 107] on input "checkbox" at bounding box center [35, 107] width 0 height 0
checkbox input "true"
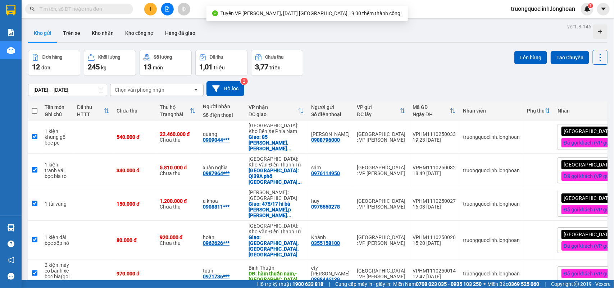
checkbox input "true"
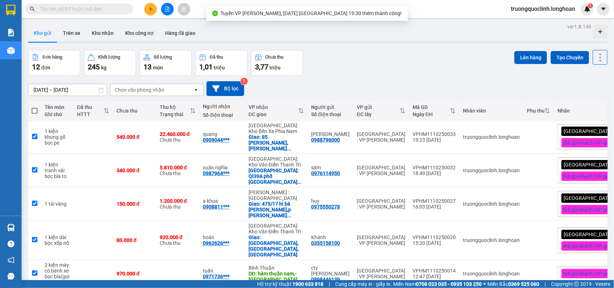
checkbox input "true"
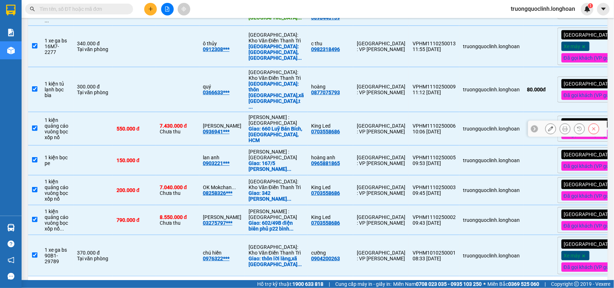
scroll to position [217, 0]
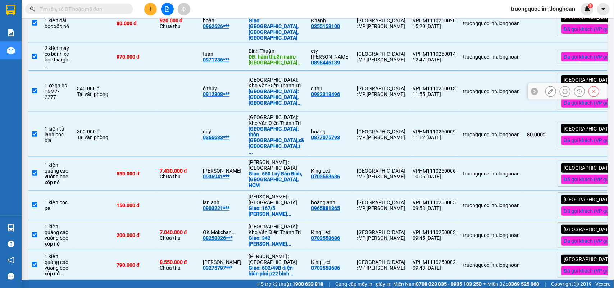
click at [32, 88] on input "checkbox" at bounding box center [34, 90] width 5 height 5
checkbox input "false"
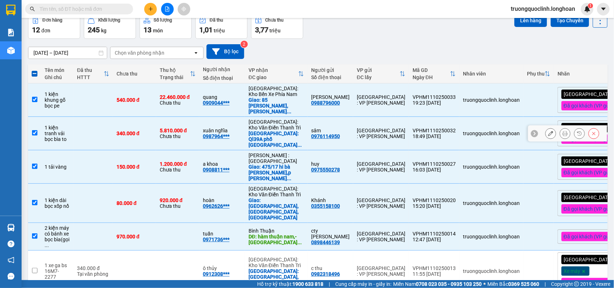
scroll to position [0, 0]
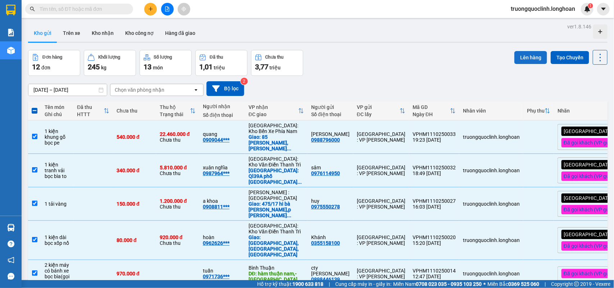
click at [527, 56] on button "Lên hàng" at bounding box center [530, 57] width 33 height 13
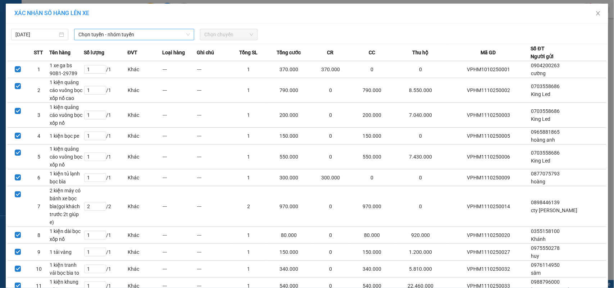
click at [153, 33] on span "Chọn tuyến - nhóm tuyến" at bounding box center [134, 34] width 112 height 11
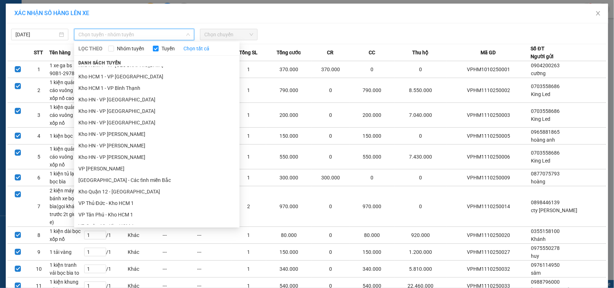
scroll to position [315, 0]
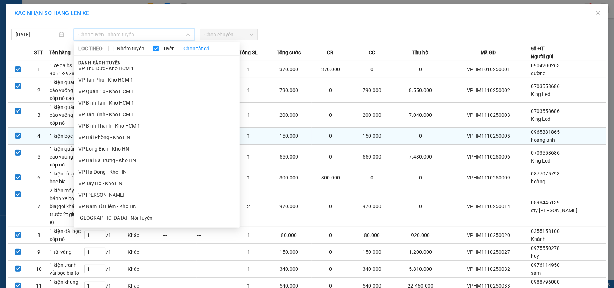
drag, startPoint x: 108, startPoint y: 194, endPoint x: 127, endPoint y: 142, distance: 54.9
click at [108, 194] on li "VP [PERSON_NAME]" at bounding box center [156, 195] width 165 height 12
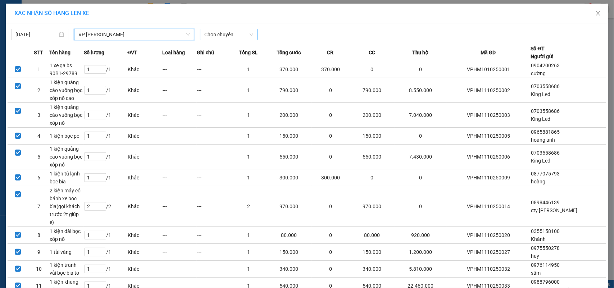
click at [225, 36] on span "Chọn chuyến" at bounding box center [228, 34] width 49 height 11
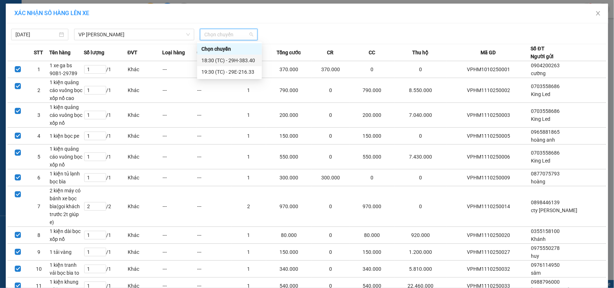
click at [223, 66] on div "19:30 (TC) - 29E-216.33" at bounding box center [229, 72] width 65 height 12
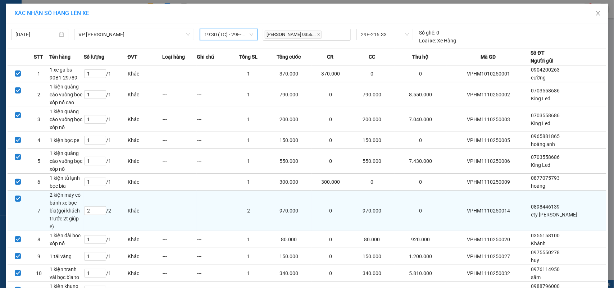
scroll to position [53, 0]
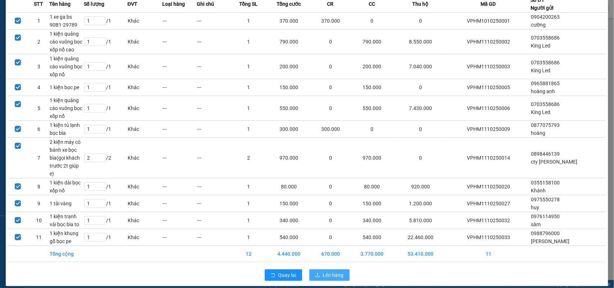
drag, startPoint x: 330, startPoint y: 267, endPoint x: 319, endPoint y: 253, distance: 17.9
click at [328, 271] on span "Lên hàng" at bounding box center [333, 275] width 21 height 8
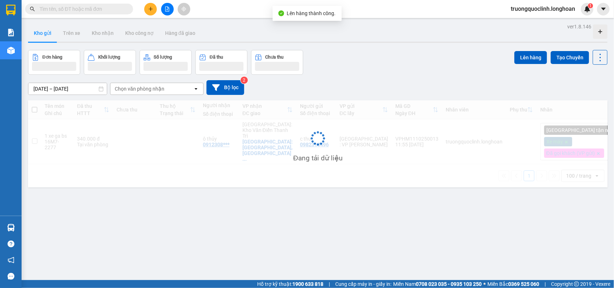
click at [169, 13] on button at bounding box center [167, 9] width 13 height 13
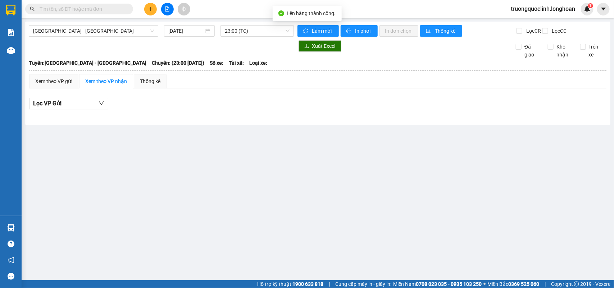
click at [169, 12] on button at bounding box center [167, 9] width 13 height 13
click at [110, 26] on span "[GEOGRAPHIC_DATA] - [GEOGRAPHIC_DATA]" at bounding box center [93, 31] width 121 height 11
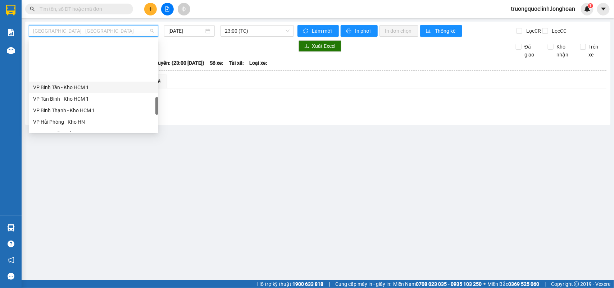
scroll to position [405, 0]
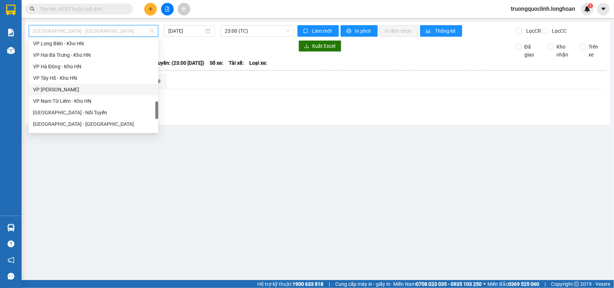
click at [72, 85] on div "VP [PERSON_NAME]" at bounding box center [93, 90] width 129 height 12
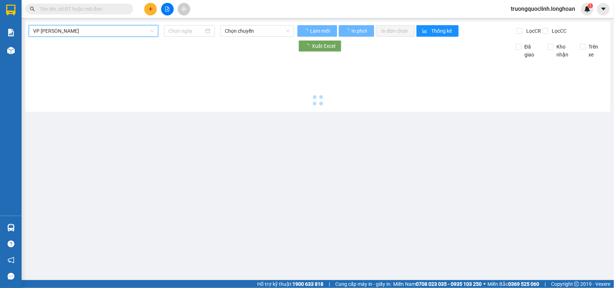
type input "[DATE]"
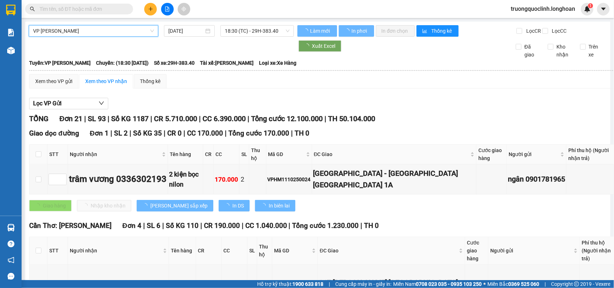
click at [243, 28] on span "18:30 (TC) - 29H-383.40" at bounding box center [257, 31] width 64 height 11
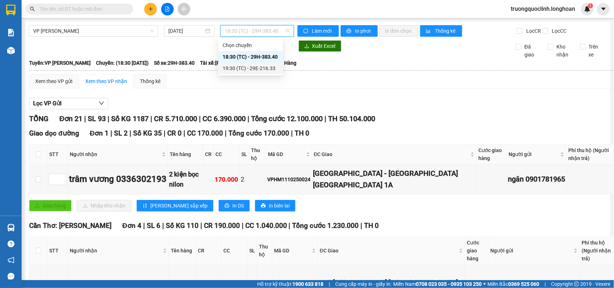
drag, startPoint x: 240, startPoint y: 65, endPoint x: 261, endPoint y: 58, distance: 22.6
click at [239, 65] on div "19:30 (TC) - 29E-216.33" at bounding box center [251, 68] width 56 height 8
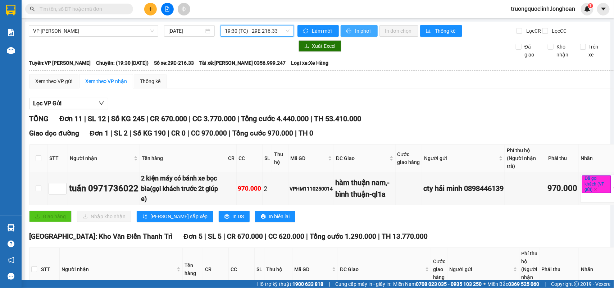
click at [362, 31] on span "In phơi" at bounding box center [363, 31] width 17 height 8
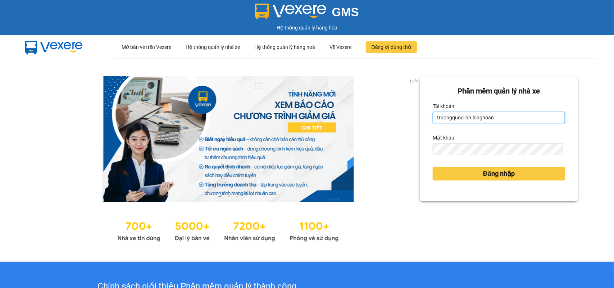
click at [497, 120] on input "truongquoclinh.longhoan" at bounding box center [499, 118] width 132 height 12
type input "phanchuminhquang.longhoan"
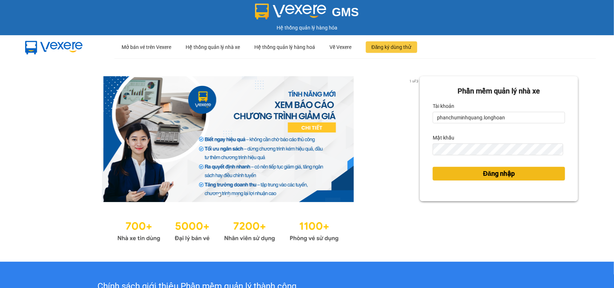
click at [495, 174] on span "Đăng nhập" at bounding box center [499, 174] width 32 height 10
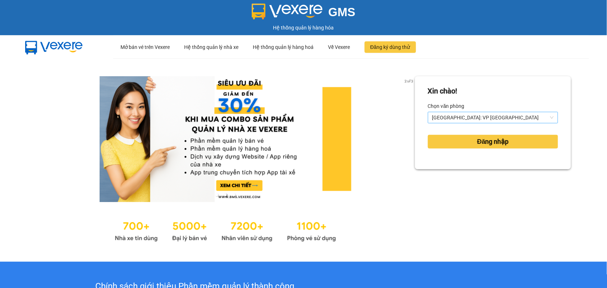
click at [472, 116] on span "[GEOGRAPHIC_DATA]: VP [GEOGRAPHIC_DATA]" at bounding box center [493, 117] width 122 height 11
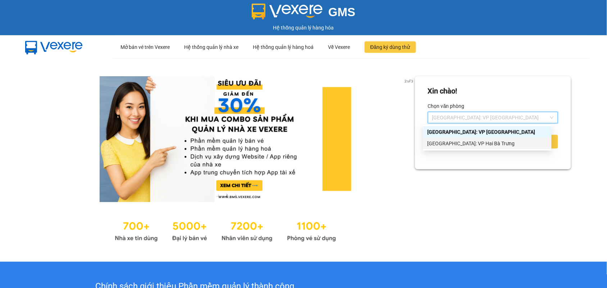
click at [459, 139] on div "[GEOGRAPHIC_DATA]: VP [GEOGRAPHIC_DATA]: VP [GEOGRAPHIC_DATA]" at bounding box center [487, 137] width 128 height 23
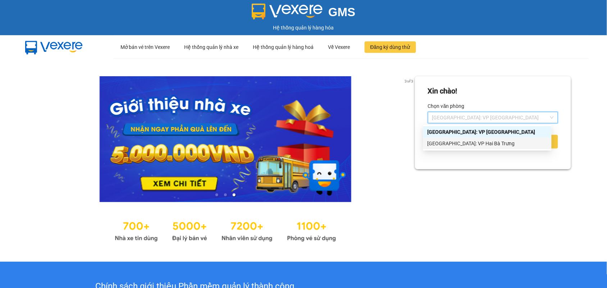
click at [459, 140] on div "[GEOGRAPHIC_DATA]: VP Hai Bà Trưng" at bounding box center [488, 144] width 120 height 8
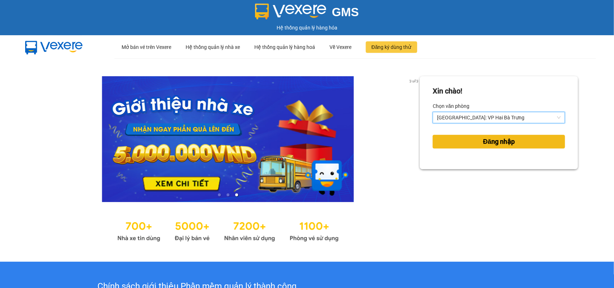
click at [466, 137] on button "Đăng nhập" at bounding box center [499, 142] width 132 height 14
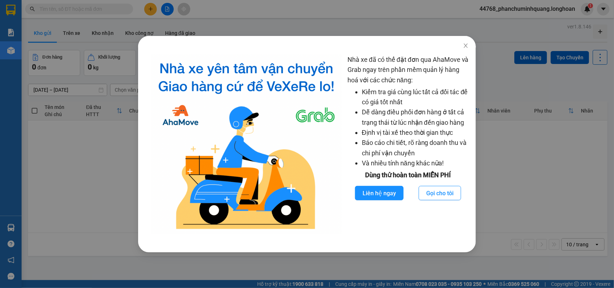
click at [78, 82] on div "Nhà xe đã có thể đặt đơn qua AhaMove và Grab ngay trên phần mềm quản lý hàng ho…" at bounding box center [307, 144] width 614 height 288
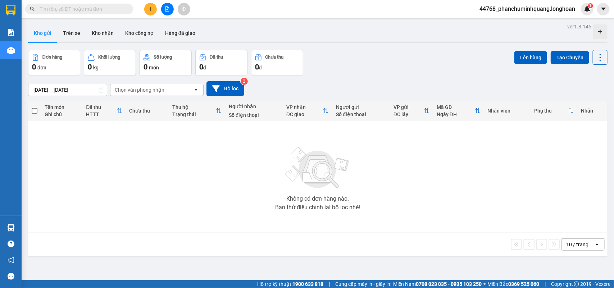
click at [164, 5] on button at bounding box center [167, 9] width 13 height 13
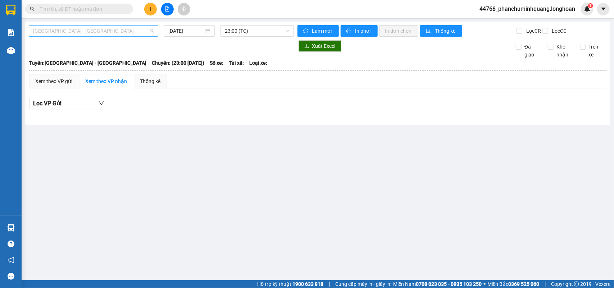
click at [113, 34] on span "[GEOGRAPHIC_DATA] - [GEOGRAPHIC_DATA]" at bounding box center [93, 31] width 121 height 11
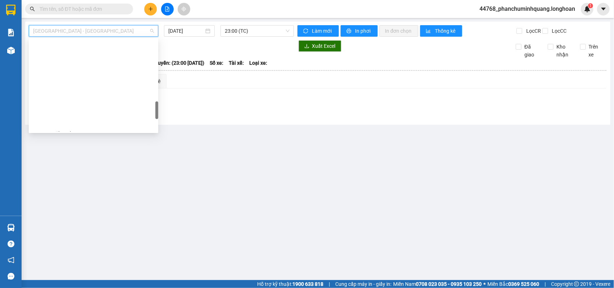
scroll to position [405, 0]
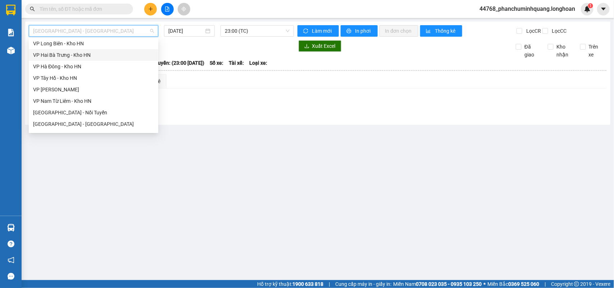
click at [83, 52] on div "VP Hai Bà Trưng - Kho HN" at bounding box center [93, 55] width 121 height 8
type input "[DATE]"
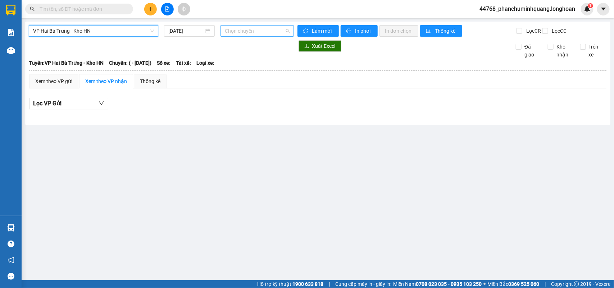
click at [254, 33] on span "Chọn chuyến" at bounding box center [257, 31] width 64 height 11
click at [120, 31] on span "VP Hai Bà Trưng - Kho HN" at bounding box center [93, 31] width 121 height 11
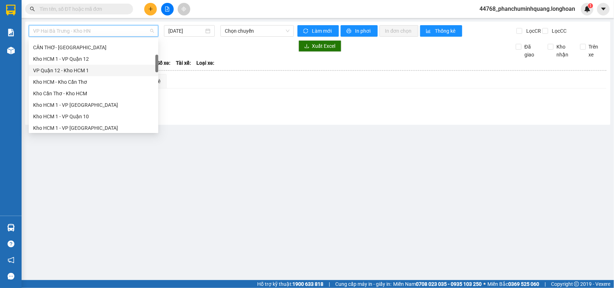
scroll to position [56, 0]
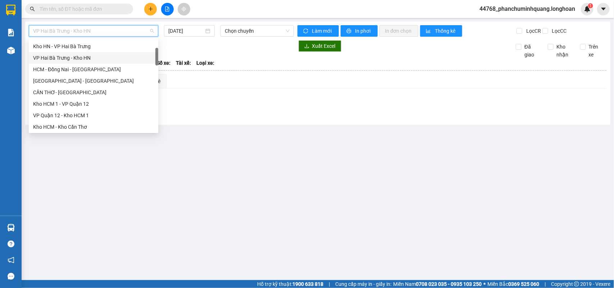
click at [86, 54] on div "VP Hai Bà Trưng - Kho HN" at bounding box center [93, 58] width 121 height 8
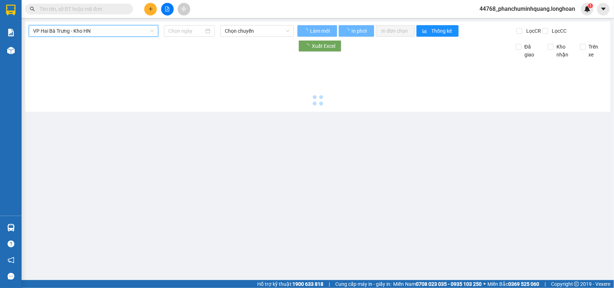
type input "[DATE]"
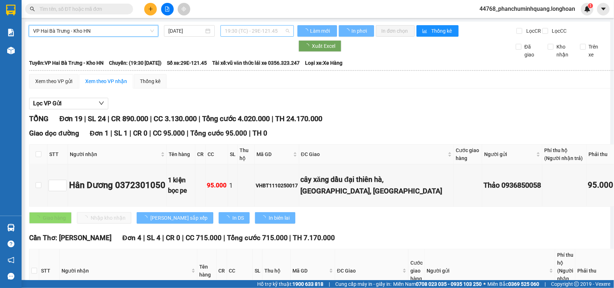
click at [245, 30] on span "19:30 (TC) - 29E-121.45" at bounding box center [257, 31] width 64 height 11
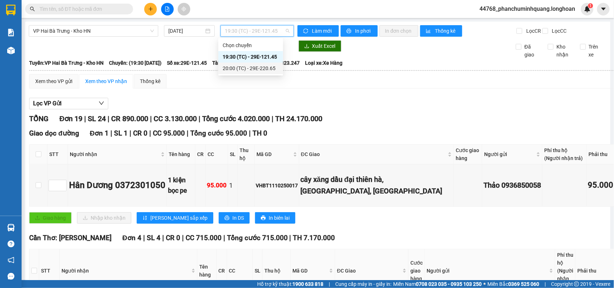
click at [245, 67] on div "20:00 (TC) - 29E-220.65" at bounding box center [251, 68] width 56 height 8
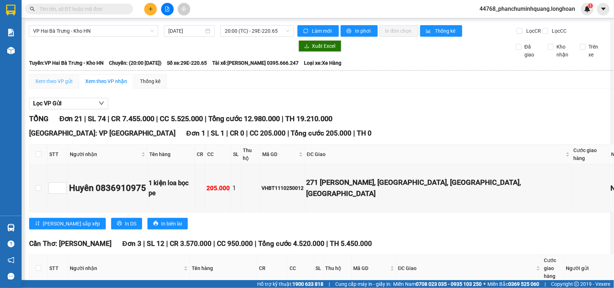
click at [63, 81] on div "Xem theo VP gửi" at bounding box center [53, 81] width 49 height 14
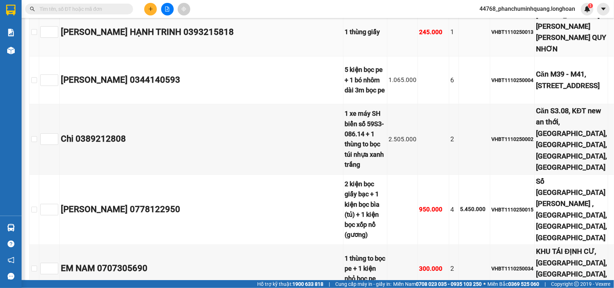
scroll to position [225, 0]
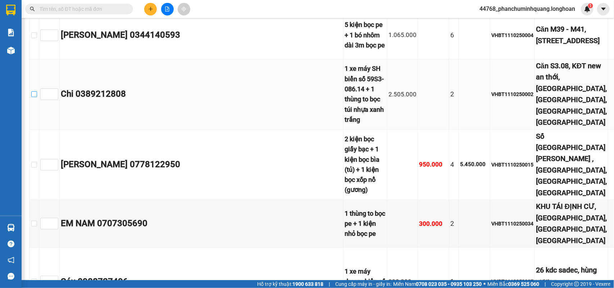
click at [32, 97] on input "checkbox" at bounding box center [34, 94] width 6 height 6
checkbox input "true"
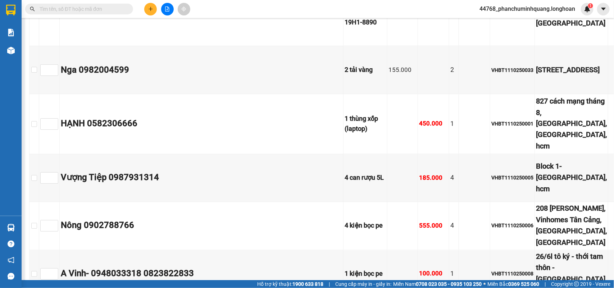
scroll to position [540, 0]
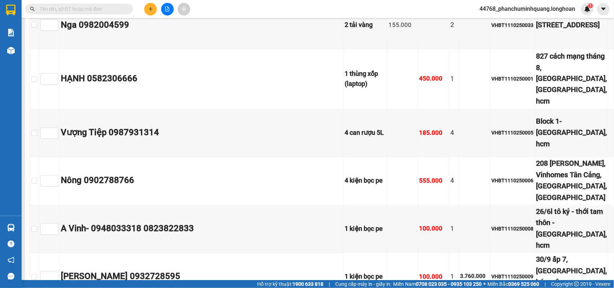
checkbox input "true"
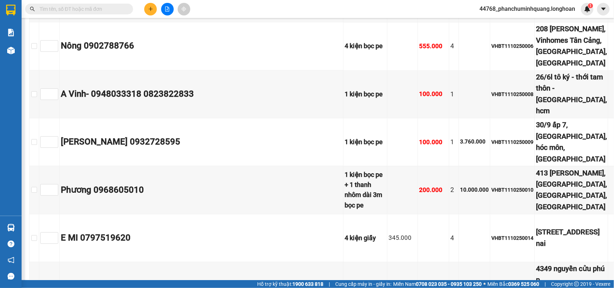
scroll to position [719, 0]
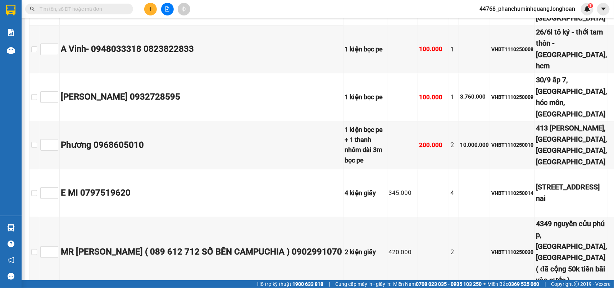
checkbox input "true"
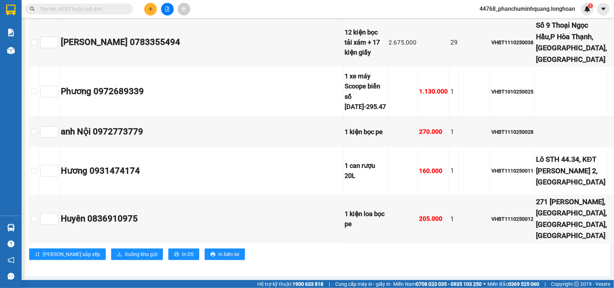
scroll to position [1169, 0]
checkbox input "true"
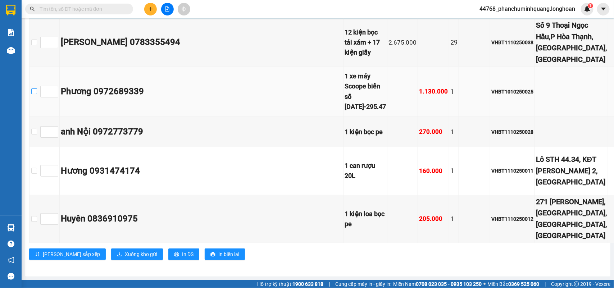
click at [35, 94] on input "checkbox" at bounding box center [34, 91] width 6 height 6
checkbox input "true"
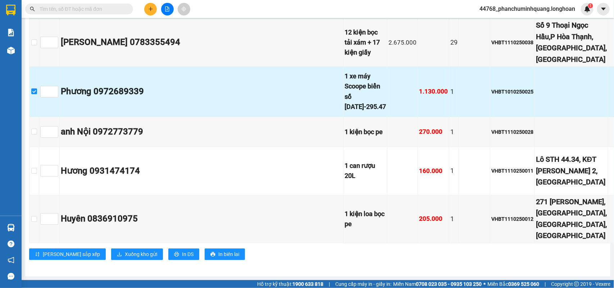
scroll to position [1385, 0]
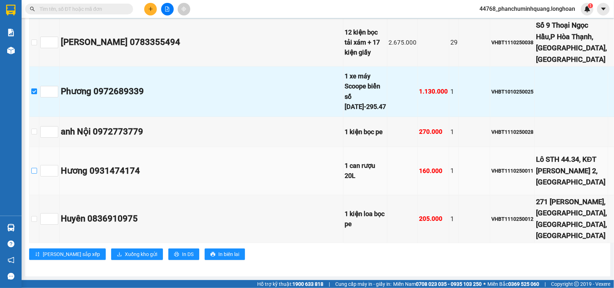
click at [34, 168] on input "checkbox" at bounding box center [34, 171] width 6 height 6
checkbox input "true"
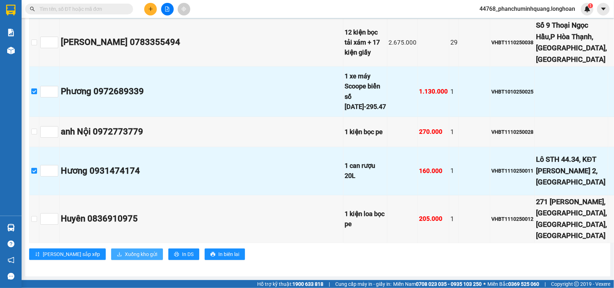
click at [125, 250] on span "Xuống kho gửi" at bounding box center [141, 254] width 32 height 8
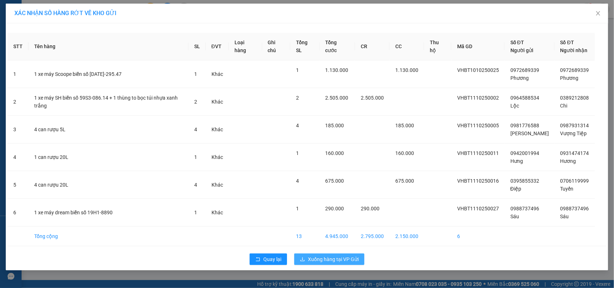
click at [331, 256] on span "Xuống hàng tại VP Gửi" at bounding box center [333, 259] width 51 height 8
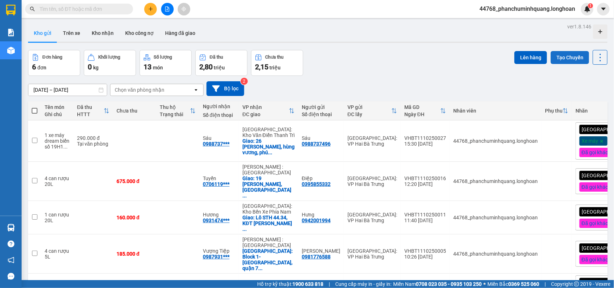
click at [556, 55] on button "Tạo Chuyến" at bounding box center [570, 57] width 38 height 13
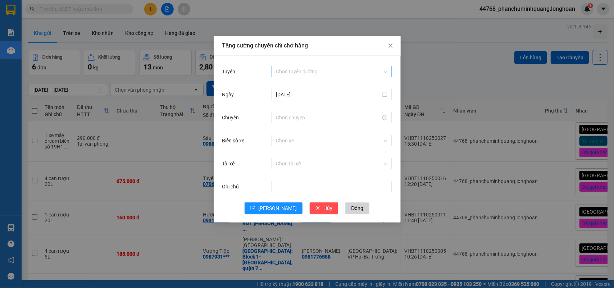
click at [337, 68] on input "Tuyến" at bounding box center [329, 71] width 106 height 11
click at [319, 71] on input "Tuyến" at bounding box center [329, 71] width 106 height 11
click at [381, 72] on input "Tuyến" at bounding box center [329, 71] width 106 height 11
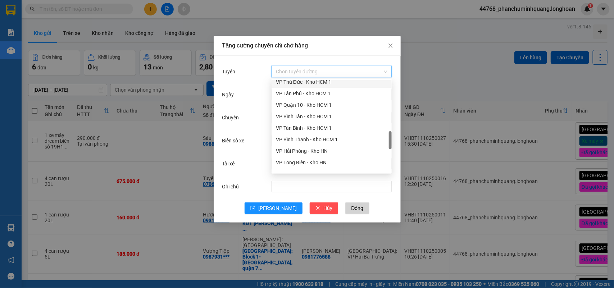
scroll to position [360, 0]
click at [312, 128] on div "VP Hai Bà Trưng - Kho HN" at bounding box center [332, 129] width 112 height 8
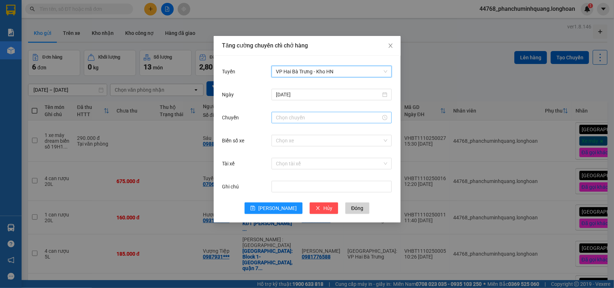
click at [305, 118] on input "Chuyến" at bounding box center [328, 118] width 105 height 8
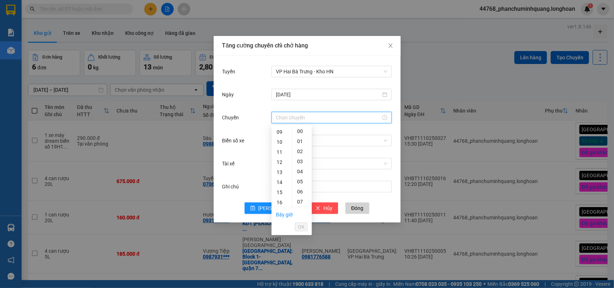
scroll to position [180, 0]
click at [281, 150] on div "20" at bounding box center [282, 153] width 20 height 10
type input "20:00"
click at [299, 224] on span "OK" at bounding box center [301, 227] width 7 height 8
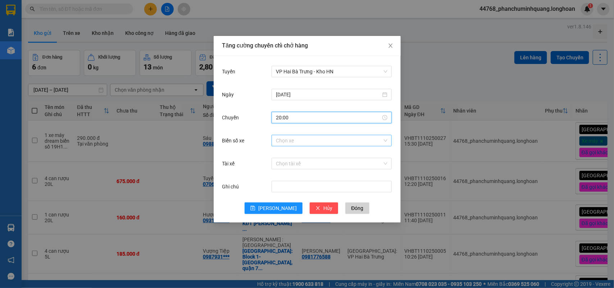
click at [341, 144] on input "Biển số xe" at bounding box center [329, 140] width 106 height 11
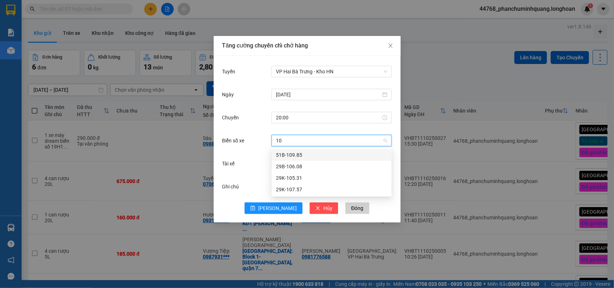
type input "105"
click at [298, 154] on div "29K-105.31" at bounding box center [332, 155] width 112 height 8
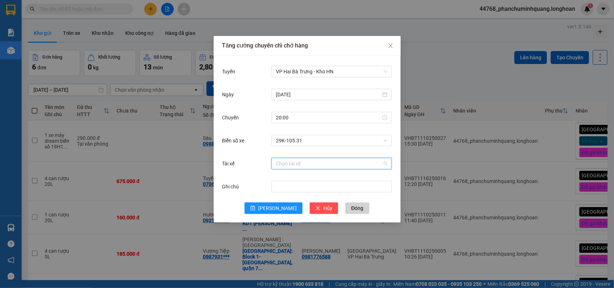
click at [309, 161] on input "Tài xế" at bounding box center [329, 163] width 106 height 11
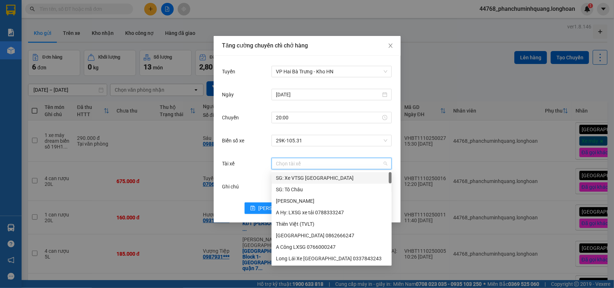
type input "o"
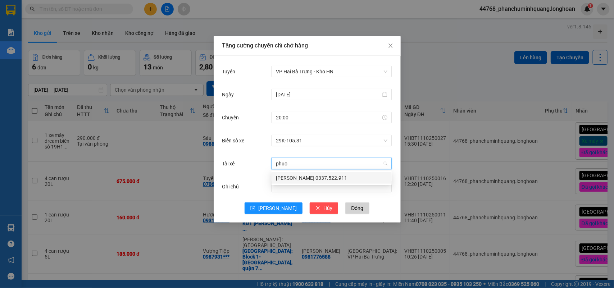
type input "phuon"
click at [317, 179] on div "[PERSON_NAME] 0337.522.911" at bounding box center [332, 178] width 112 height 8
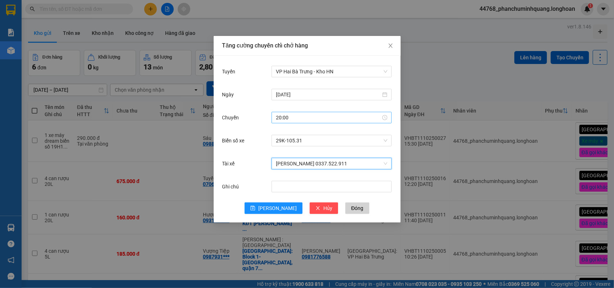
click at [309, 117] on input "20:00" at bounding box center [328, 118] width 105 height 8
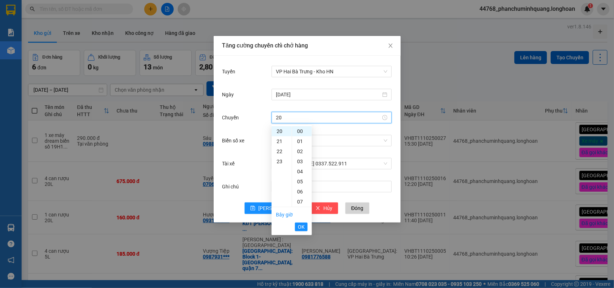
type input "2"
click at [281, 130] on div "20" at bounding box center [282, 131] width 20 height 10
drag, startPoint x: 282, startPoint y: 119, endPoint x: 276, endPoint y: 117, distance: 6.3
click at [276, 117] on input "21" at bounding box center [328, 118] width 105 height 8
click at [279, 132] on div "20" at bounding box center [282, 131] width 20 height 10
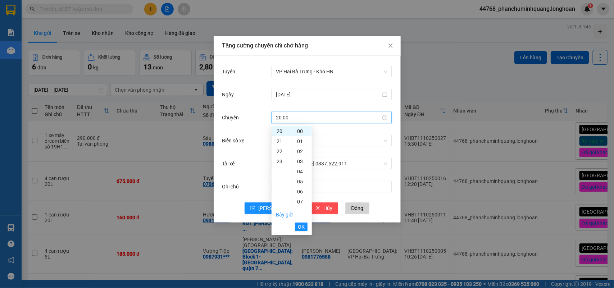
click at [334, 129] on div "Chuyến 20:00" at bounding box center [307, 121] width 170 height 23
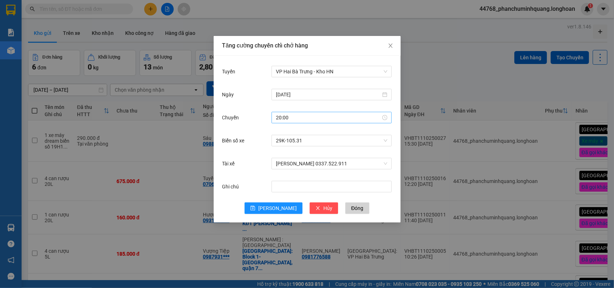
click at [306, 119] on input "20:00" at bounding box center [328, 118] width 105 height 8
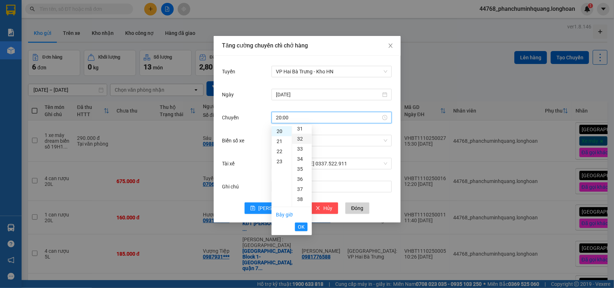
scroll to position [270, 0]
click at [301, 162] on div "30" at bounding box center [302, 164] width 20 height 10
type input "20:30"
drag, startPoint x: 302, startPoint y: 225, endPoint x: 299, endPoint y: 216, distance: 9.2
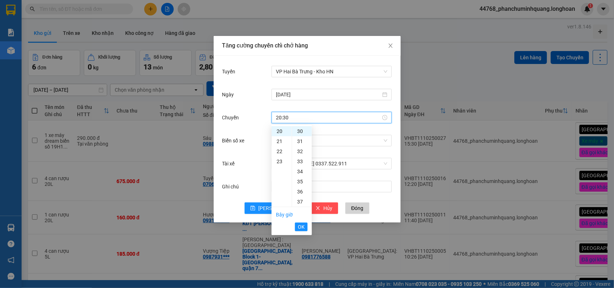
click at [301, 225] on span "OK" at bounding box center [301, 227] width 7 height 8
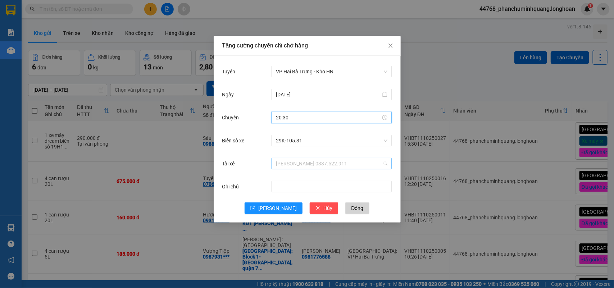
click at [302, 163] on span "[PERSON_NAME] 0337.522.911" at bounding box center [332, 163] width 112 height 11
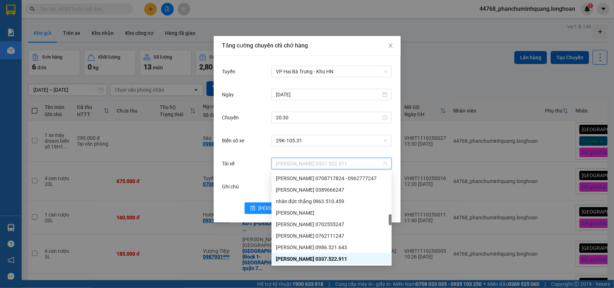
click at [256, 163] on div "Tài xế" at bounding box center [247, 163] width 50 height 14
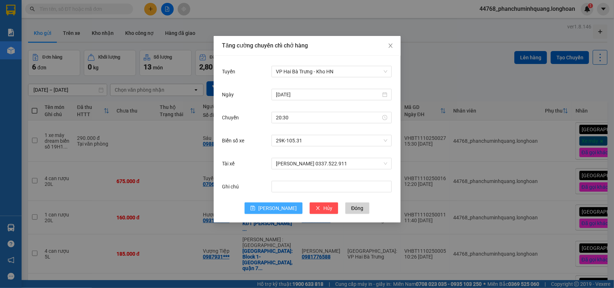
click at [278, 205] on span "[PERSON_NAME]" at bounding box center [277, 208] width 38 height 8
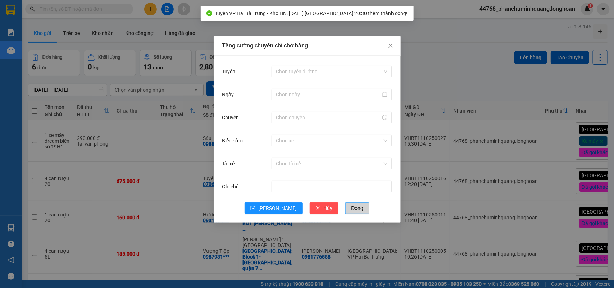
click at [351, 207] on span "Đóng" at bounding box center [357, 208] width 12 height 8
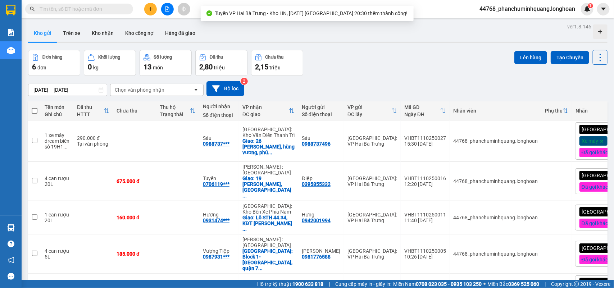
drag, startPoint x: 35, startPoint y: 108, endPoint x: 164, endPoint y: 128, distance: 130.3
click at [35, 108] on span at bounding box center [35, 111] width 6 height 6
click at [35, 107] on input "checkbox" at bounding box center [35, 107] width 0 height 0
checkbox input "true"
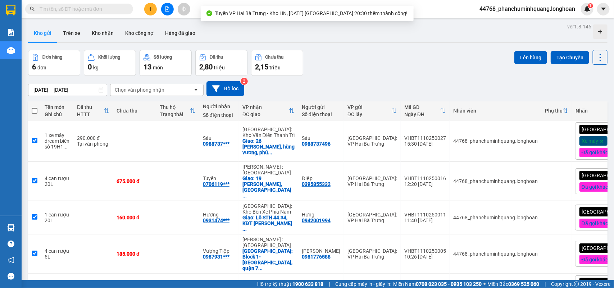
checkbox input "true"
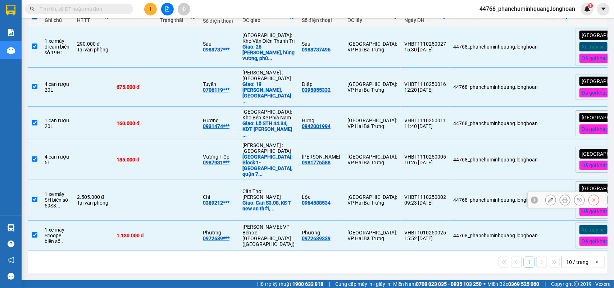
scroll to position [0, 0]
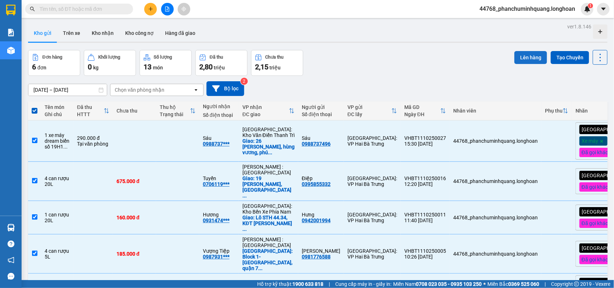
click at [525, 53] on button "Lên hàng" at bounding box center [530, 57] width 33 height 13
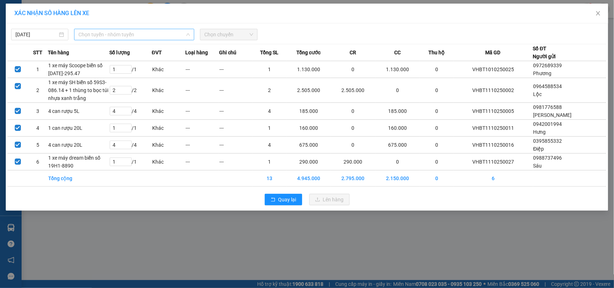
click at [143, 35] on span "Chọn tuyến - nhóm tuyến" at bounding box center [134, 34] width 112 height 11
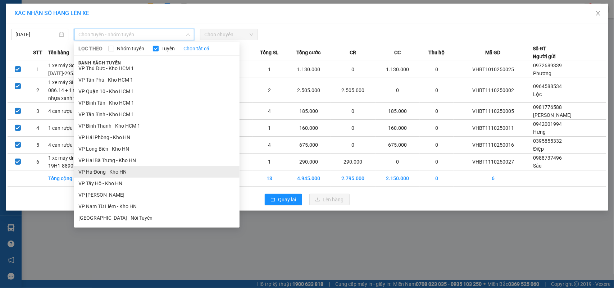
scroll to position [360, 0]
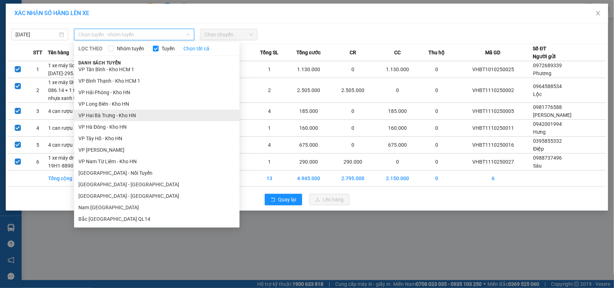
click at [111, 115] on li "VP Hai Bà Trưng - Kho HN" at bounding box center [156, 116] width 165 height 12
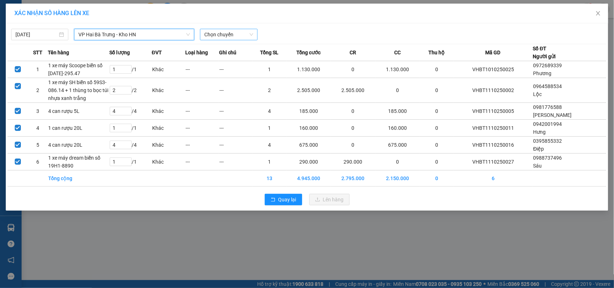
click at [231, 35] on span "Chọn chuyến" at bounding box center [228, 34] width 49 height 11
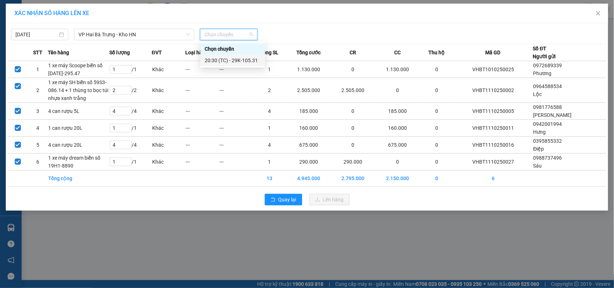
click at [231, 60] on div "20:30 (TC) - 29K-105.31" at bounding box center [233, 60] width 56 height 8
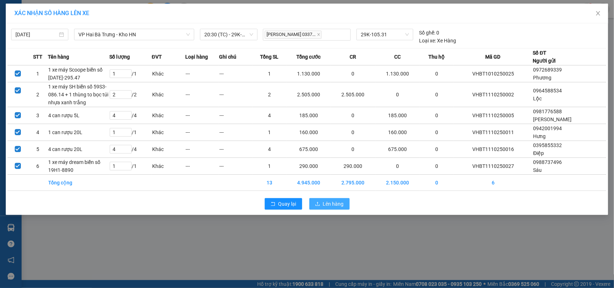
drag, startPoint x: 324, startPoint y: 235, endPoint x: 312, endPoint y: 236, distance: 12.3
click at [322, 210] on button "Lên hàng" at bounding box center [329, 204] width 40 height 12
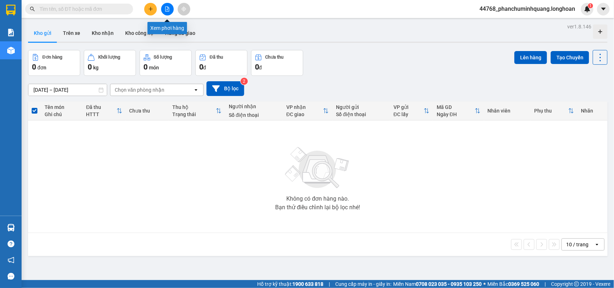
click at [165, 10] on icon "file-add" at bounding box center [167, 8] width 4 height 5
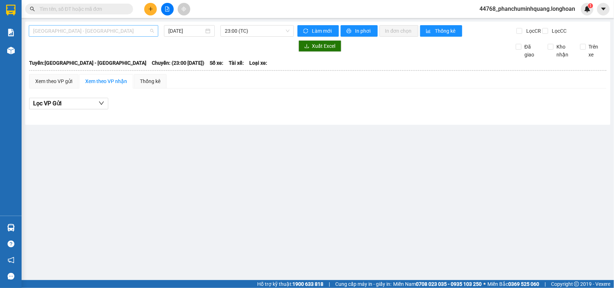
click at [140, 29] on span "[GEOGRAPHIC_DATA] - [GEOGRAPHIC_DATA]" at bounding box center [93, 31] width 121 height 11
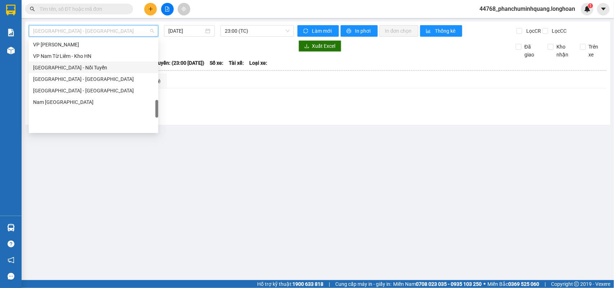
scroll to position [405, 0]
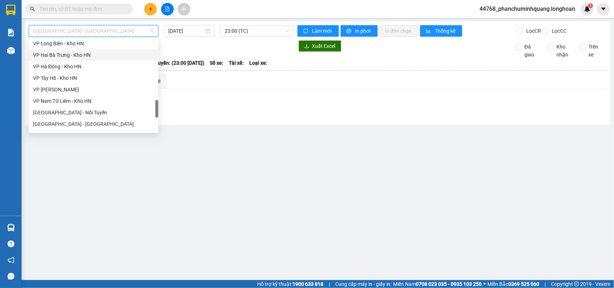
click at [76, 53] on div "VP Hai Bà Trưng - Kho HN" at bounding box center [93, 55] width 121 height 8
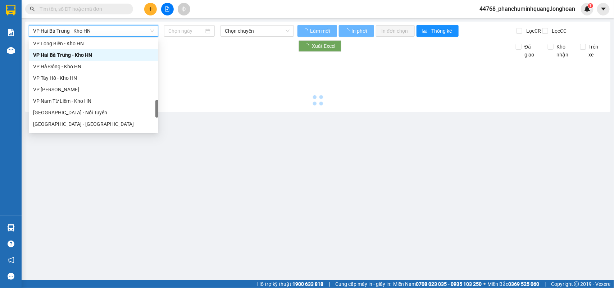
type input "[DATE]"
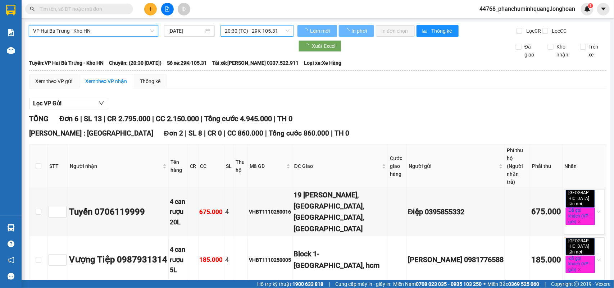
click at [238, 29] on span "20:30 (TC) - 29K-105.31" at bounding box center [257, 31] width 64 height 11
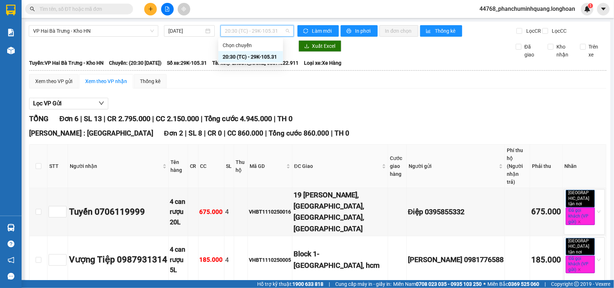
click at [250, 59] on div "20:30 (TC) - 29K-105.31" at bounding box center [251, 57] width 56 height 8
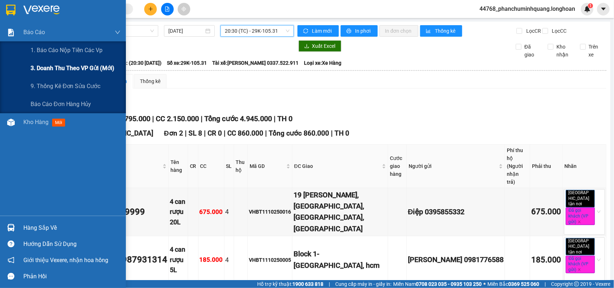
click at [54, 66] on span "3. Doanh Thu theo VP Gửi (mới)" at bounding box center [73, 68] width 84 height 9
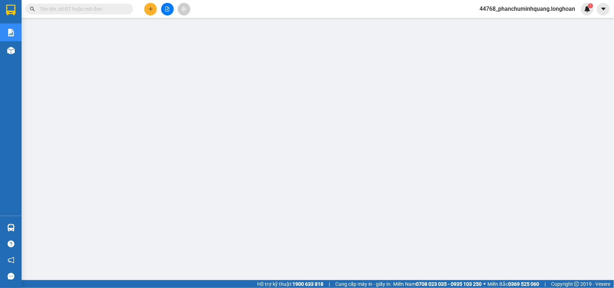
click at [544, 8] on span "44768_phanchuminhquang.longhoan" at bounding box center [527, 8] width 107 height 9
click at [521, 23] on span "Đăng xuất" at bounding box center [530, 22] width 93 height 8
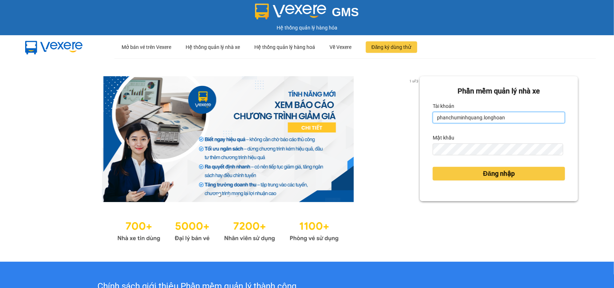
drag, startPoint x: 458, startPoint y: 114, endPoint x: 461, endPoint y: 116, distance: 4.7
click at [458, 114] on input "phanchuminhquang.longhoan" at bounding box center [499, 118] width 132 height 12
type input "truongquoclinh.longhoan"
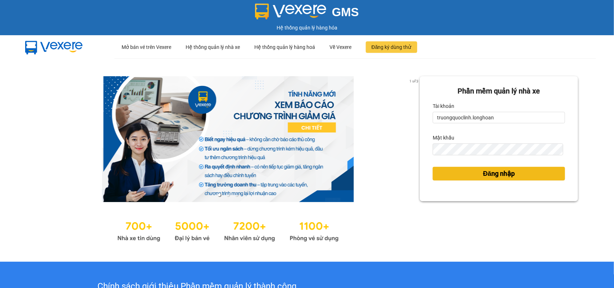
click at [486, 177] on span "Đăng nhập" at bounding box center [499, 174] width 32 height 10
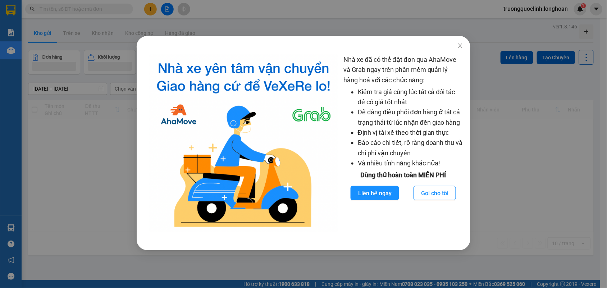
click at [43, 139] on div "Nhà xe đã có thể đặt đơn qua AhaMove và Grab ngay trên phần mềm quản lý hàng ho…" at bounding box center [303, 144] width 607 height 288
